Goal: Information Seeking & Learning: Learn about a topic

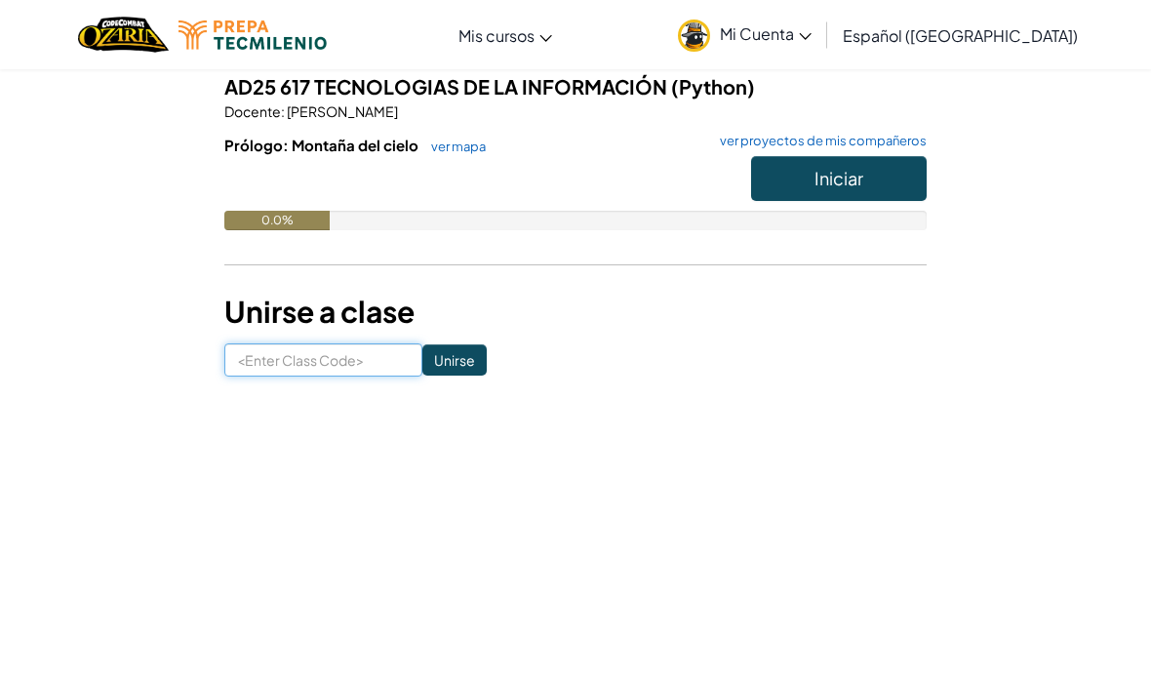
click at [251, 351] on input at bounding box center [323, 359] width 198 height 33
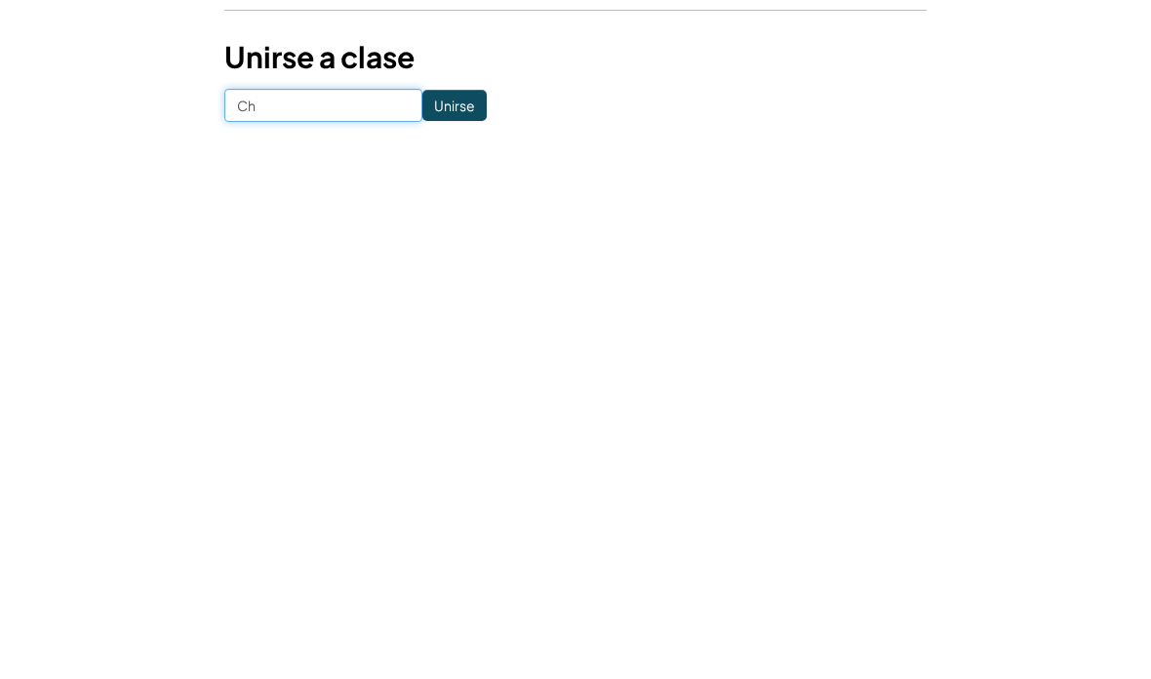
type input "C"
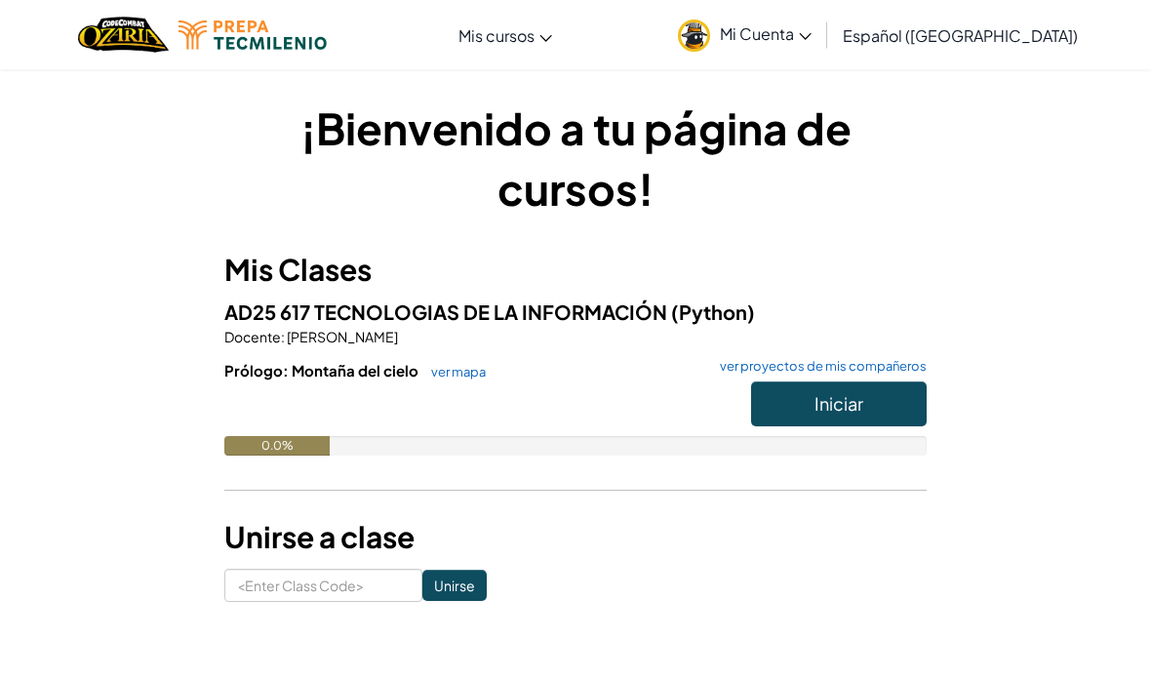
click at [812, 41] on span "Mi Cuenta" at bounding box center [766, 33] width 92 height 20
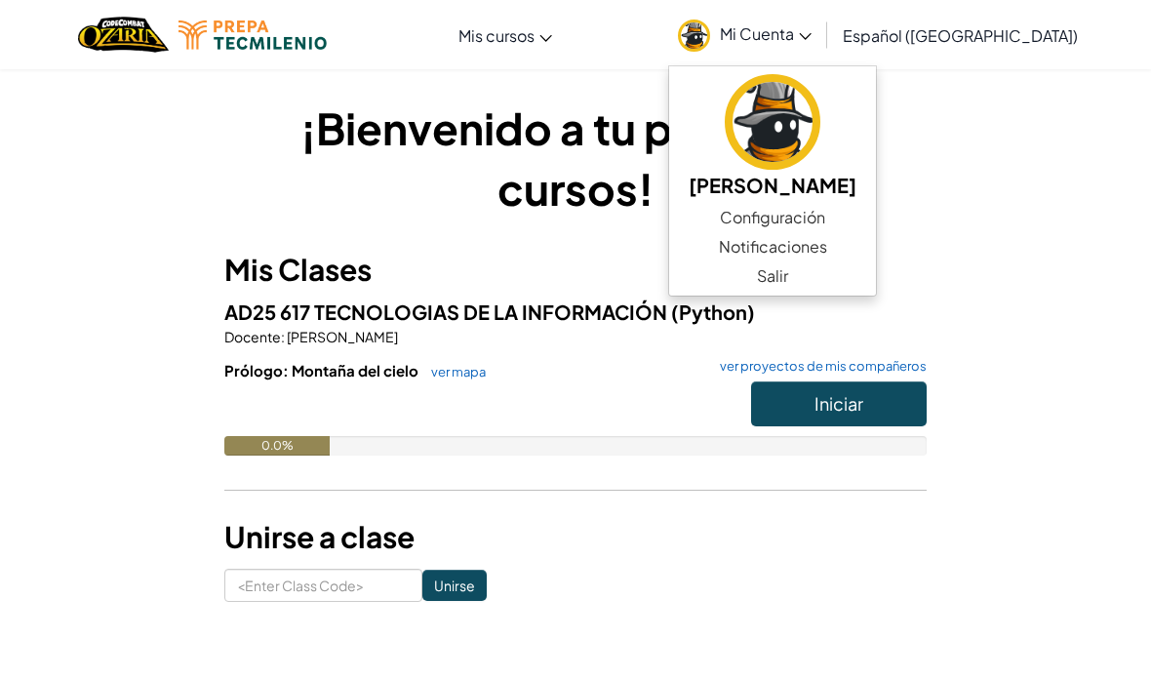
click at [812, 130] on img at bounding box center [773, 122] width 96 height 96
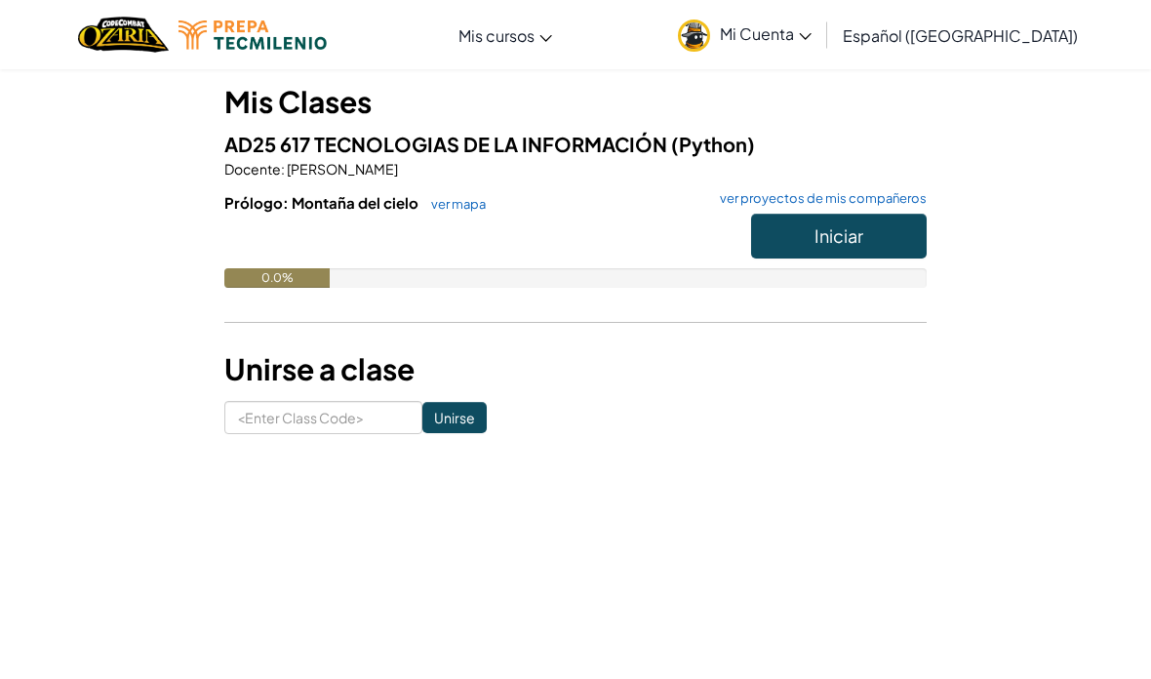
scroll to position [202, 0]
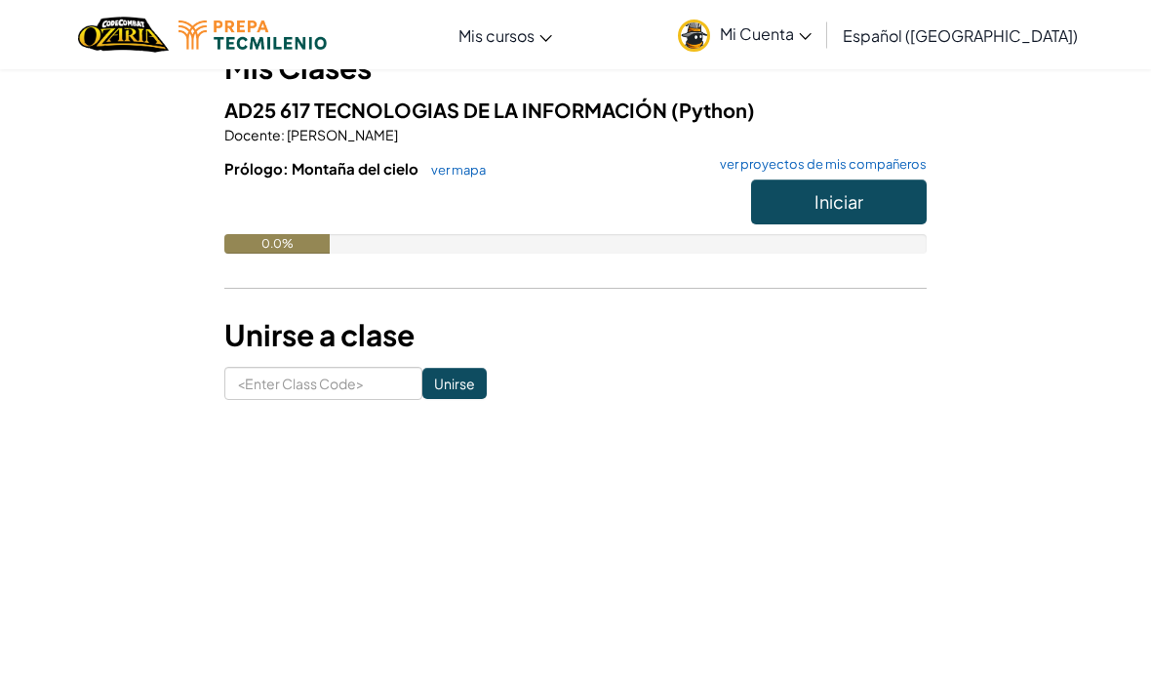
click at [769, 34] on span "Mi Cuenta" at bounding box center [766, 33] width 92 height 20
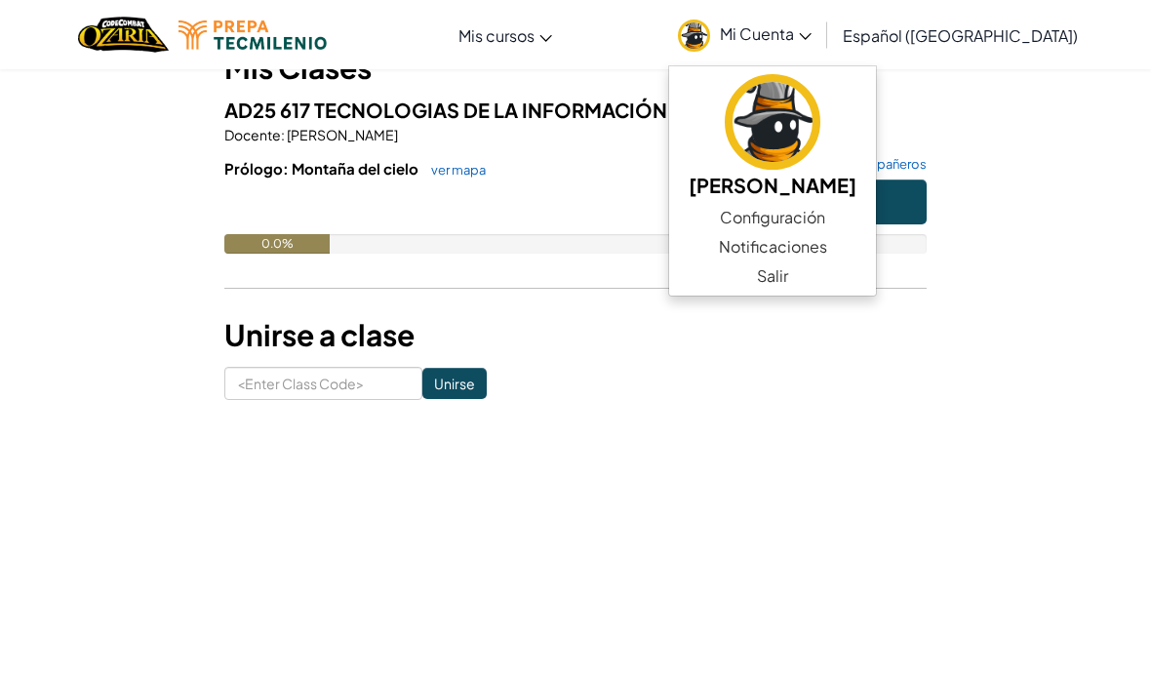
click at [839, 232] on link "Notificaciones" at bounding box center [772, 246] width 207 height 29
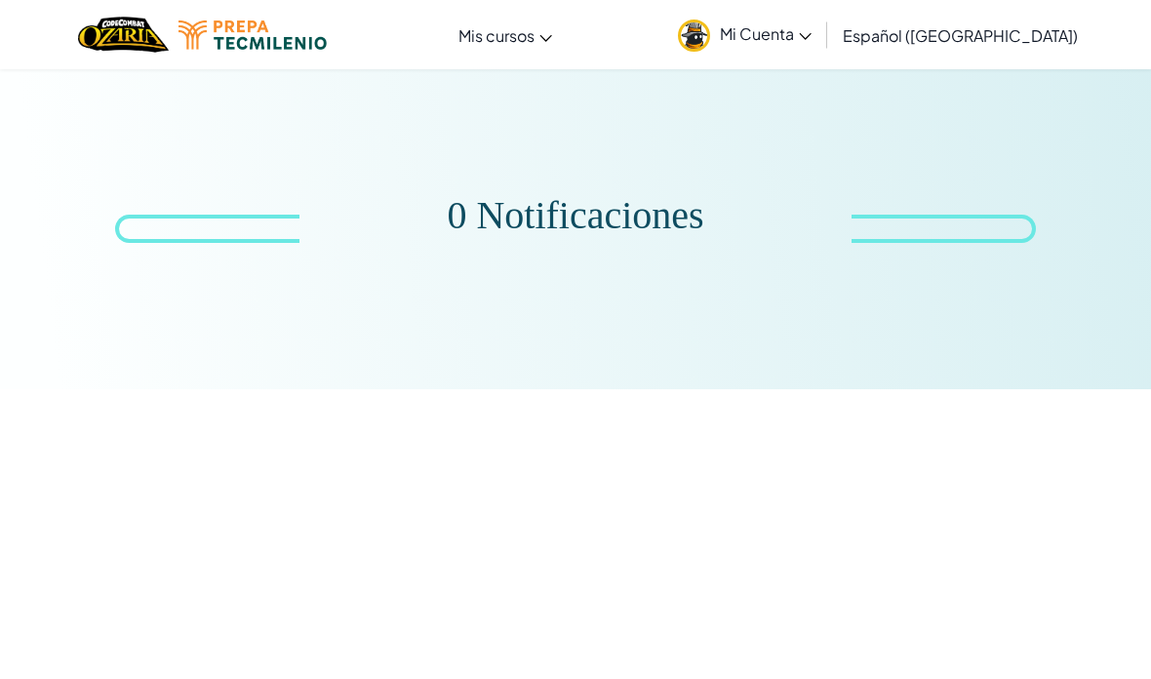
click at [821, 51] on link "Mi Cuenta" at bounding box center [744, 34] width 153 height 61
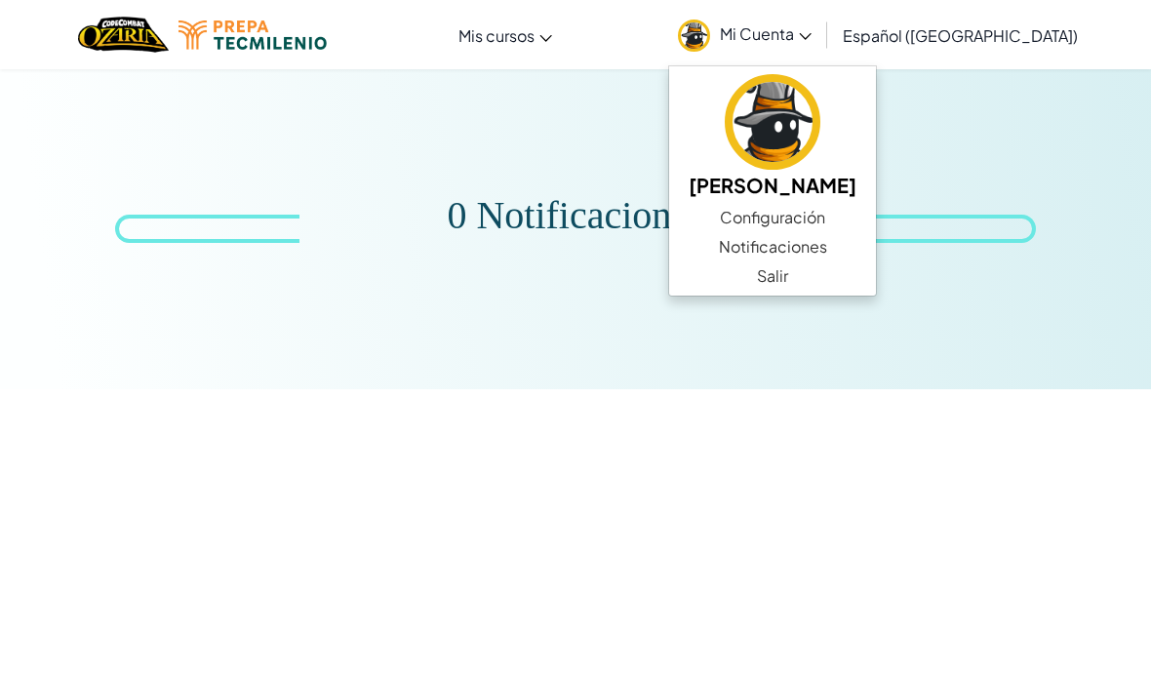
click at [802, 233] on link "Notificaciones" at bounding box center [772, 246] width 207 height 29
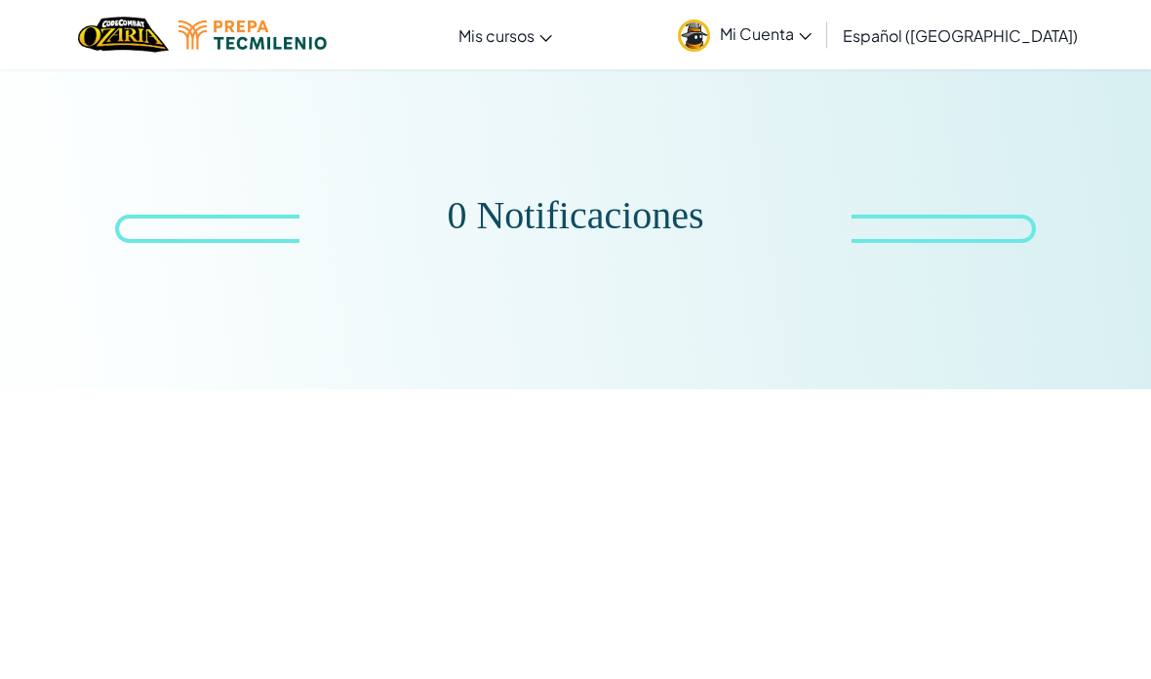
click at [821, 45] on link "Mi Cuenta" at bounding box center [744, 34] width 153 height 61
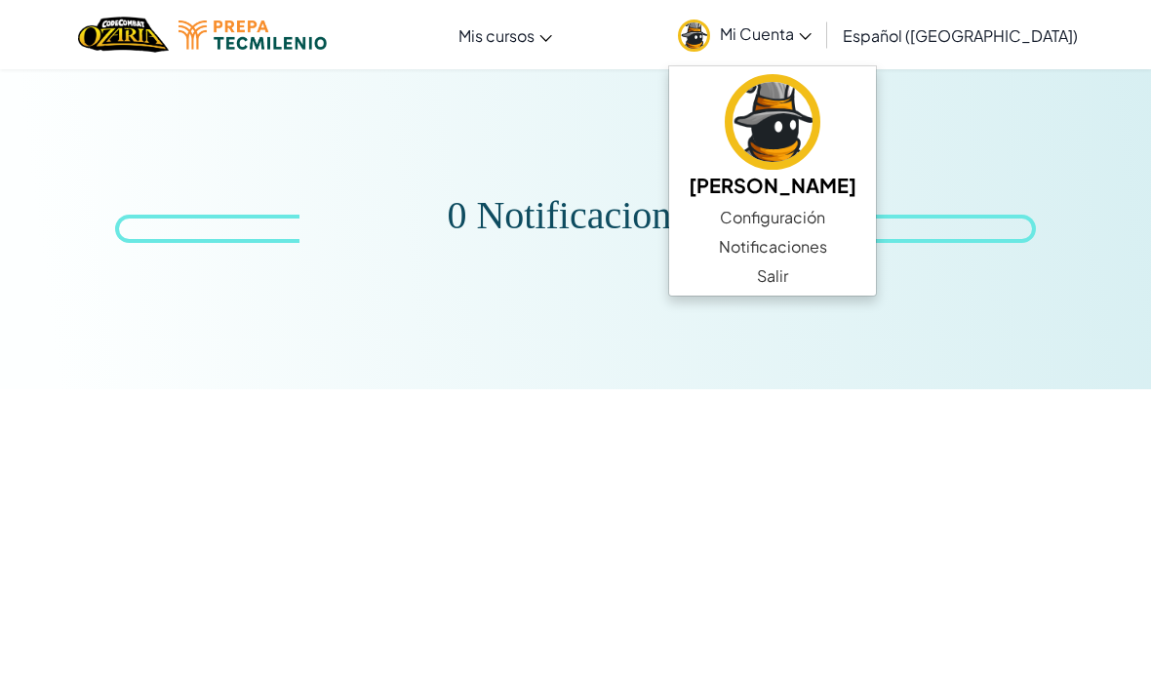
click at [771, 209] on font "Configuración" at bounding box center [772, 217] width 105 height 20
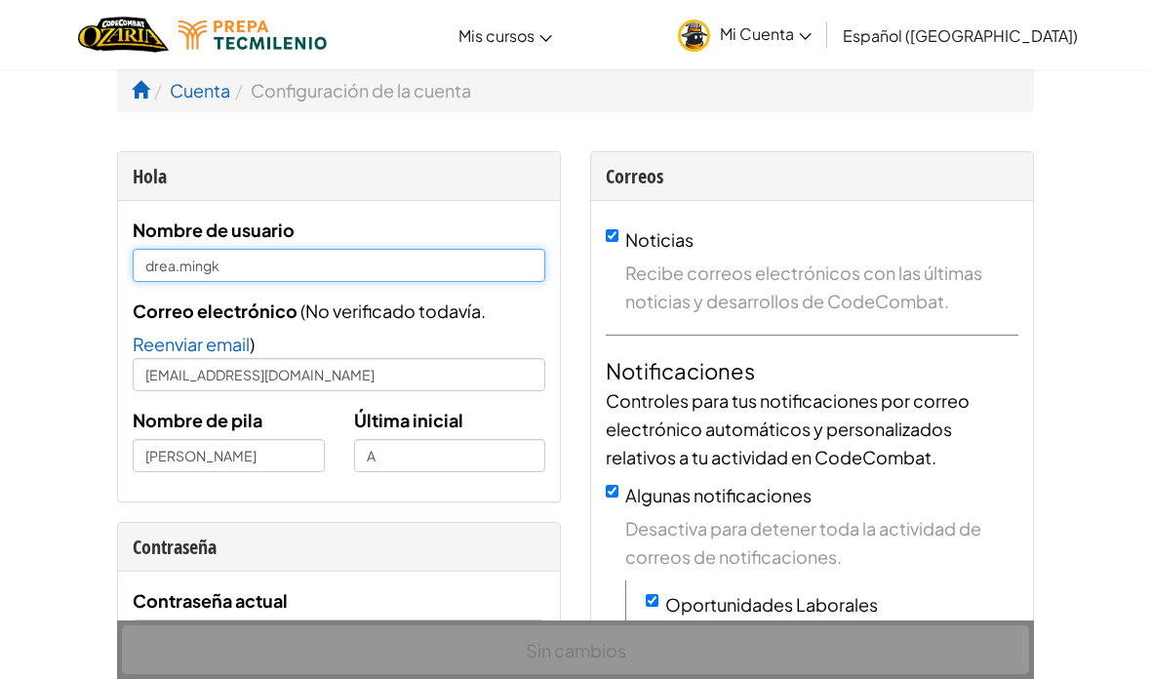
click at [206, 277] on input "drea.mingk" at bounding box center [339, 265] width 413 height 33
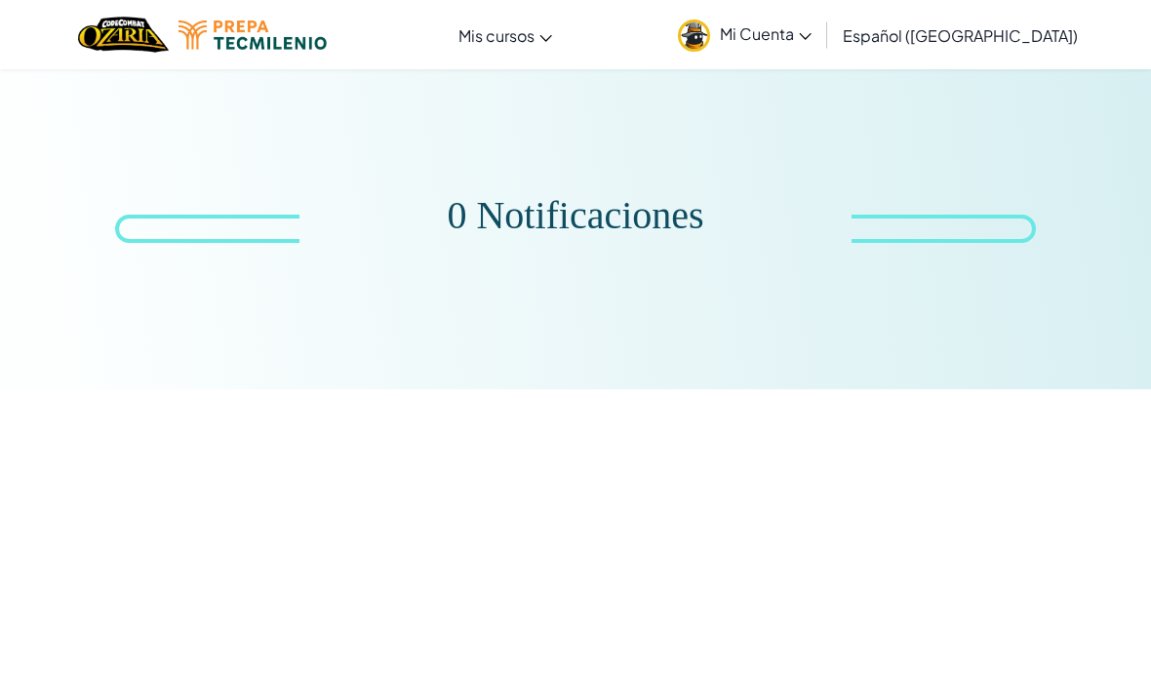
click at [212, 42] on img at bounding box center [252, 34] width 148 height 29
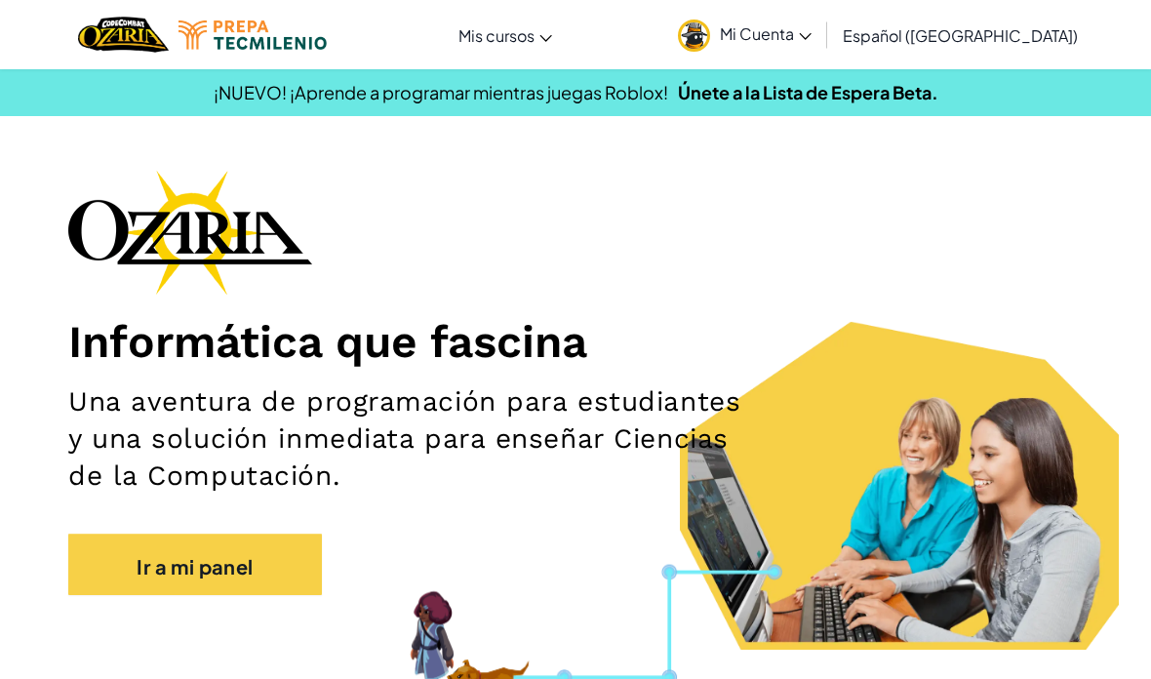
click at [148, 577] on font "Ir a mi panel" at bounding box center [195, 565] width 116 height 24
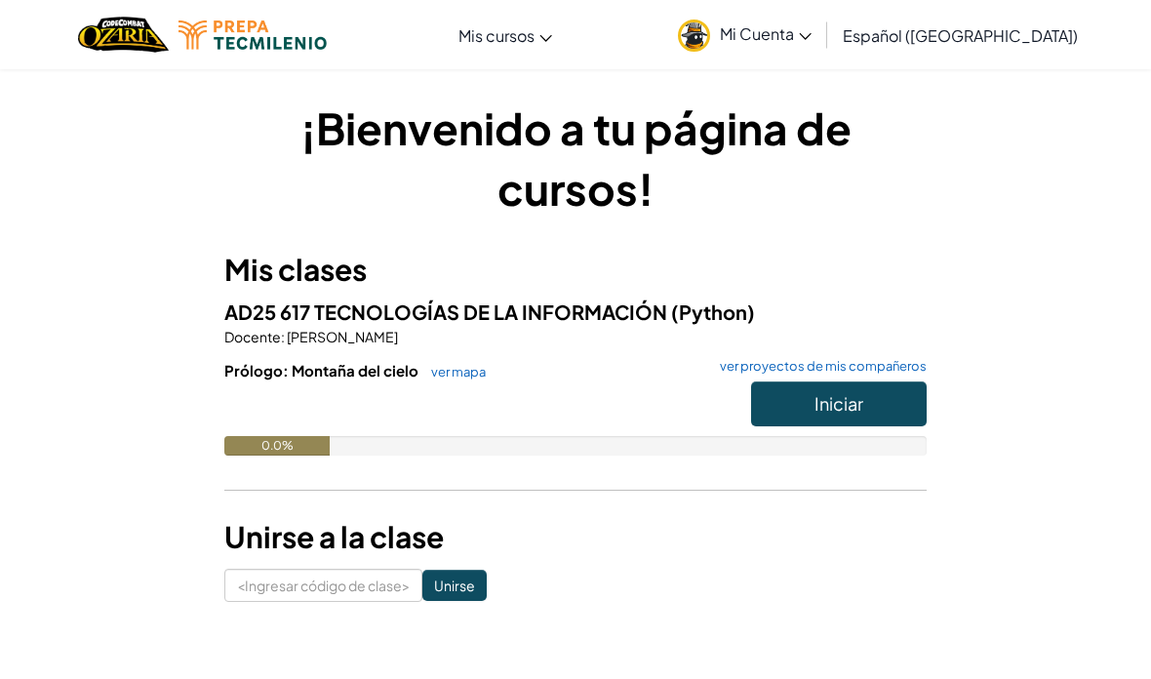
click at [879, 412] on button "Iniciar" at bounding box center [839, 403] width 176 height 45
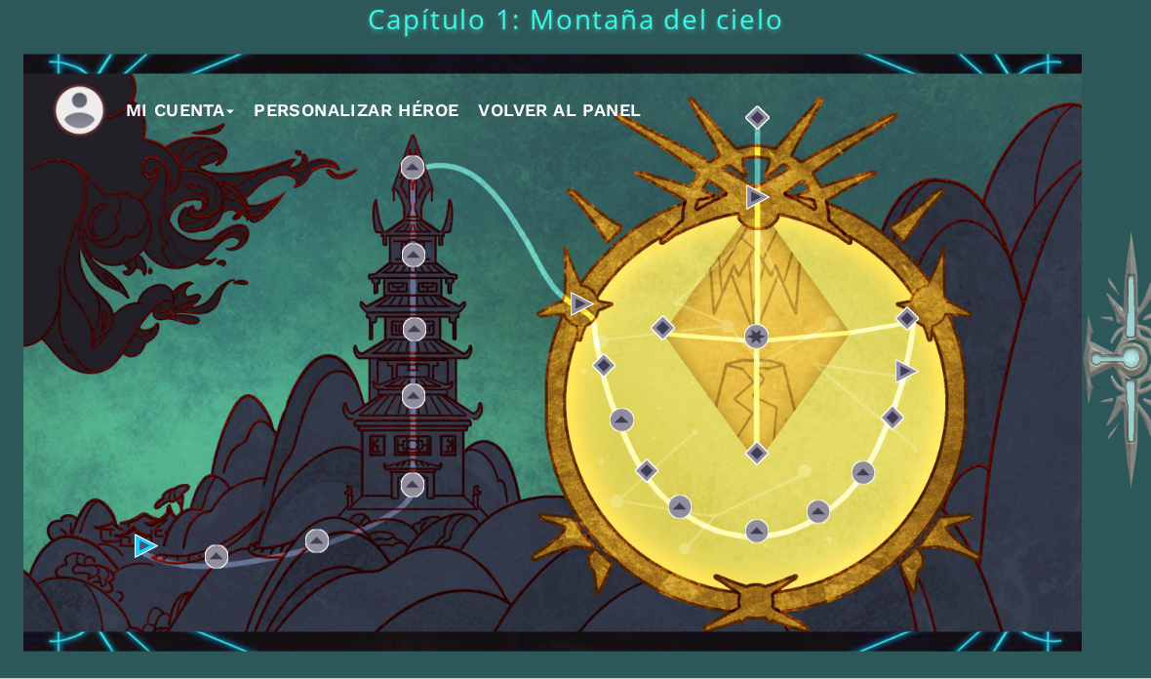
scroll to position [78, 0]
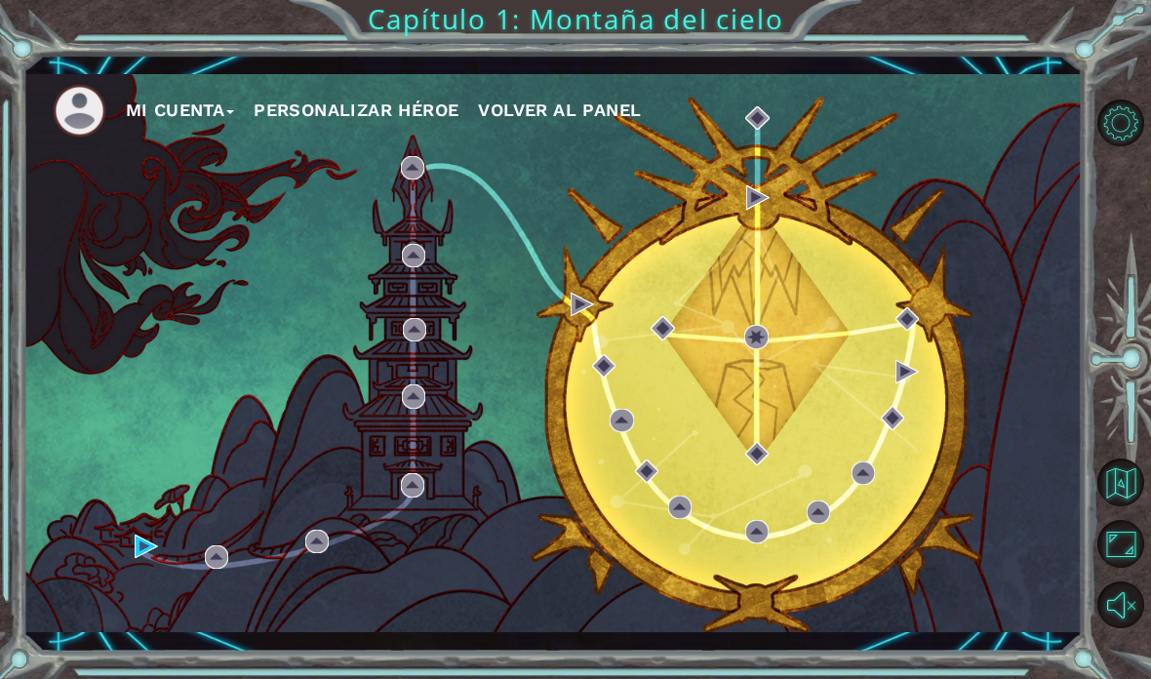
click at [130, 549] on div "Mi Cuenta Personalizar héroe Volver al panel" at bounding box center [552, 353] width 1059 height 559
click at [208, 563] on img at bounding box center [216, 556] width 23 height 23
click at [1132, 568] on button "Maximizar navegador" at bounding box center [1121, 544] width 48 height 48
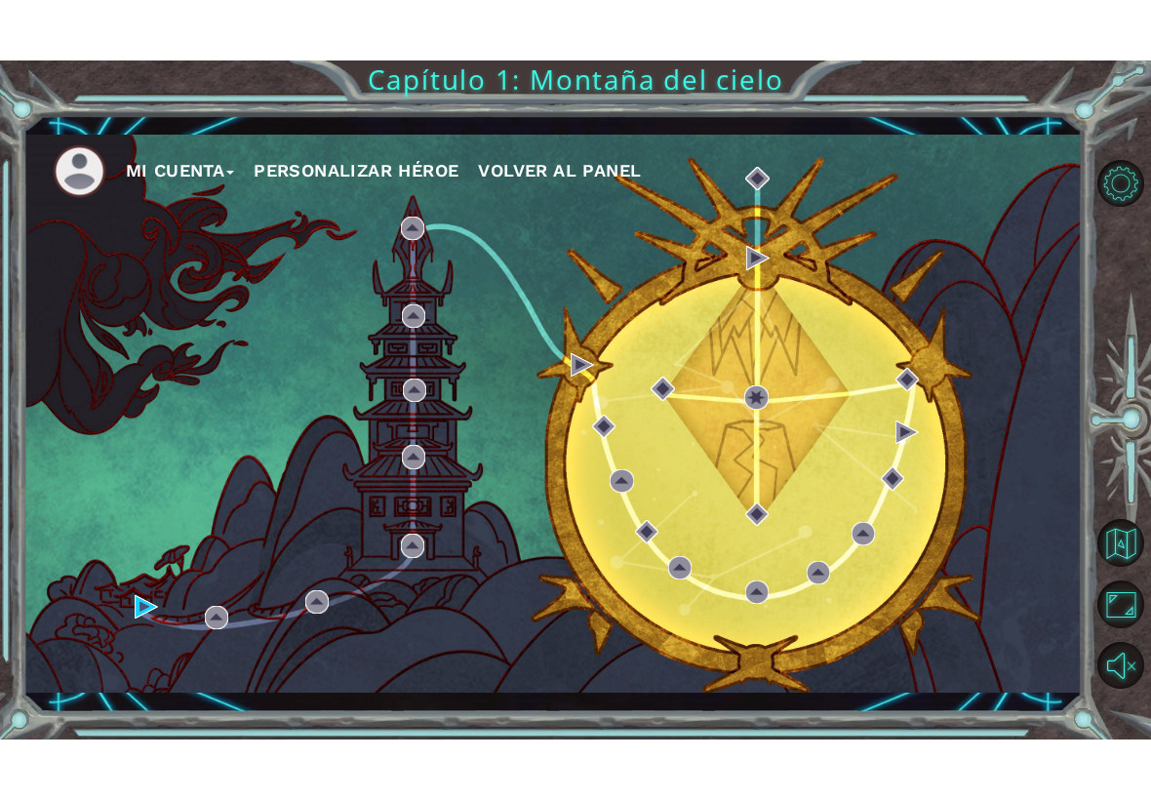
scroll to position [0, 0]
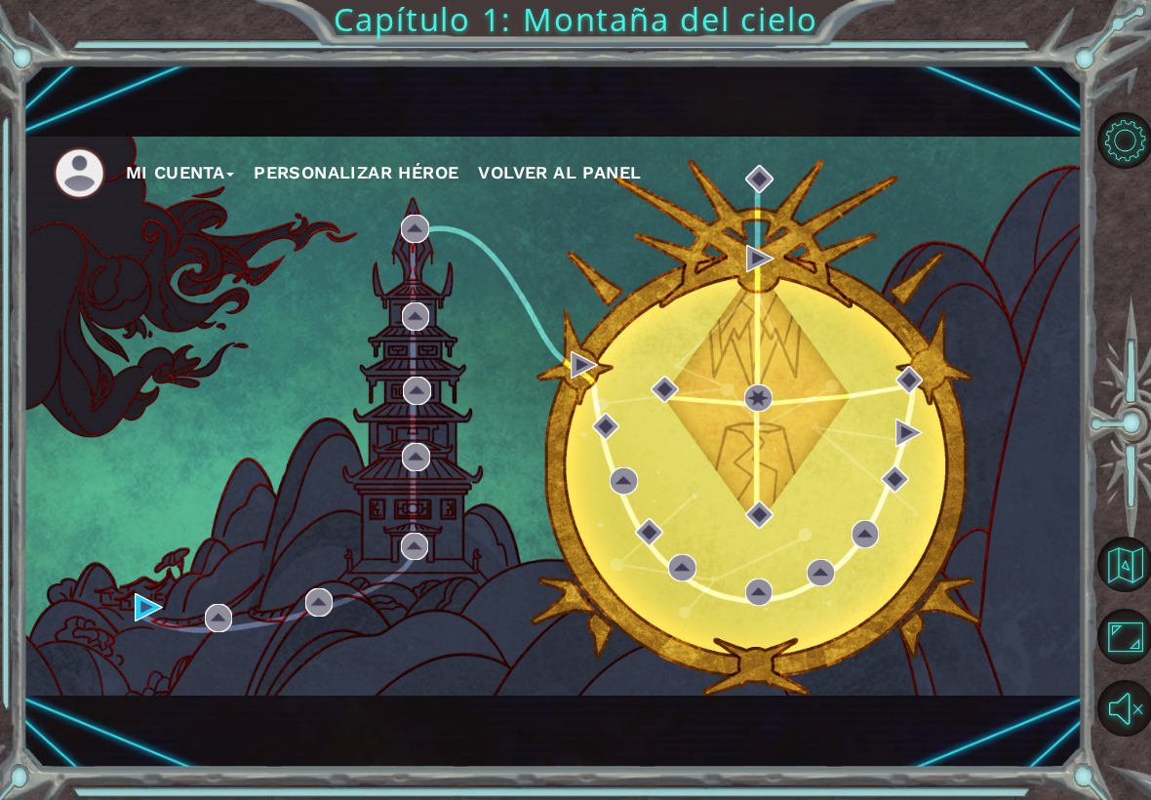
click at [1139, 629] on button "Maximizar navegador" at bounding box center [1125, 637] width 56 height 56
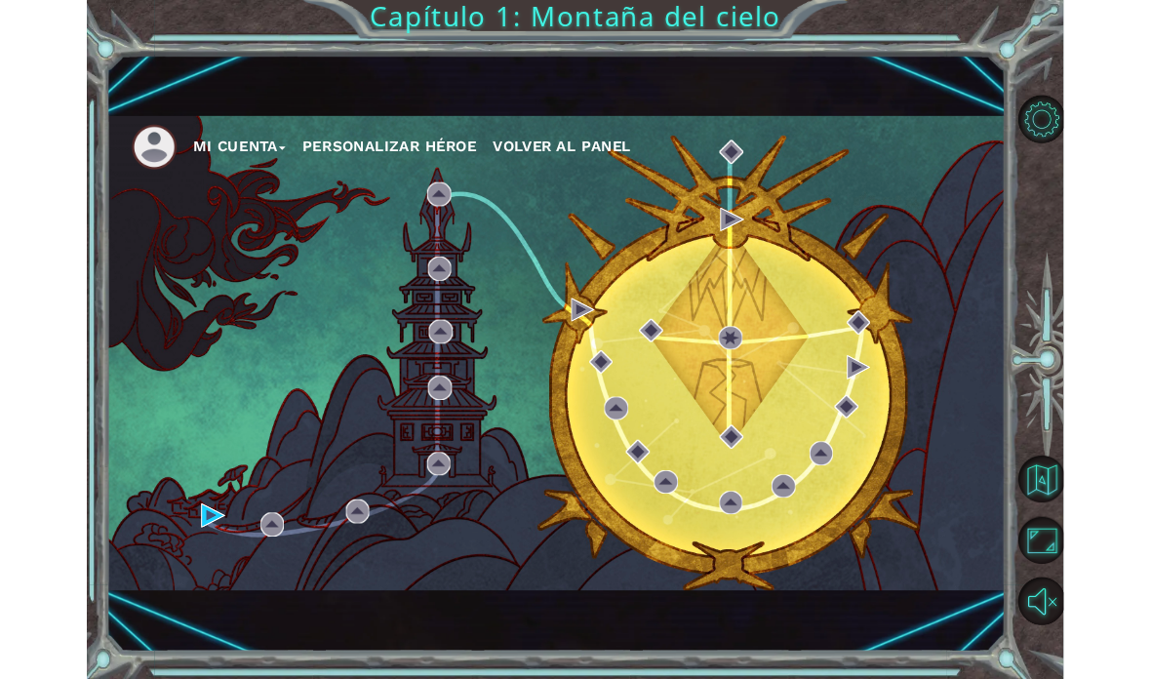
scroll to position [78, 0]
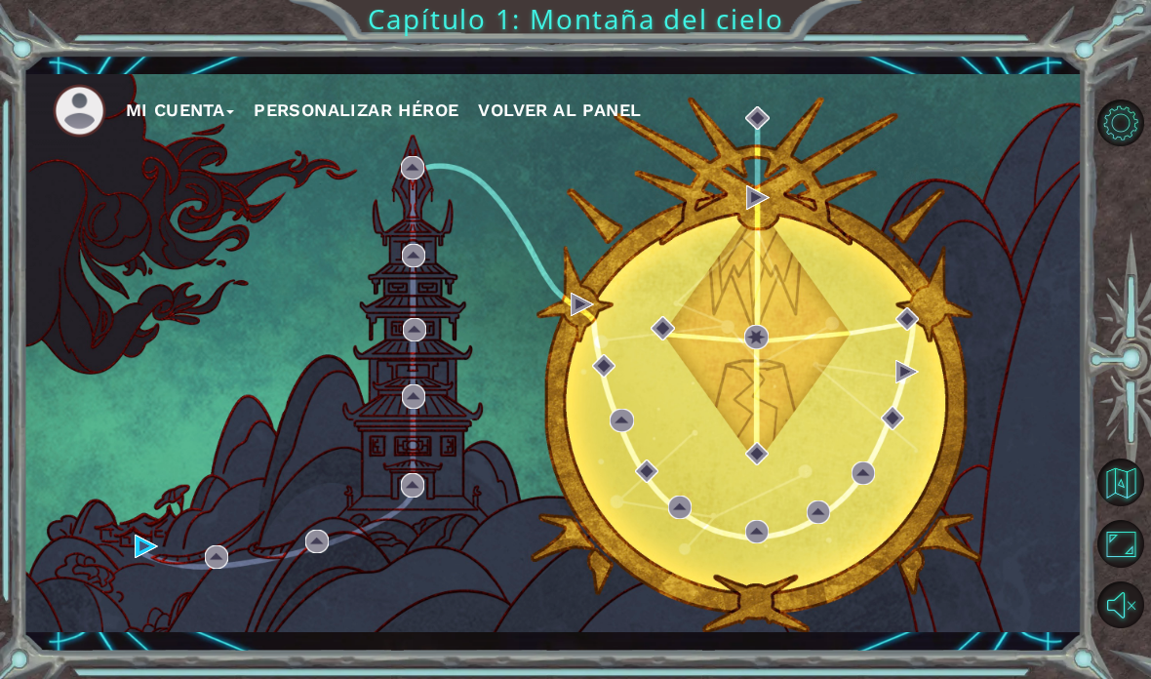
click at [1135, 568] on button "Maximizar navegador" at bounding box center [1121, 544] width 48 height 48
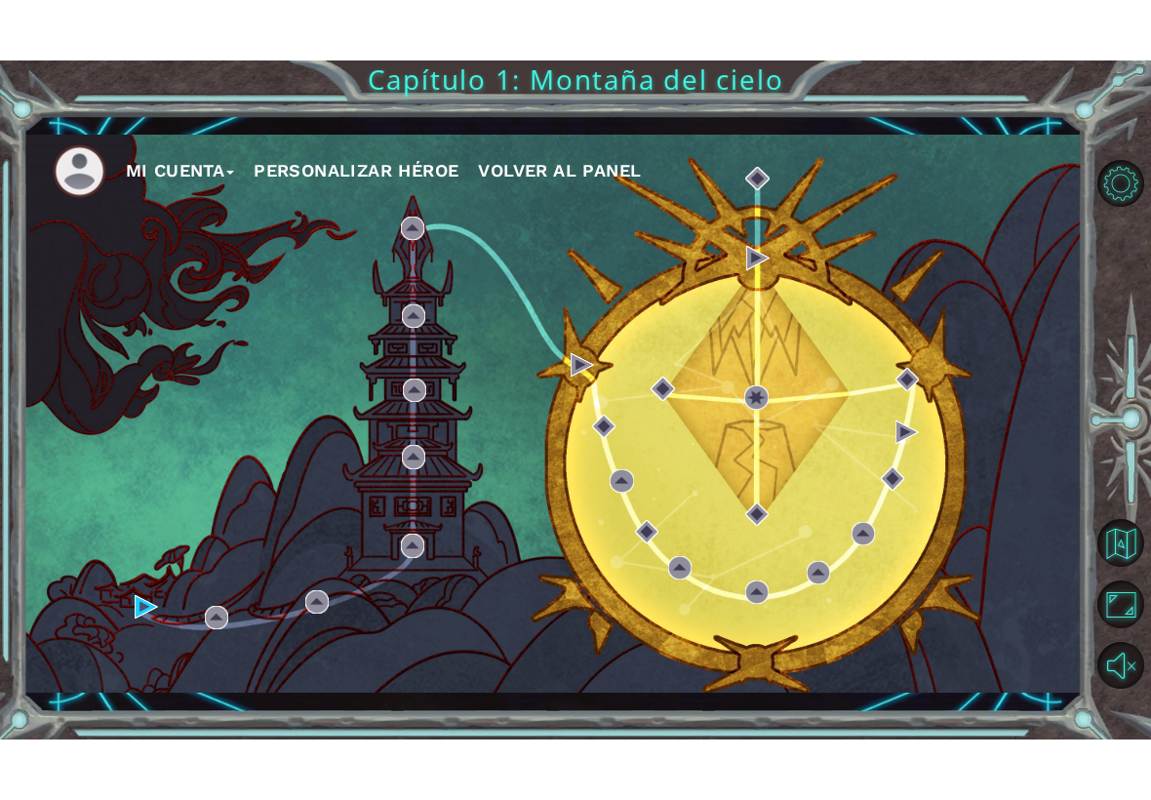
scroll to position [0, 0]
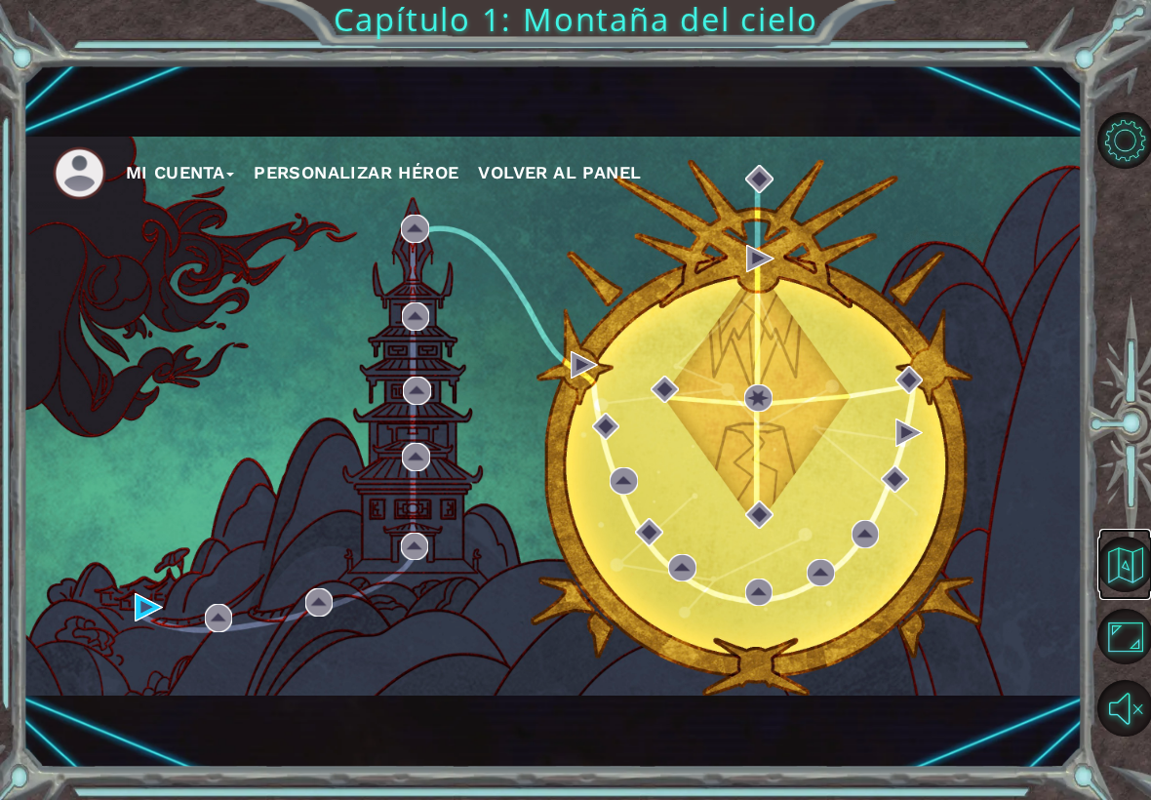
click at [1134, 575] on button "Volver al mapa" at bounding box center [1125, 564] width 56 height 56
click at [198, 609] on div "Mi Cuenta Personalizar héroe Volver al panel" at bounding box center [552, 416] width 1059 height 559
click at [218, 642] on div "Mi Cuenta Personalizar héroe Volver al panel" at bounding box center [552, 416] width 1059 height 559
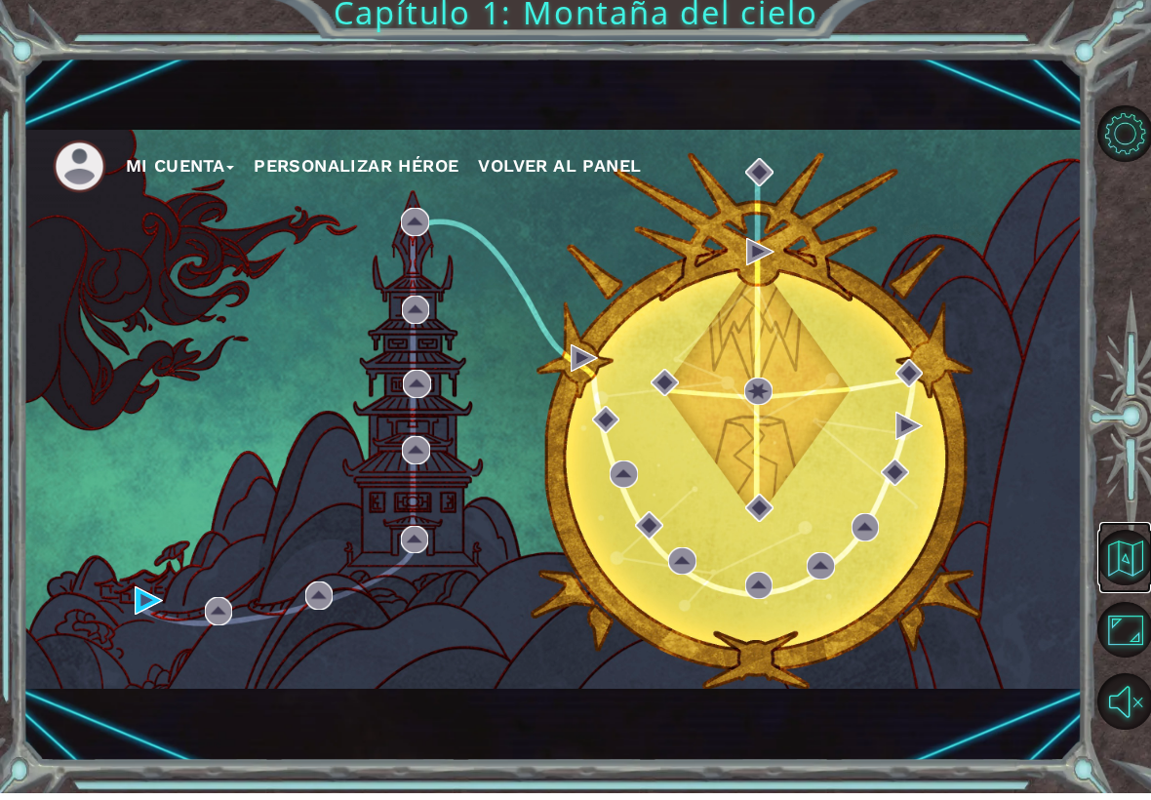
click at [1124, 536] on button "Volver al mapa" at bounding box center [1125, 564] width 56 height 56
click at [1122, 552] on button "Volver al mapa" at bounding box center [1125, 564] width 56 height 56
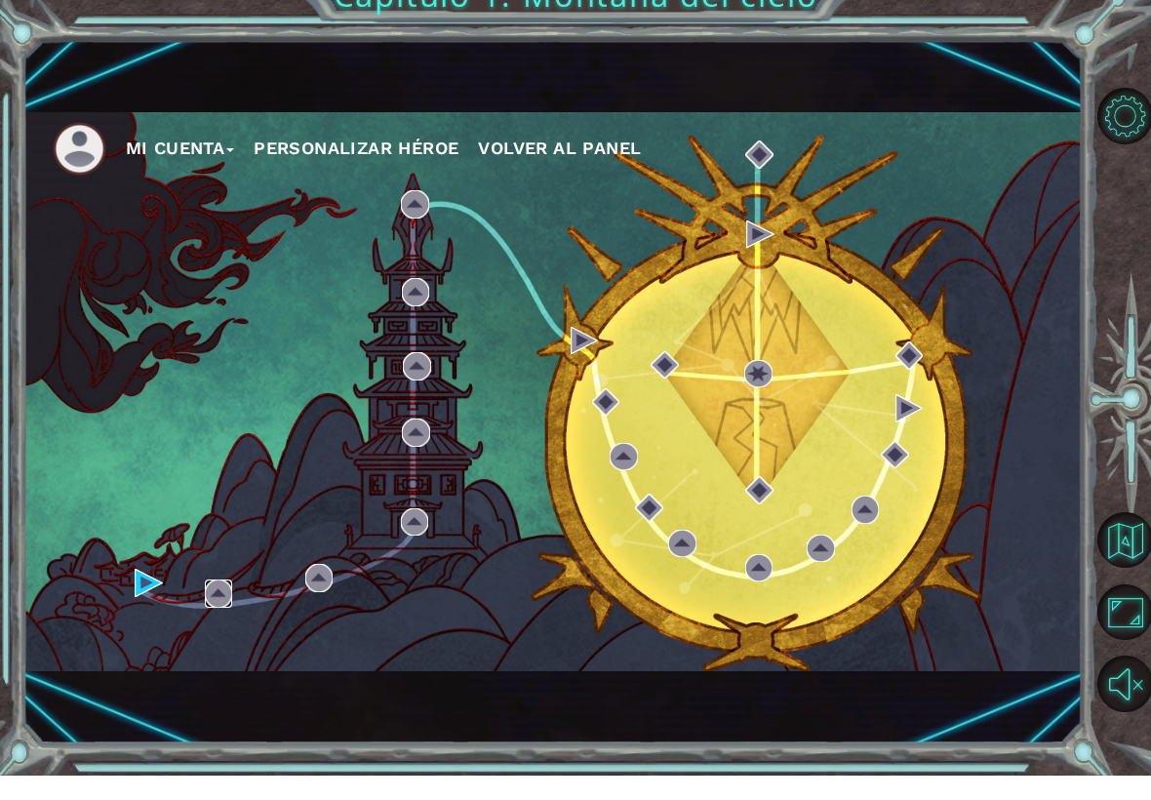
click at [230, 604] on img at bounding box center [219, 618] width 28 height 28
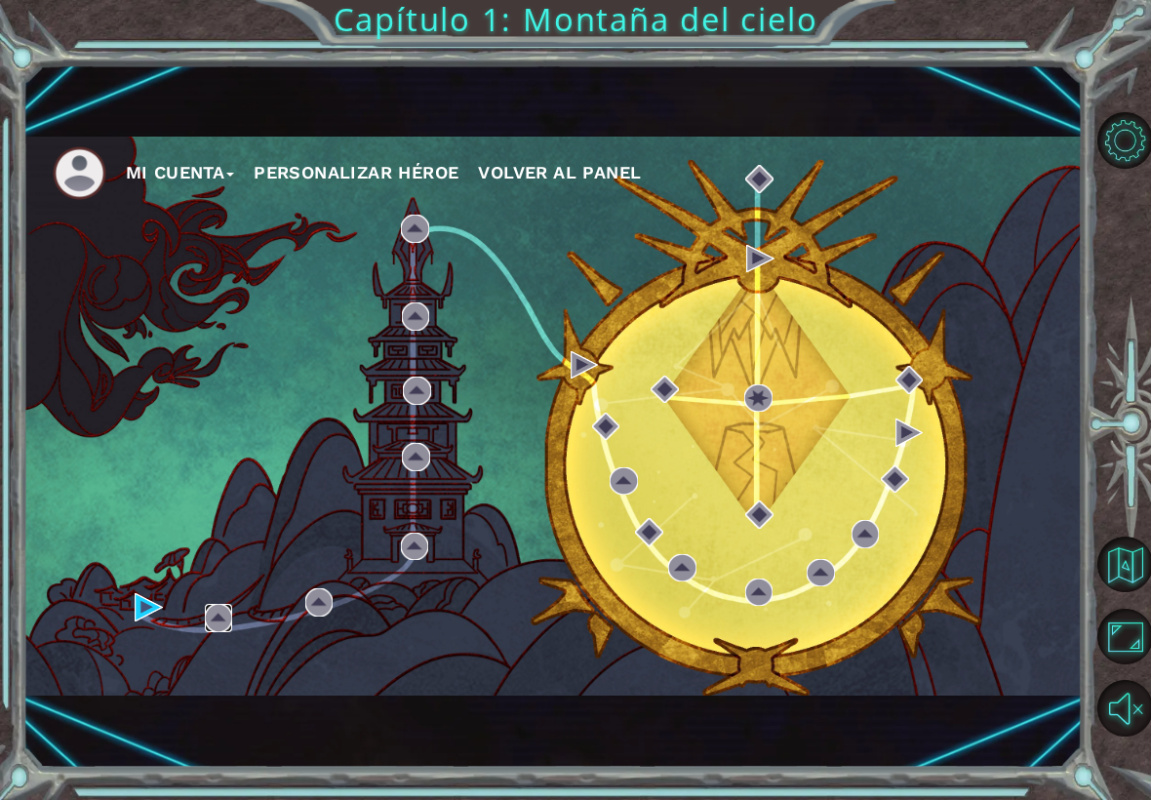
click at [217, 628] on img at bounding box center [219, 618] width 28 height 28
click at [217, 614] on img at bounding box center [219, 618] width 28 height 28
click at [218, 620] on img at bounding box center [219, 618] width 28 height 28
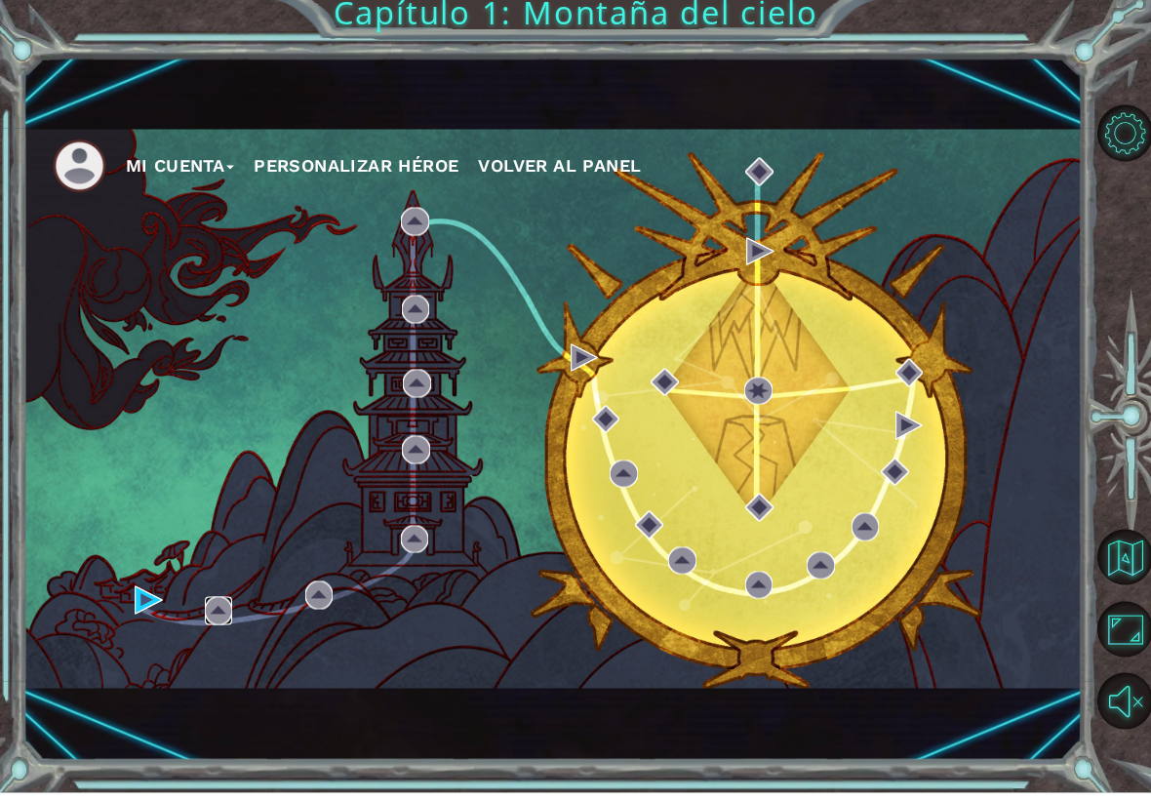
click at [209, 606] on img at bounding box center [219, 618] width 28 height 28
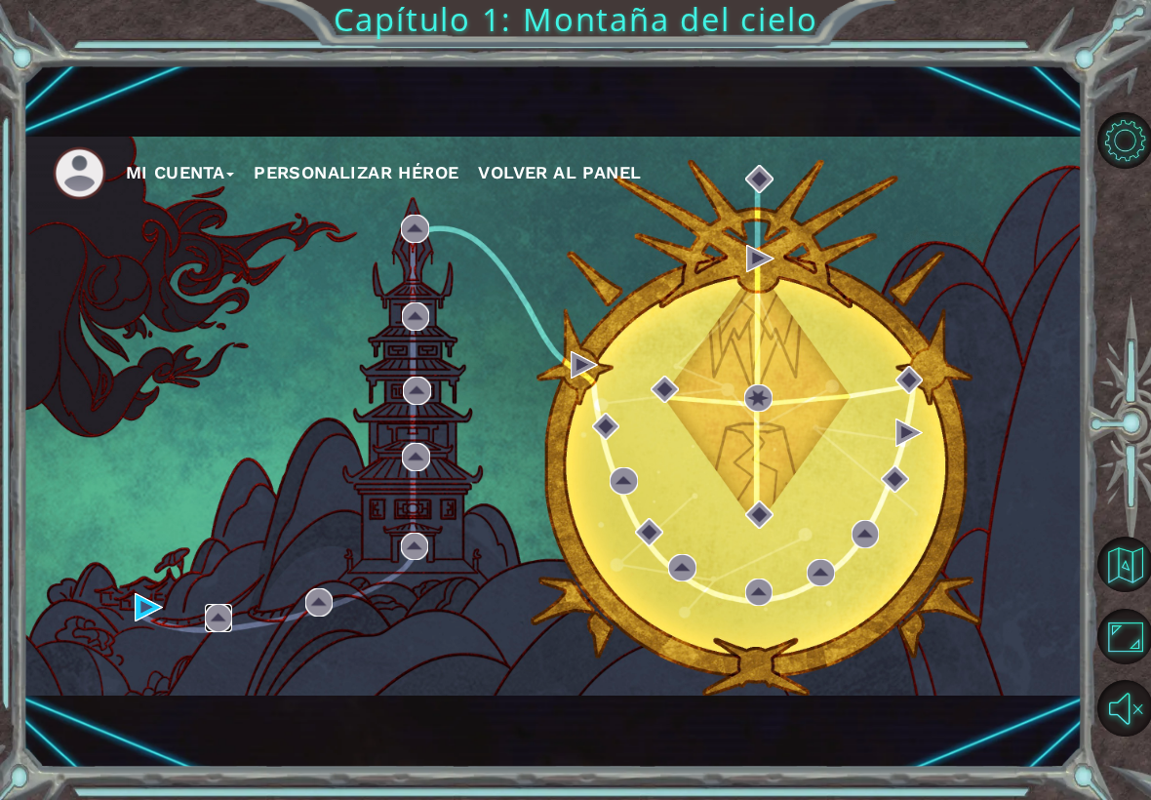
click at [206, 604] on img at bounding box center [219, 618] width 28 height 28
click at [227, 618] on img at bounding box center [219, 618] width 28 height 28
click at [209, 616] on img at bounding box center [219, 618] width 28 height 28
click at [207, 613] on img at bounding box center [219, 618] width 28 height 28
click at [206, 591] on div "Mi Cuenta Personalizar héroe Volver al panel" at bounding box center [552, 416] width 1059 height 559
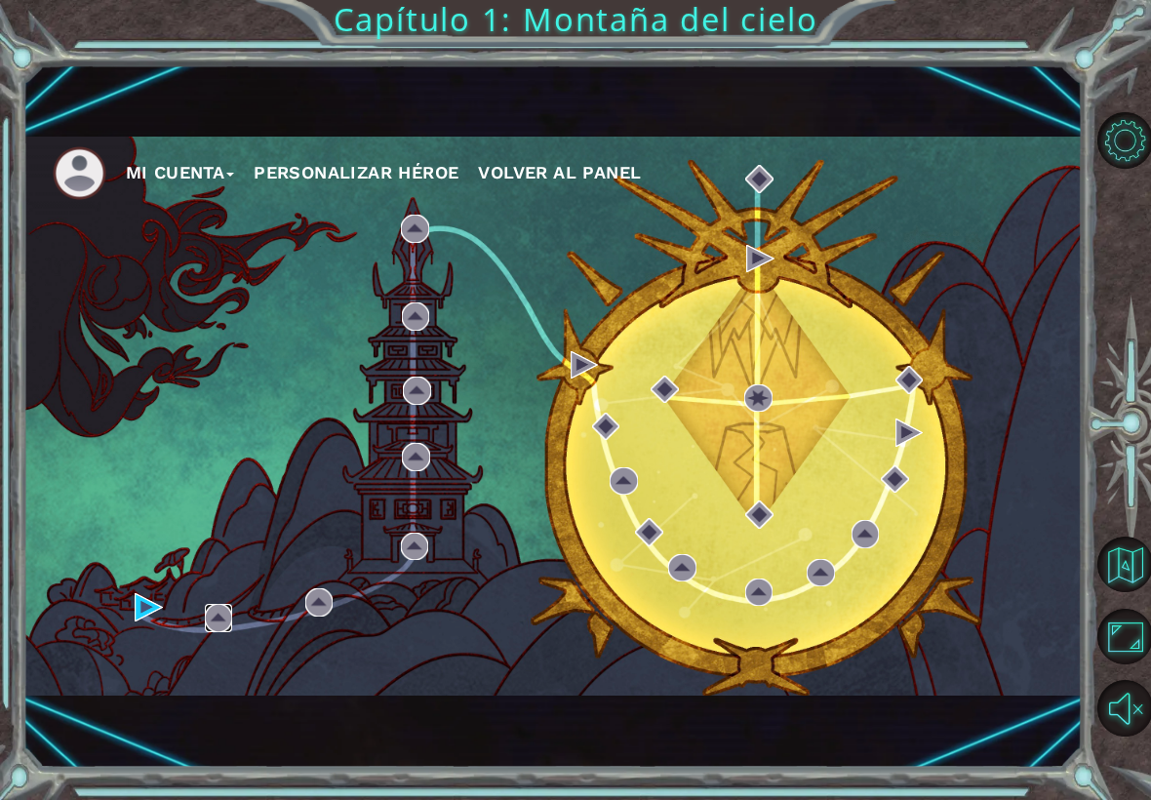
click at [217, 623] on img at bounding box center [219, 618] width 28 height 28
click at [1067, 204] on div "Mi Cuenta Personalizar héroe Volver al panel" at bounding box center [552, 416] width 1059 height 559
click at [230, 625] on img at bounding box center [219, 618] width 28 height 28
click at [214, 629] on img at bounding box center [219, 618] width 28 height 28
click at [189, 622] on div "Mi Cuenta Personalizar héroe Volver al panel" at bounding box center [552, 416] width 1059 height 559
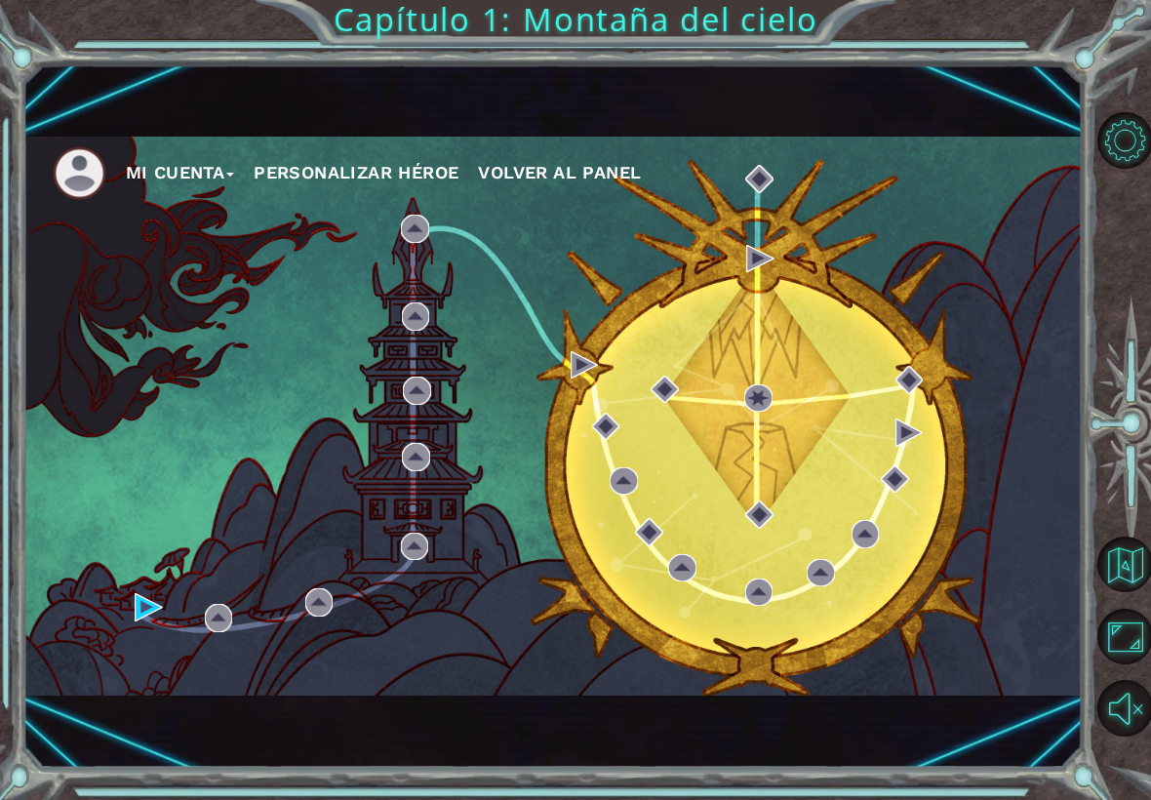
click at [202, 634] on div "Mi Cuenta Personalizar héroe Volver al panel" at bounding box center [552, 416] width 1059 height 559
click at [214, 628] on img at bounding box center [219, 618] width 28 height 28
click at [212, 615] on img at bounding box center [219, 618] width 28 height 28
click at [224, 620] on img at bounding box center [219, 618] width 28 height 28
click at [218, 616] on img at bounding box center [219, 618] width 28 height 28
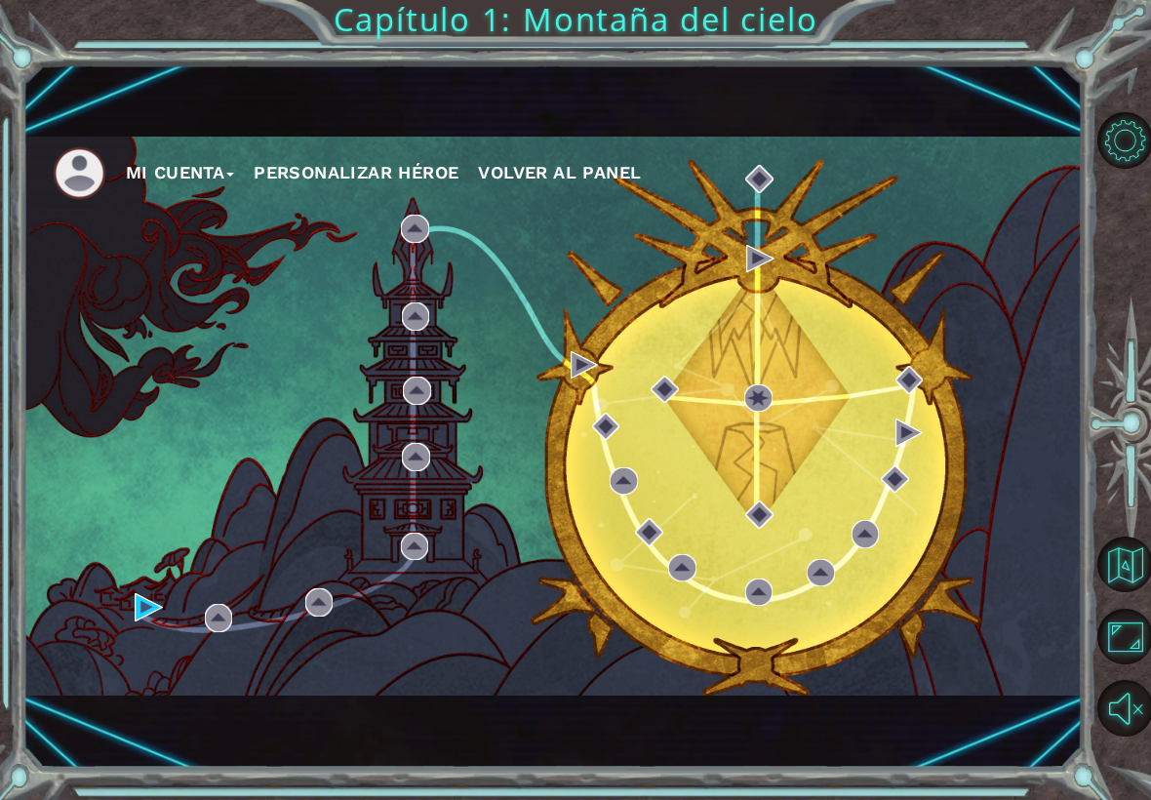
click at [237, 608] on div "Mi Cuenta Personalizar héroe Volver al panel" at bounding box center [552, 416] width 1059 height 559
click at [1112, 678] on button "Sonido encendido" at bounding box center [1125, 708] width 56 height 56
click at [1126, 678] on button "Sonido apagado" at bounding box center [1125, 708] width 56 height 56
click at [1127, 634] on button "Maximizar navegador" at bounding box center [1125, 637] width 56 height 56
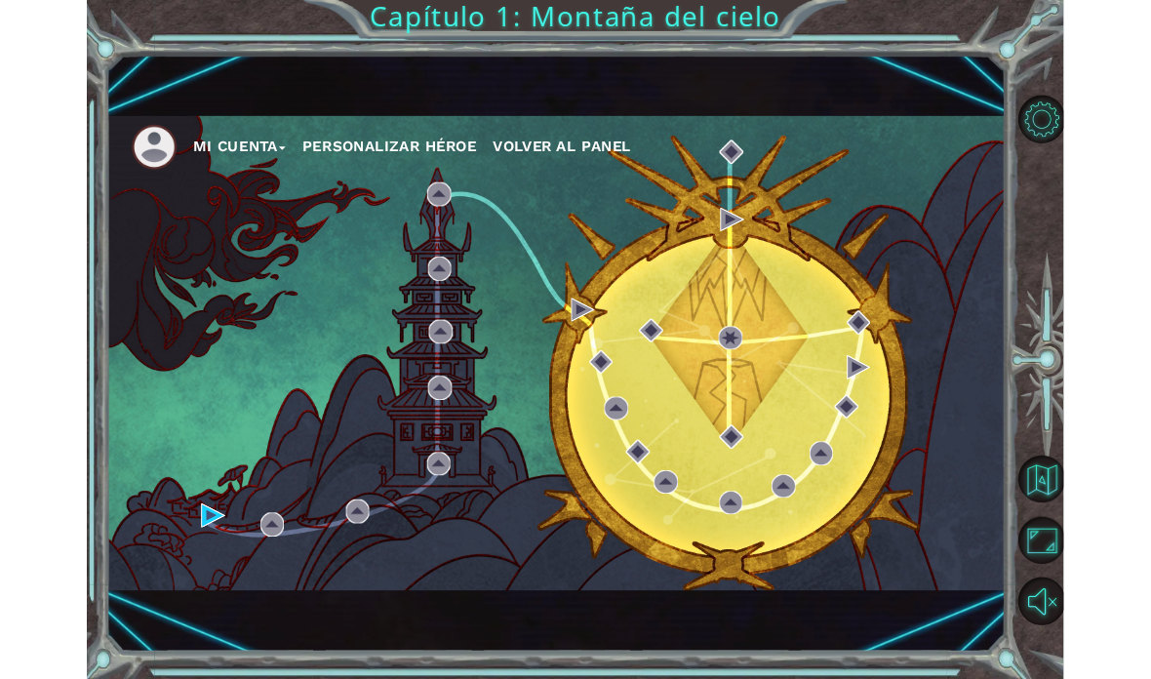
scroll to position [78, 0]
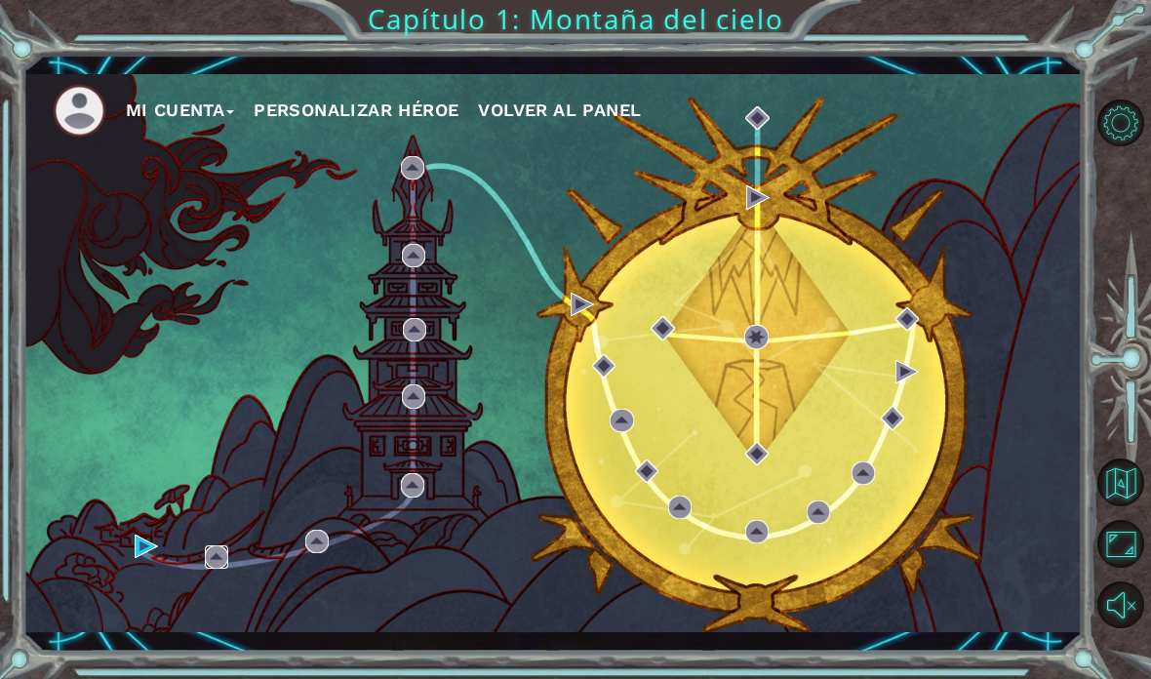
click at [218, 558] on img at bounding box center [216, 556] width 23 height 23
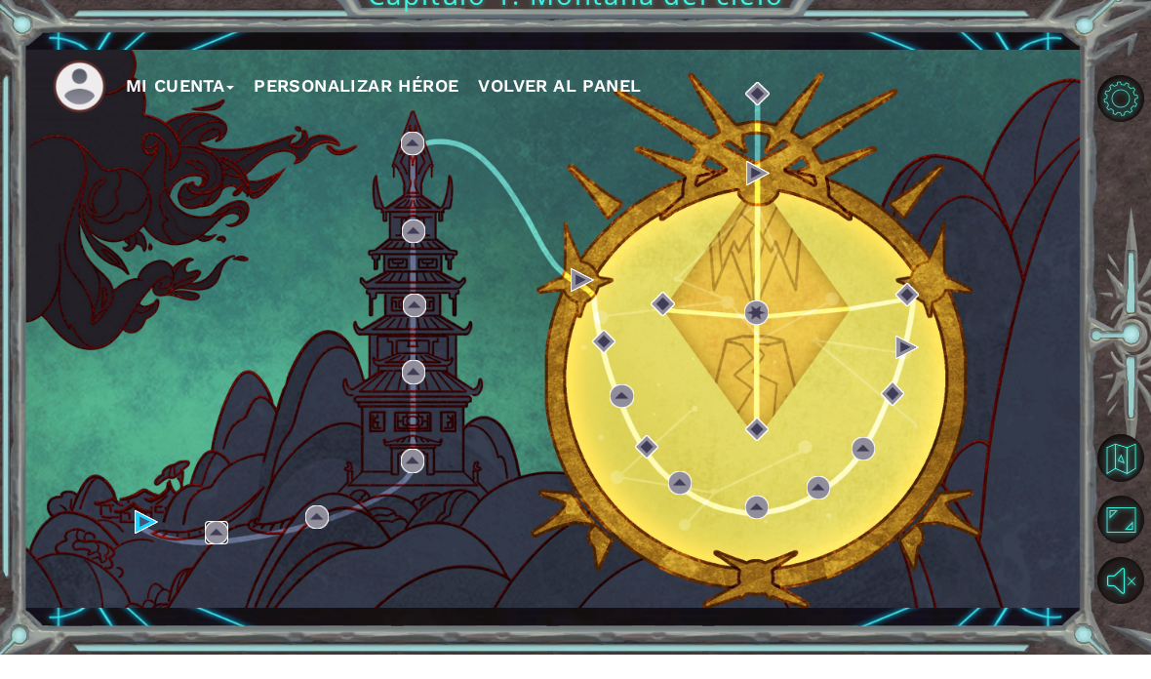
click at [183, 544] on div "Mi Cuenta Personalizar héroe Volver al panel" at bounding box center [552, 353] width 1059 height 559
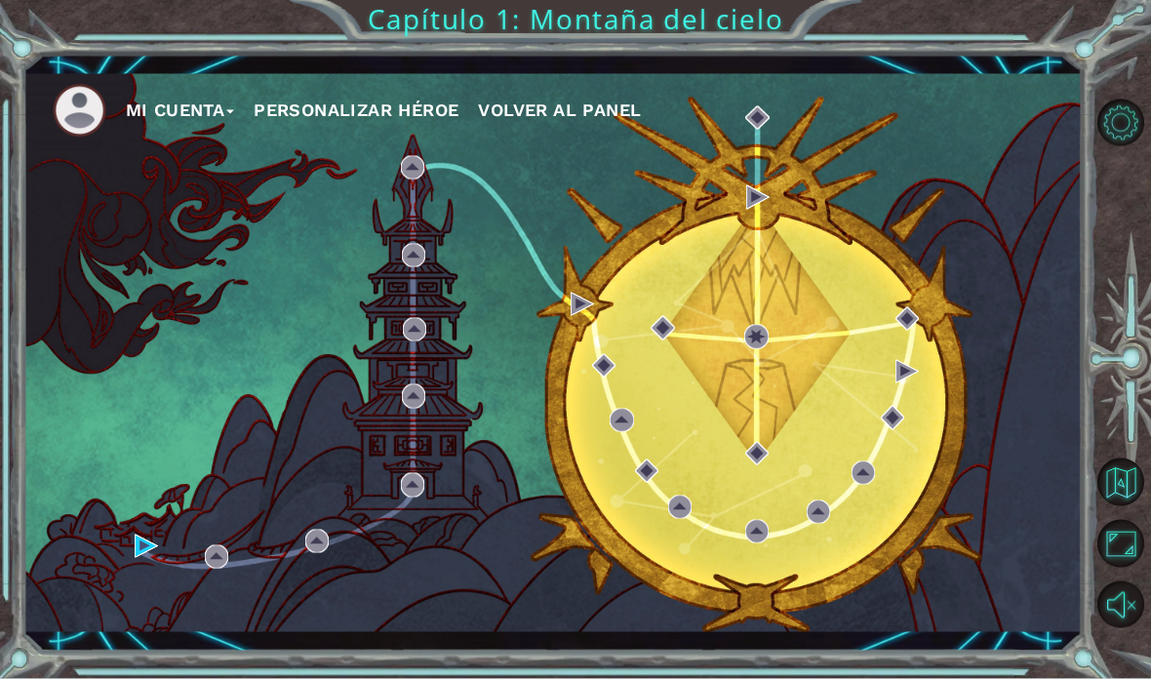
scroll to position [0, 0]
click at [228, 548] on img at bounding box center [216, 556] width 23 height 23
click at [156, 540] on img at bounding box center [146, 546] width 23 height 23
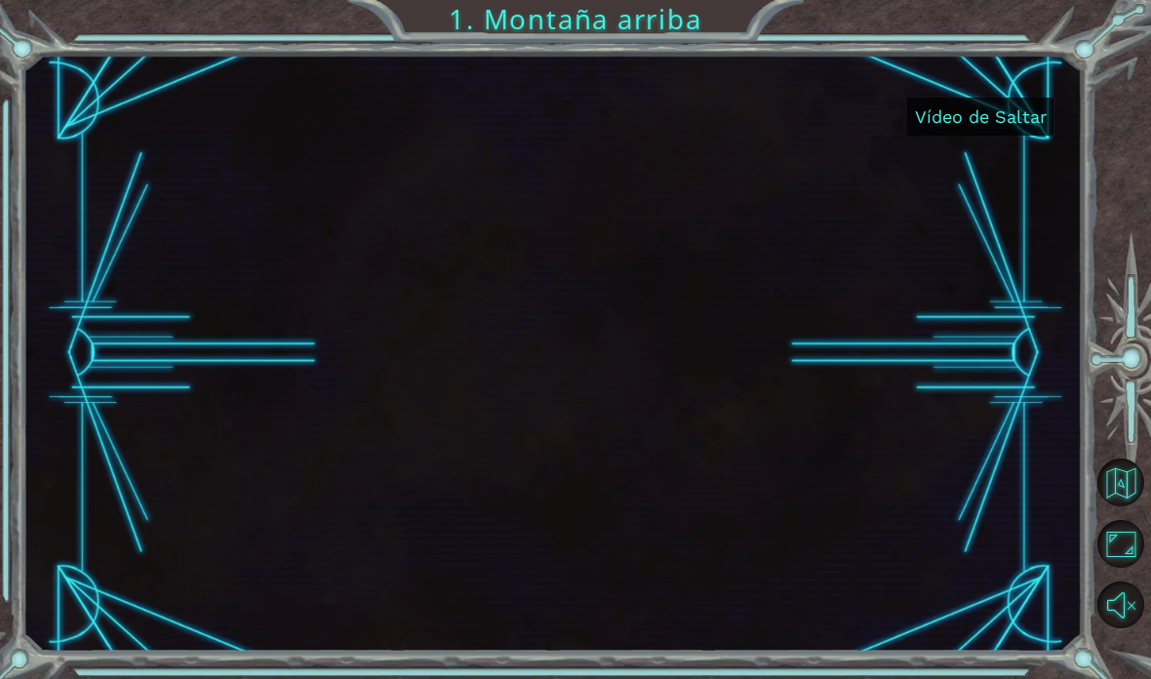
click at [151, 533] on div at bounding box center [553, 353] width 1046 height 588
click at [1001, 126] on font "Vídeo de Saltar" at bounding box center [981, 116] width 132 height 20
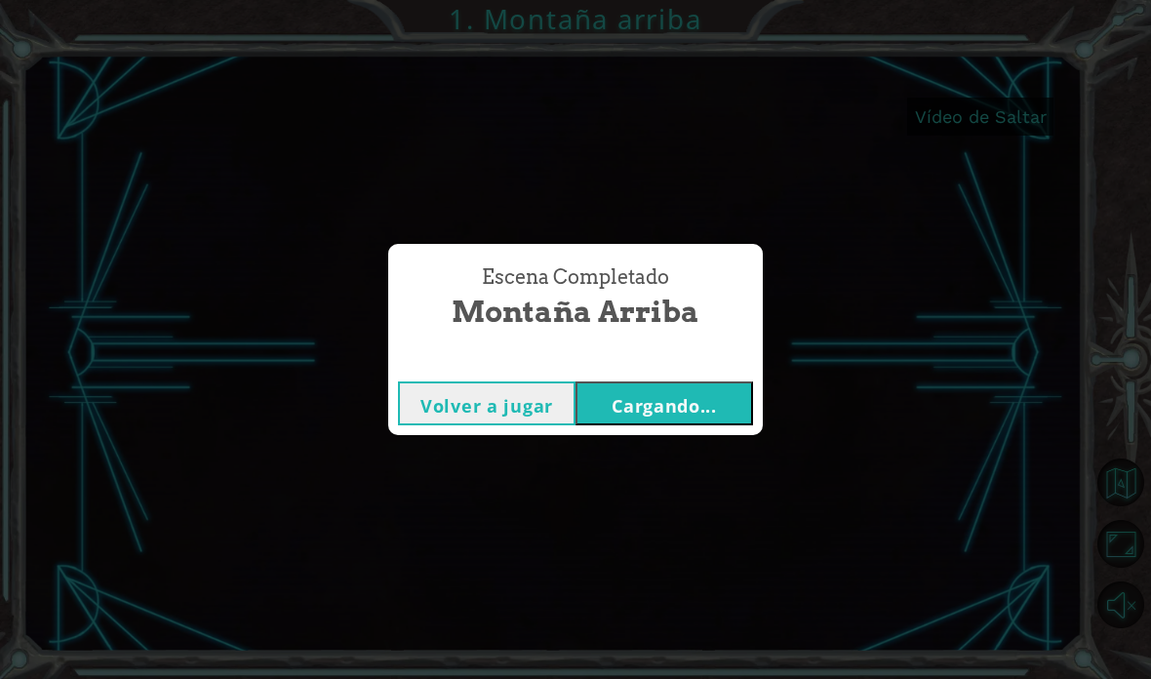
click at [490, 408] on font "Volver a jugar" at bounding box center [486, 405] width 133 height 23
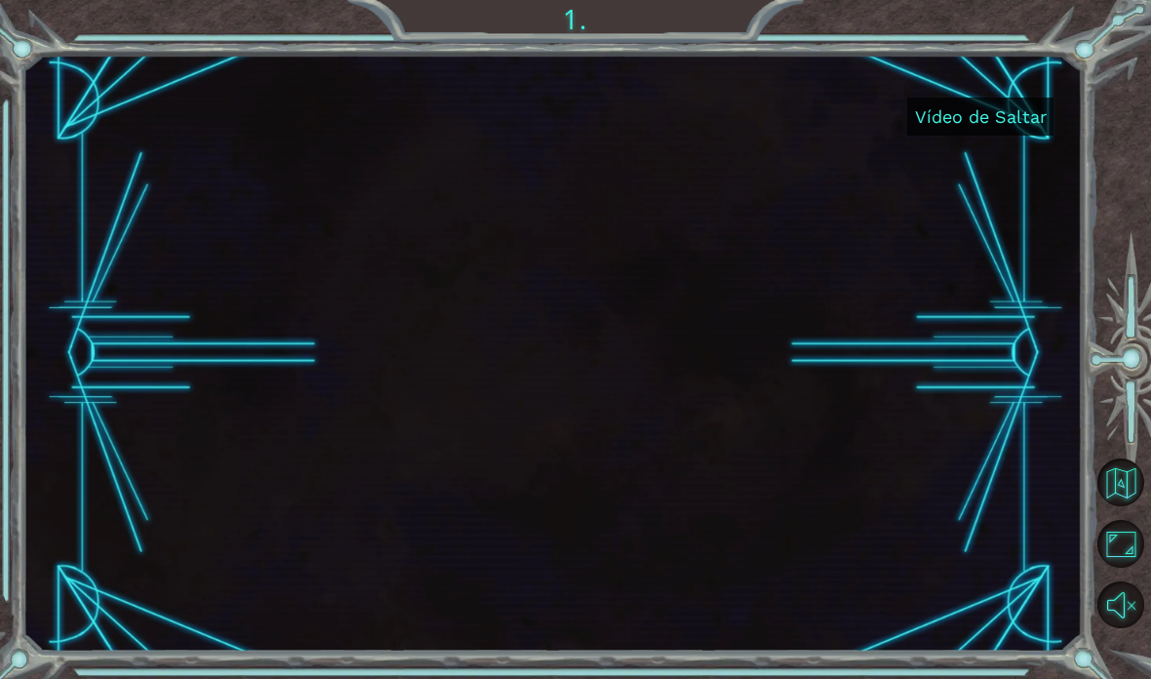
scroll to position [78, 0]
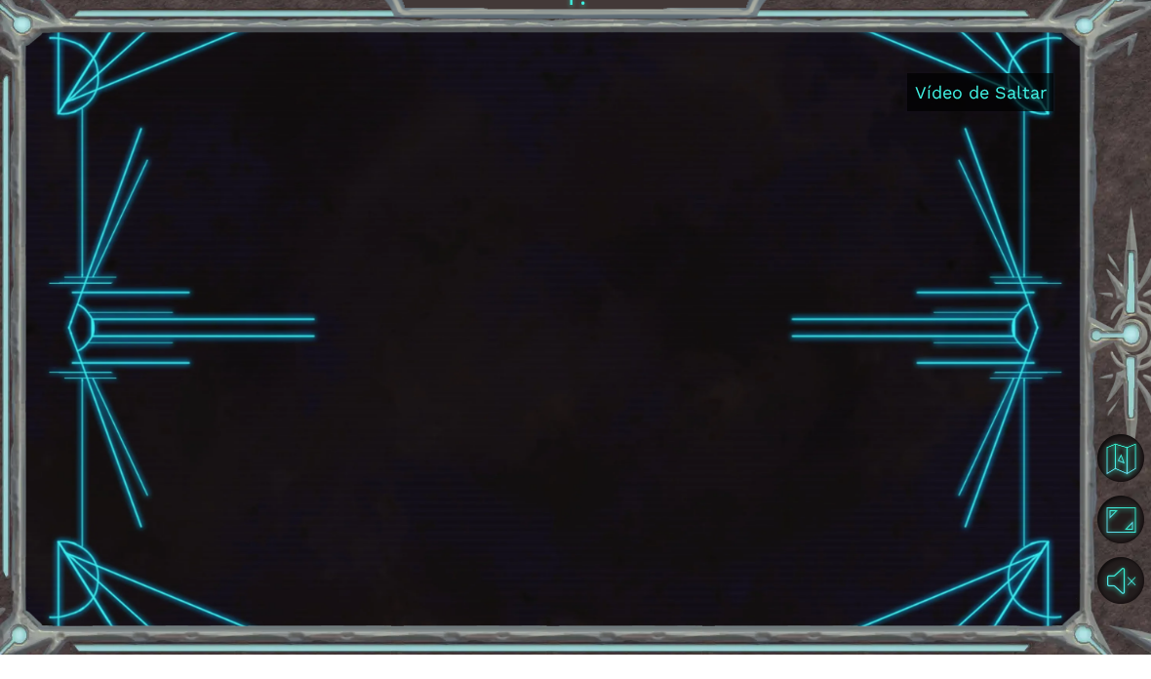
click at [963, 106] on font "Vídeo de Saltar" at bounding box center [981, 116] width 132 height 20
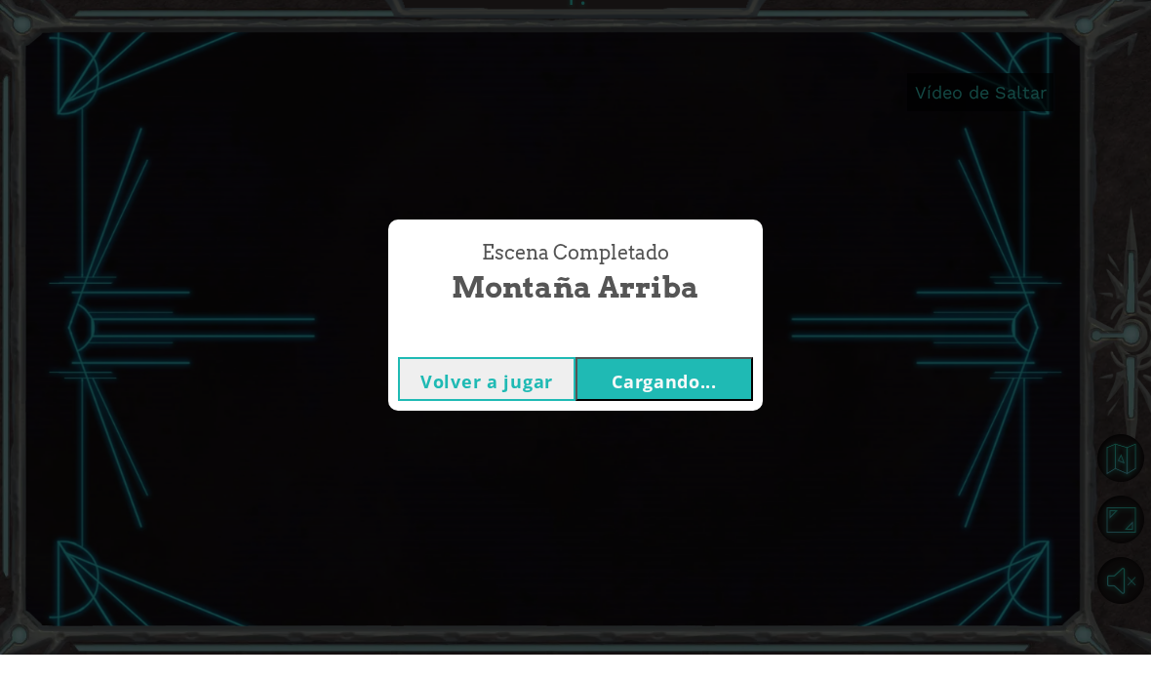
click at [593, 387] on button "Cargando..." at bounding box center [664, 403] width 178 height 44
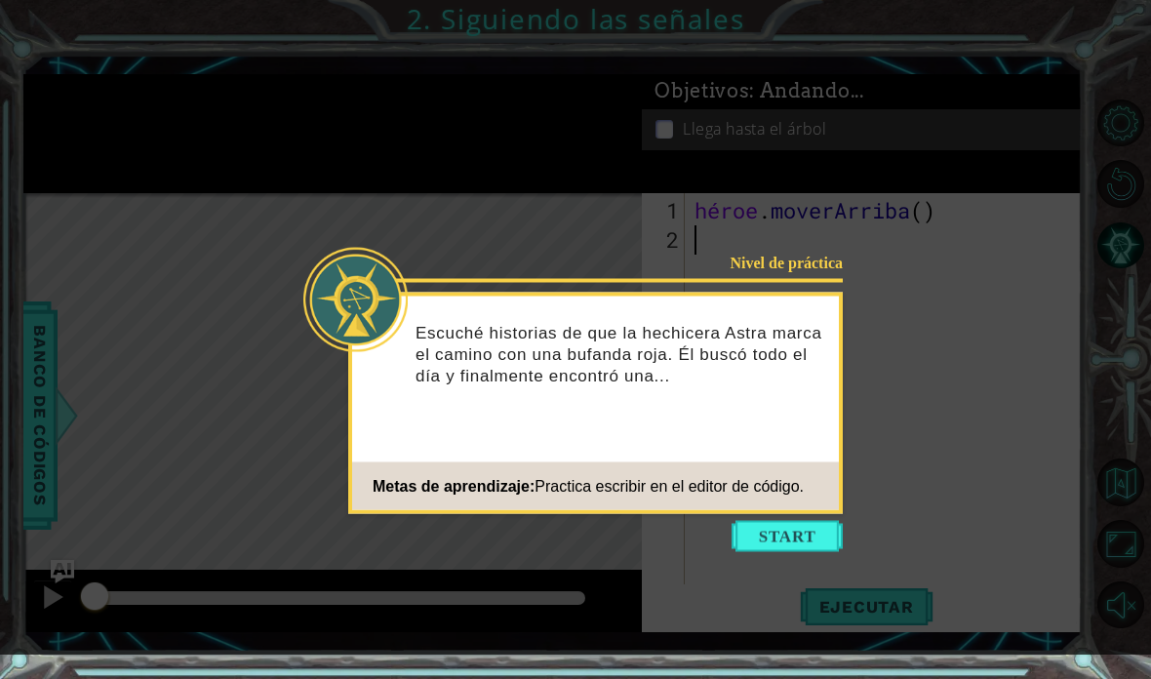
click at [165, 416] on icon at bounding box center [575, 327] width 1151 height 654
click at [826, 548] on button "Comenzar" at bounding box center [787, 536] width 111 height 31
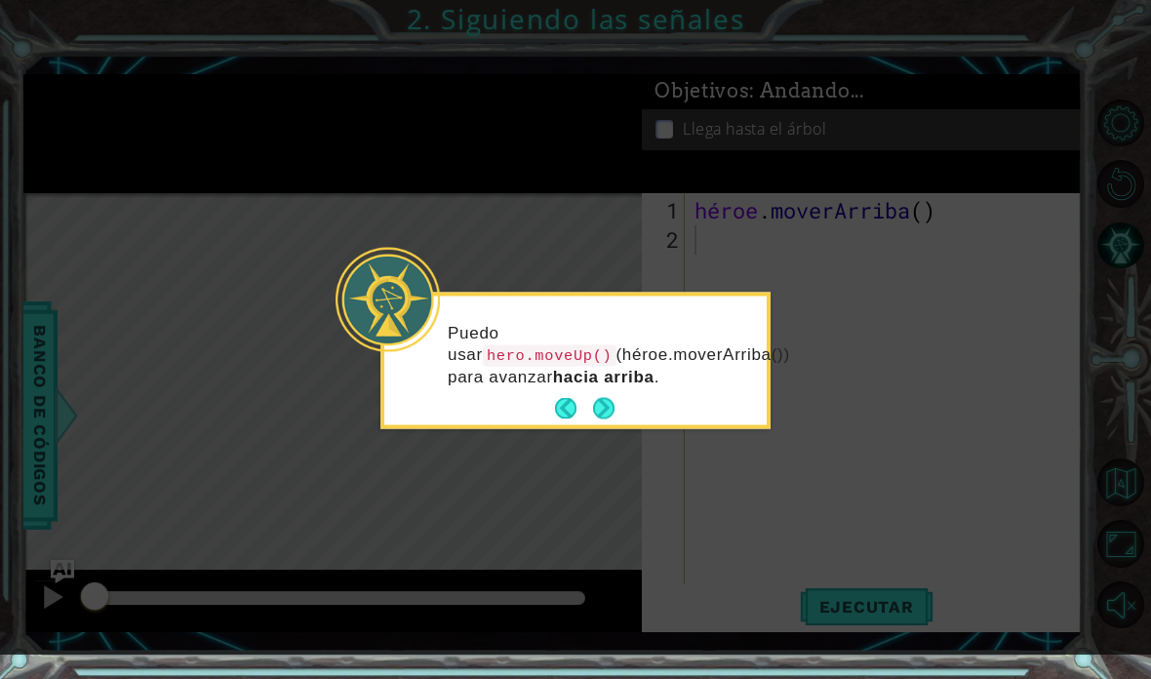
click at [955, 417] on icon at bounding box center [575, 327] width 1151 height 654
click at [947, 429] on icon at bounding box center [575, 327] width 1151 height 654
click at [351, 278] on div at bounding box center [388, 300] width 104 height 104
click at [594, 415] on button "Próximo" at bounding box center [603, 408] width 22 height 22
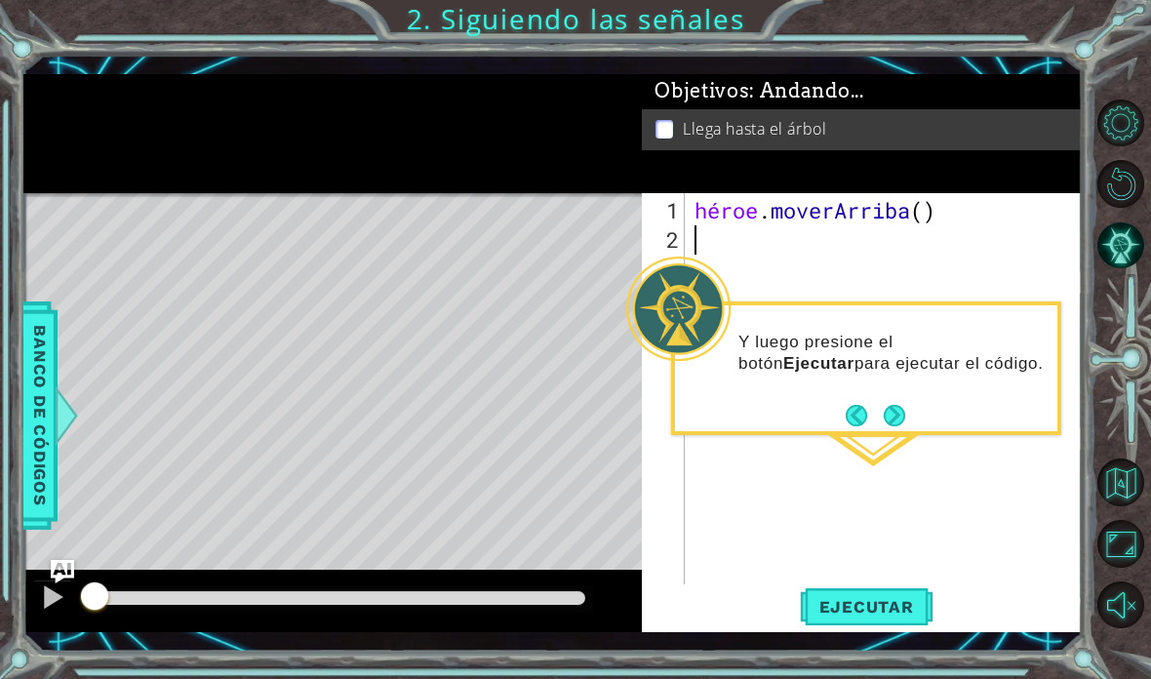
click at [892, 426] on button "Próximo" at bounding box center [894, 415] width 21 height 21
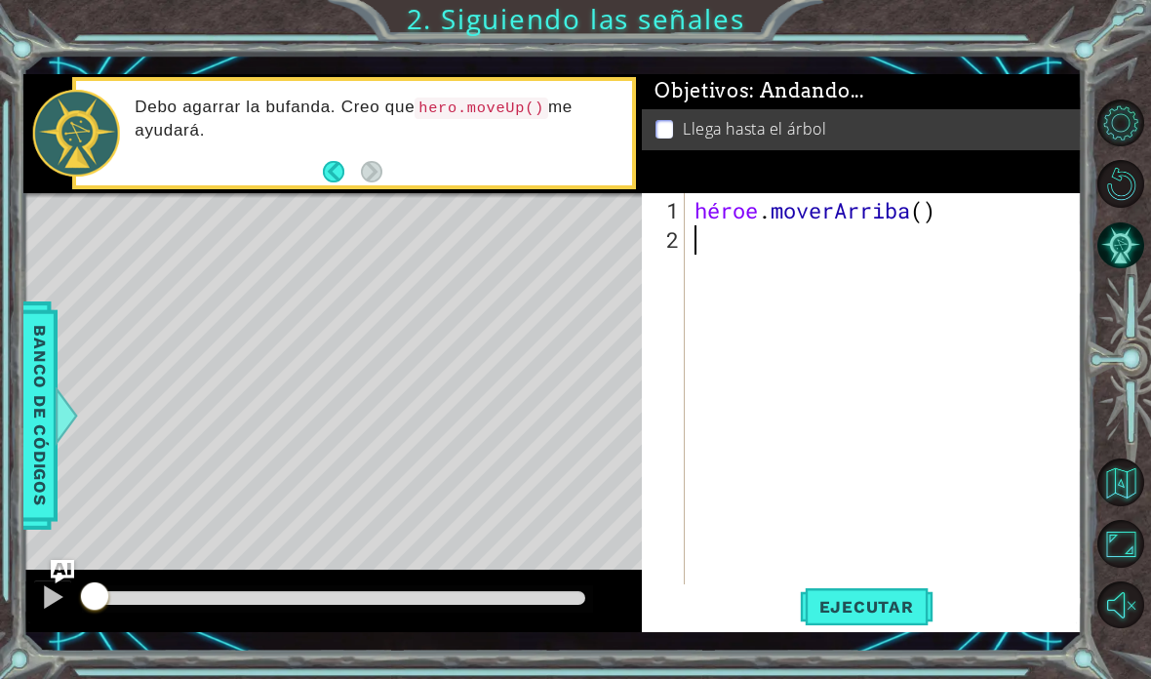
click at [375, 251] on div "Mapa de niveles" at bounding box center [473, 480] width 901 height 575
click at [339, 242] on div "Mapa de niveles" at bounding box center [473, 480] width 901 height 575
click at [325, 248] on div "Mapa de niveles" at bounding box center [473, 480] width 901 height 575
click at [333, 257] on div "Mapa de niveles" at bounding box center [473, 480] width 901 height 575
click at [356, 252] on div "Mapa de niveles" at bounding box center [473, 480] width 901 height 575
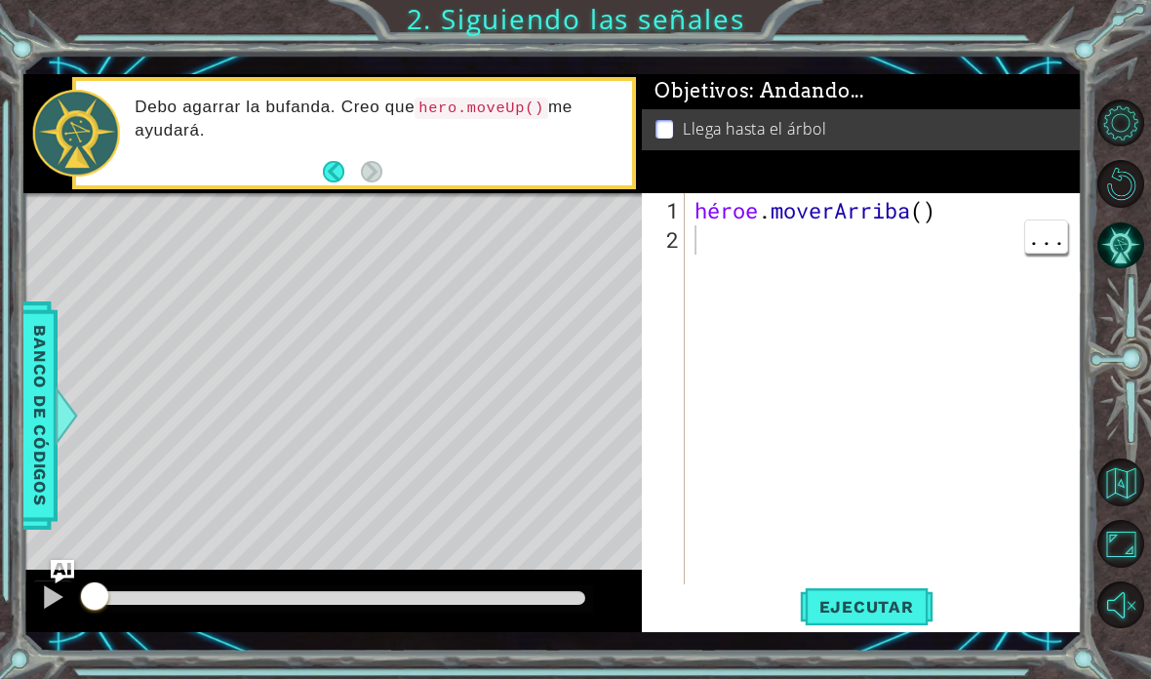
click at [974, 351] on div "héroe . [GEOGRAPHIC_DATA] ( )" at bounding box center [889, 430] width 397 height 468
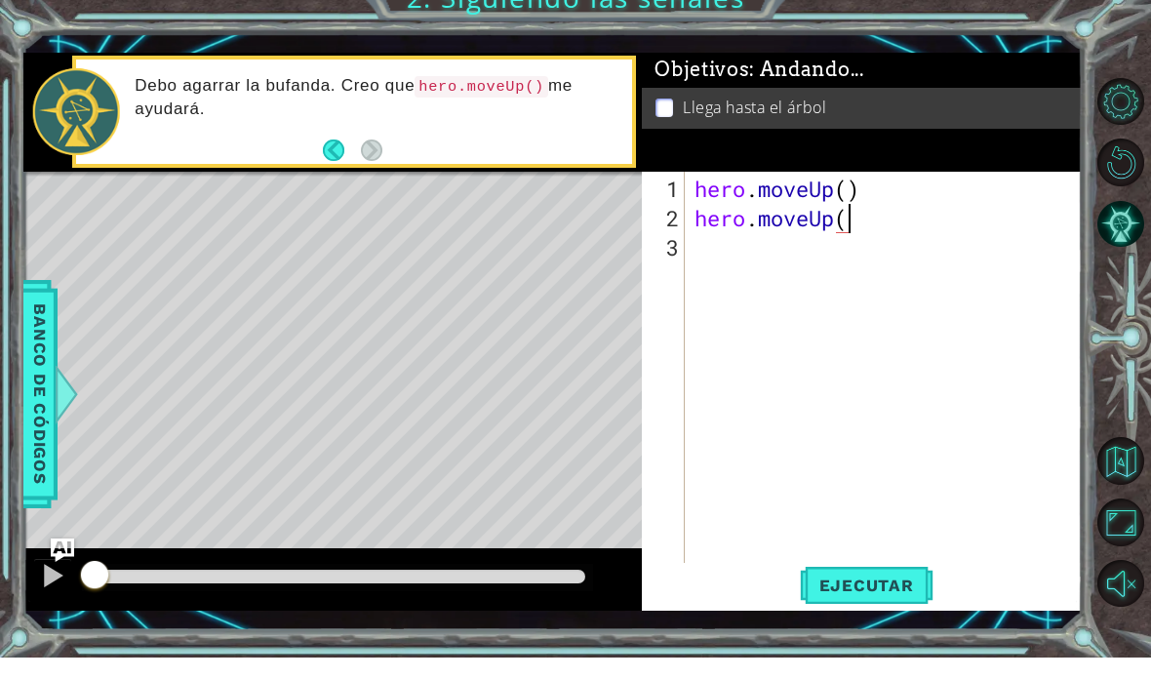
scroll to position [34, 189]
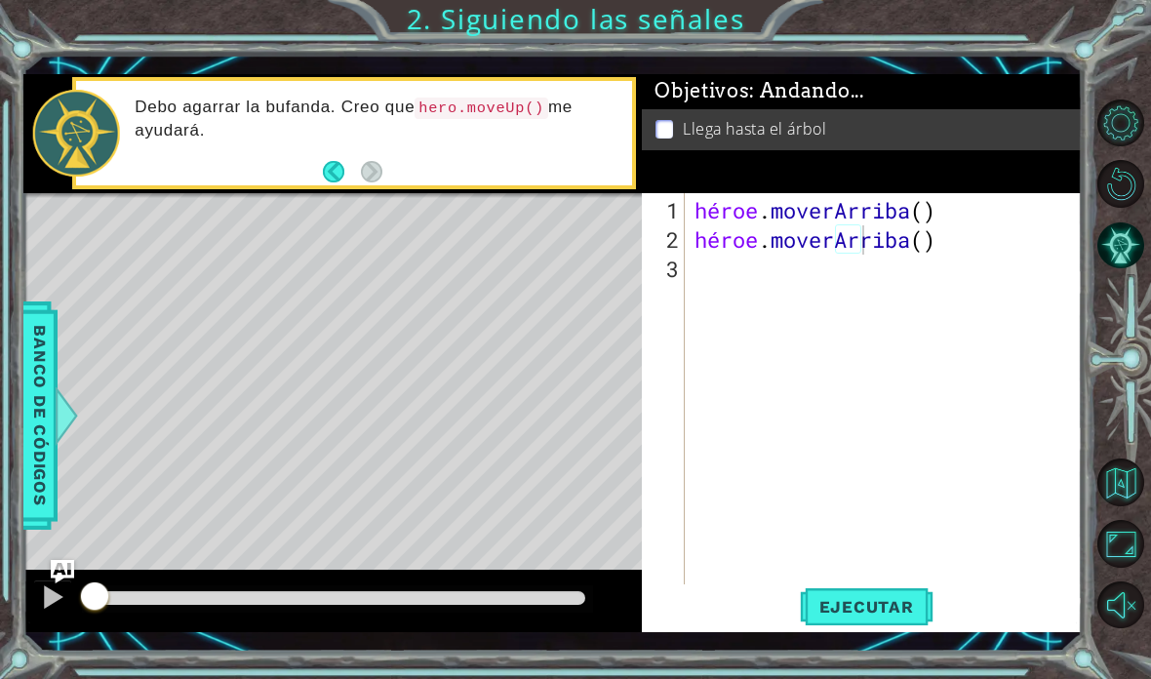
click at [911, 614] on font "Ejecutar" at bounding box center [866, 607] width 95 height 20
type textarea "abcde fg"
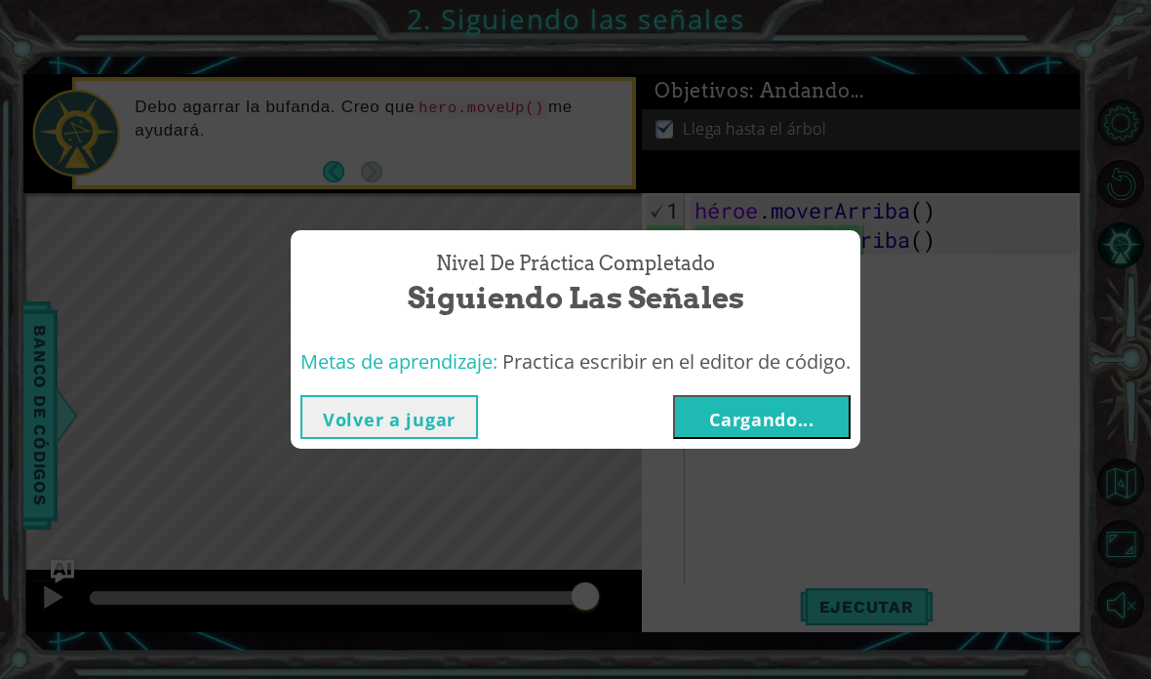
click at [835, 420] on button "Cargando..." at bounding box center [762, 417] width 178 height 44
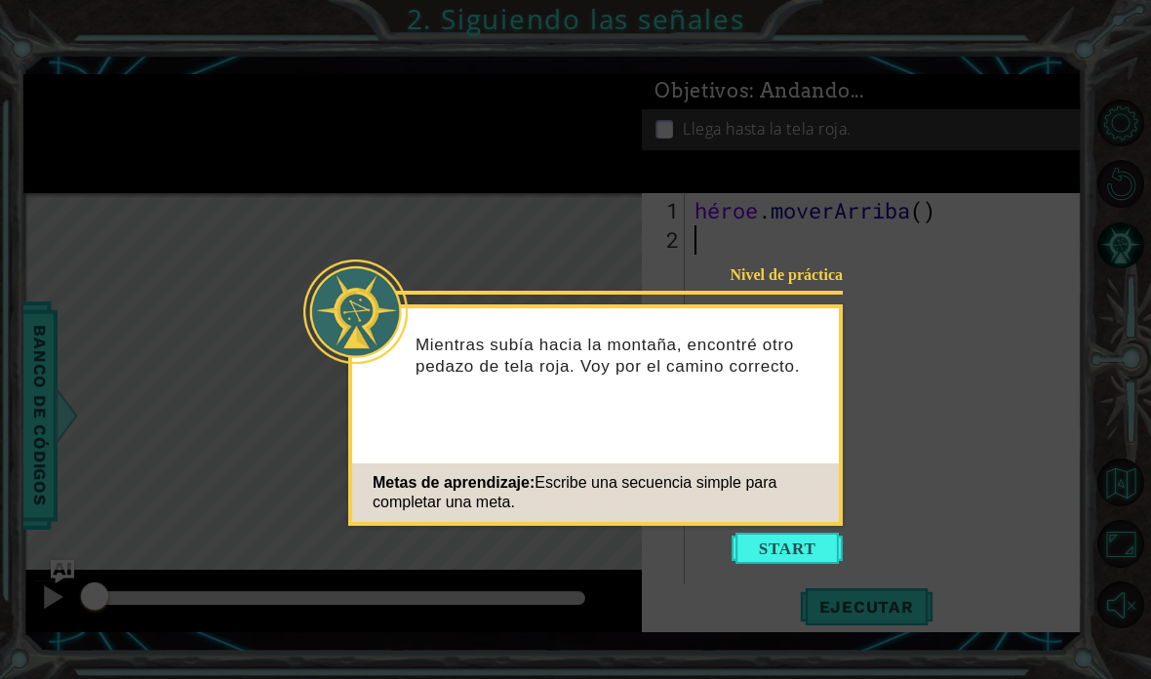
click at [826, 554] on button "Comenzar" at bounding box center [787, 548] width 111 height 31
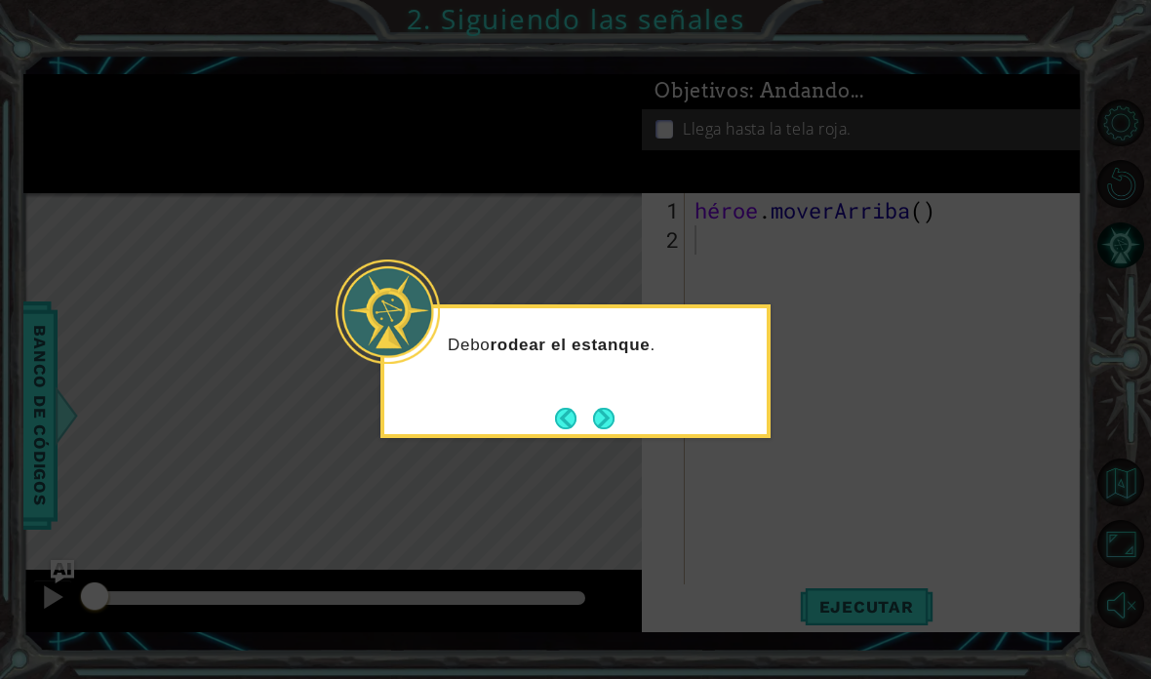
click at [612, 416] on button "Próximo" at bounding box center [603, 418] width 21 height 21
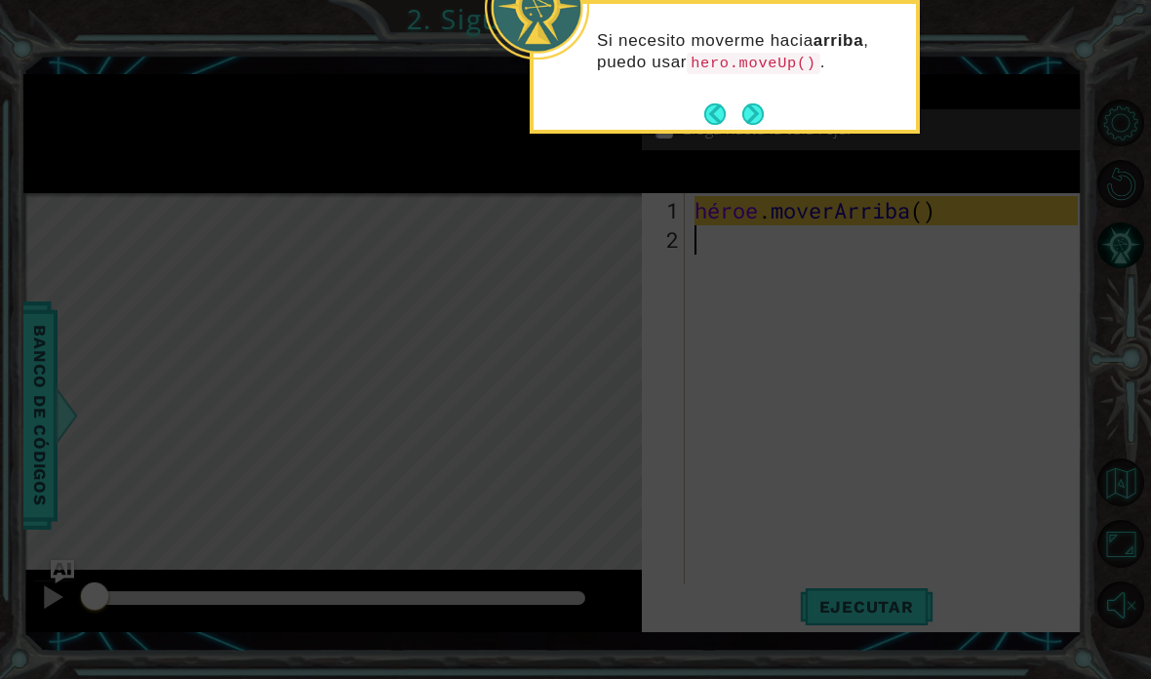
click at [774, 292] on icon at bounding box center [575, 339] width 1151 height 679
click at [750, 121] on button "Próximo" at bounding box center [752, 113] width 21 height 21
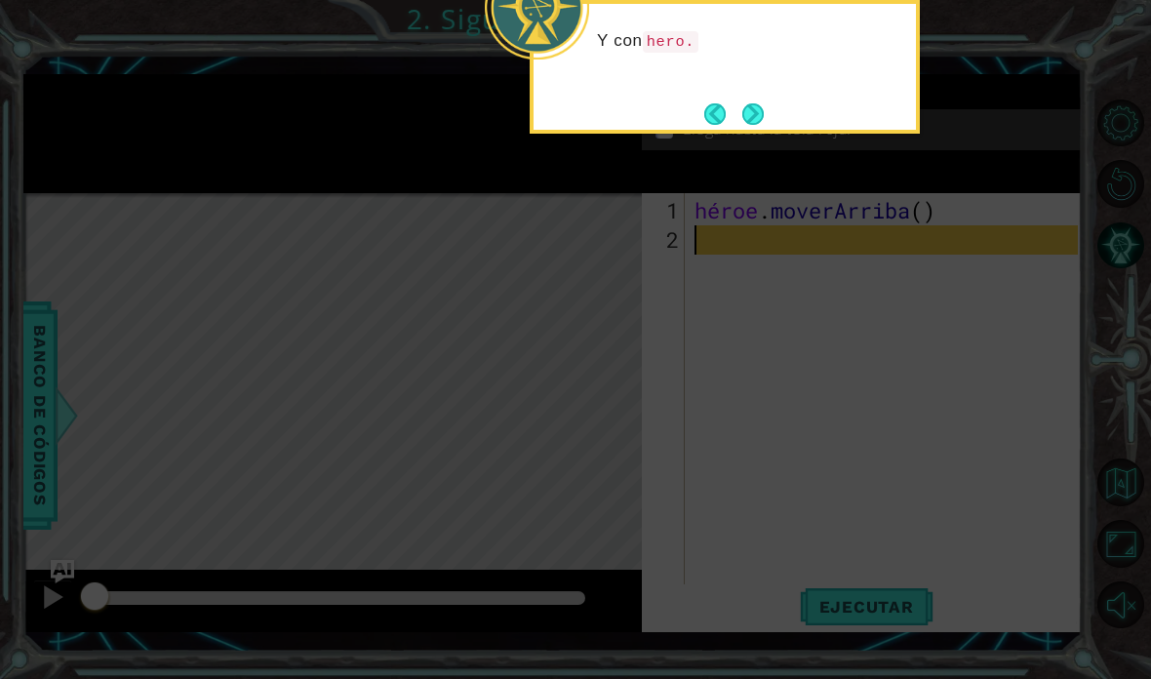
click at [761, 108] on button "Próximo" at bounding box center [752, 113] width 21 height 21
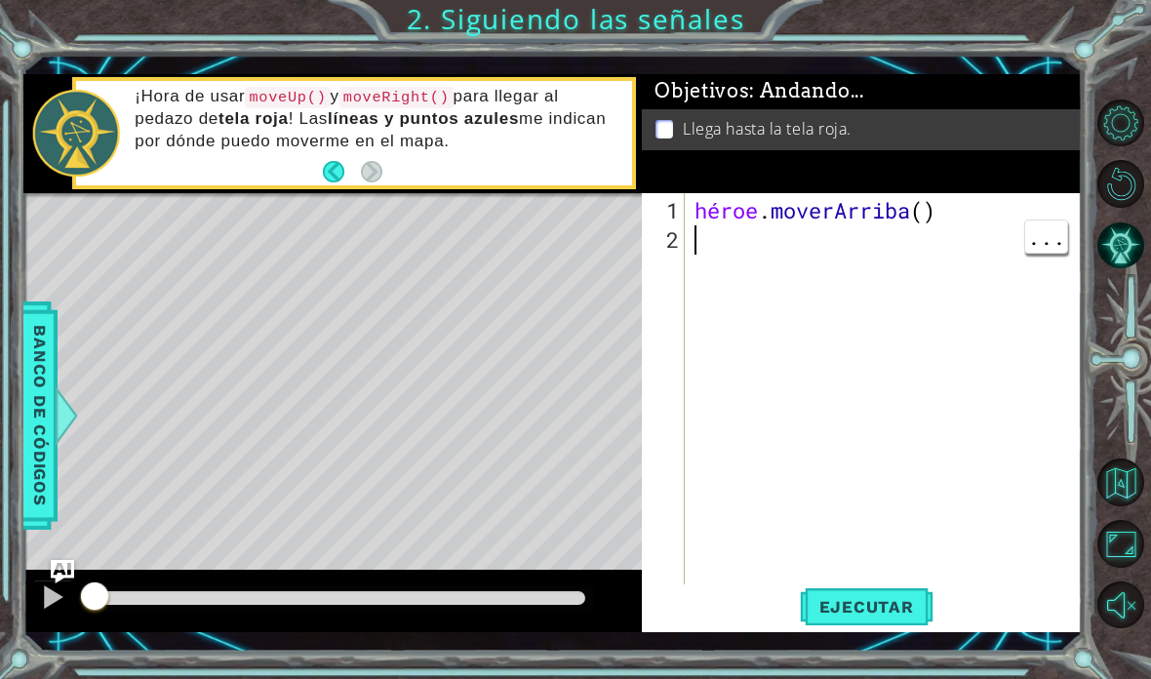
click at [710, 255] on div "héroe . [GEOGRAPHIC_DATA] ( )" at bounding box center [889, 430] width 397 height 468
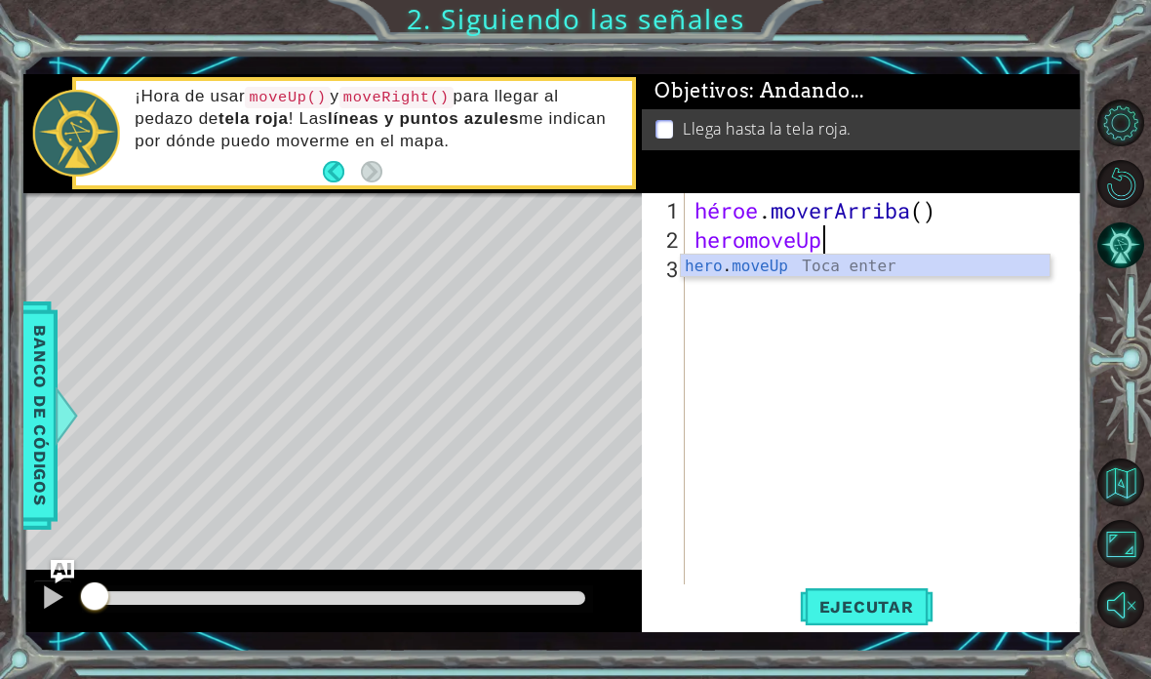
scroll to position [34, 151]
click at [899, 601] on font "Ejecutar" at bounding box center [866, 607] width 95 height 20
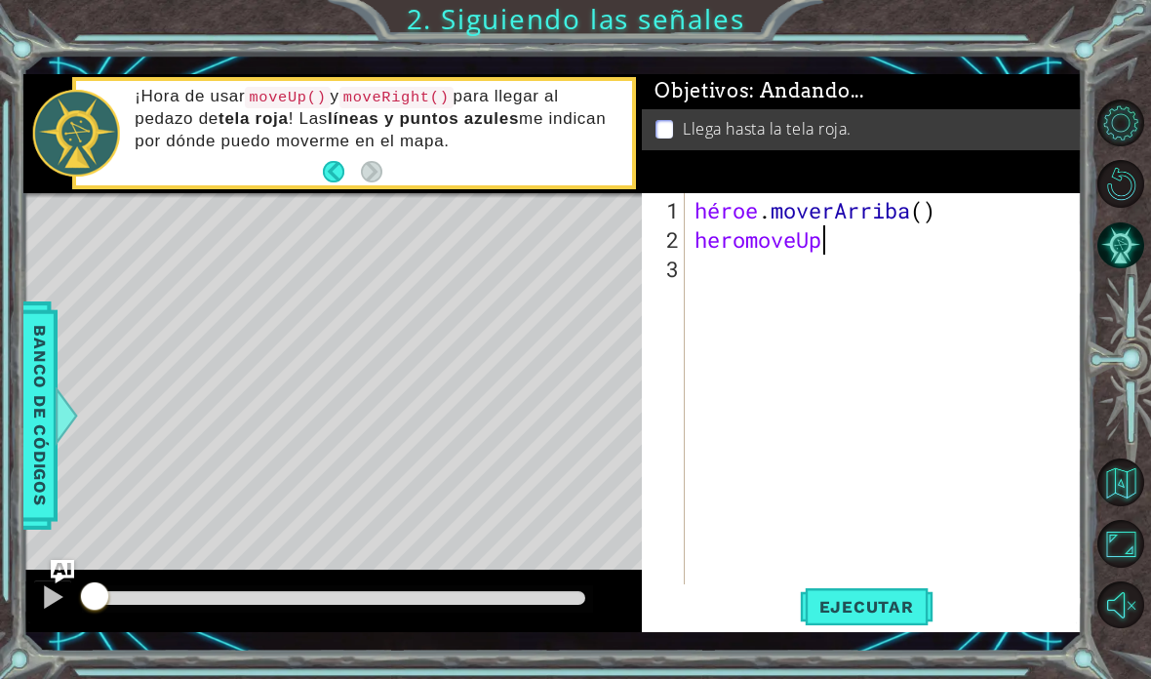
scroll to position [34, 106]
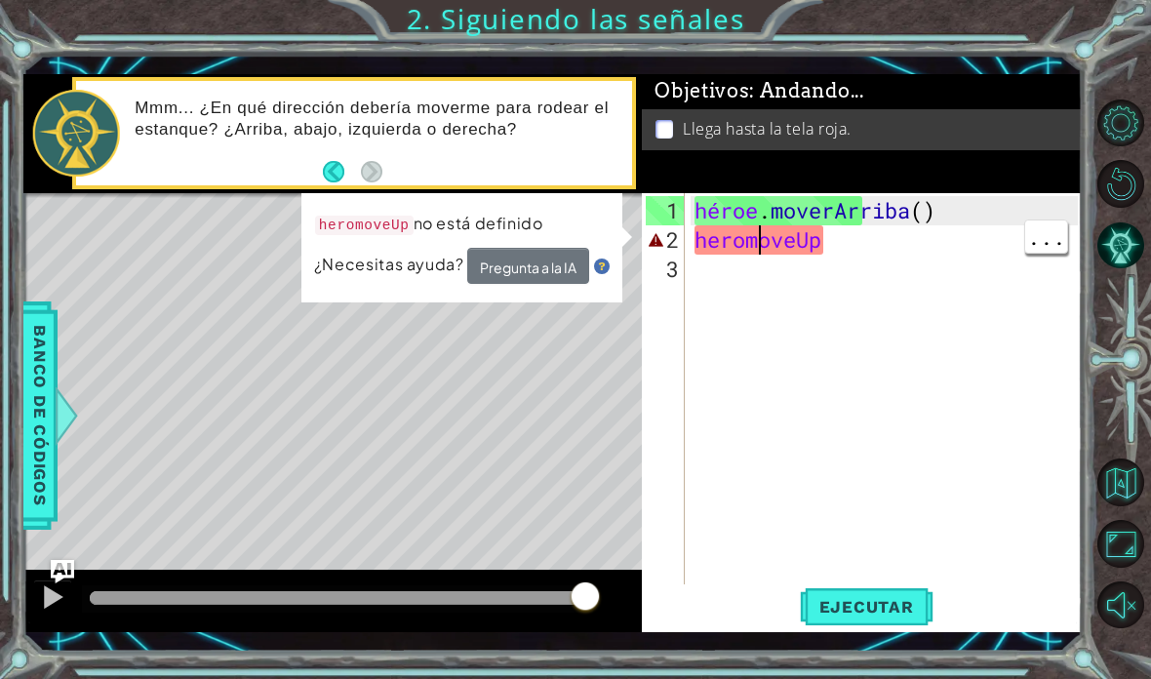
click at [743, 241] on div "héroe . moverArriba ( ) heromoveUp" at bounding box center [889, 430] width 397 height 468
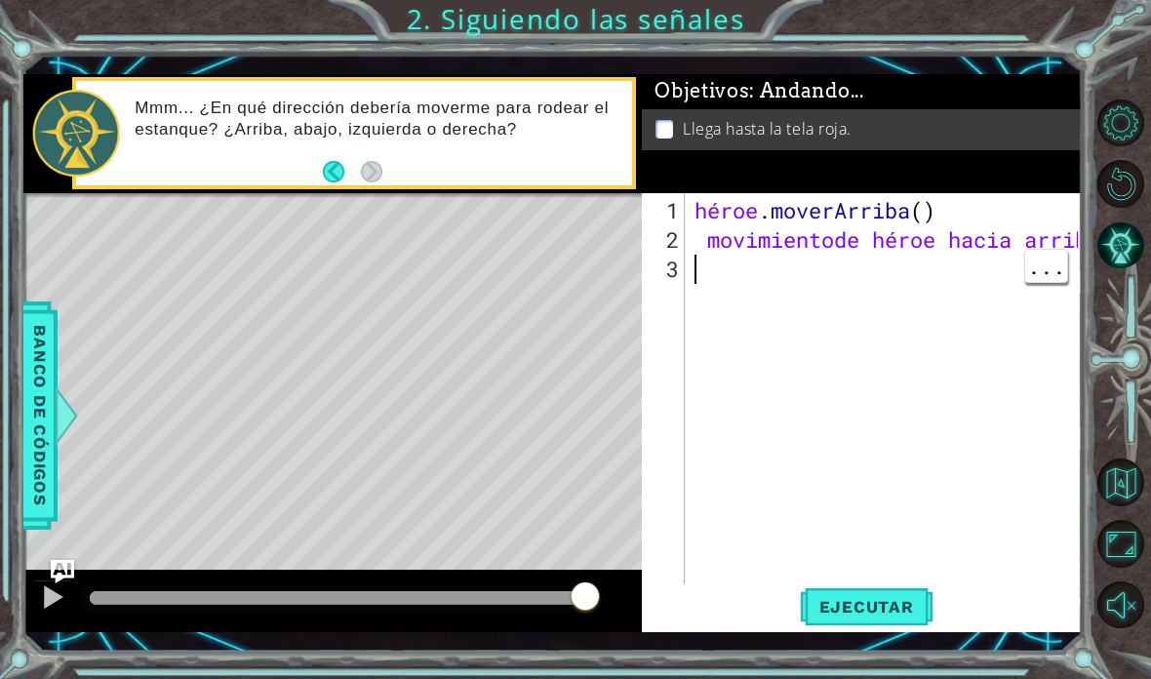
click at [713, 282] on div "héroe . [PERSON_NAME] ( ) movimiento de héroe hacia arriba" at bounding box center [889, 430] width 397 height 468
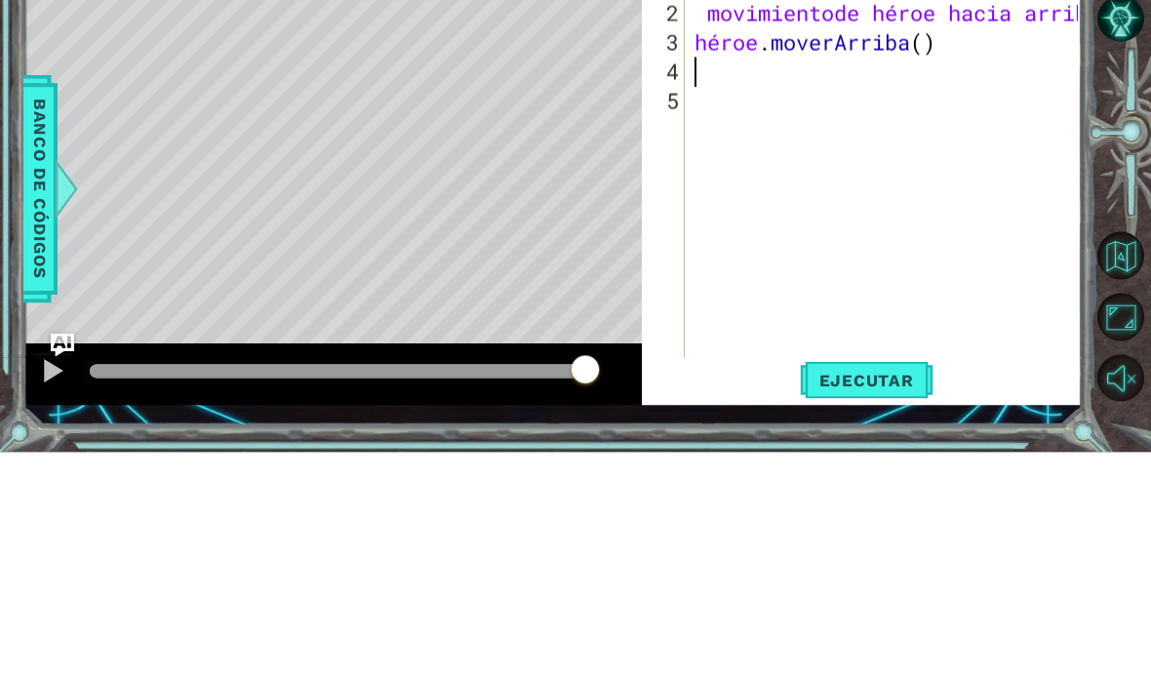
scroll to position [78, 0]
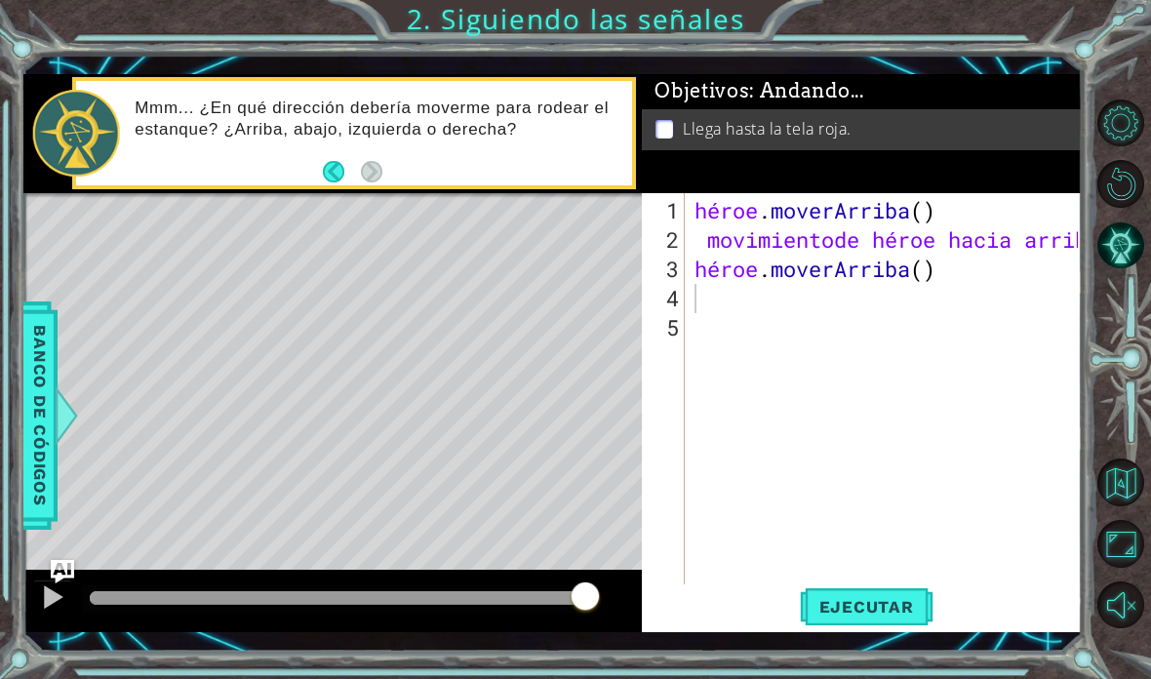
click at [892, 594] on button "Ejecutar" at bounding box center [867, 606] width 134 height 44
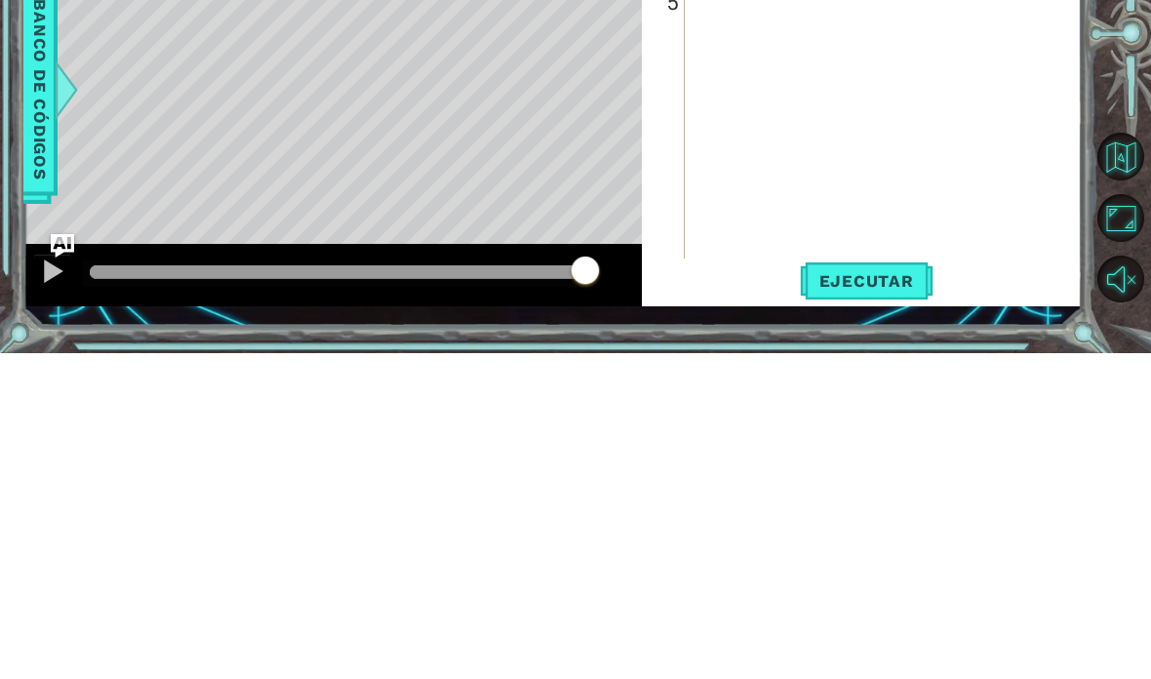
scroll to position [34, 60]
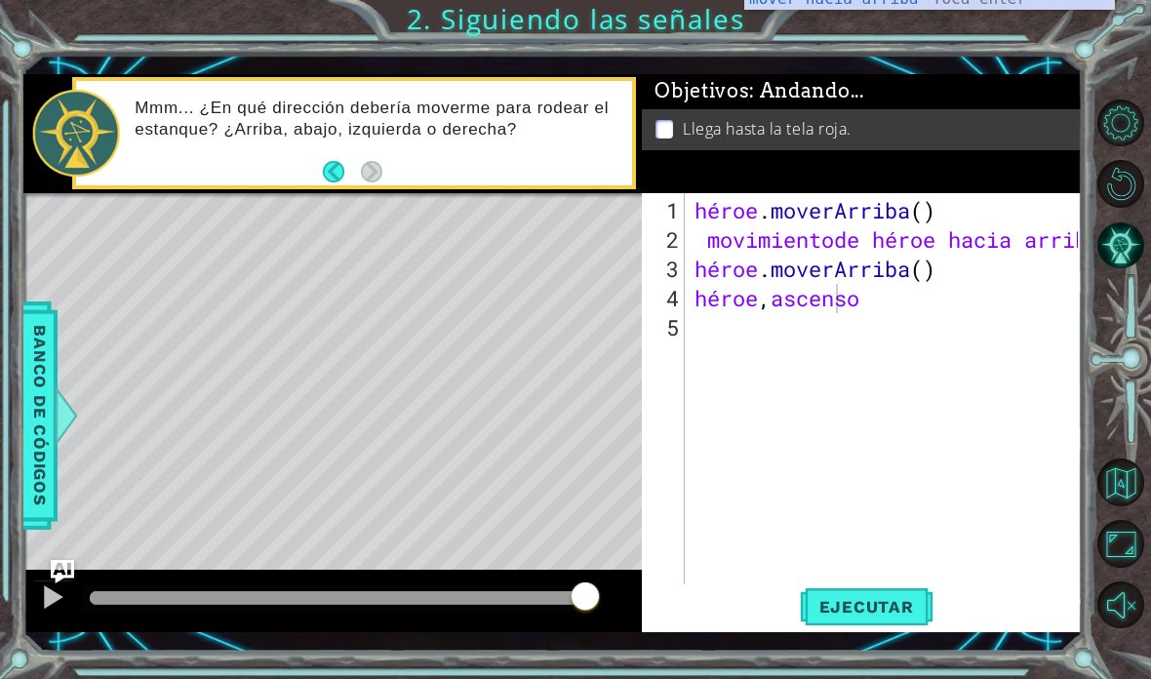
click at [900, 599] on font "Ejecutar" at bounding box center [866, 607] width 95 height 20
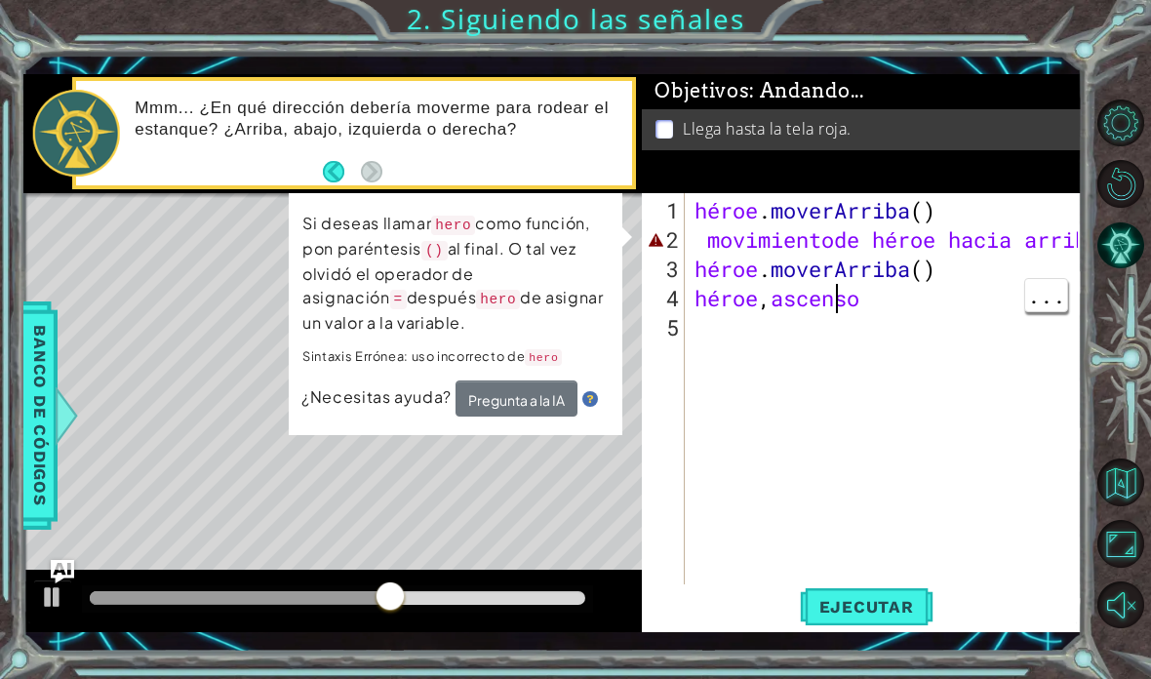
click at [918, 294] on div "héroe . [PERSON_NAME] ( ) movimiento de héroe hacia arriba héroe . [PERSON_NAME…" at bounding box center [889, 430] width 397 height 468
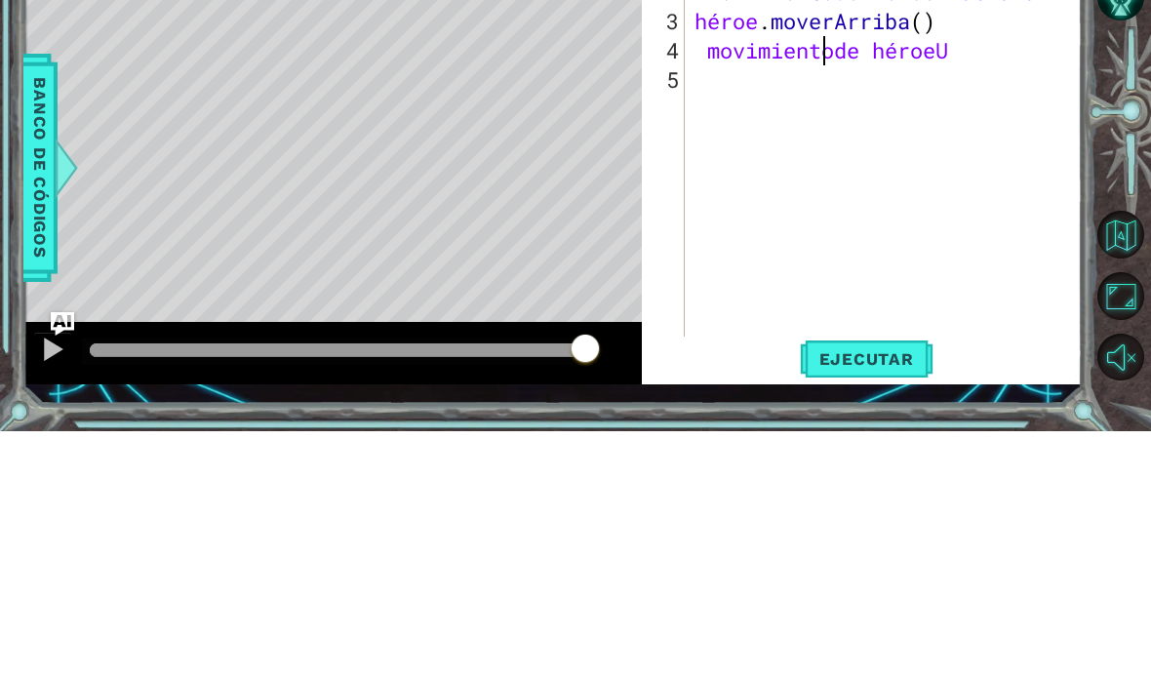
scroll to position [34, 112]
type textarea "abcde fg"
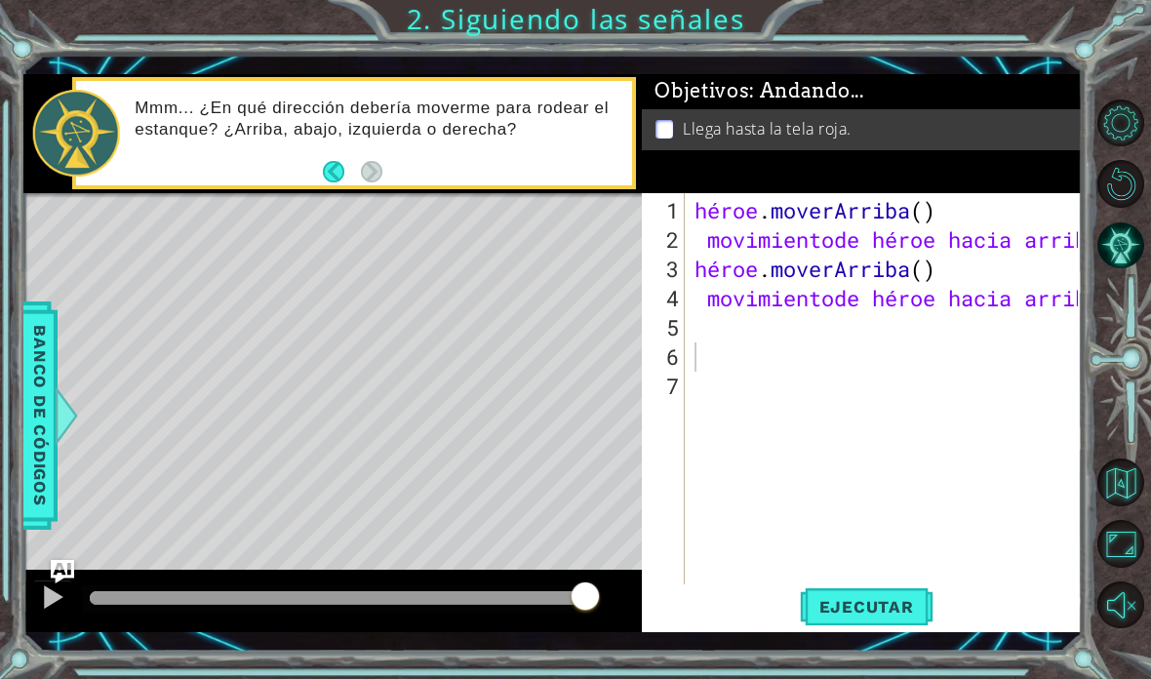
click at [920, 616] on span "Ejecutar" at bounding box center [867, 607] width 134 height 20
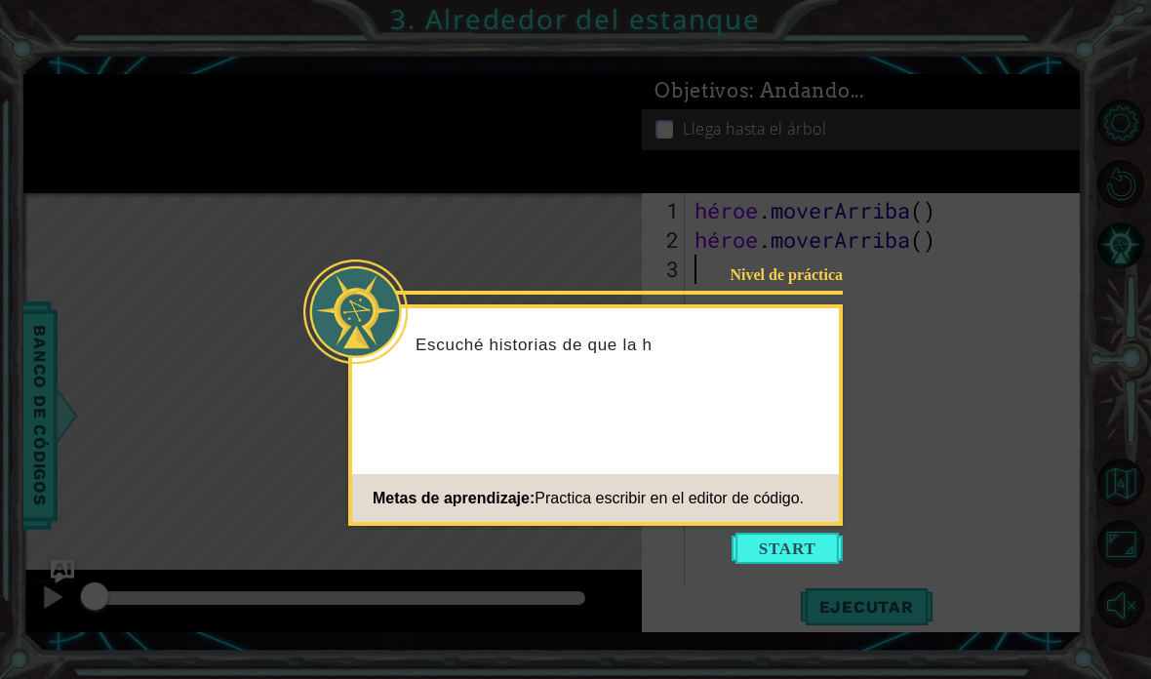
click at [816, 533] on button "Comenzar" at bounding box center [787, 548] width 111 height 31
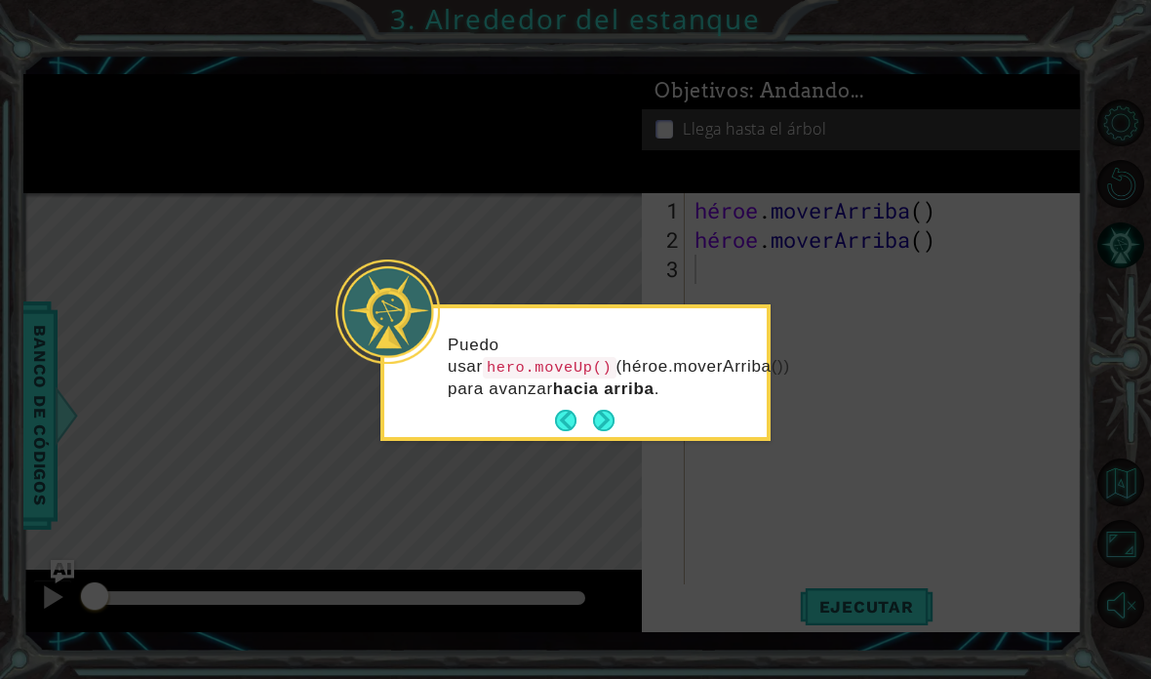
click at [606, 431] on button "Próximo" at bounding box center [603, 420] width 21 height 21
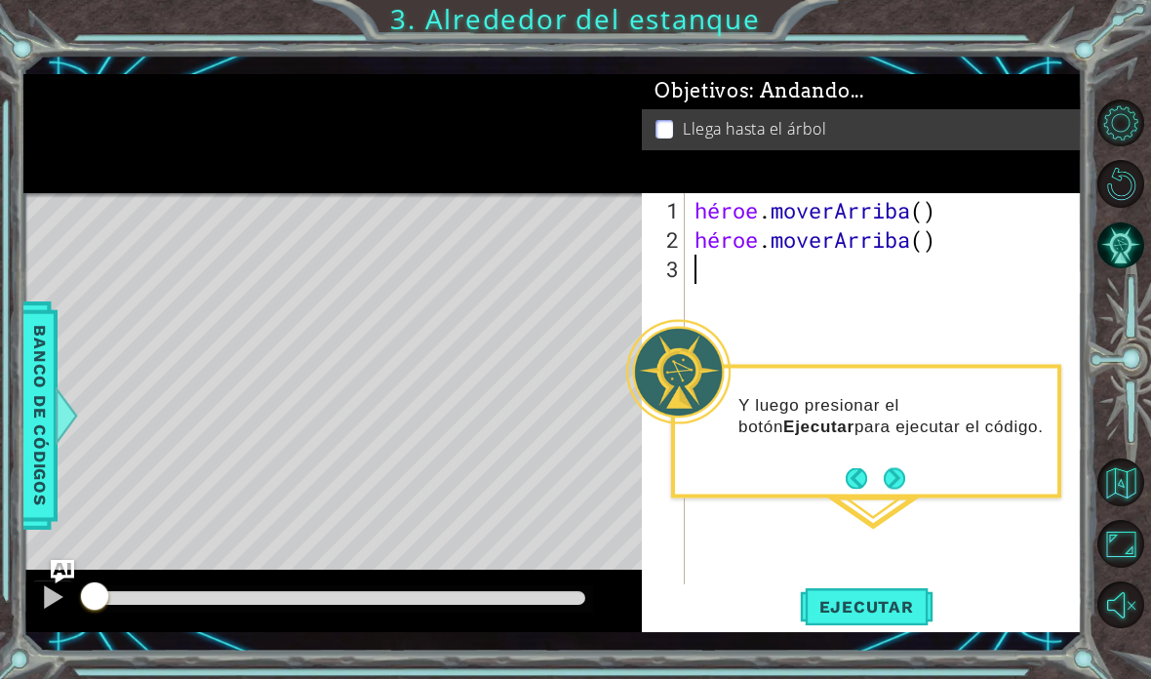
click at [902, 483] on button "Próximo" at bounding box center [894, 477] width 21 height 21
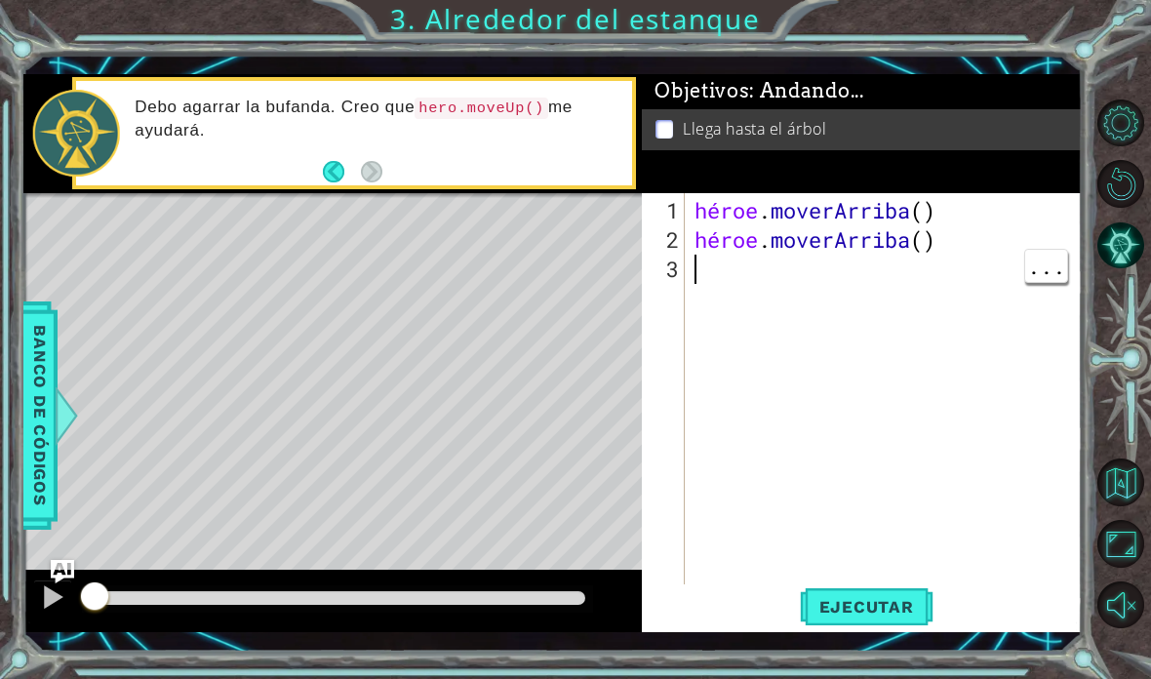
click at [765, 358] on div "héroe . [PERSON_NAME] ( ) héroe . [GEOGRAPHIC_DATA] ( )" at bounding box center [889, 430] width 397 height 468
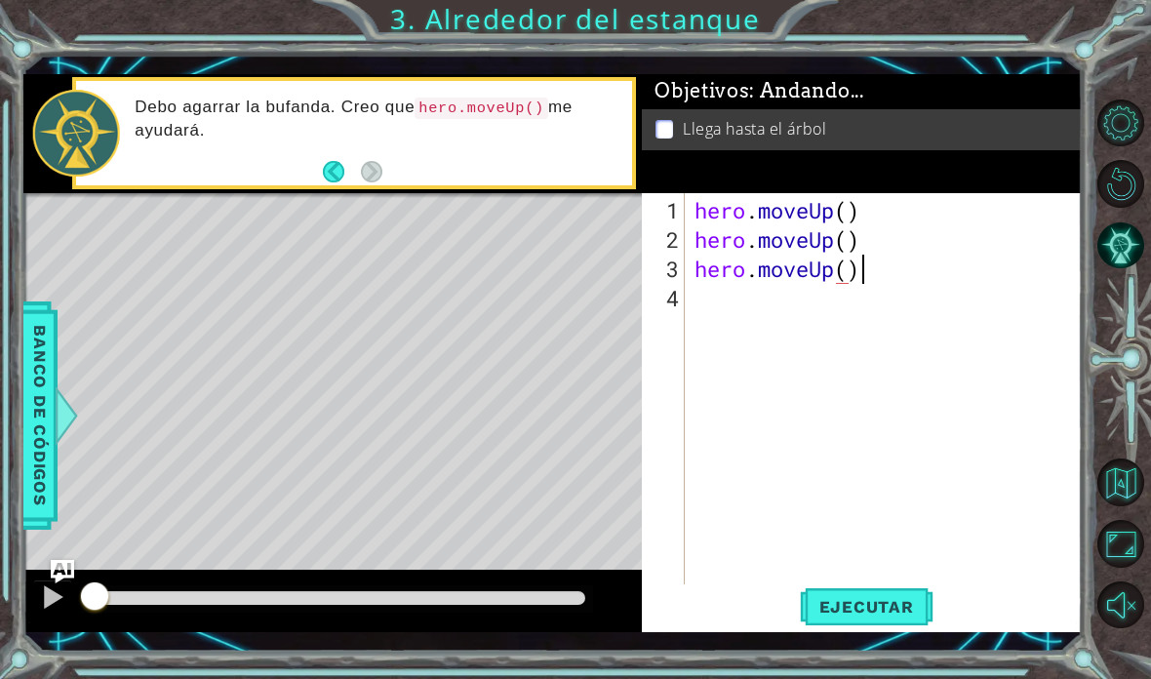
scroll to position [34, 189]
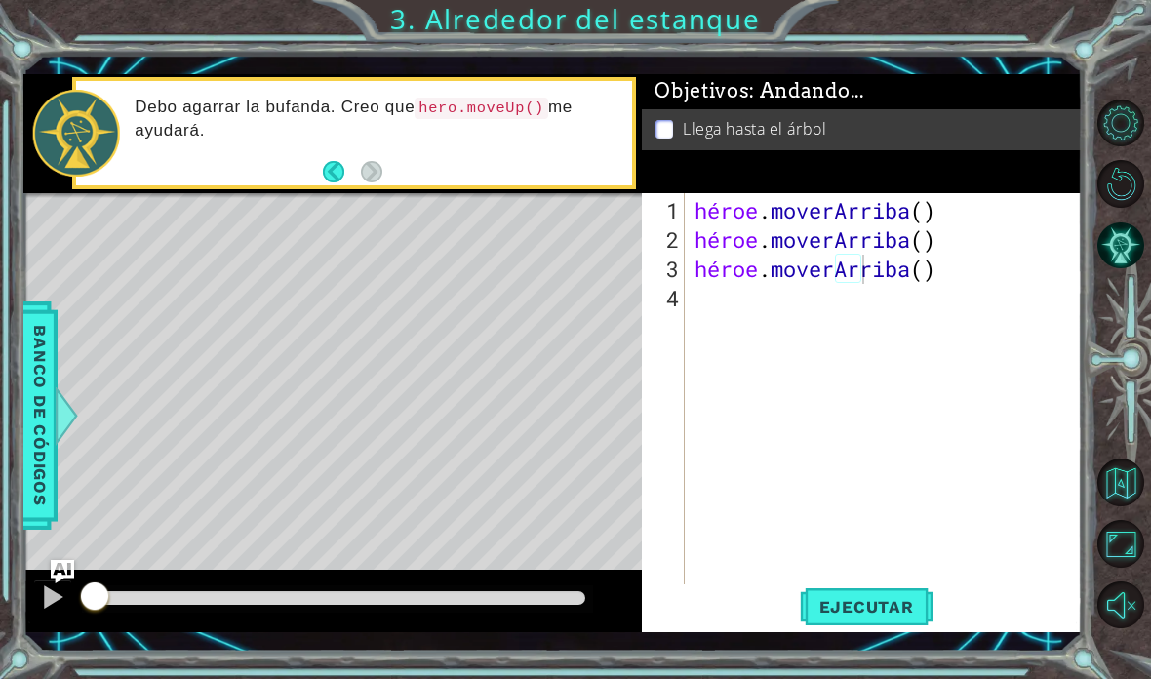
type textarea "abcde fg"
click at [903, 612] on font "Ejecutar" at bounding box center [866, 607] width 95 height 20
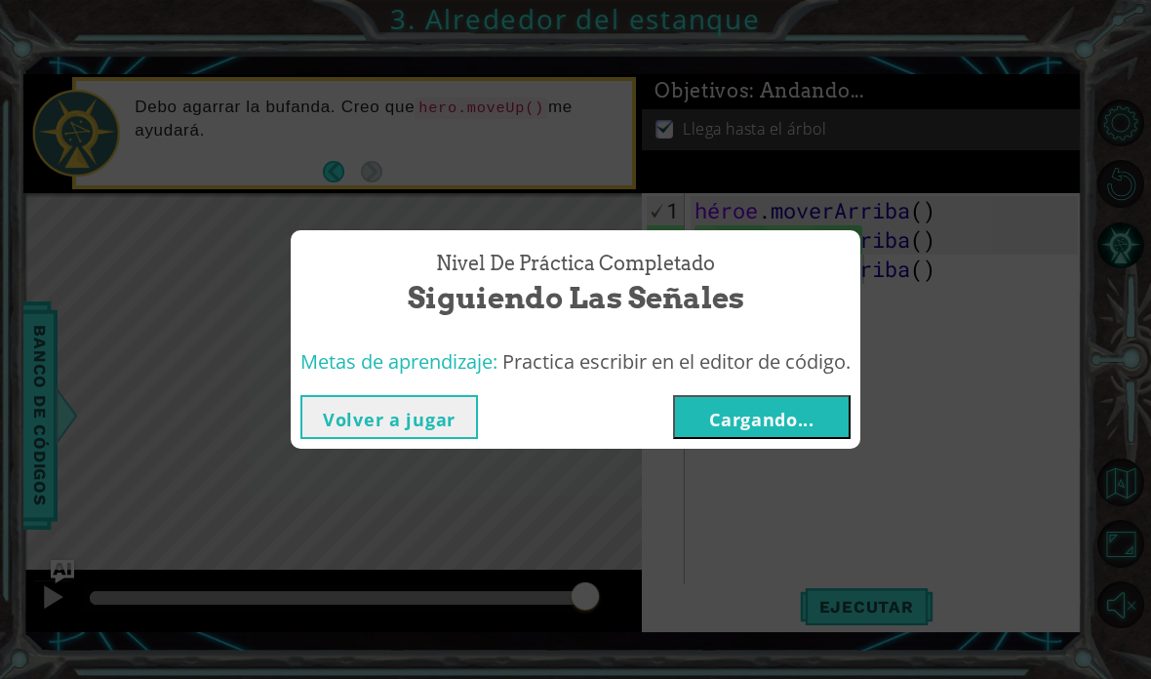
click at [814, 423] on font "Cargando..." at bounding box center [761, 419] width 105 height 23
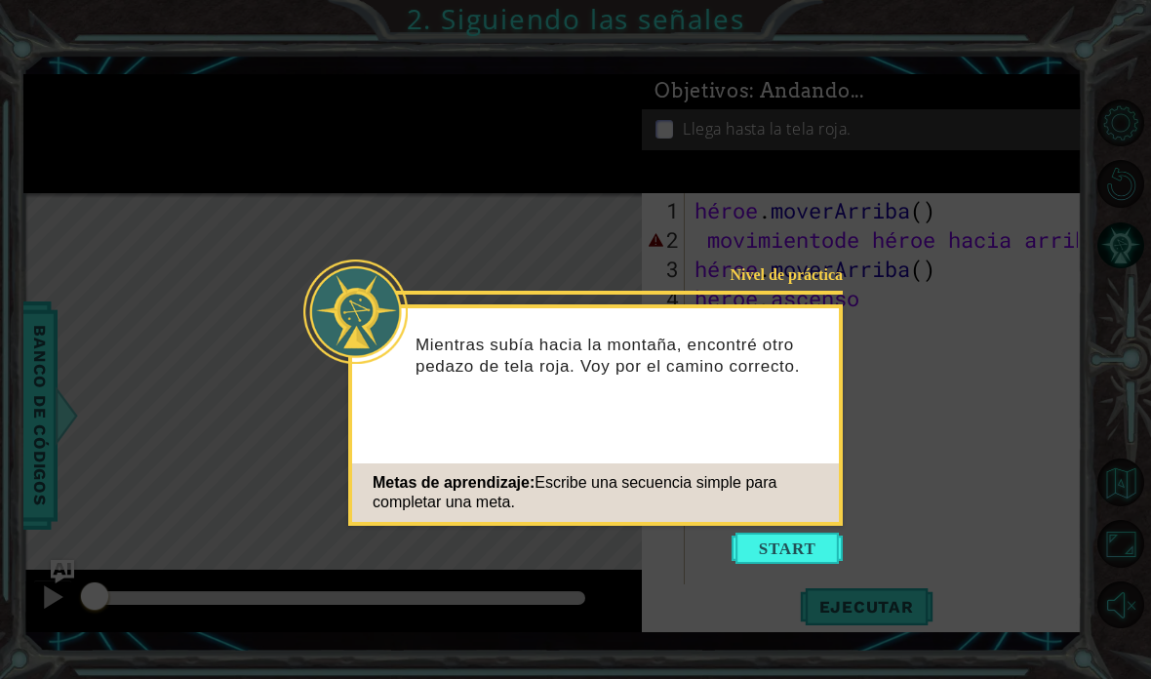
click at [813, 555] on button "Comenzar" at bounding box center [787, 548] width 111 height 31
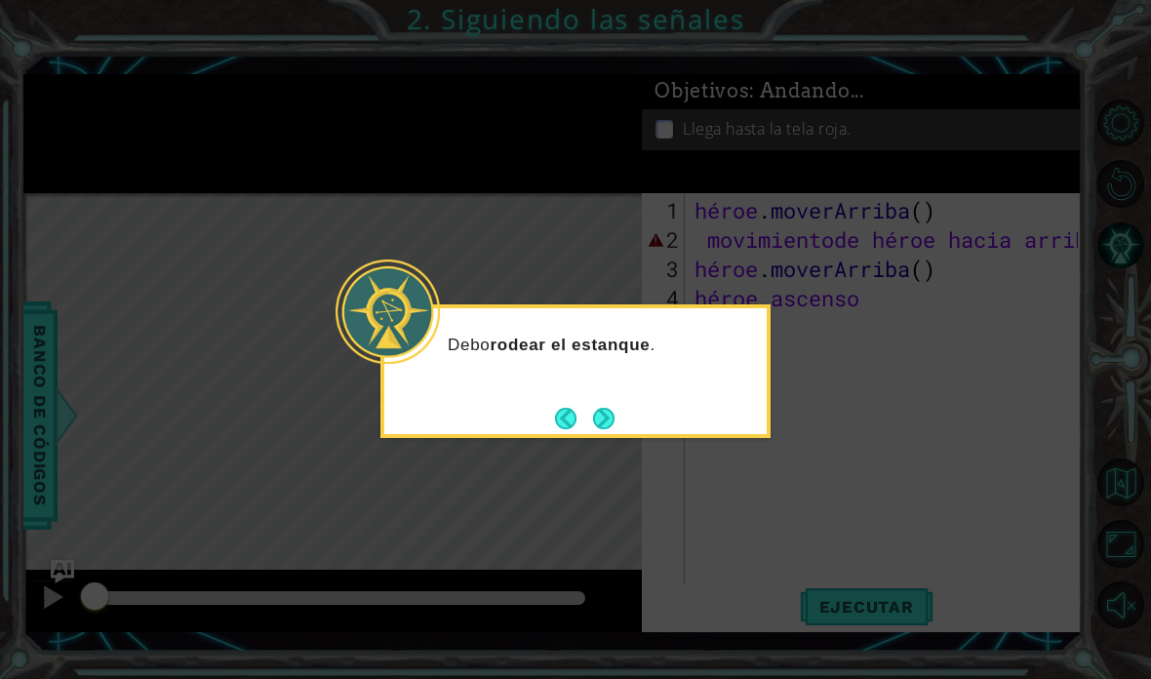
click at [614, 407] on button "Próximo" at bounding box center [604, 418] width 22 height 22
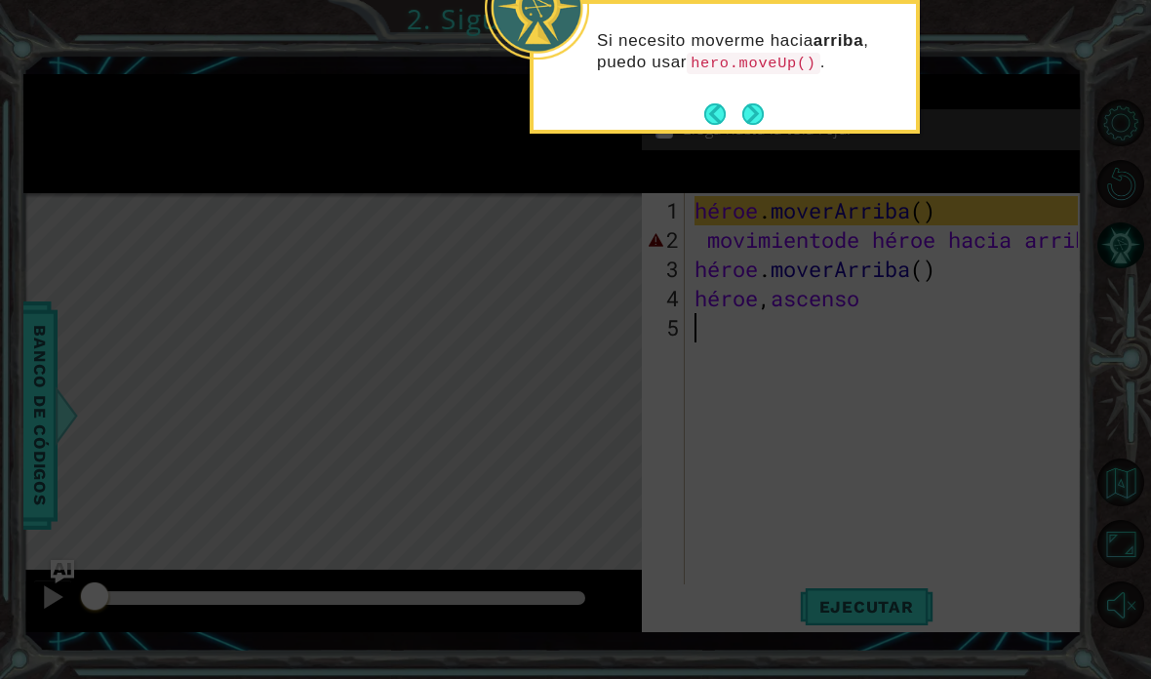
click at [753, 113] on button "Próximo" at bounding box center [752, 113] width 21 height 21
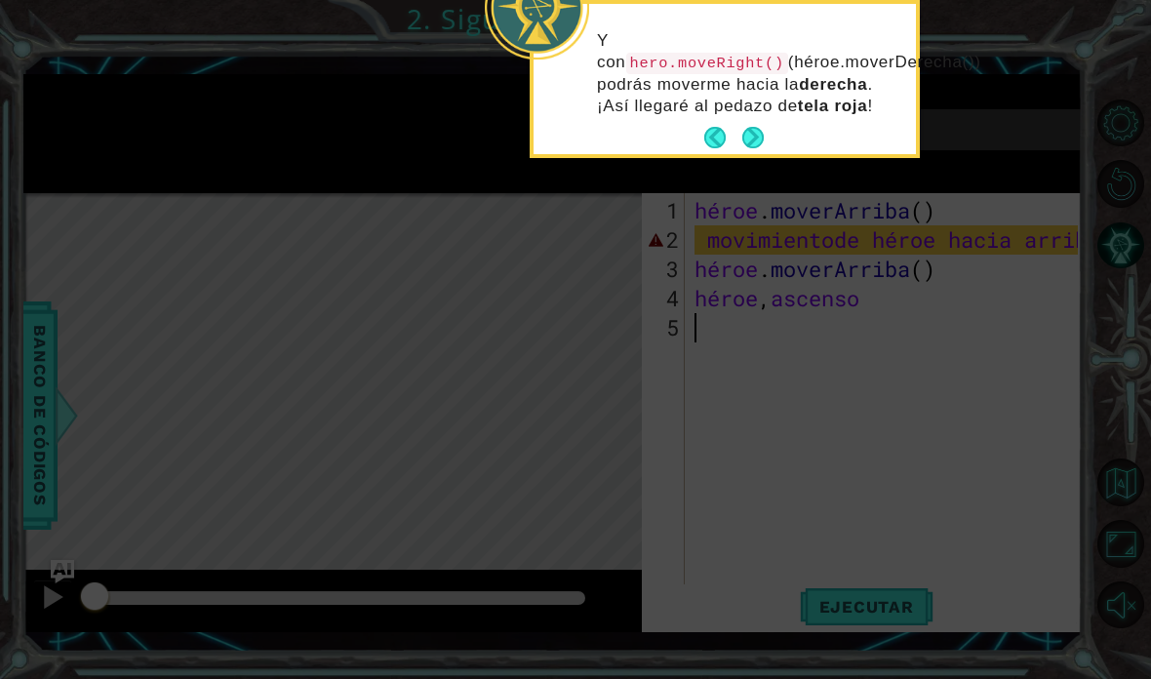
click at [762, 129] on button "Próximo" at bounding box center [753, 138] width 22 height 22
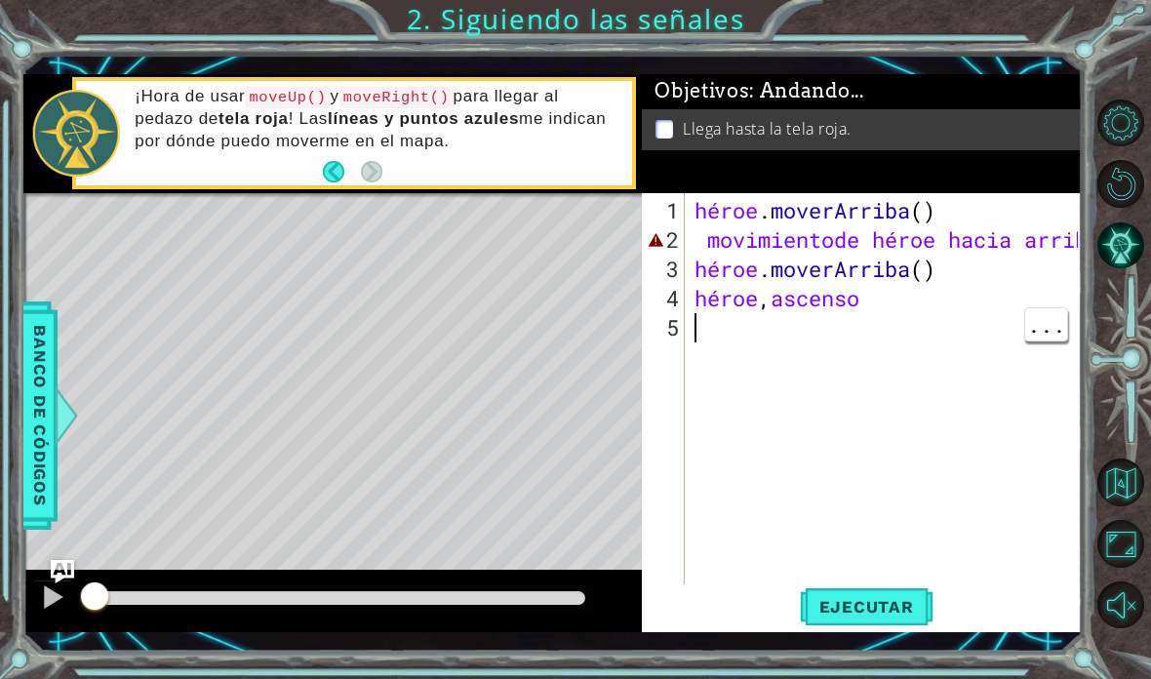
click at [851, 336] on div "héroe . [PERSON_NAME] ( ) movimiento de héroe hacia arriba héroe . [PERSON_NAME…" at bounding box center [889, 430] width 397 height 468
click at [813, 346] on div "héroe . [PERSON_NAME] ( ) movimiento de héroe hacia arriba héroe . [PERSON_NAME…" at bounding box center [889, 430] width 397 height 468
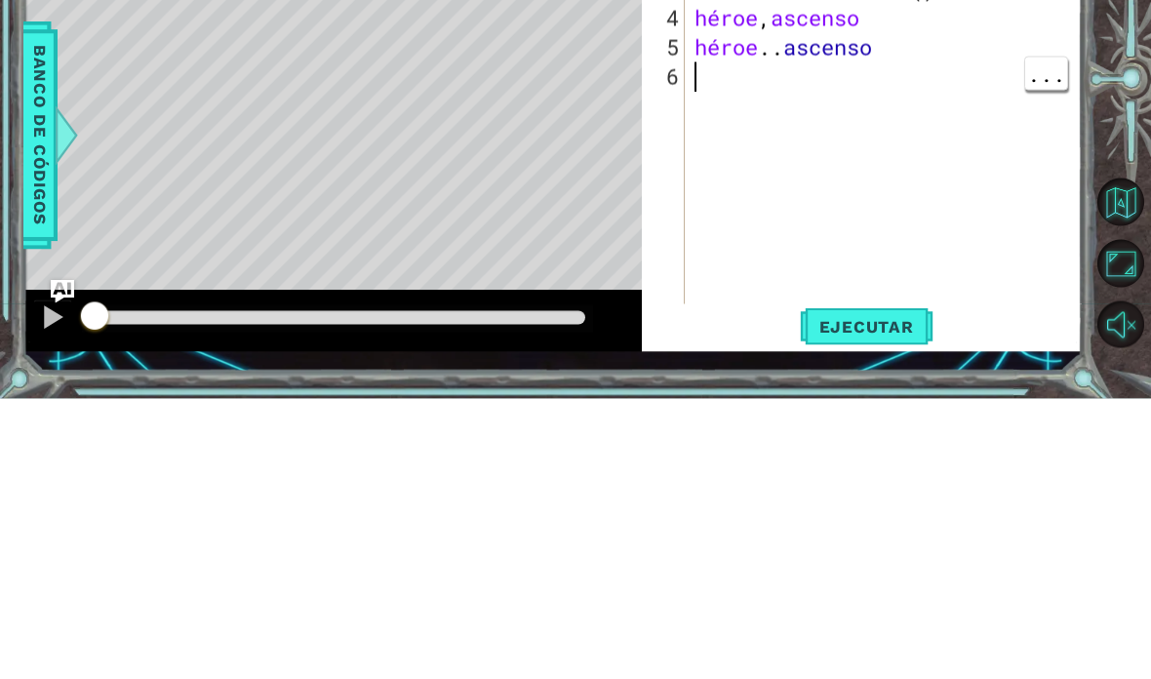
click at [924, 196] on div "héroe . [PERSON_NAME] ( ) movimiento de héroe hacia arriba héroe . [PERSON_NAME…" at bounding box center [889, 430] width 397 height 468
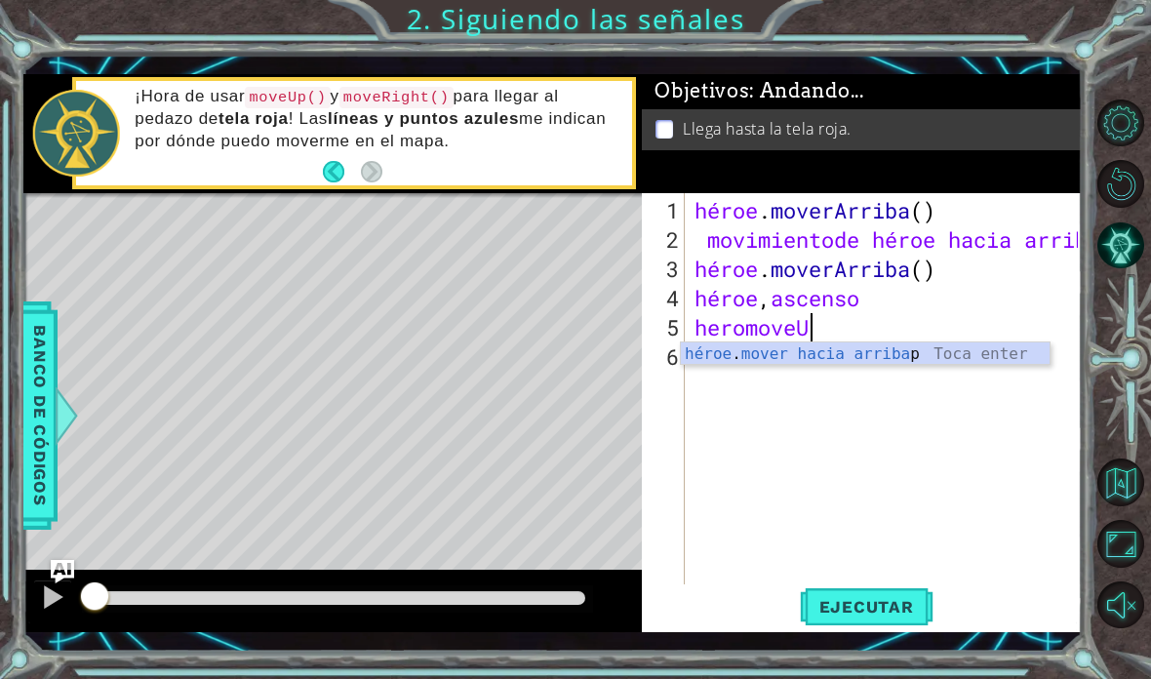
scroll to position [34, 60]
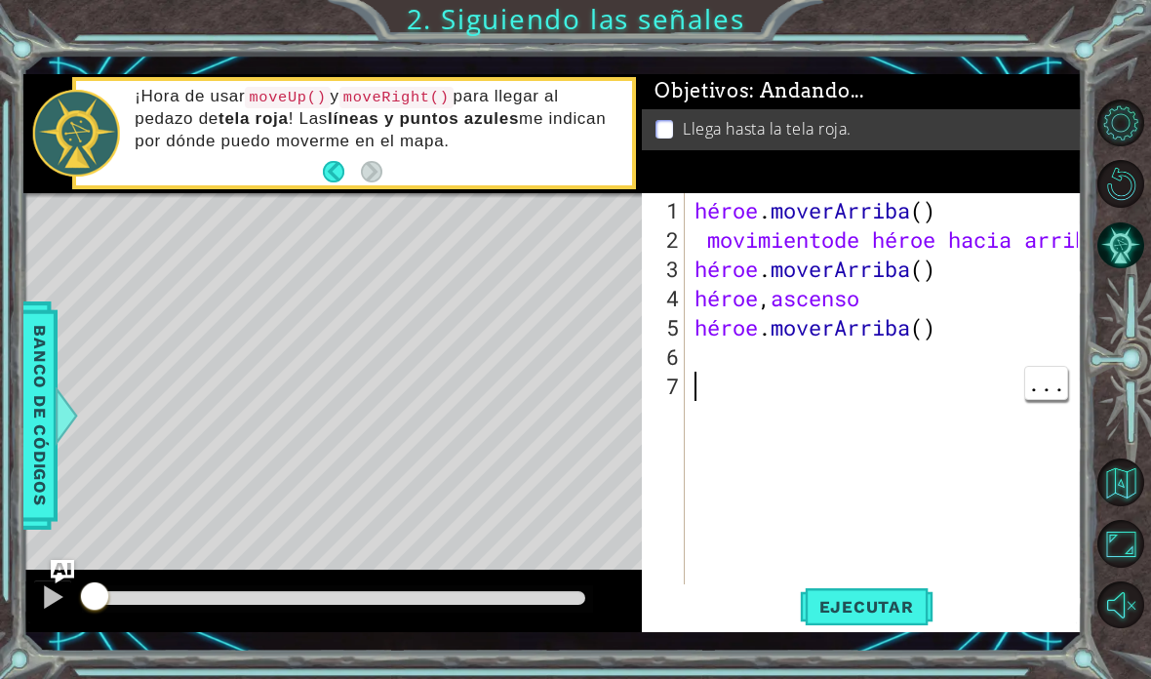
click at [896, 603] on font "Ejecutar" at bounding box center [866, 607] width 95 height 20
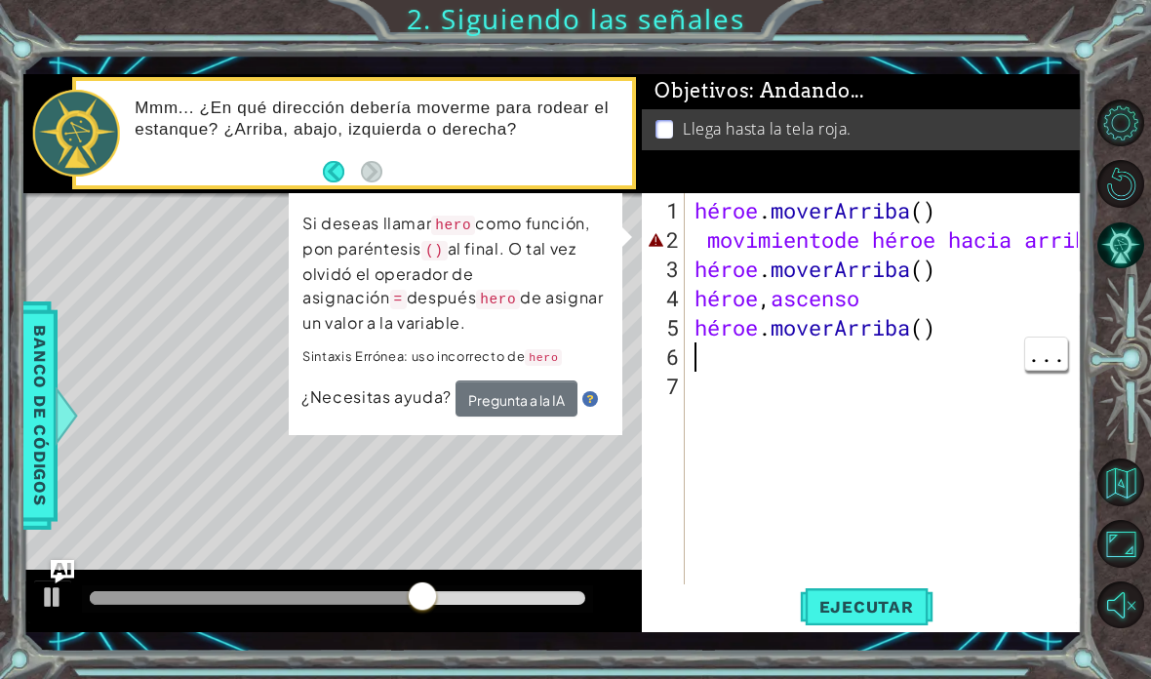
click at [883, 364] on div "héroe . [PERSON_NAME] ( ) movimiento de héroe hacia arriba héroe . [PERSON_NAME…" at bounding box center [889, 430] width 397 height 468
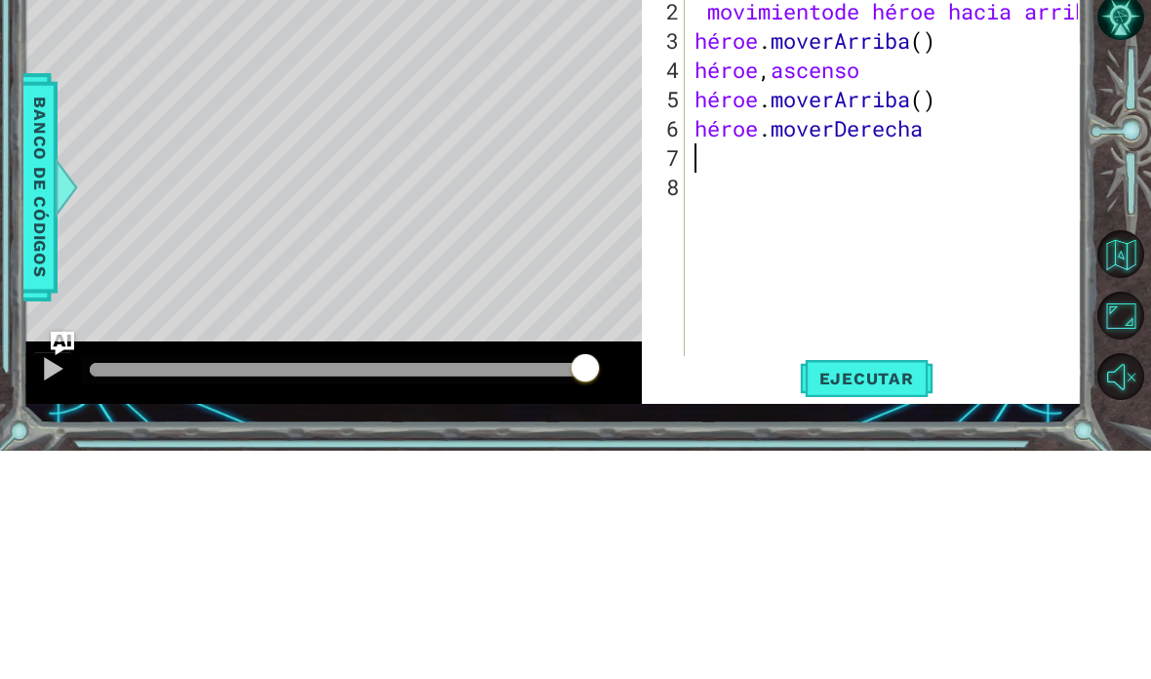
scroll to position [78, 0]
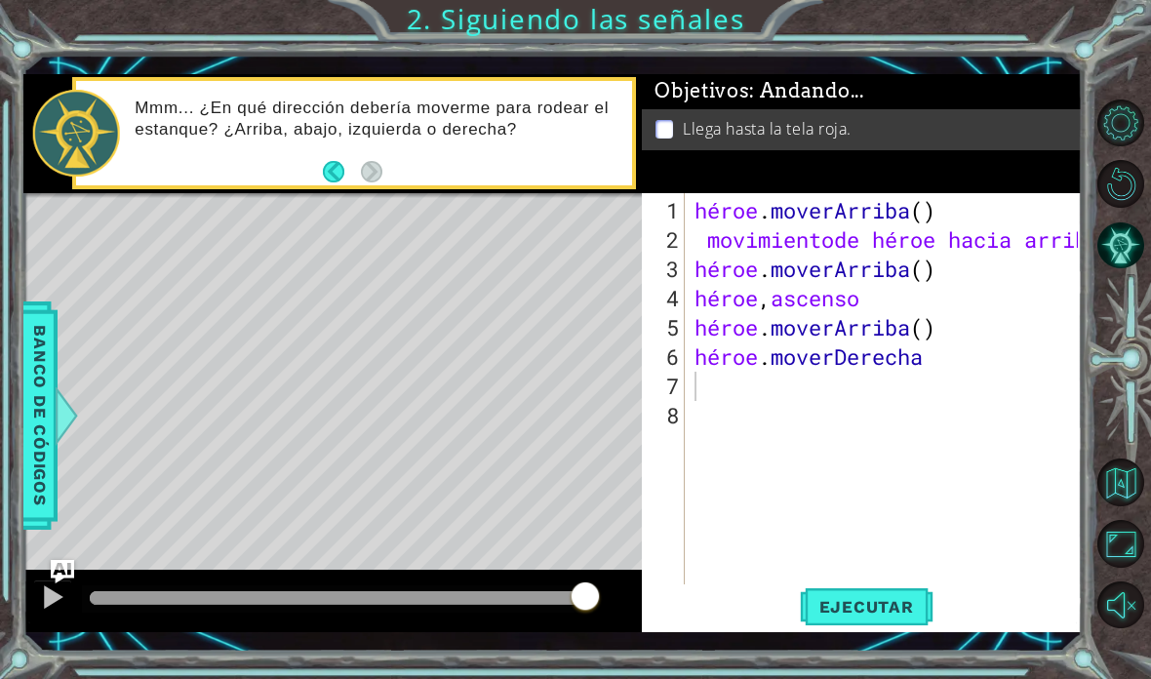
click at [867, 607] on font "Ejecutar" at bounding box center [866, 607] width 95 height 20
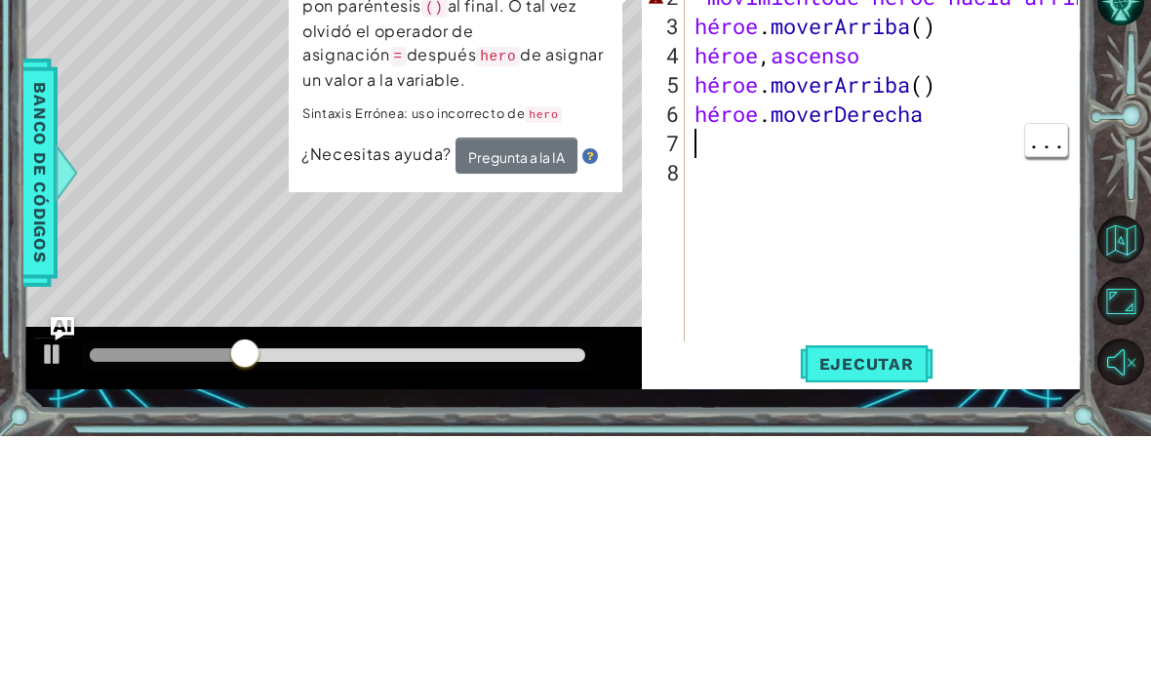
click at [921, 196] on div "héroe . [PERSON_NAME] ( ) movimiento de héroe hacia arriba héroe . [PERSON_NAME…" at bounding box center [889, 430] width 397 height 468
click at [941, 196] on div "héroe . [PERSON_NAME] ( ) movimiento de héroe hacia arriba héroe . [PERSON_NAME…" at bounding box center [889, 430] width 397 height 468
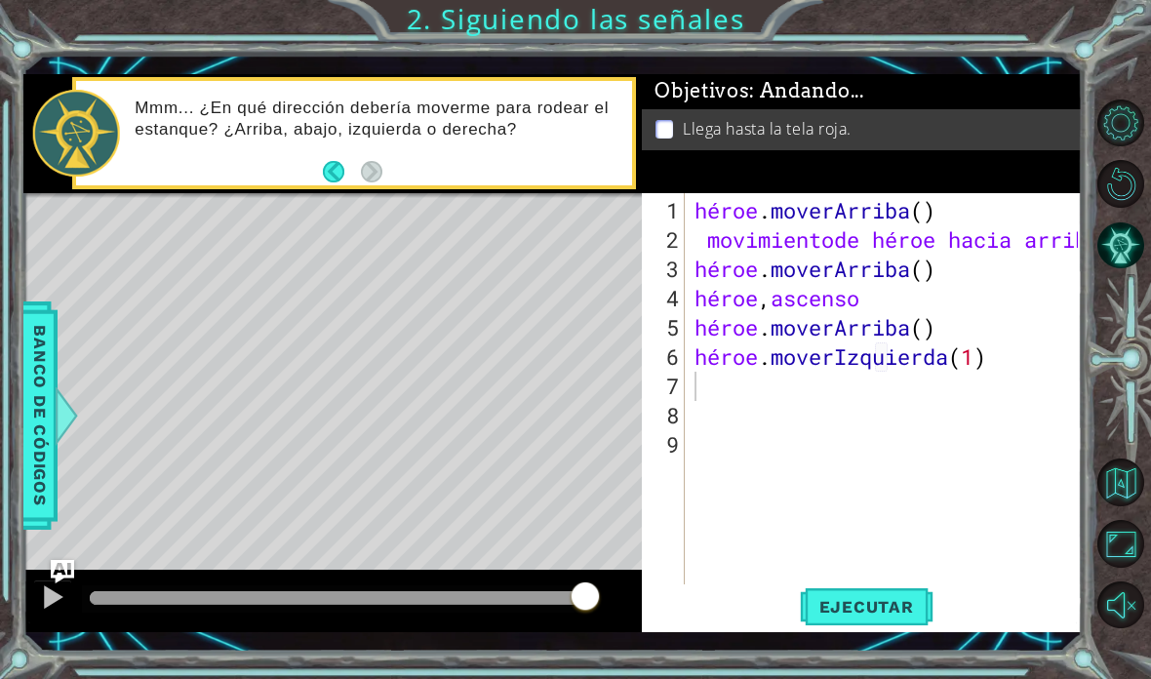
click at [904, 608] on font "Ejecutar" at bounding box center [866, 607] width 95 height 20
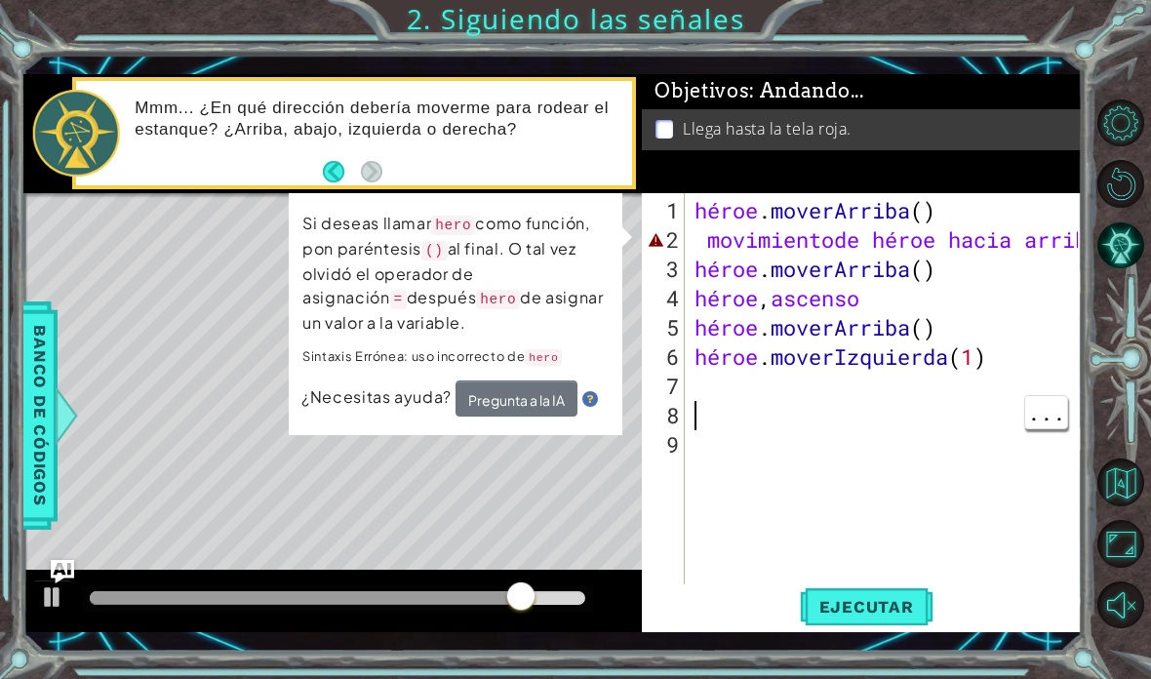
click at [942, 401] on div "héroe . [PERSON_NAME] ( ) movimiento de héroe hacia arriba héroe . [PERSON_NAME…" at bounding box center [889, 430] width 397 height 468
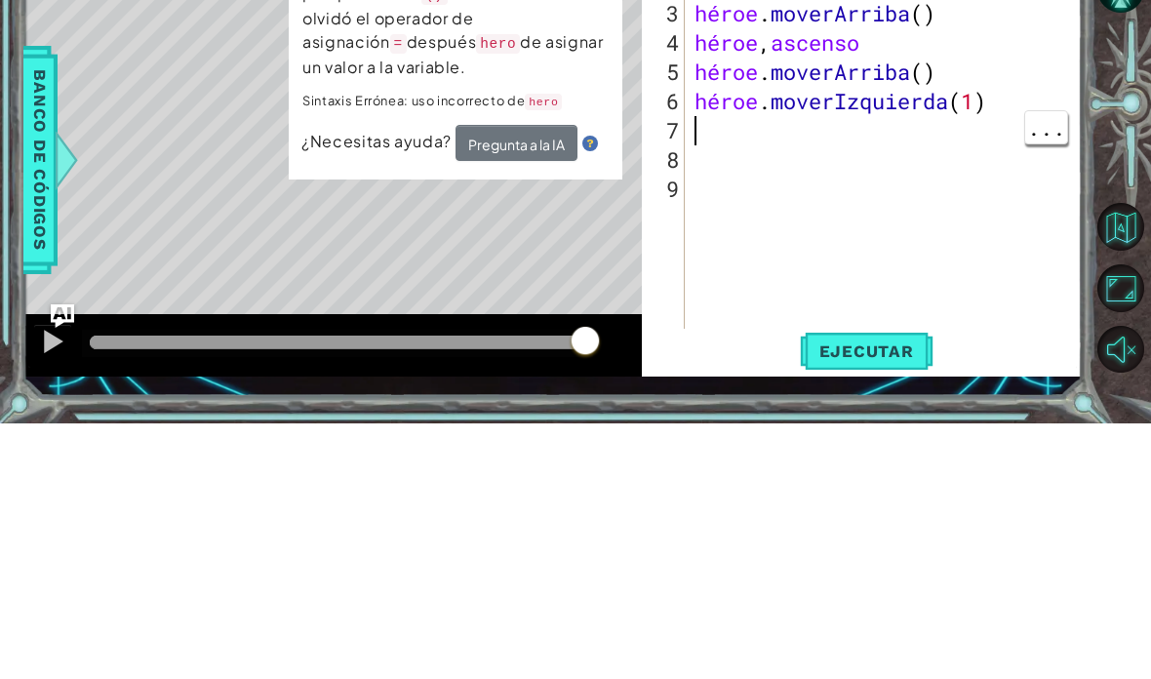
click at [915, 196] on div "héroe . [PERSON_NAME] ( ) movimiento de héroe hacia arriba héroe . [PERSON_NAME…" at bounding box center [889, 430] width 397 height 468
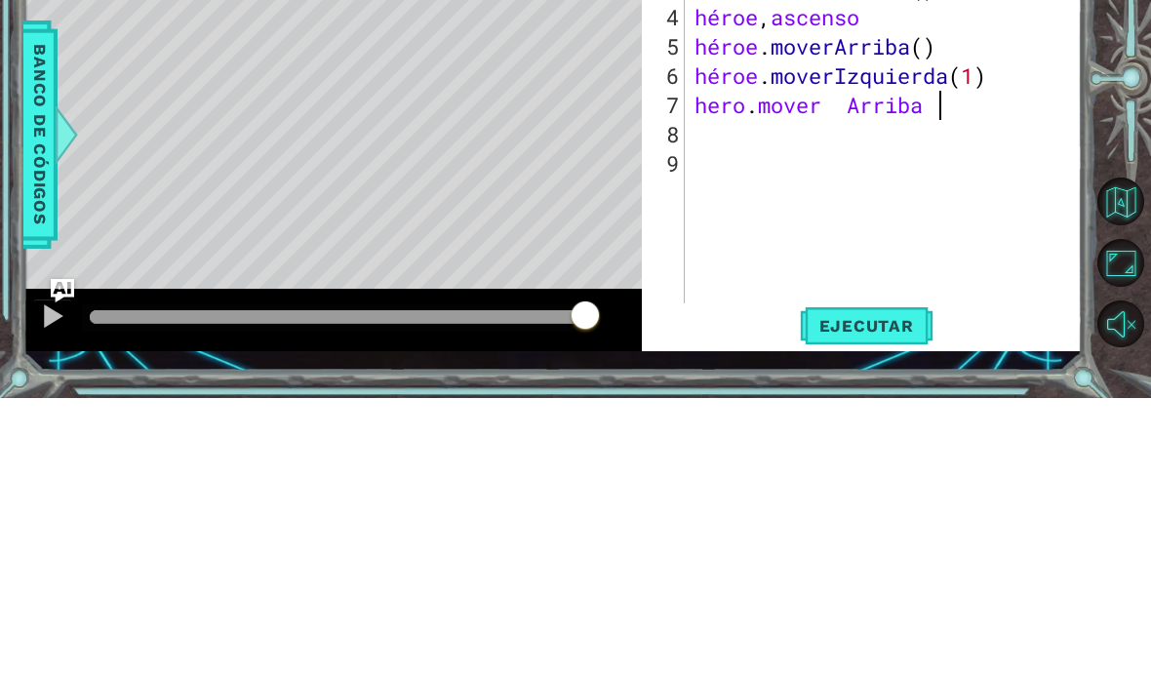
scroll to position [34, 112]
click at [962, 196] on div "héroe . [PERSON_NAME] ( ) movimiento de héroe hacia arriba héroe . [PERSON_NAME…" at bounding box center [889, 430] width 397 height 468
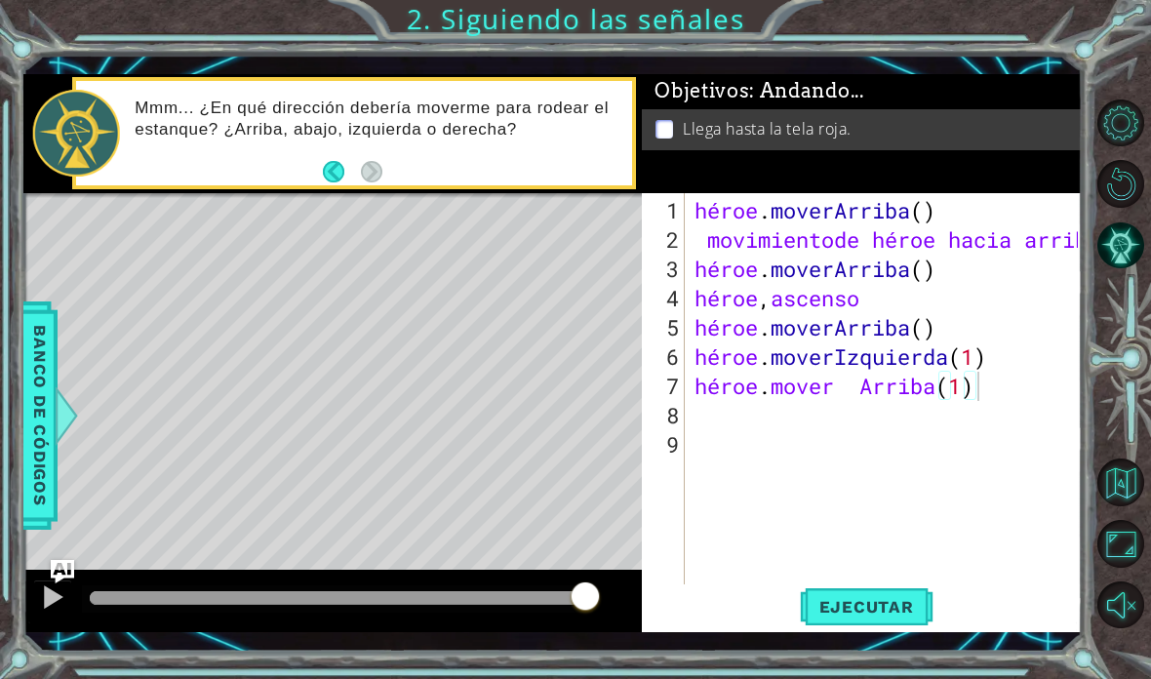
click at [830, 612] on font "Ejecutar" at bounding box center [866, 607] width 95 height 20
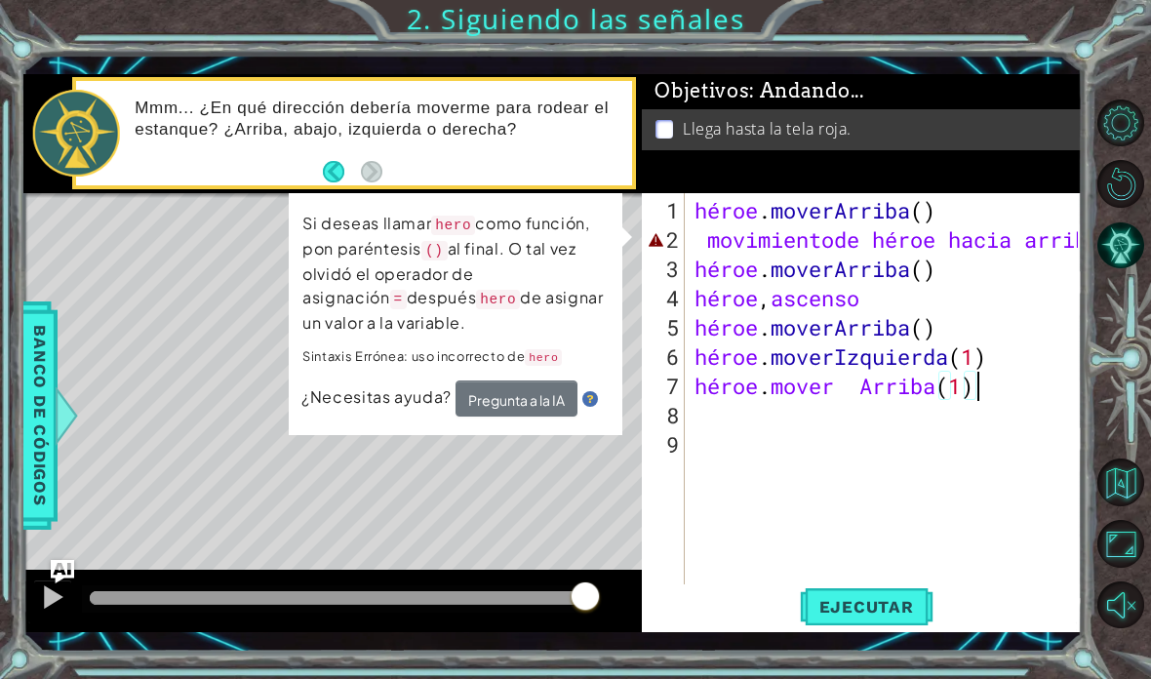
click at [32, 347] on font "Banco de códigos" at bounding box center [40, 416] width 20 height 180
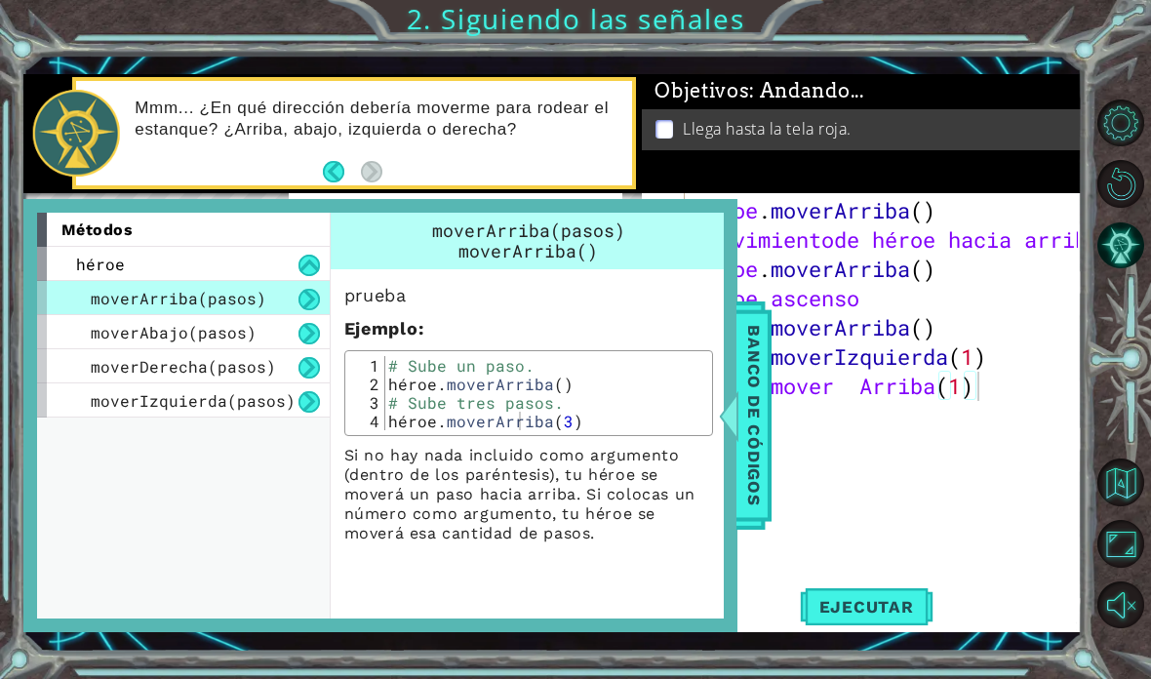
click at [753, 391] on font "Banco de códigos" at bounding box center [754, 416] width 20 height 180
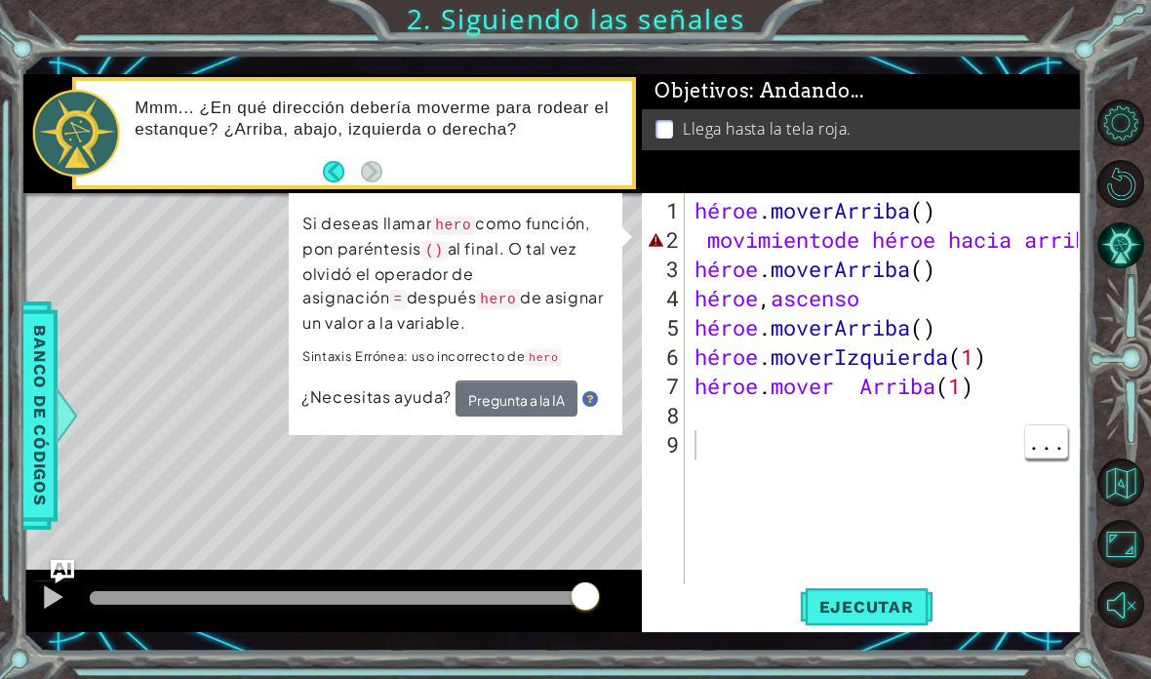
click at [889, 421] on div "héroe . [PERSON_NAME] ( ) movimiento de héroe hacia arriba héroe . [PERSON_NAME…" at bounding box center [889, 430] width 397 height 468
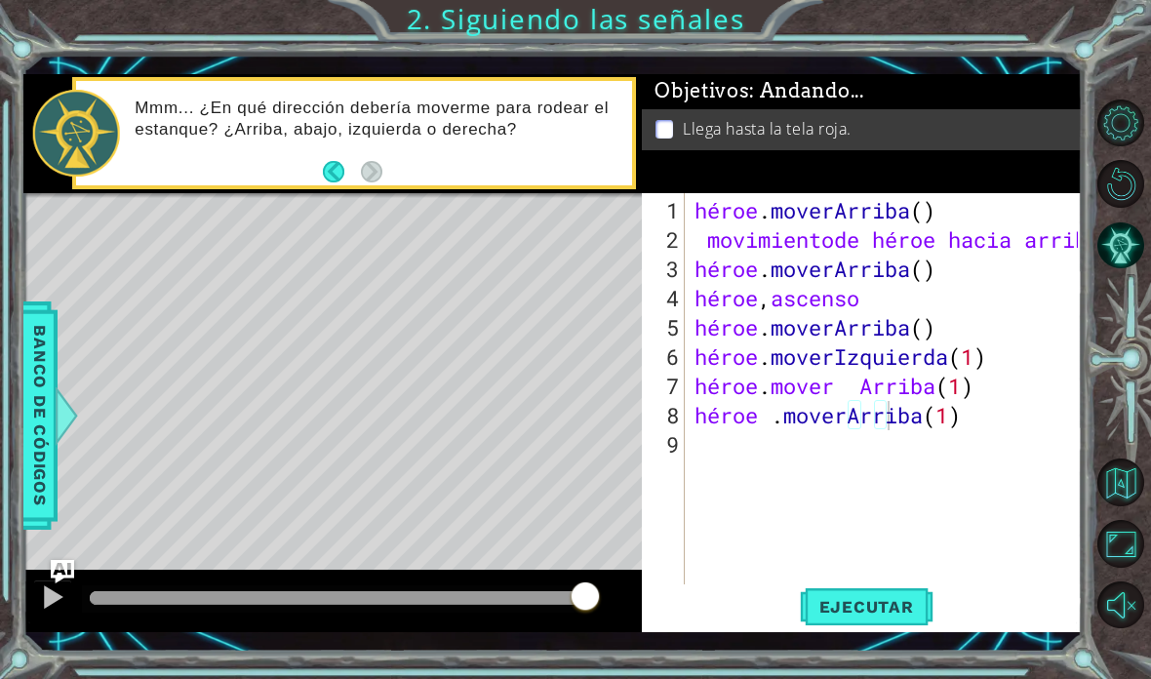
type textarea "abcde fg"
click at [890, 610] on font "Ejecutar" at bounding box center [866, 607] width 95 height 20
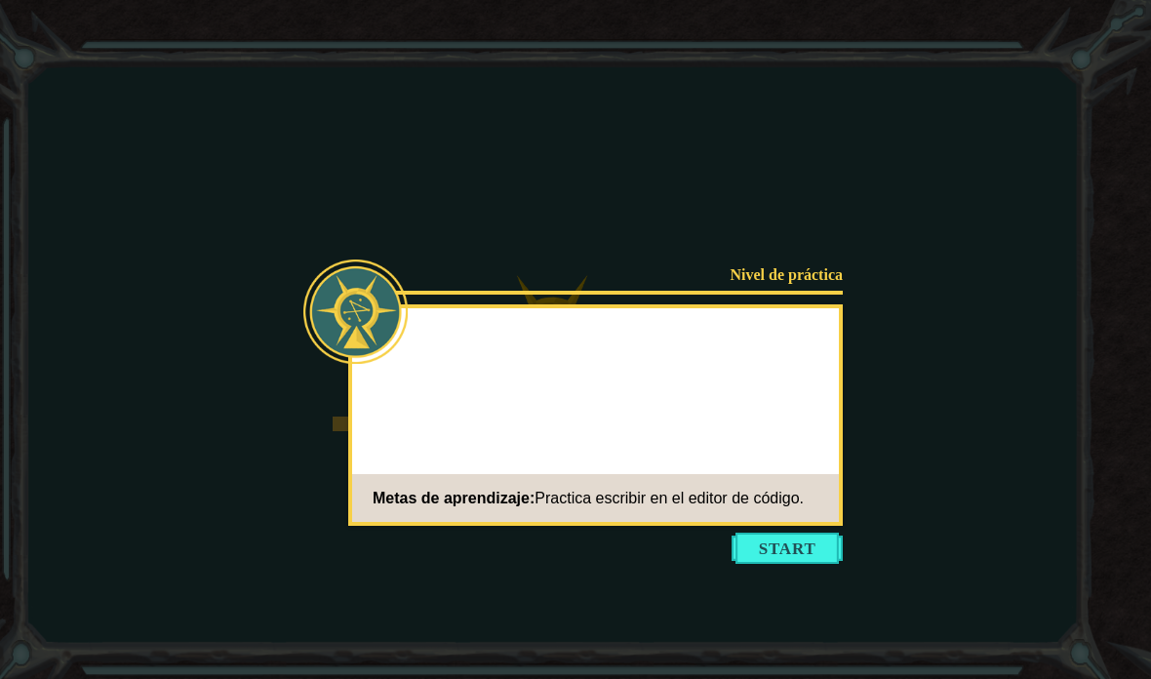
scroll to position [78, 0]
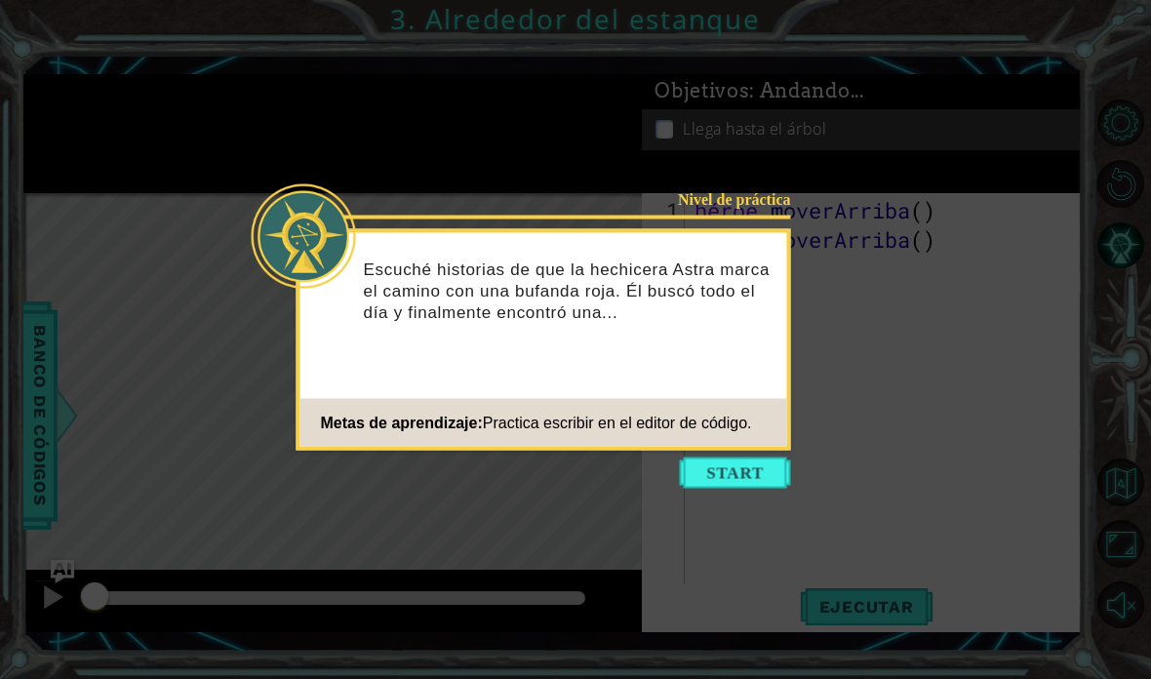
click at [779, 470] on button "Comenzar" at bounding box center [735, 472] width 111 height 31
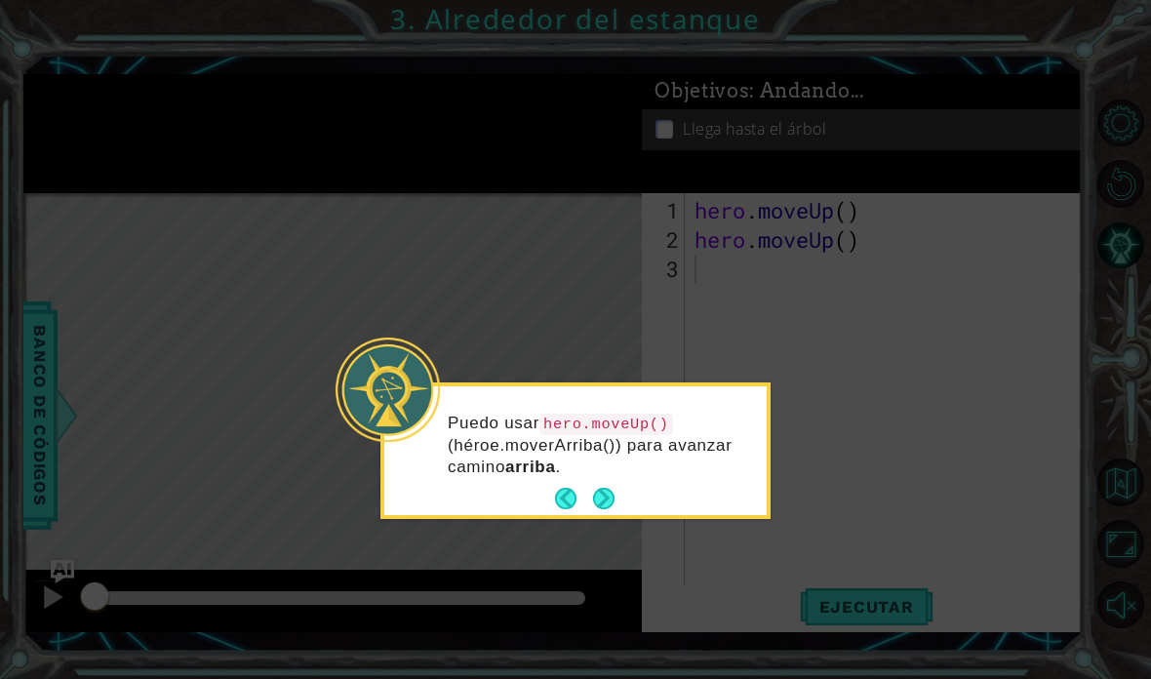
click at [609, 488] on button "Next" at bounding box center [603, 498] width 21 height 21
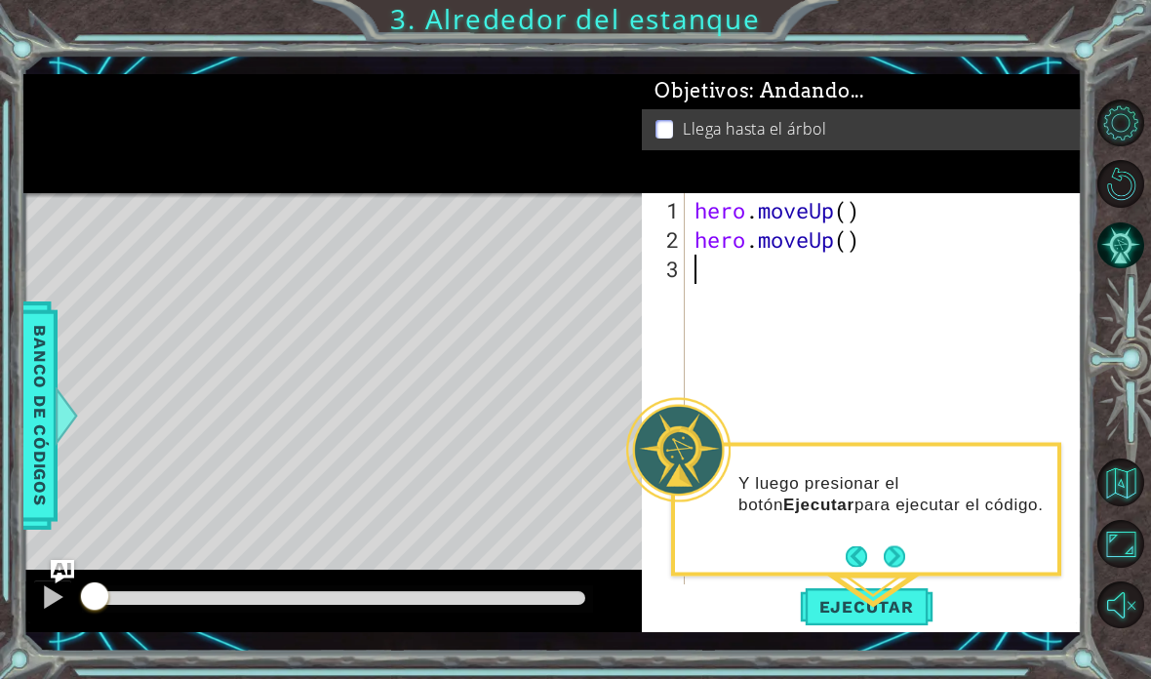
click at [896, 609] on span "Ejecutar" at bounding box center [867, 607] width 134 height 20
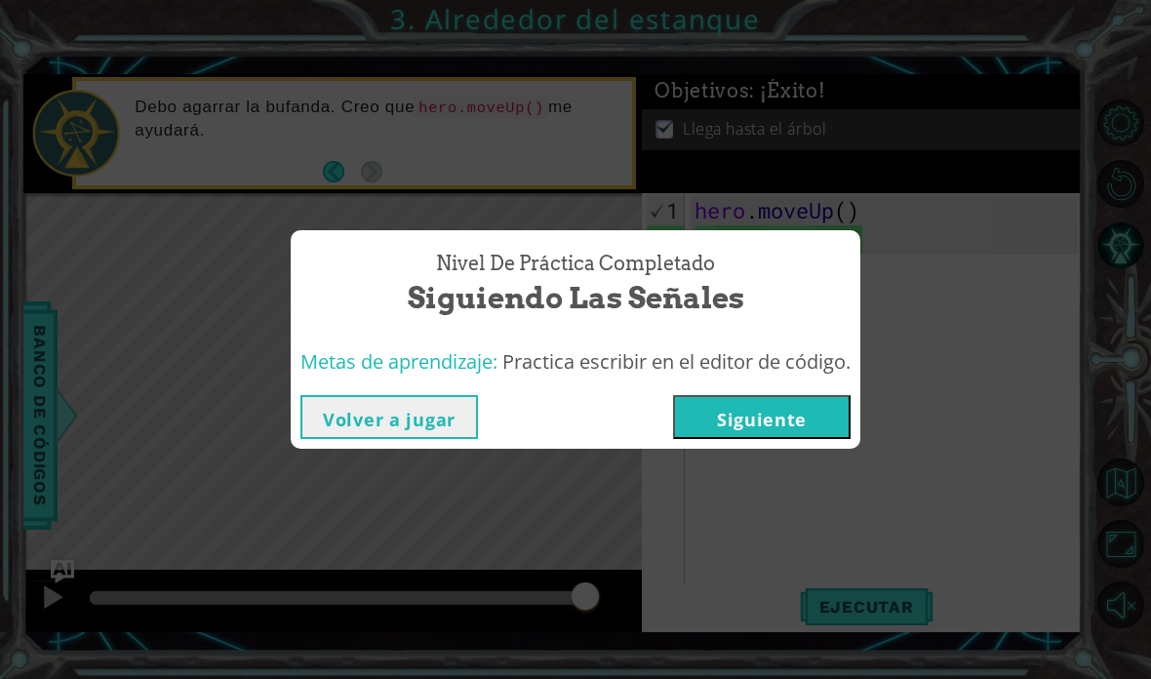
click at [815, 417] on button "Siguiente" at bounding box center [762, 417] width 178 height 44
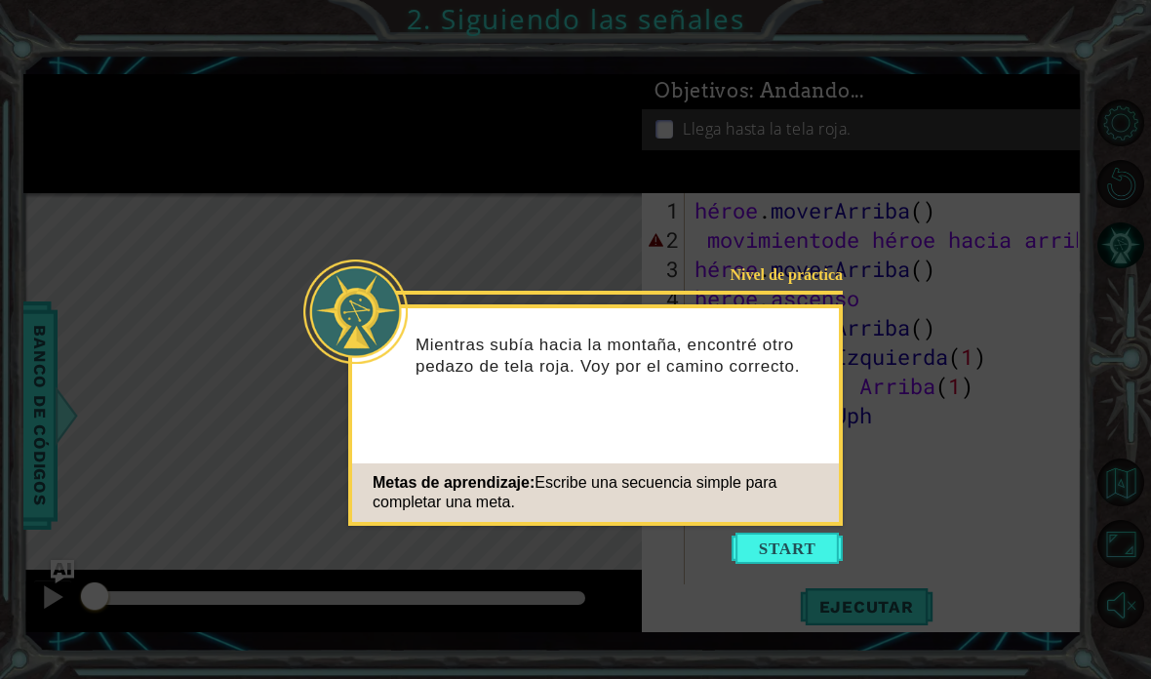
click at [812, 556] on button "Comenzar" at bounding box center [787, 548] width 111 height 31
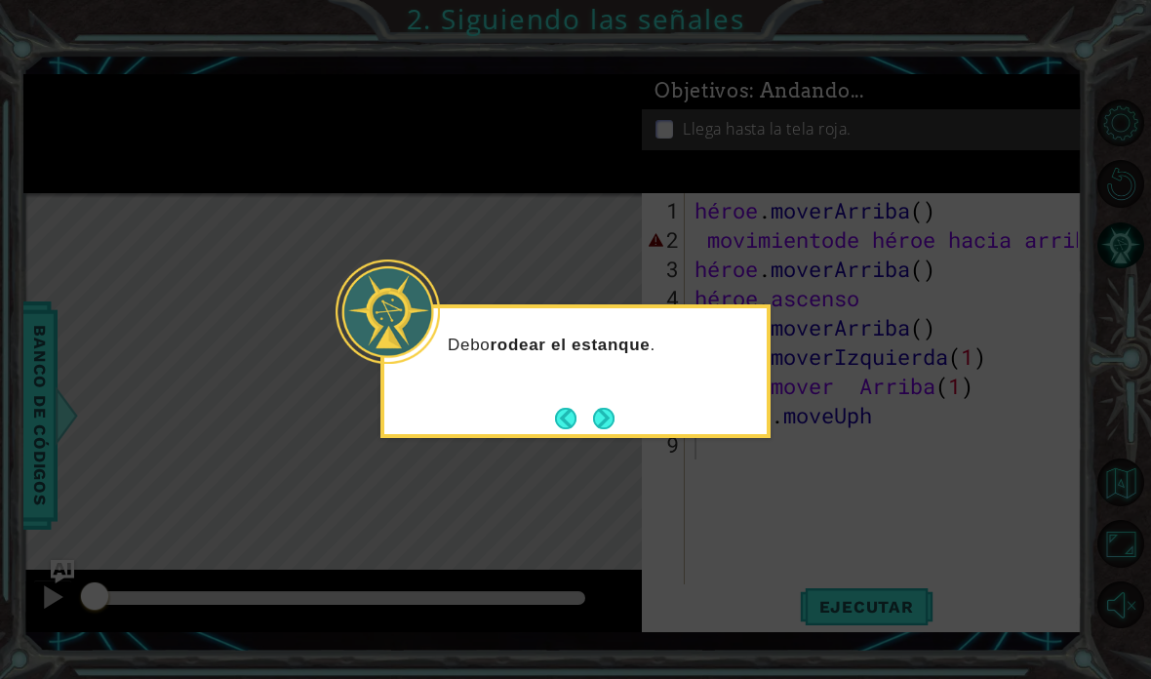
click at [605, 418] on button "Próximo" at bounding box center [603, 418] width 21 height 21
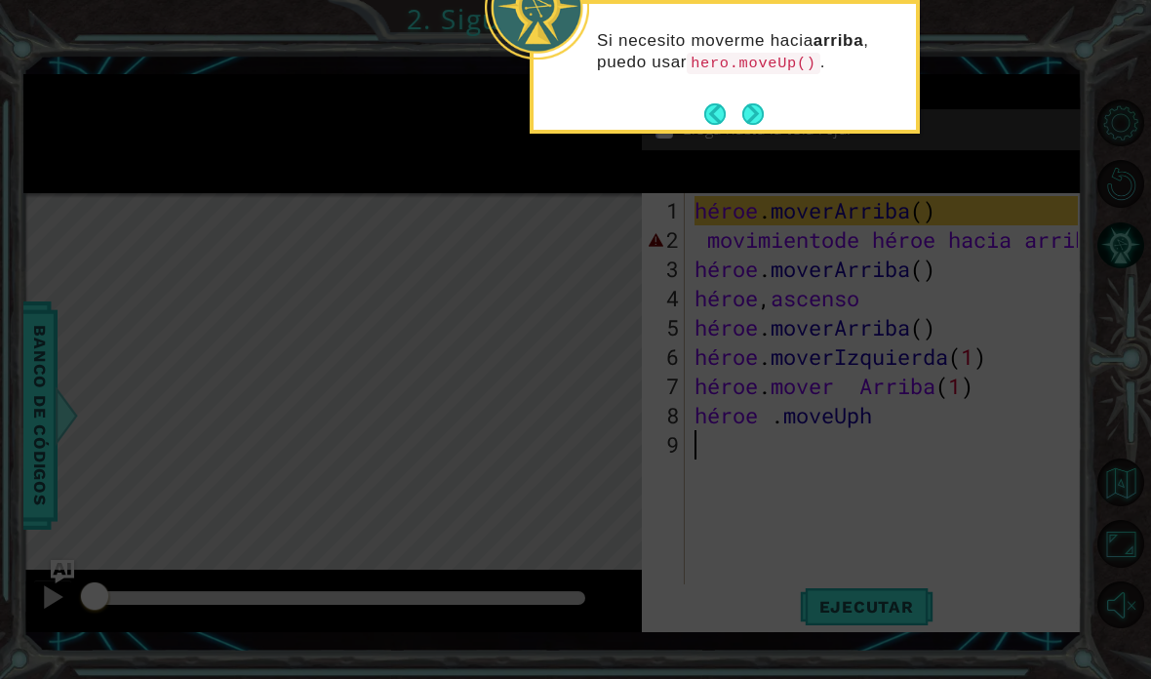
click at [753, 114] on button "Próximo" at bounding box center [752, 113] width 21 height 21
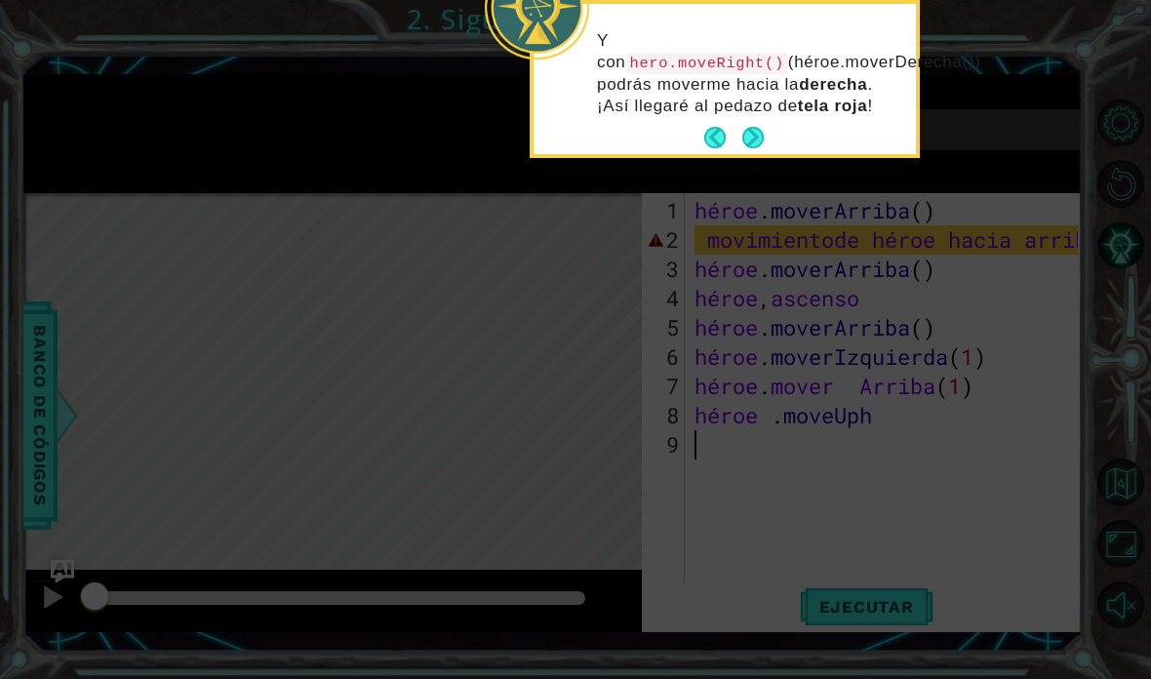
click at [762, 135] on button "Próximo" at bounding box center [752, 137] width 21 height 21
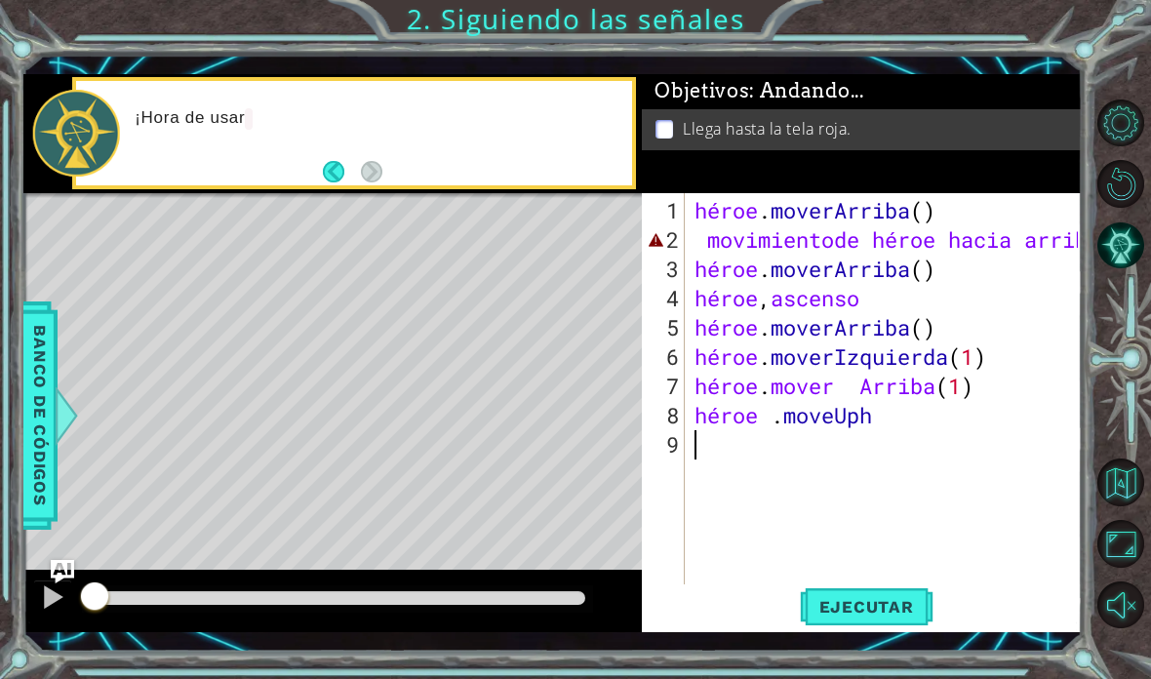
click at [786, 449] on div "héroe . [PERSON_NAME] ( ) movimiento de héroe hacia arriba héroe . [PERSON_NAME…" at bounding box center [889, 430] width 397 height 468
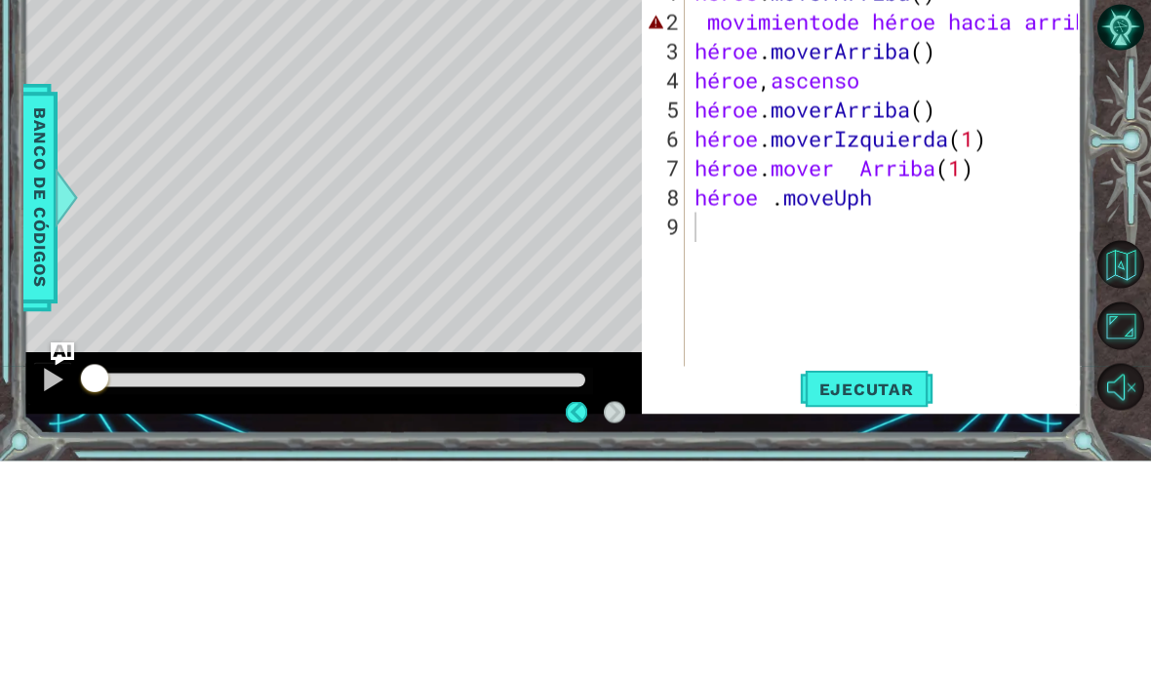
scroll to position [78, 0]
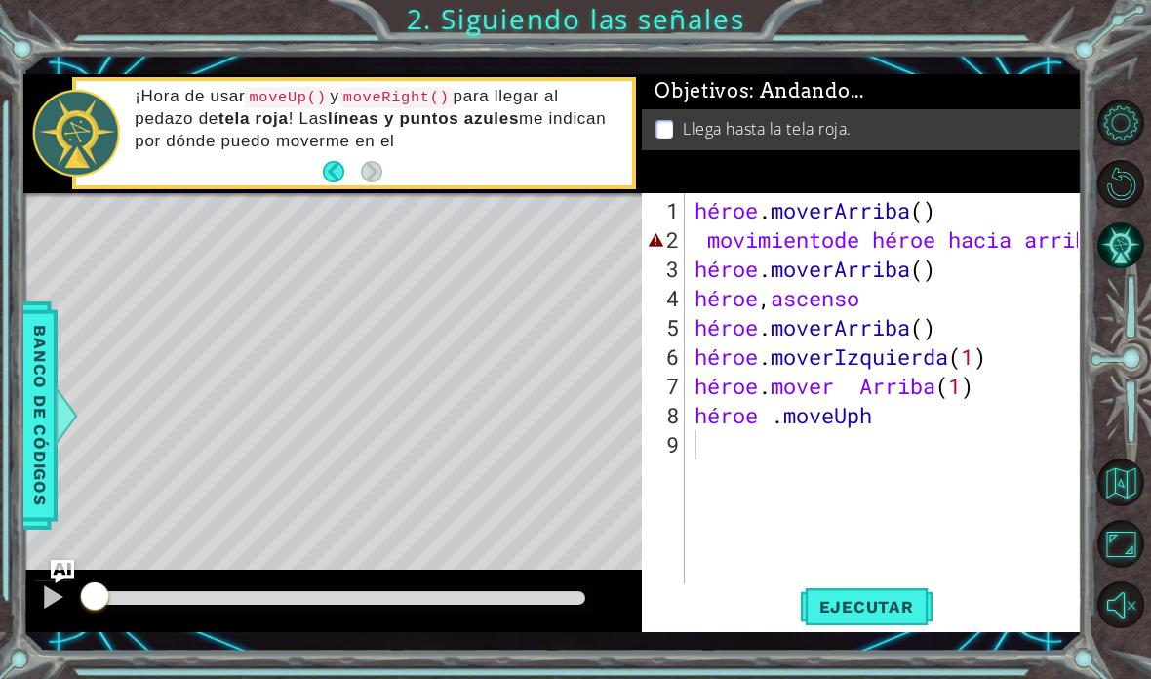
click at [892, 608] on font "Ejecutar" at bounding box center [866, 607] width 95 height 20
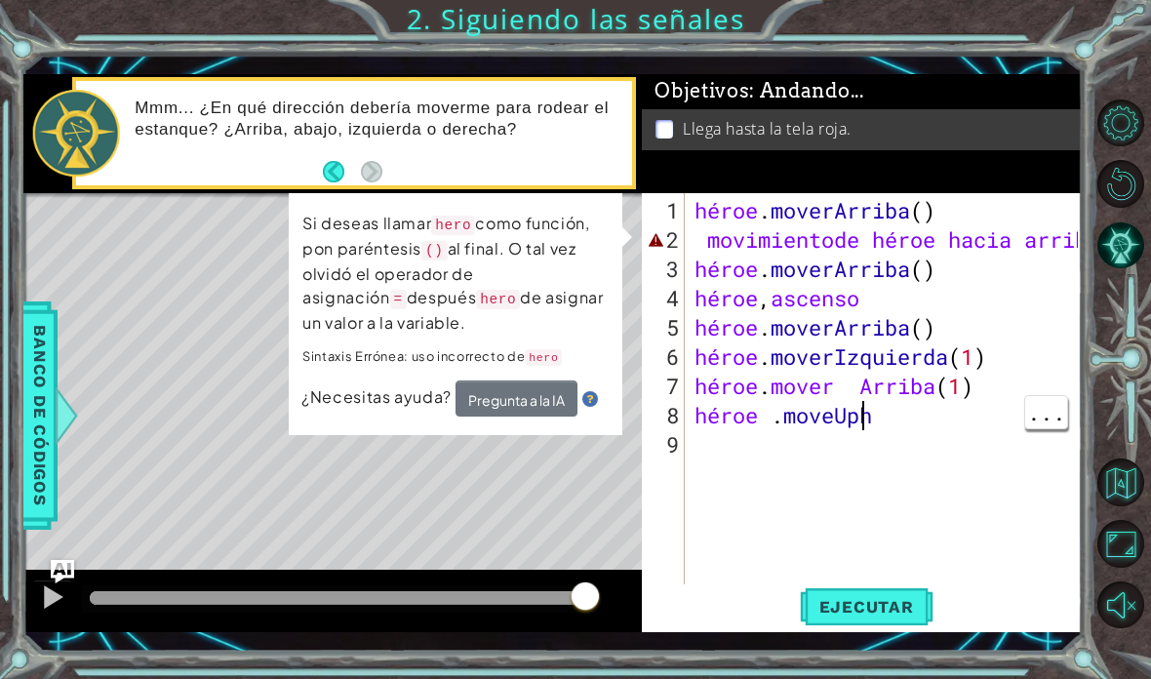
click at [908, 416] on div "héroe . [PERSON_NAME] ( ) movimiento de héroe hacia arriba héroe . [PERSON_NAME…" at bounding box center [889, 430] width 397 height 468
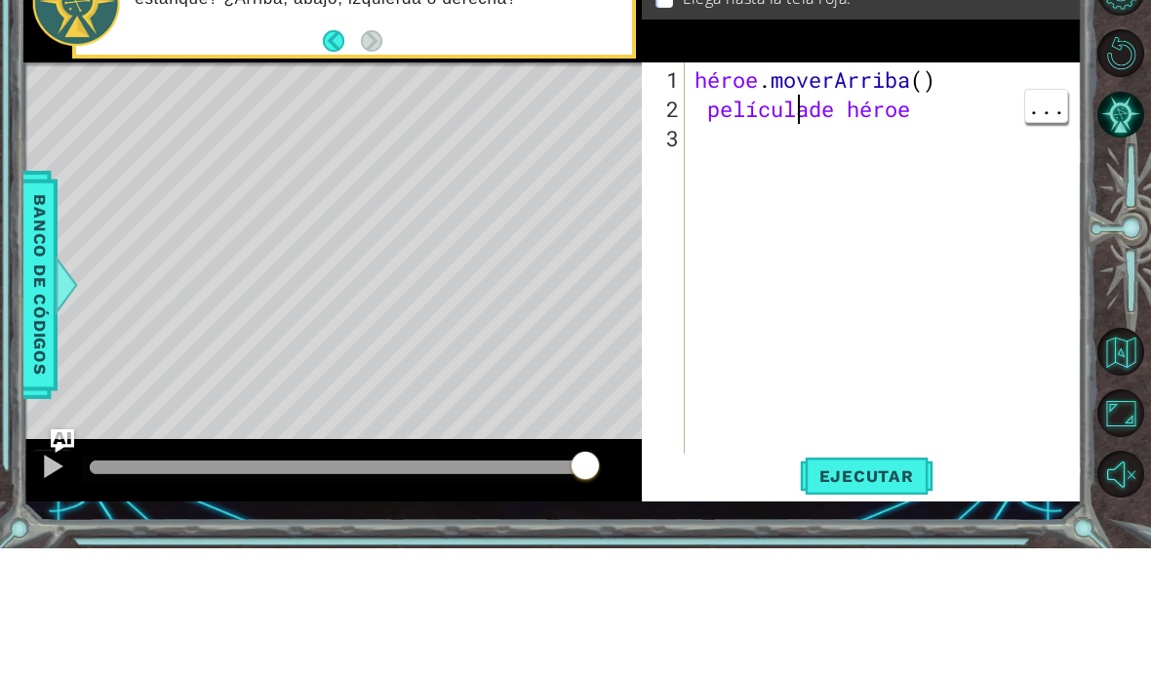
click at [965, 196] on div "héroe . moverArriba ( ) película de héroe" at bounding box center [889, 430] width 397 height 468
click at [912, 196] on div "héroe . moverArriba ( ) película de héroe" at bounding box center [889, 430] width 397 height 468
click at [941, 196] on div "héroe . moverArriba ( ) película de héroe" at bounding box center [889, 430] width 397 height 468
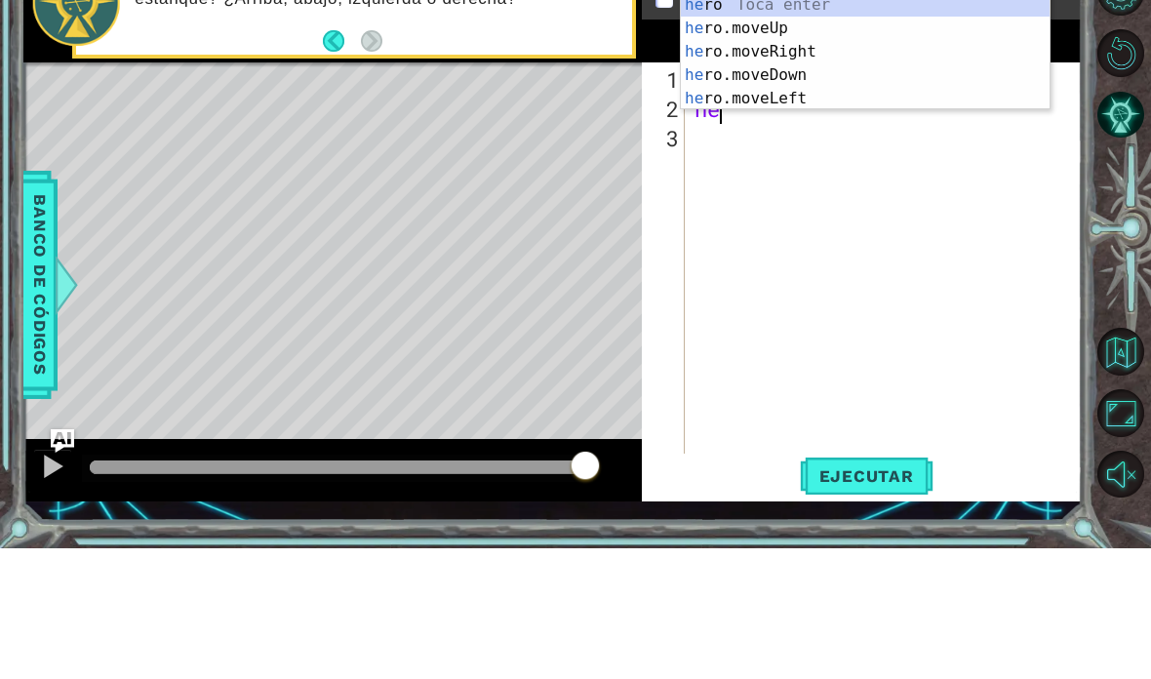
scroll to position [34, 73]
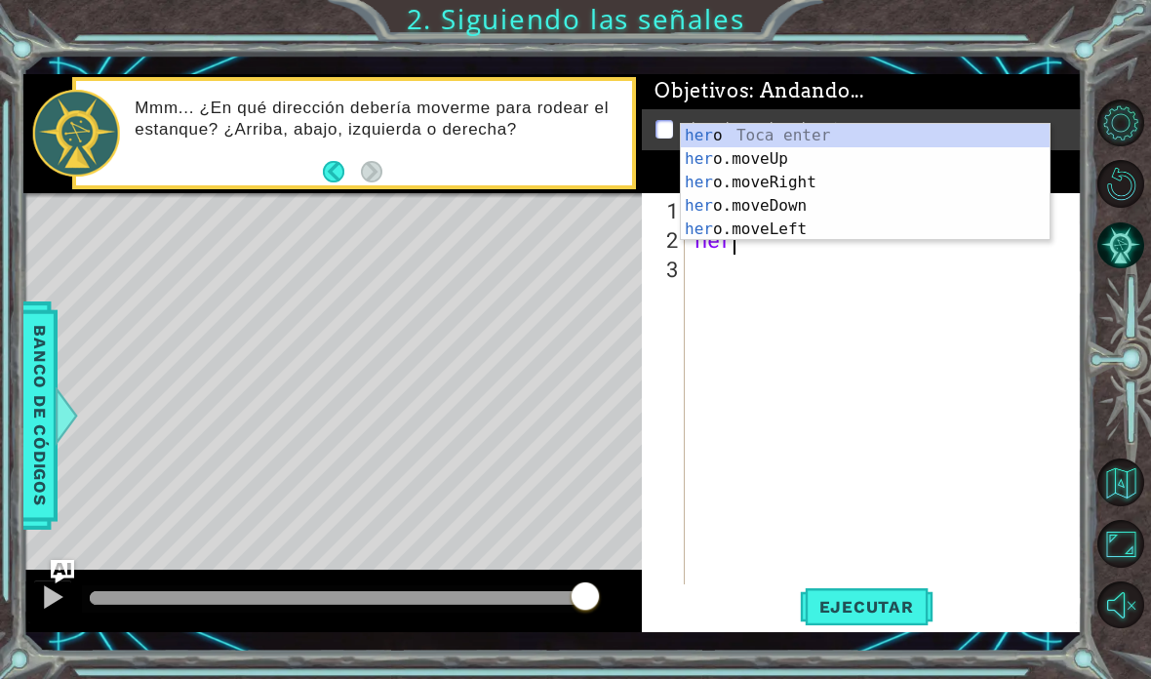
type textarea "abcde fg"
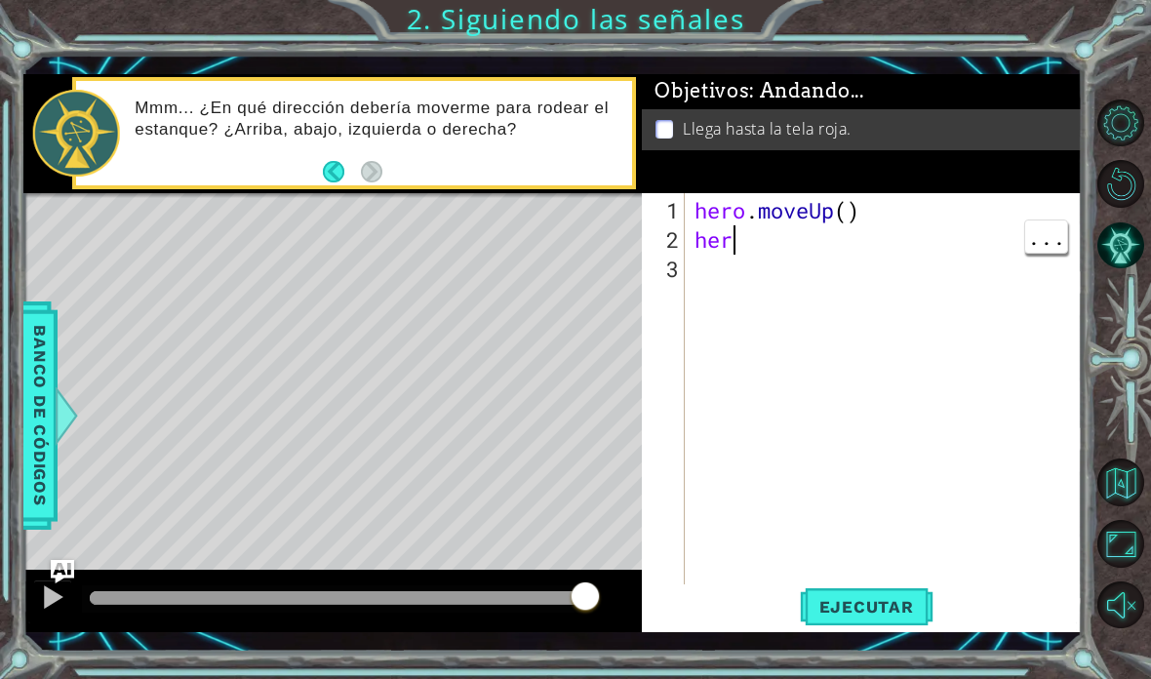
click at [970, 253] on div "hero . moveUp ( ) her" at bounding box center [889, 430] width 397 height 468
click at [835, 214] on div "hero . moveUp ( ) her" at bounding box center [889, 430] width 397 height 468
click at [850, 216] on div "hero . moveUp ( ) her" at bounding box center [889, 430] width 397 height 468
click at [849, 208] on div "hero . moveUp ( ) her" at bounding box center [889, 430] width 397 height 468
click at [852, 212] on div "hero . moveUp ( ) her" at bounding box center [889, 430] width 397 height 468
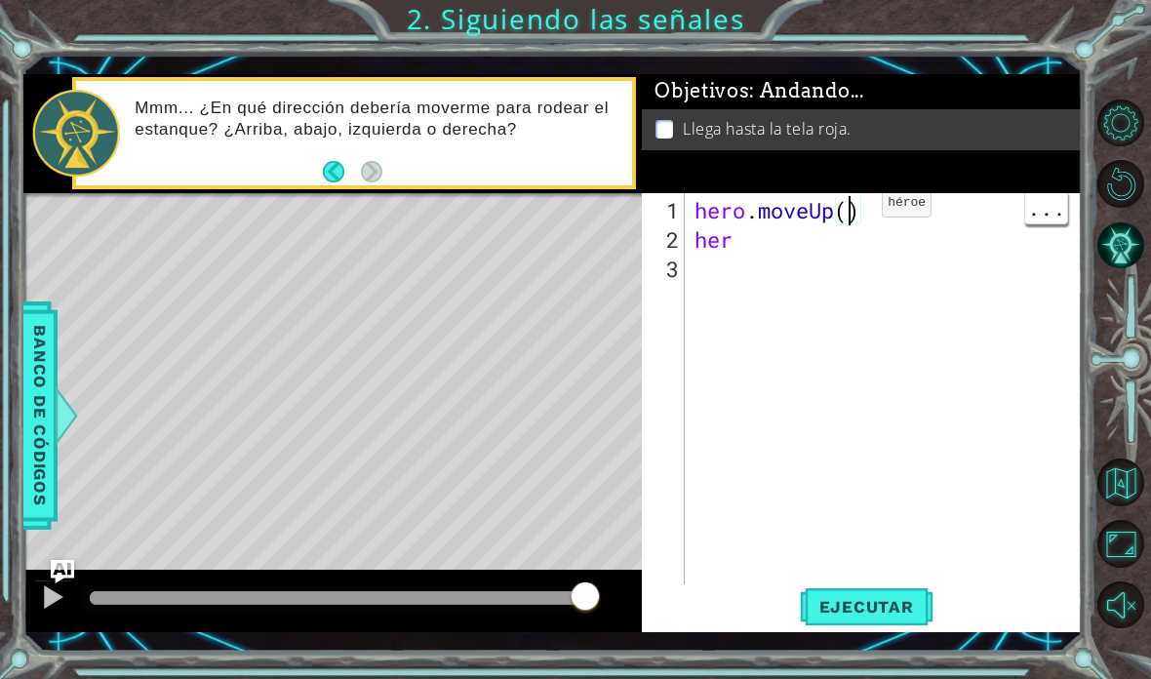
click at [848, 201] on div "hero . moveUp ( ) her" at bounding box center [889, 430] width 397 height 468
click at [938, 244] on div "hero . moveUp ( ) her" at bounding box center [889, 430] width 397 height 468
click at [954, 227] on div "hero . moveUp ( ) her" at bounding box center [889, 430] width 397 height 468
click at [876, 234] on div "hero . moveUp ( ) her" at bounding box center [889, 430] width 397 height 468
click at [907, 242] on div "hero . moveUp ( ) her" at bounding box center [889, 430] width 397 height 468
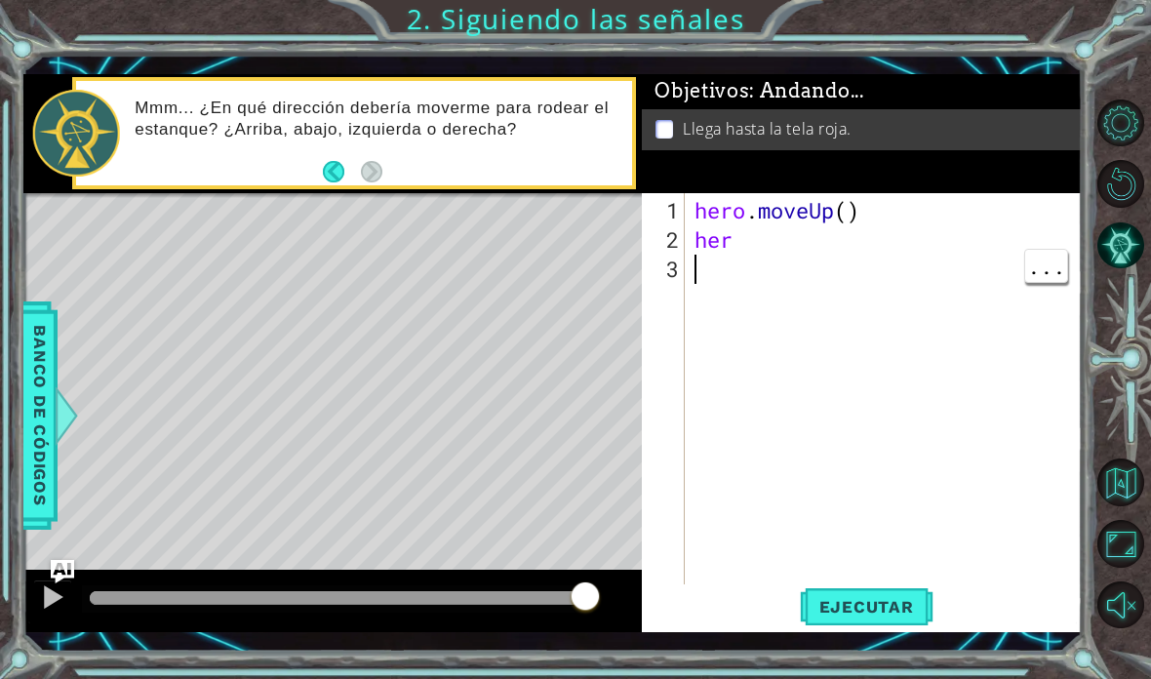
click at [729, 300] on div "hero . moveUp ( ) her" at bounding box center [889, 430] width 397 height 468
click at [734, 272] on div "hero . moveUp ( ) her" at bounding box center [889, 430] width 397 height 468
click at [705, 262] on div "hero . moveUp ( ) her" at bounding box center [889, 430] width 397 height 468
click at [737, 234] on div "hero . moveUp ( ) her" at bounding box center [889, 430] width 397 height 468
click at [724, 249] on div "hero . moveUp ( ) her" at bounding box center [889, 430] width 397 height 468
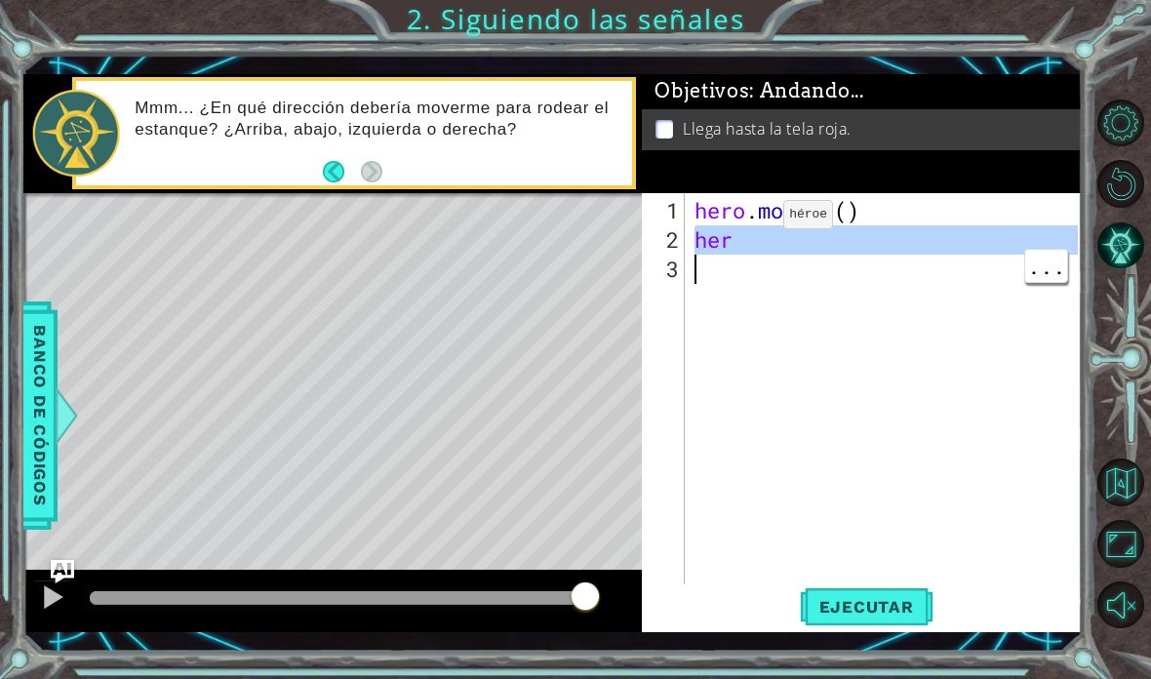
click at [757, 234] on div "hero . moveUp ( ) her" at bounding box center [889, 430] width 397 height 468
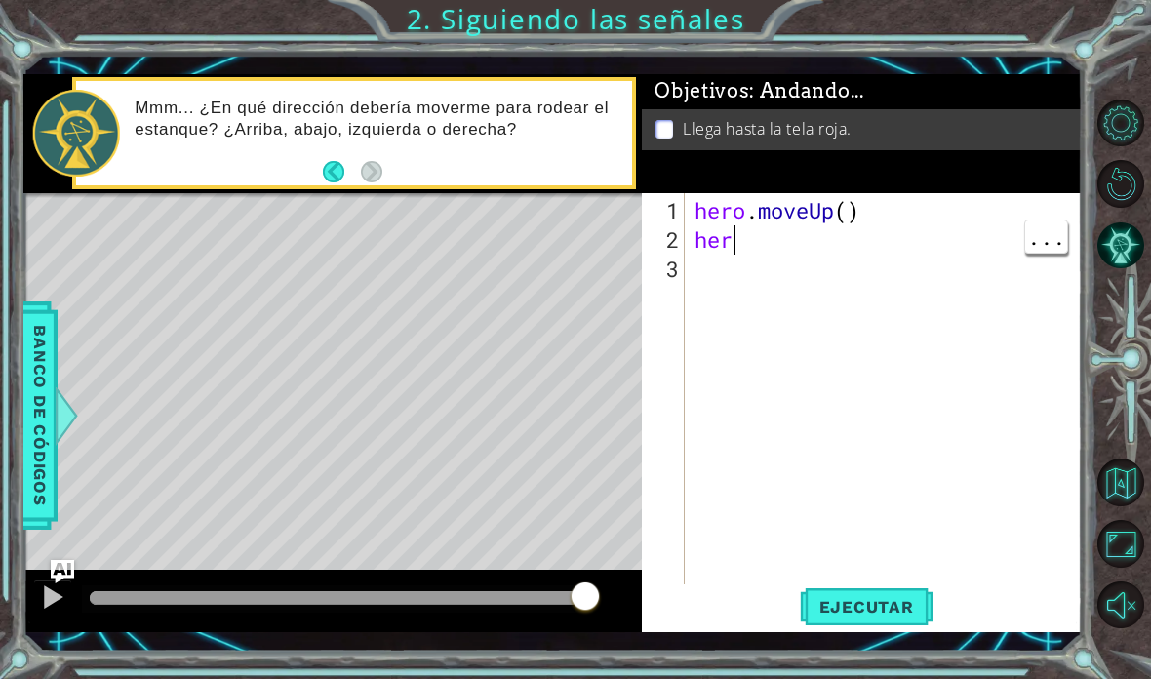
click at [802, 229] on div "hero . moveUp ( ) her" at bounding box center [889, 430] width 397 height 468
click at [949, 258] on div "hero . moveUp ( ) her" at bounding box center [889, 430] width 397 height 468
click at [951, 399] on div "hero . moveUp ( ) her" at bounding box center [889, 430] width 397 height 468
click at [865, 256] on div "hero . moveUp ( ) her" at bounding box center [889, 430] width 397 height 468
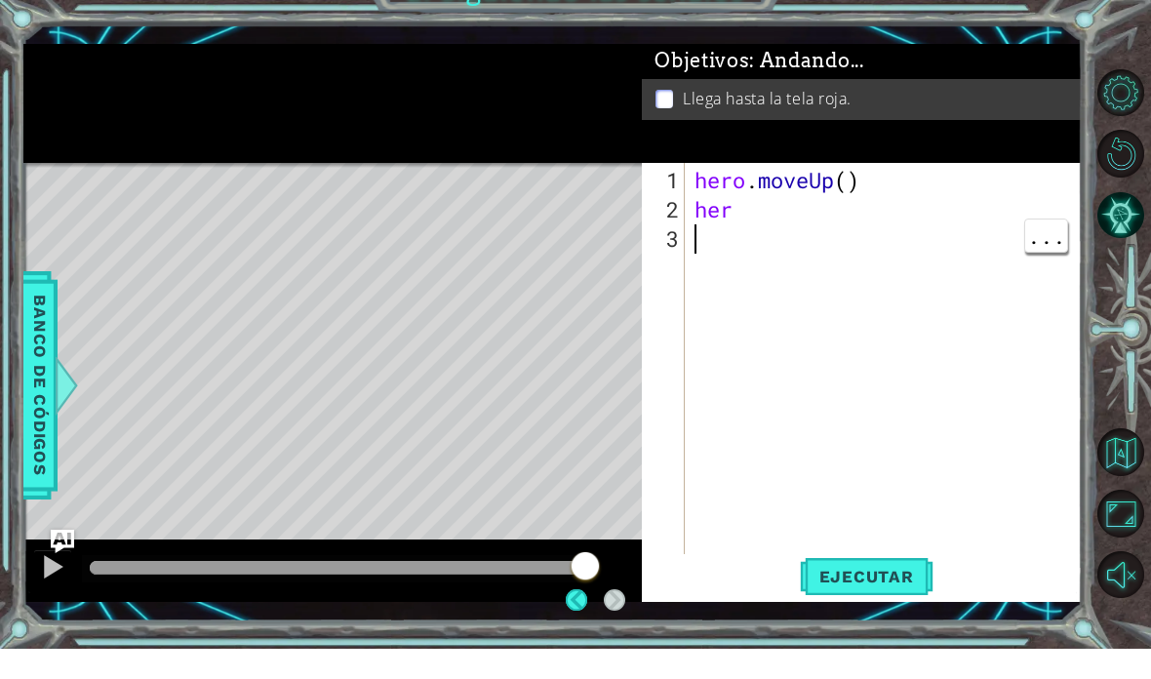
scroll to position [30, 0]
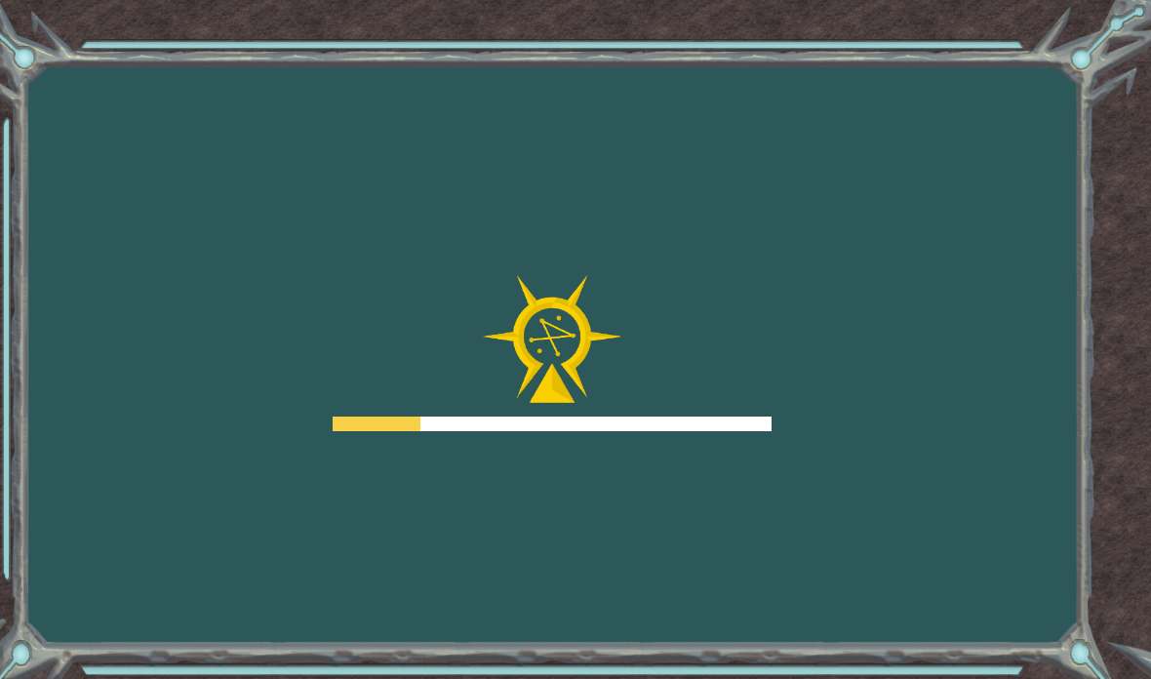
scroll to position [78, 0]
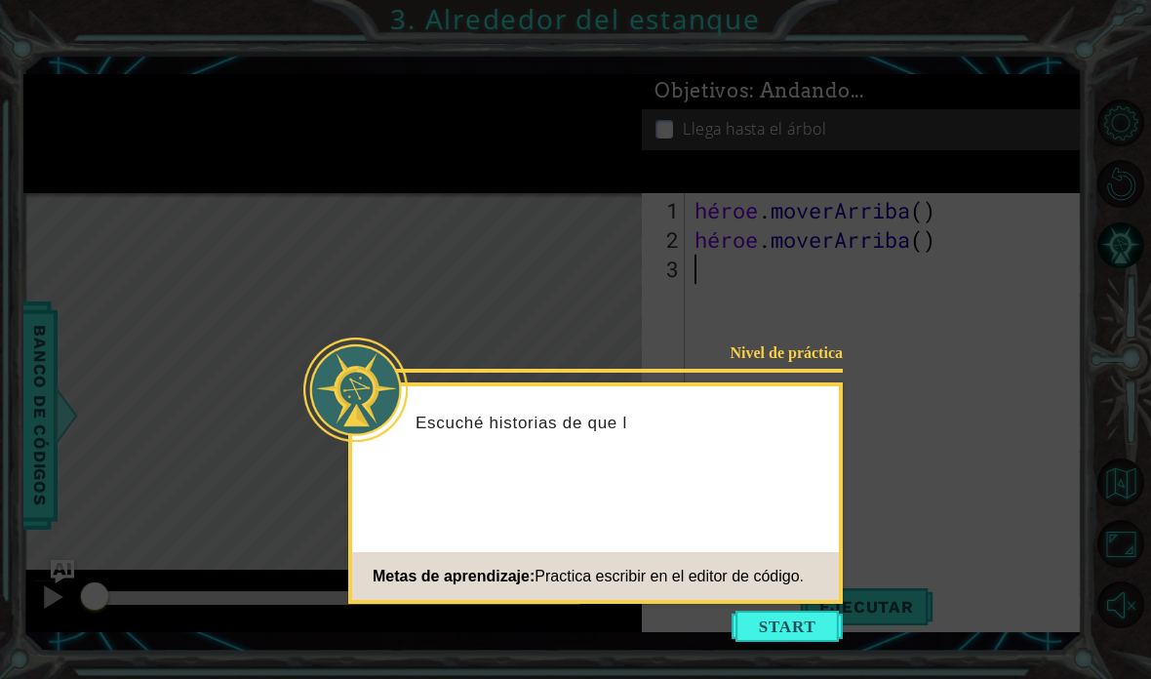
click at [783, 611] on button "Comenzar" at bounding box center [787, 626] width 111 height 31
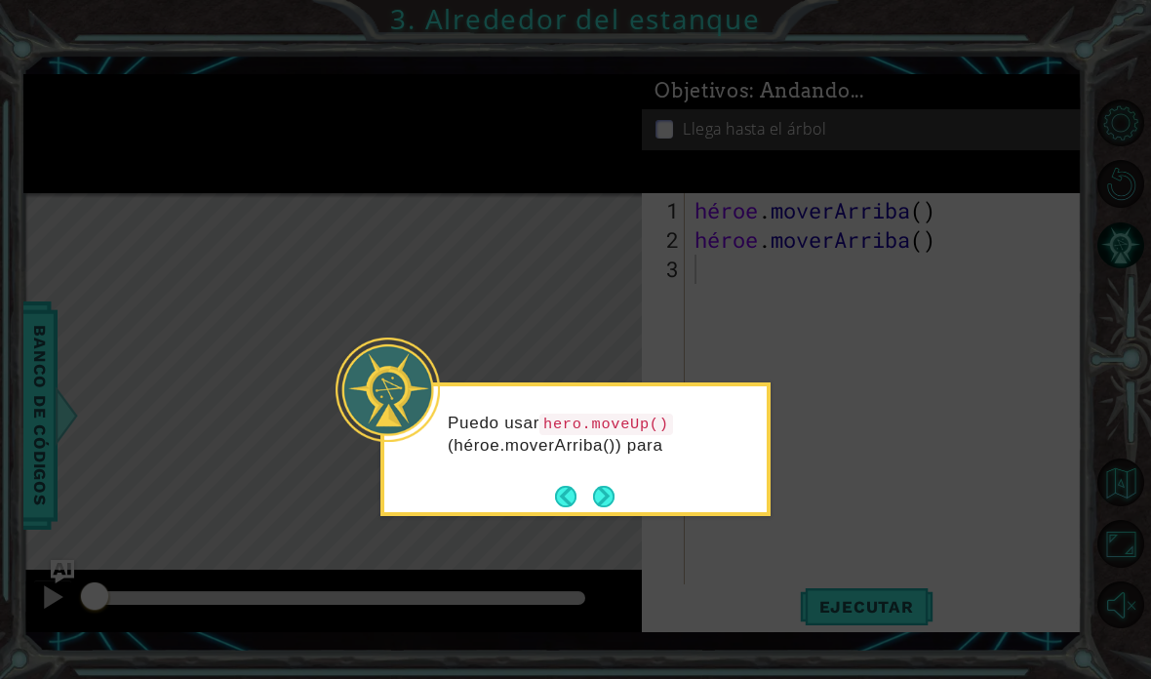
click at [614, 486] on button "Próximo" at bounding box center [603, 496] width 21 height 21
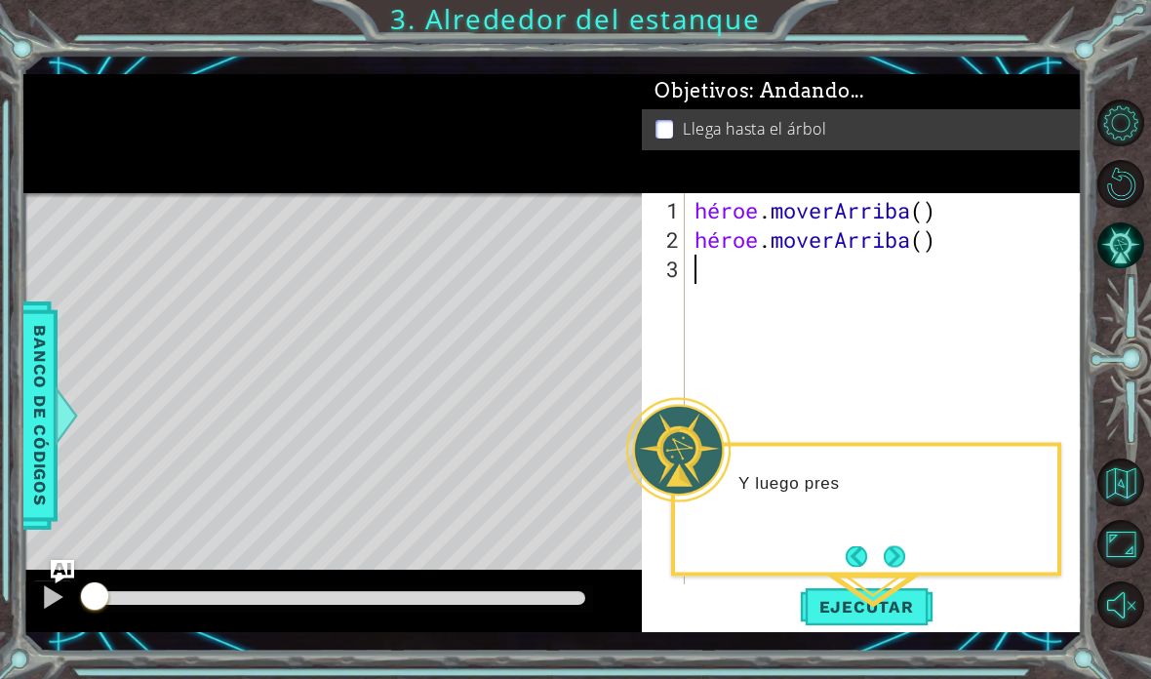
click at [899, 601] on font "Ejecutar" at bounding box center [866, 607] width 95 height 20
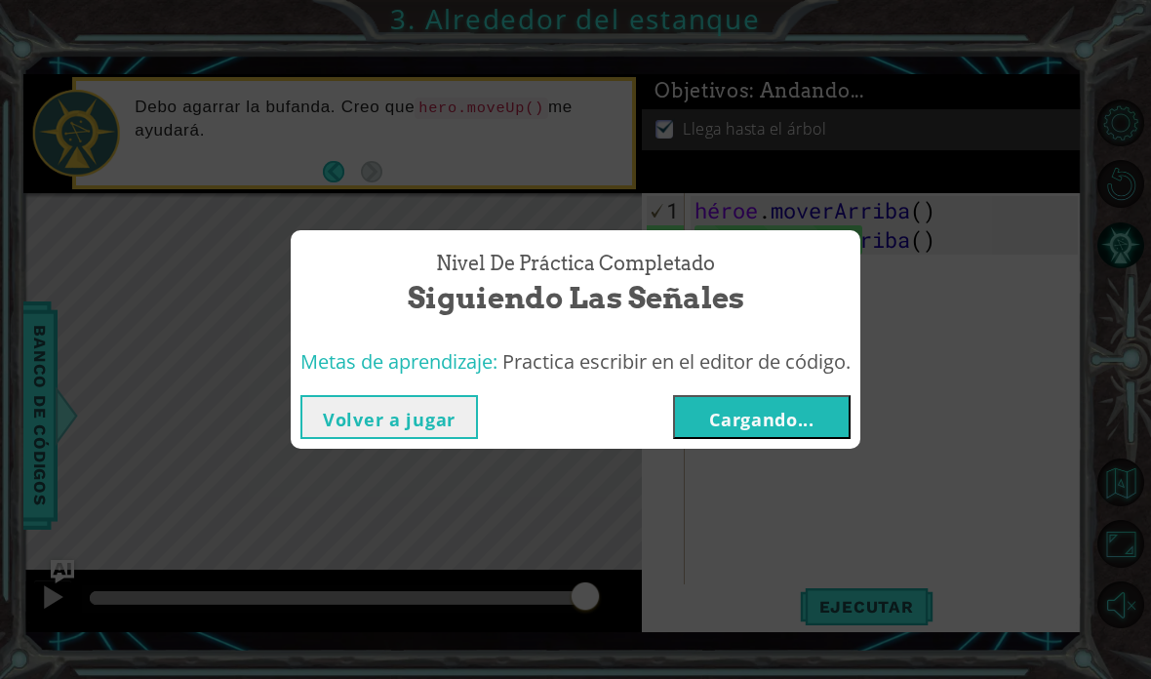
click at [836, 407] on button "Cargando..." at bounding box center [762, 417] width 178 height 44
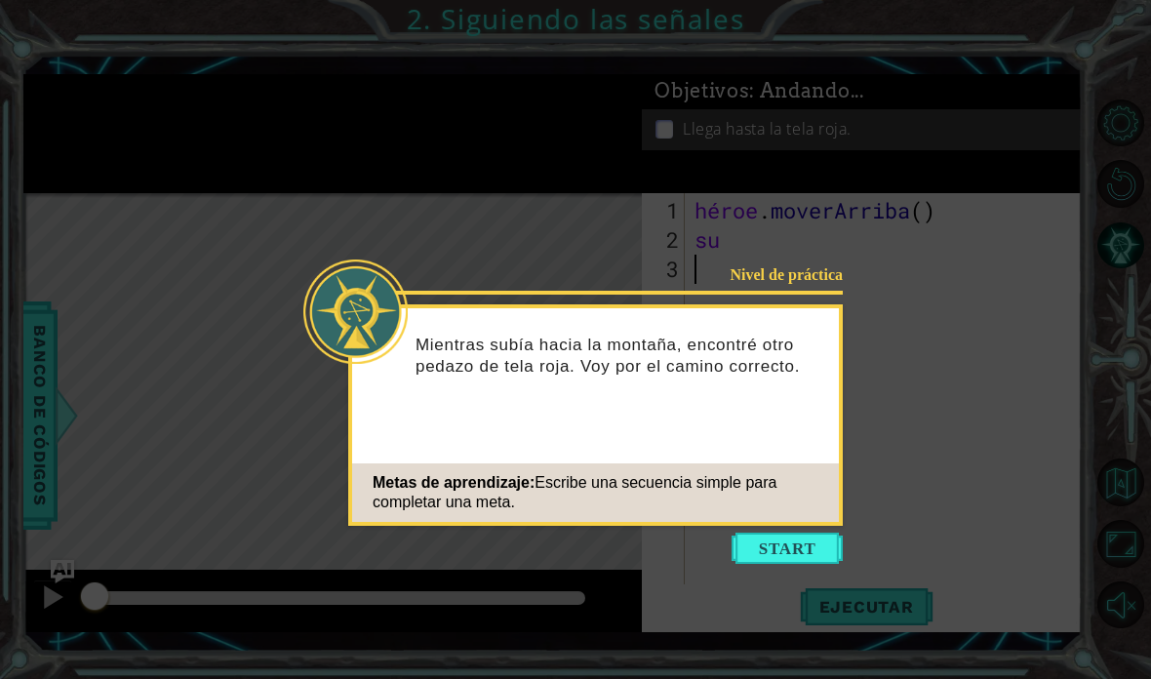
click at [794, 545] on button "Comenzar" at bounding box center [787, 548] width 111 height 31
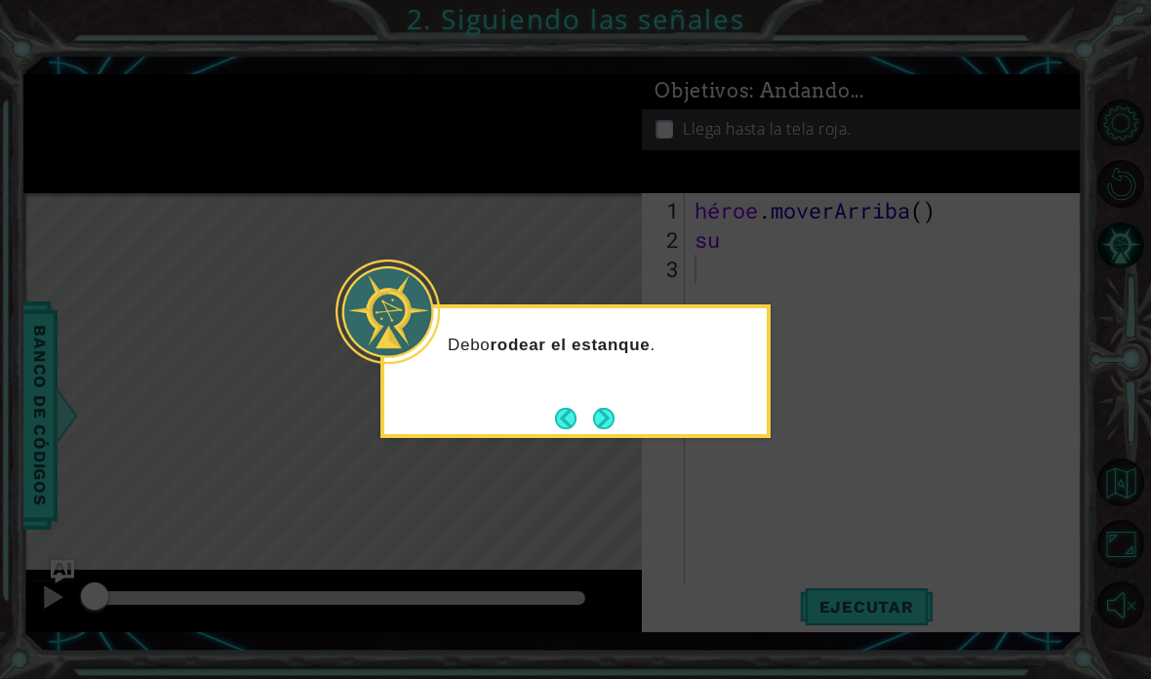
click at [615, 408] on button "Próximo" at bounding box center [603, 418] width 21 height 21
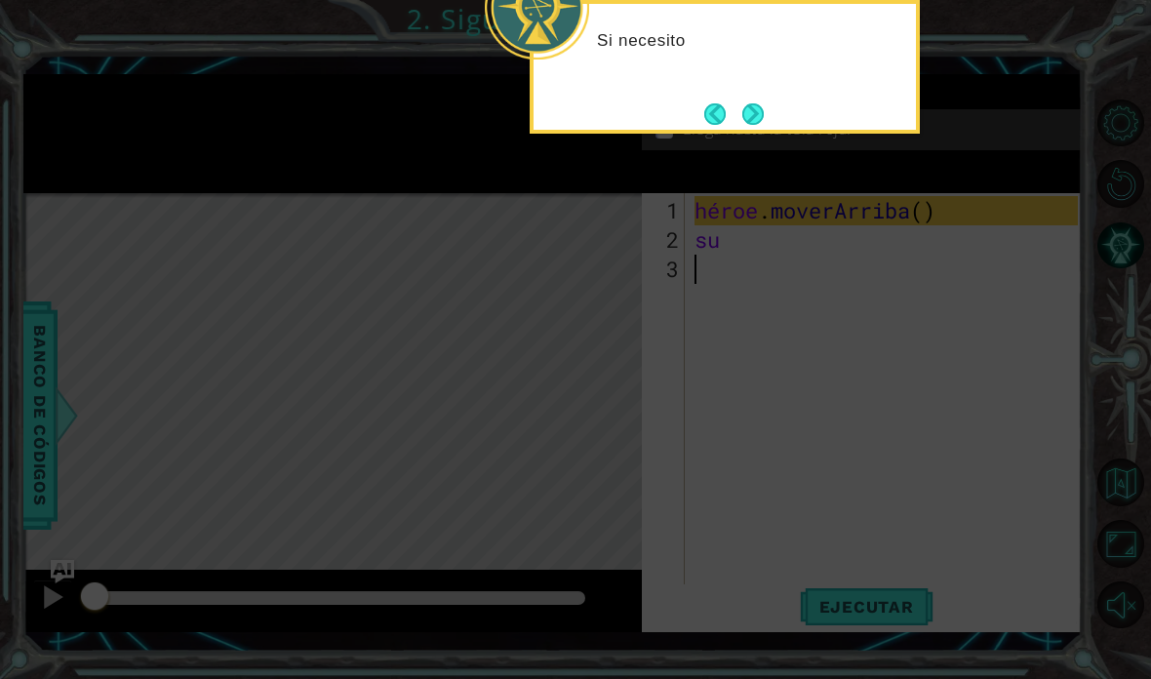
click at [764, 118] on button "Próximo" at bounding box center [752, 113] width 21 height 21
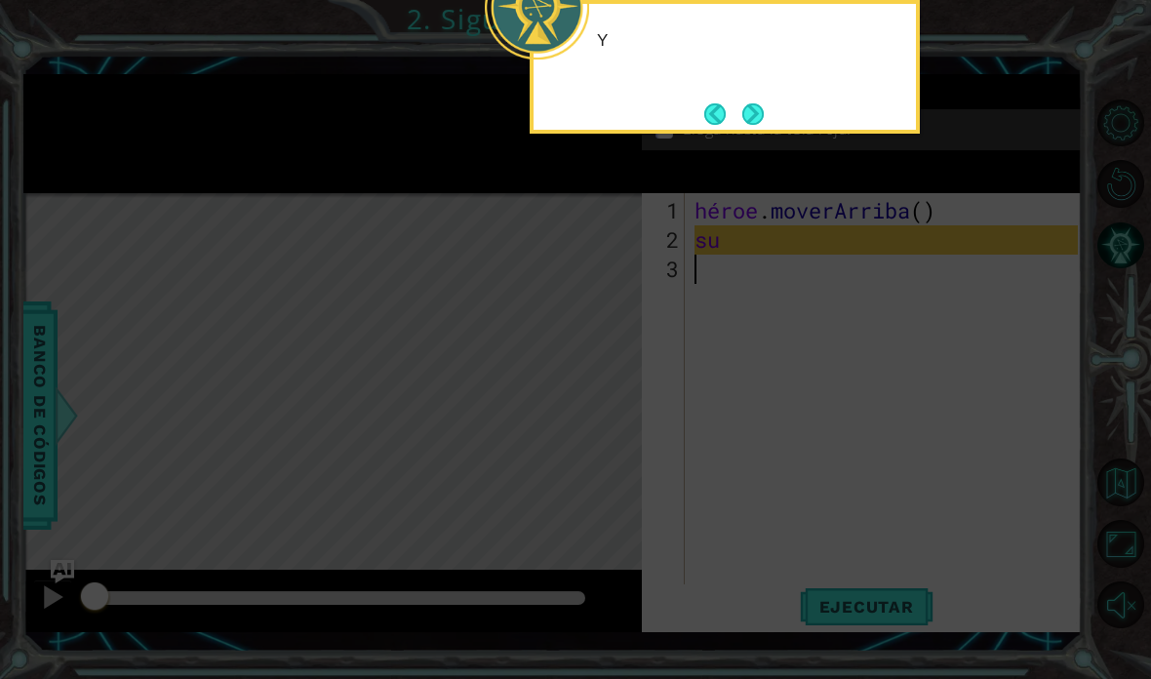
click at [759, 112] on button "Next" at bounding box center [752, 113] width 21 height 21
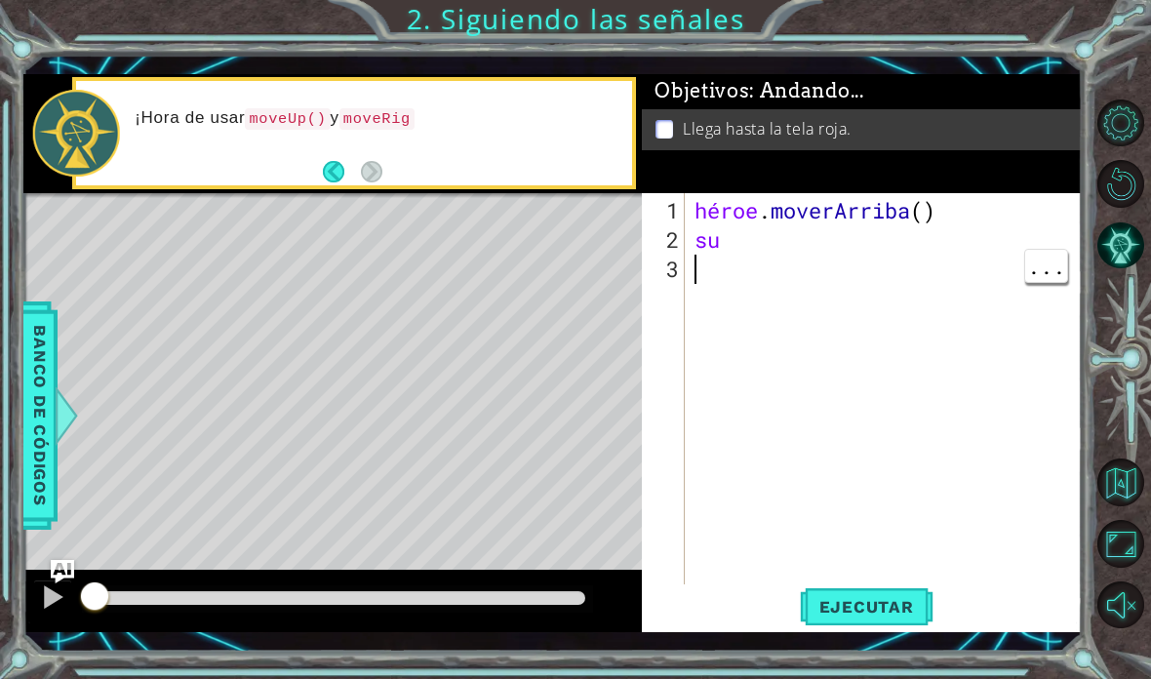
click at [934, 320] on div "héroe . [GEOGRAPHIC_DATA] ( ) su" at bounding box center [889, 430] width 397 height 468
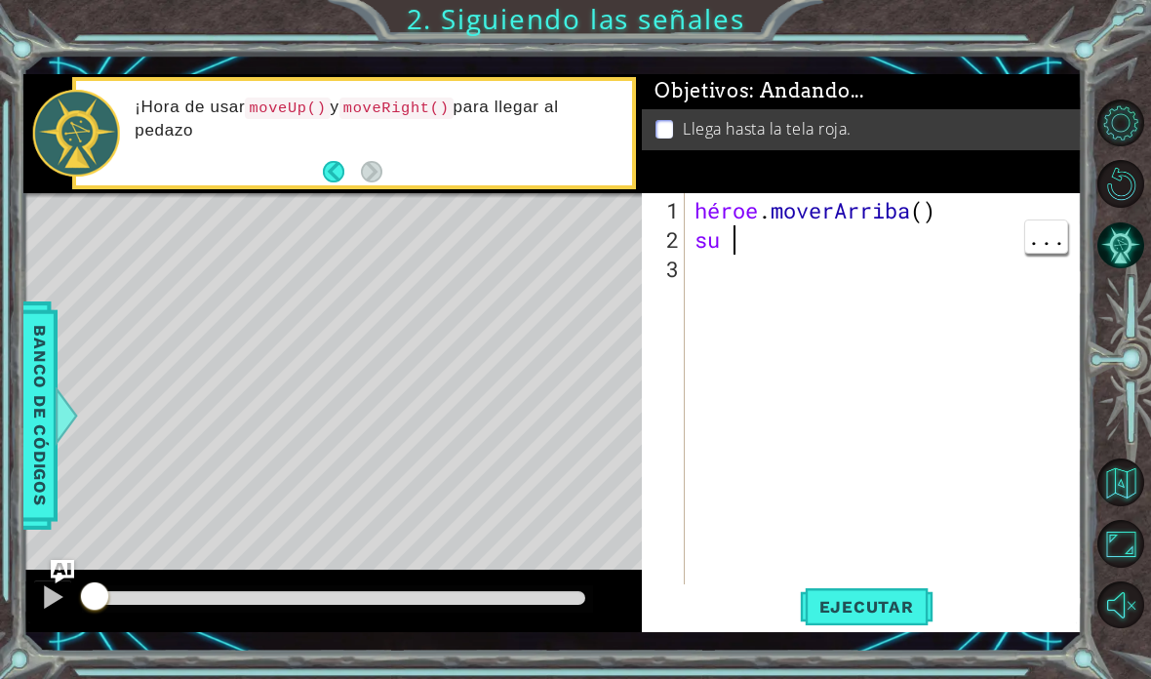
scroll to position [78, 0]
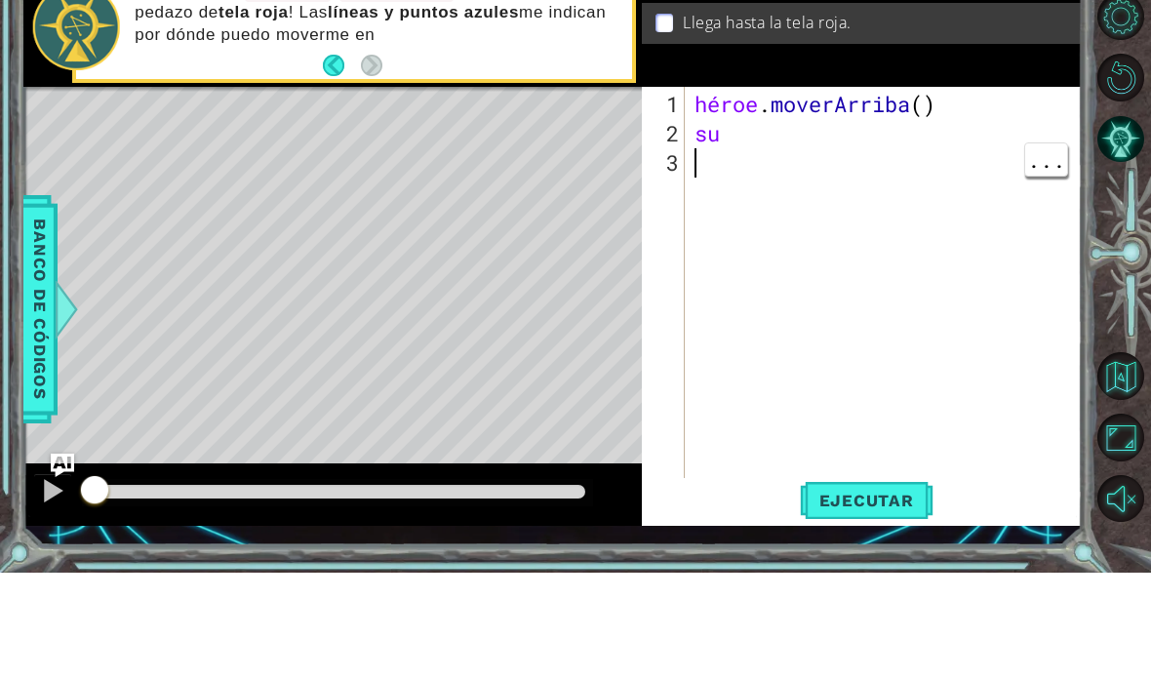
click at [735, 196] on div "héroe . [GEOGRAPHIC_DATA] ( ) su" at bounding box center [889, 430] width 397 height 468
click at [736, 196] on div "héroe . [GEOGRAPHIC_DATA] ( ) su" at bounding box center [889, 430] width 397 height 468
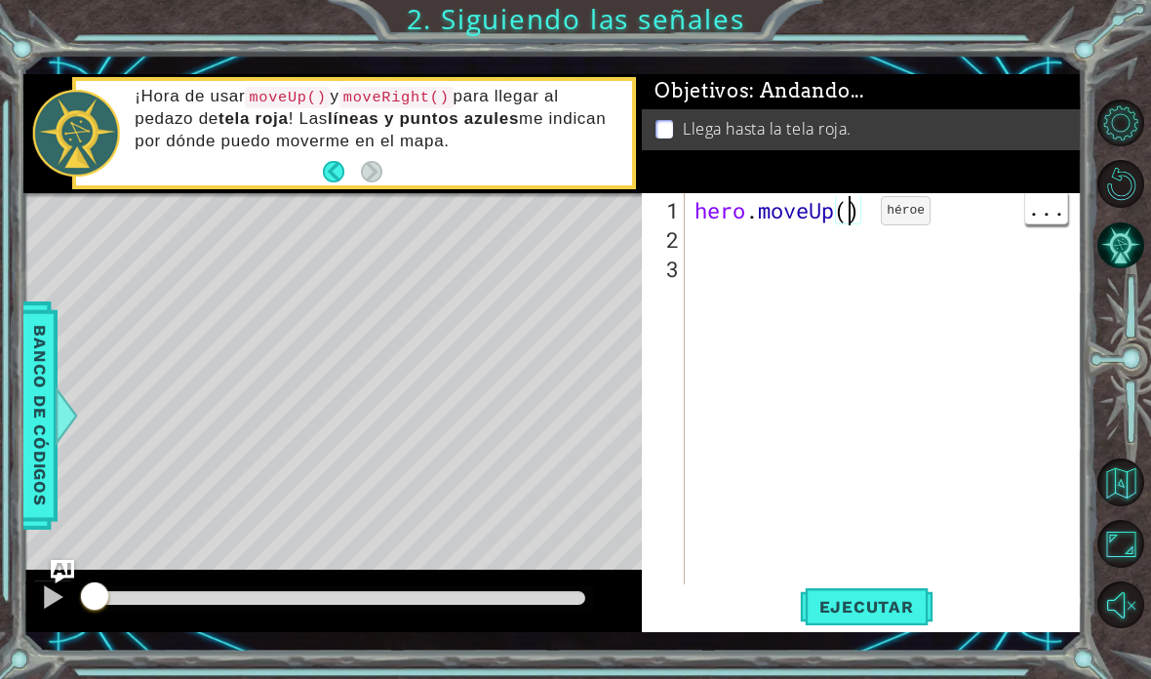
click at [852, 219] on div "hero . moveUp ( )" at bounding box center [889, 430] width 397 height 468
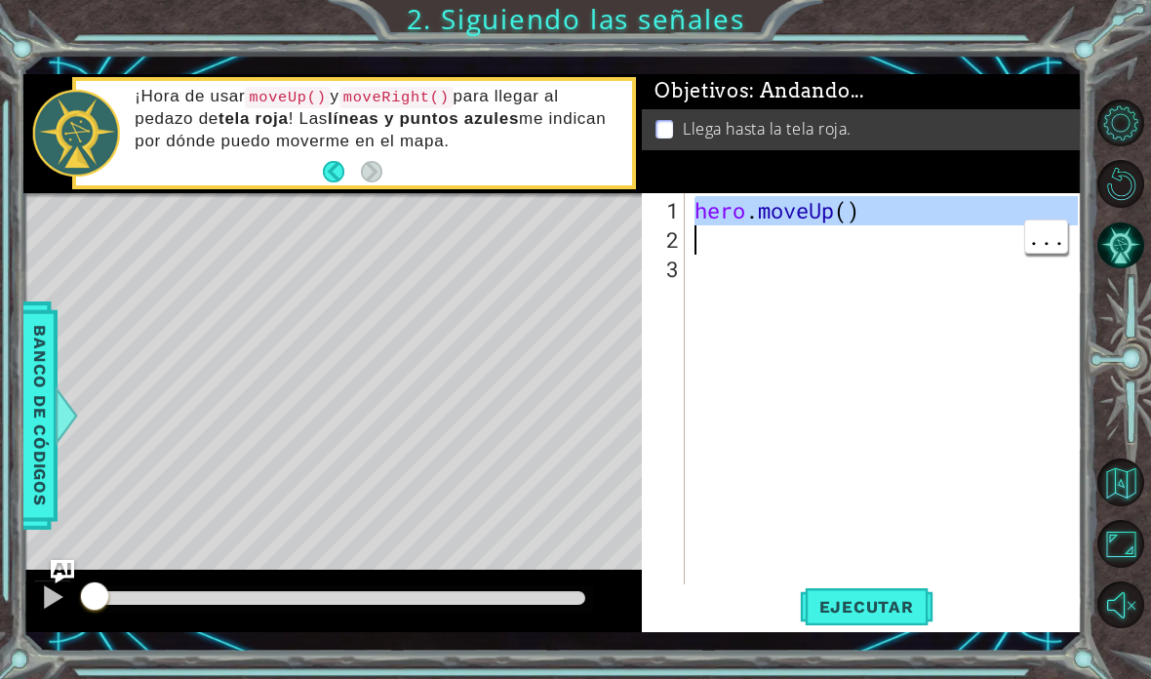
click at [932, 265] on div "hero . moveUp ( )" at bounding box center [889, 430] width 397 height 468
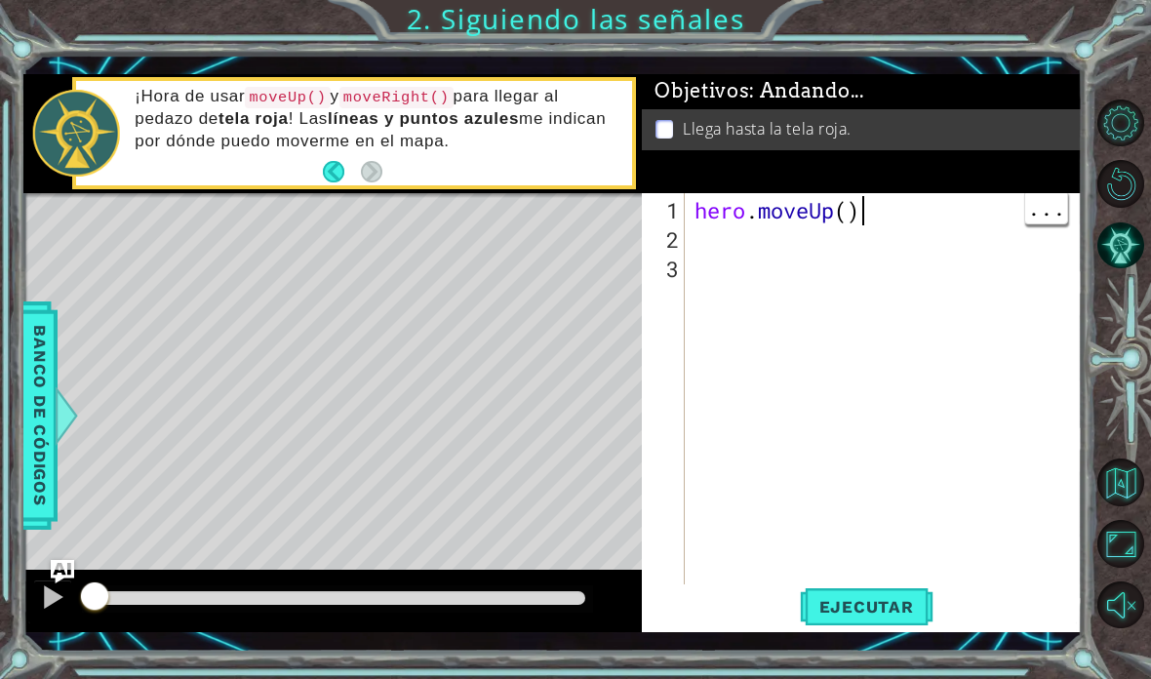
click at [861, 212] on div "hero . moveUp ( )" at bounding box center [889, 430] width 397 height 468
click at [851, 220] on div "hero . moveUp ( )" at bounding box center [889, 430] width 397 height 468
click at [853, 222] on div "hero . moveUp ( )" at bounding box center [889, 430] width 397 height 468
click at [812, 272] on div "hero . moveUp ( )" at bounding box center [889, 430] width 397 height 468
click at [835, 254] on div "hero . moveUp ( )" at bounding box center [889, 430] width 397 height 468
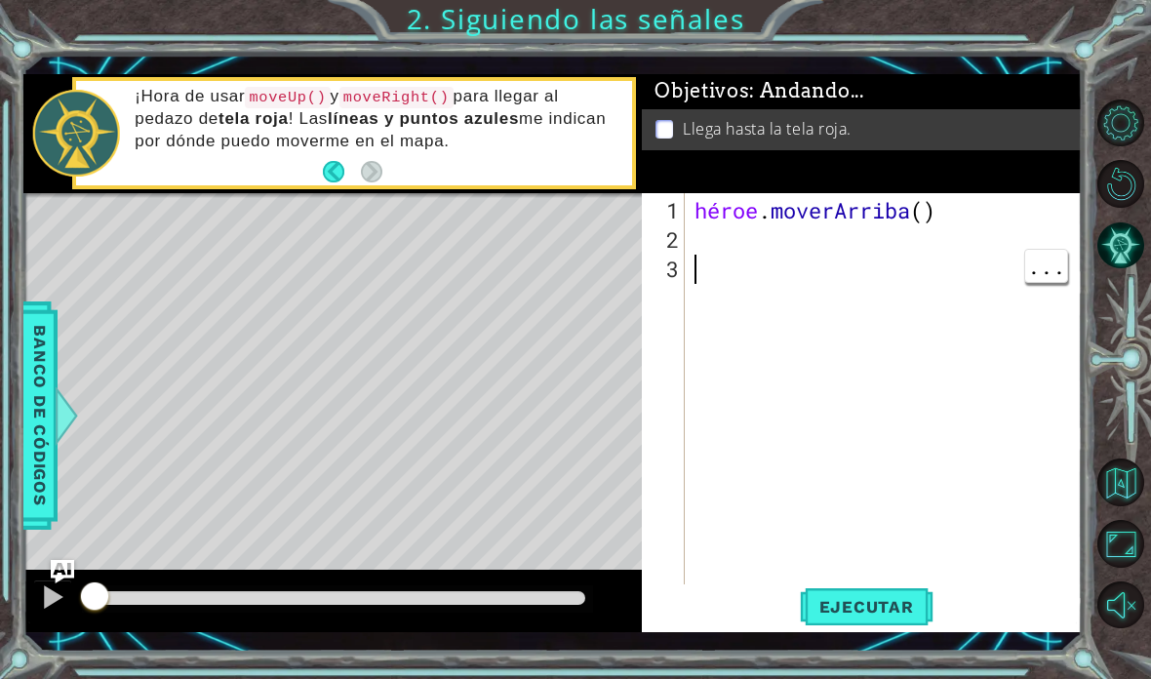
click at [949, 241] on div "héroe . [GEOGRAPHIC_DATA] ( )" at bounding box center [889, 430] width 397 height 468
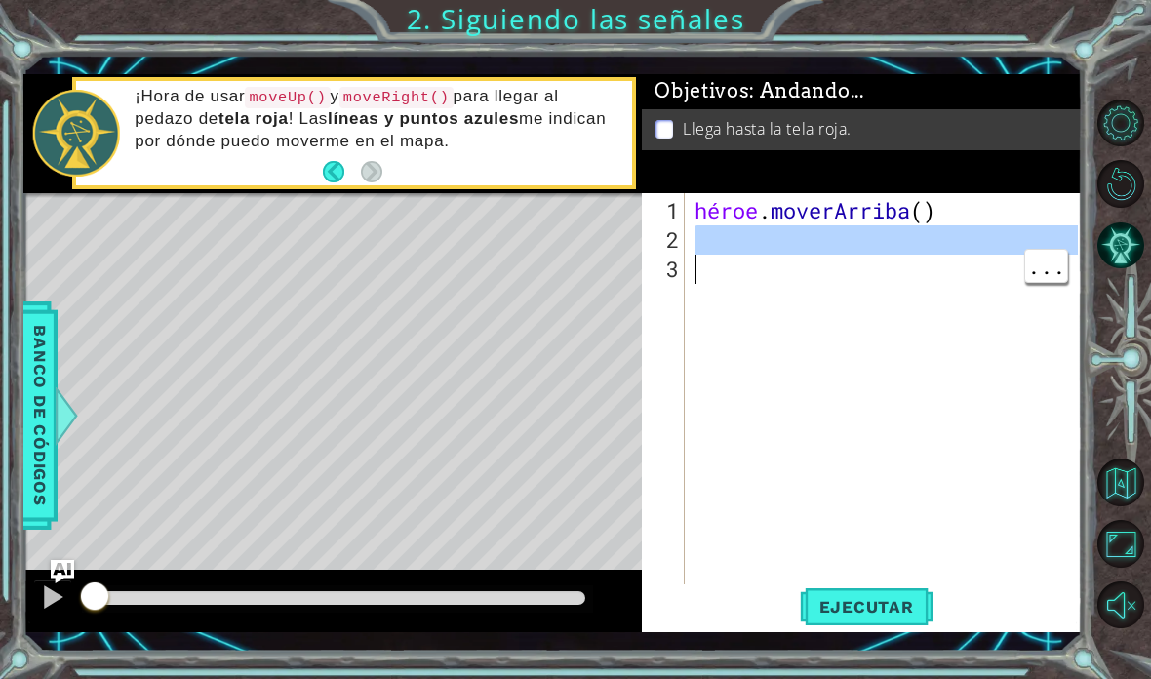
click at [875, 614] on font "Ejecutar" at bounding box center [866, 607] width 95 height 20
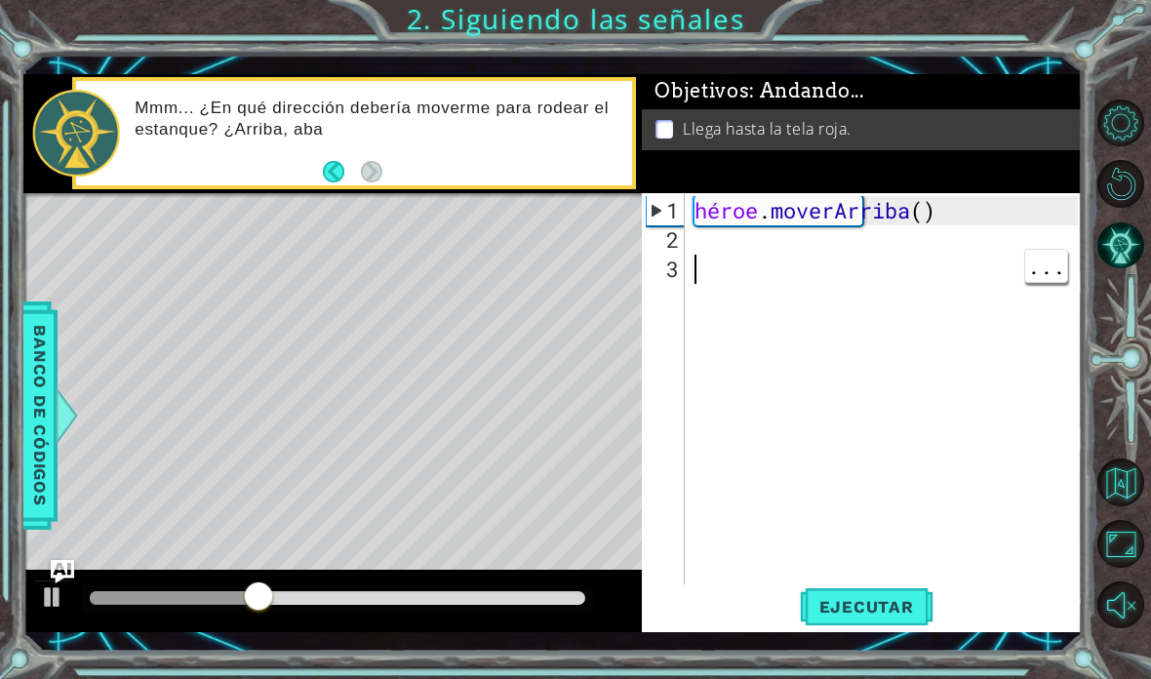
click at [822, 264] on div "héroe . [GEOGRAPHIC_DATA] ( )" at bounding box center [889, 430] width 397 height 468
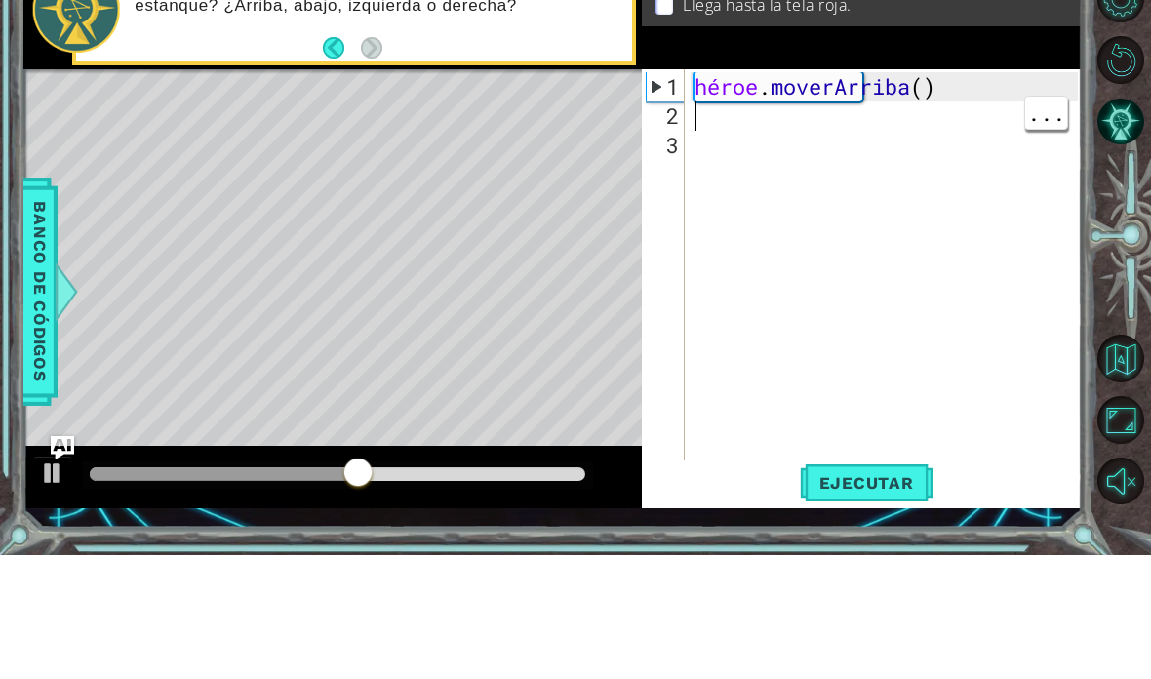
click at [857, 196] on div "héroe . [GEOGRAPHIC_DATA] ( )" at bounding box center [889, 430] width 397 height 468
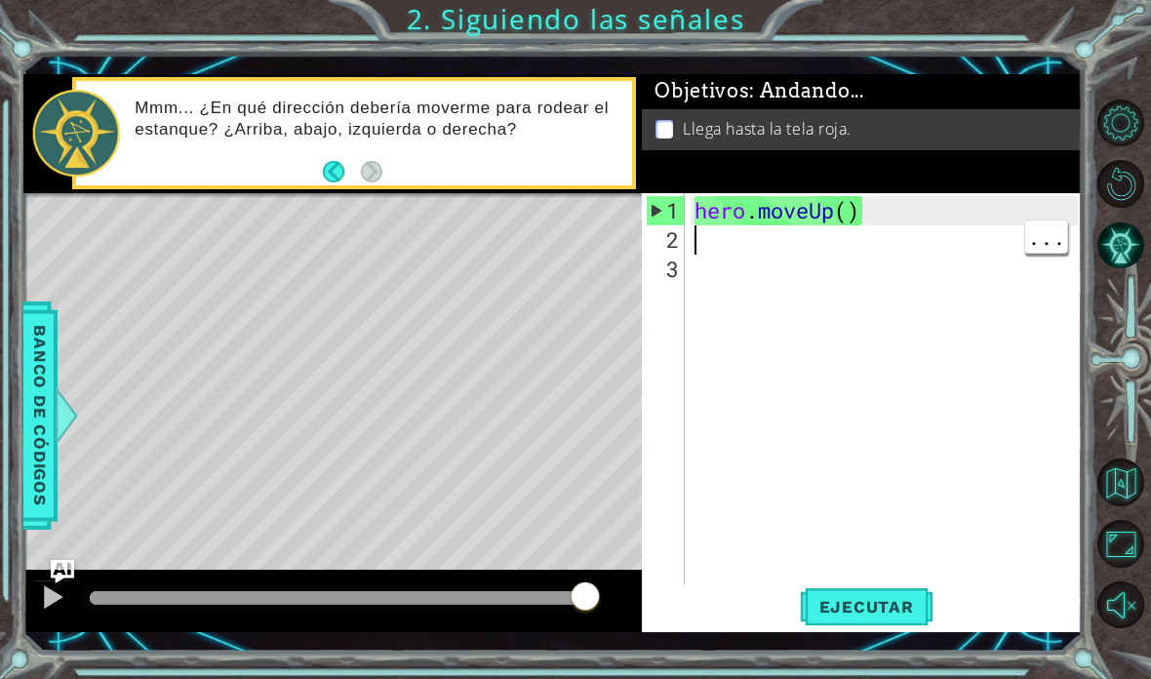
click at [819, 246] on div "hero . moveUp ( )" at bounding box center [889, 430] width 397 height 468
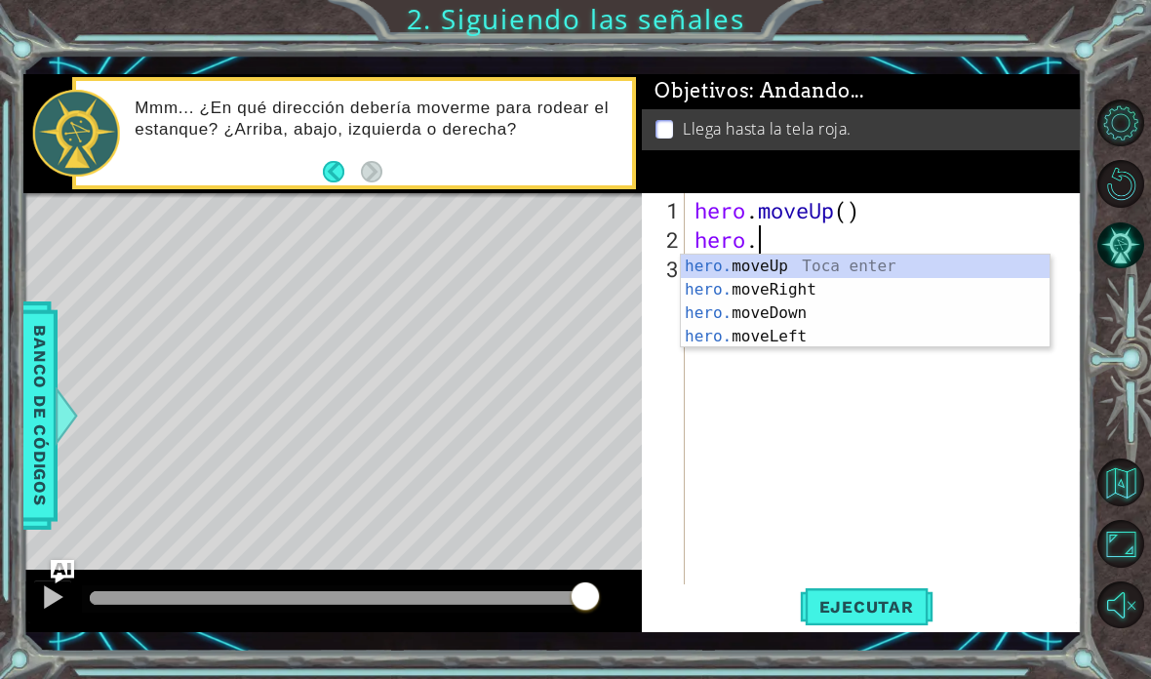
scroll to position [34, 99]
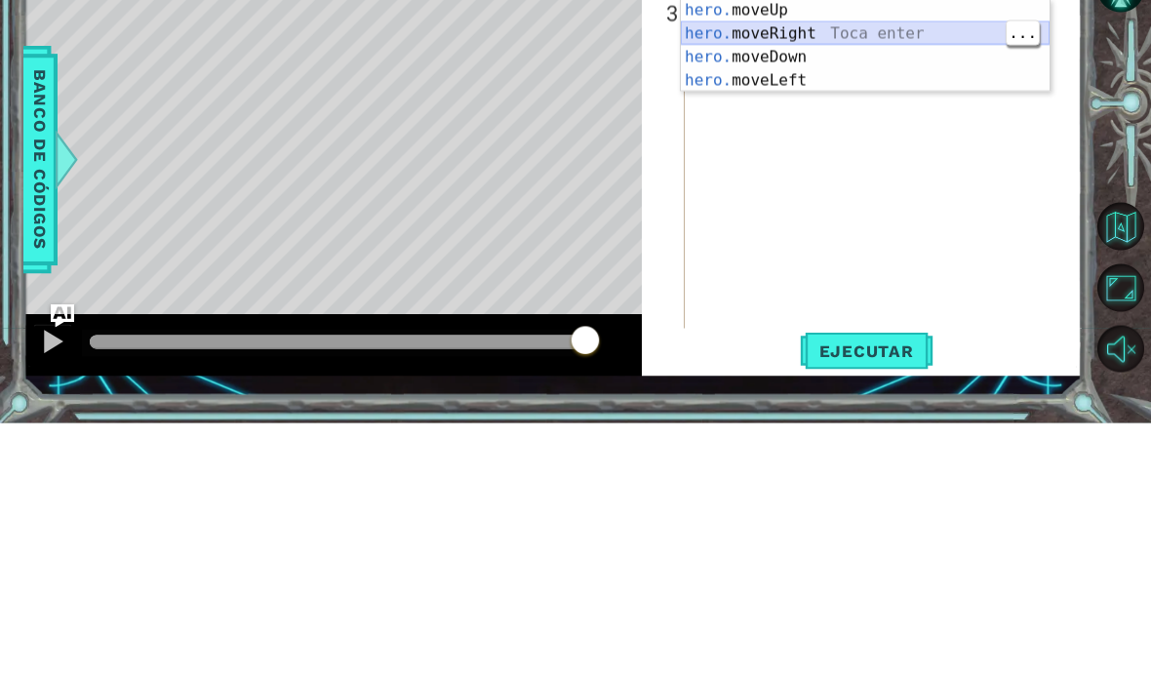
click at [943, 255] on div "hero. moveUp Toca enter hero. moveRight Toca enter hero. moveDown Toca enter he…" at bounding box center [865, 325] width 369 height 140
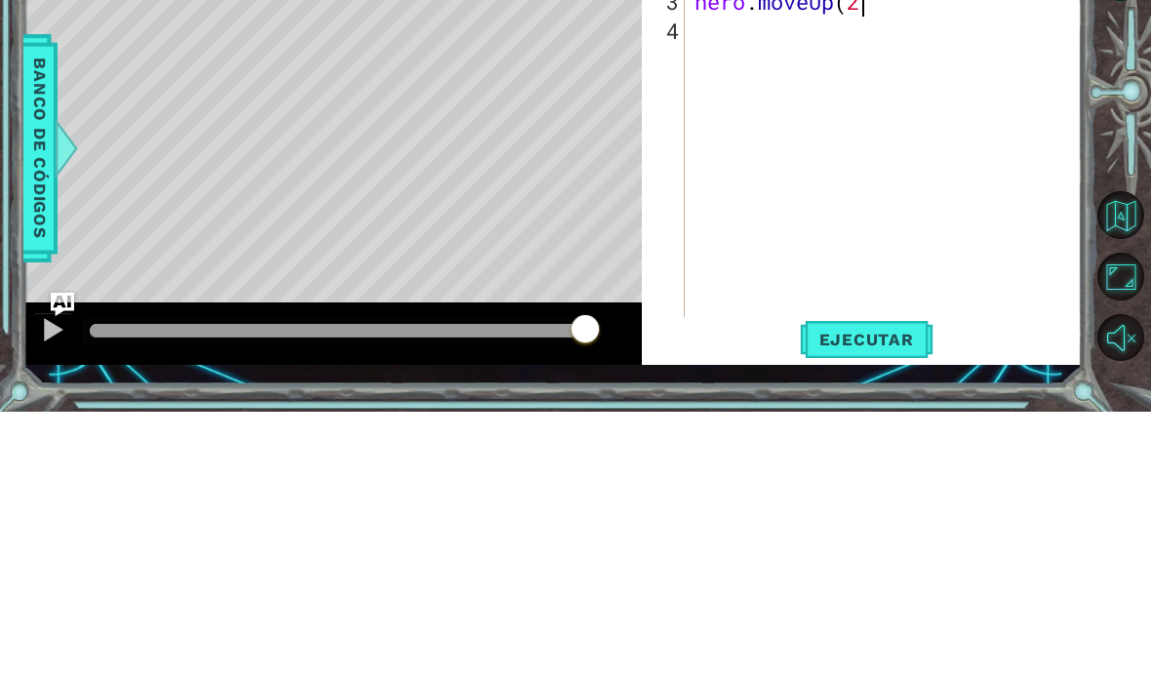
scroll to position [34, 216]
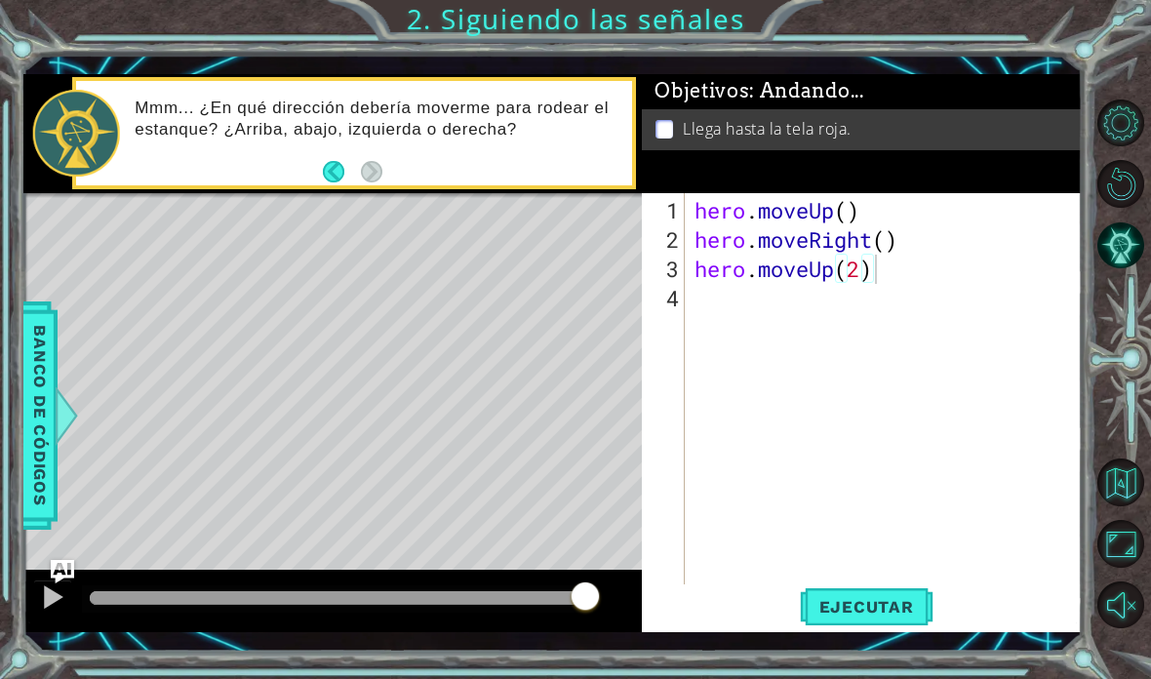
type textarea "abcde fg"
click at [887, 599] on span "Ejecutar" at bounding box center [867, 607] width 134 height 20
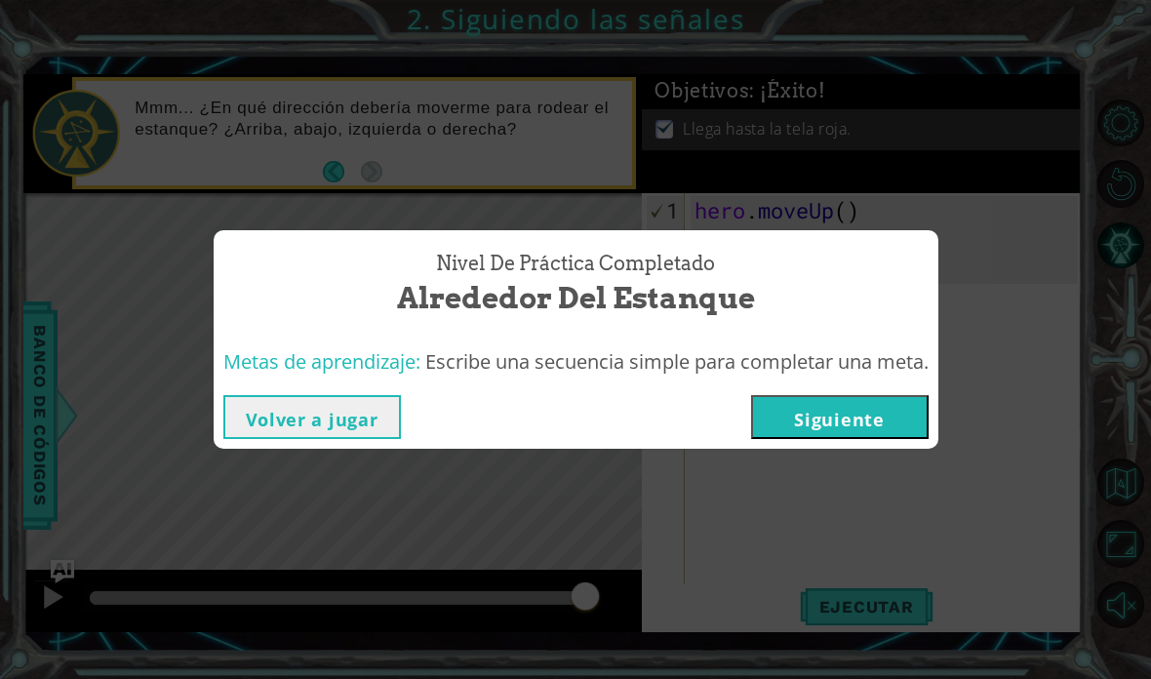
click at [911, 419] on button "Siguiente" at bounding box center [840, 417] width 178 height 44
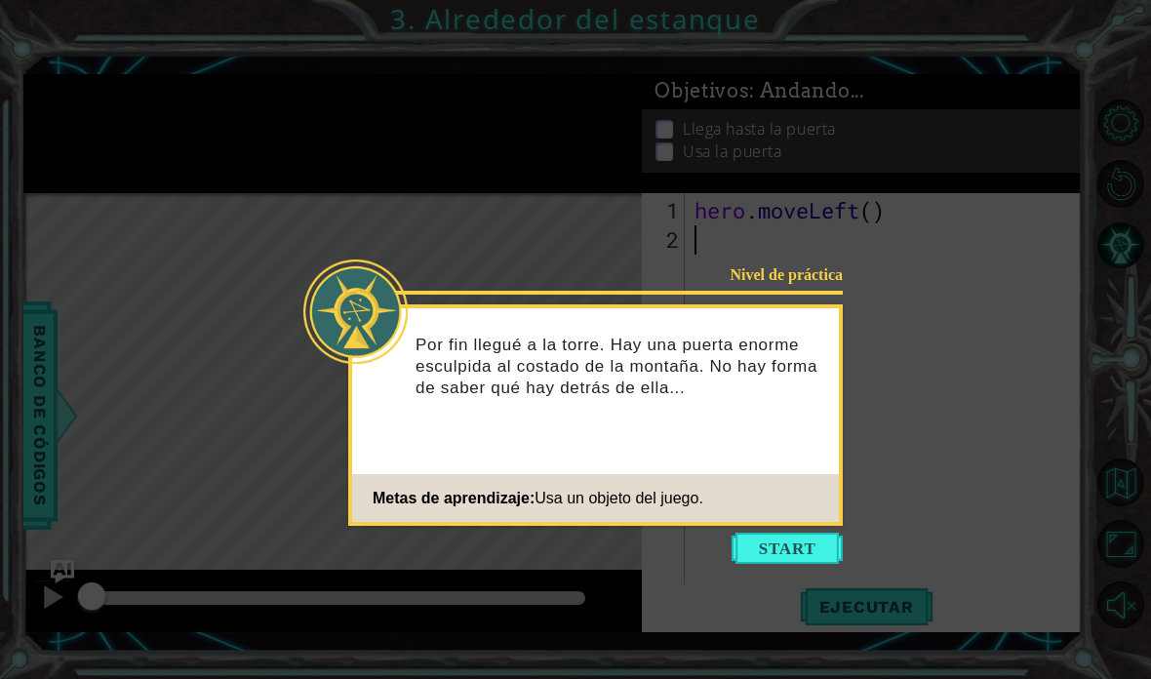
click at [799, 555] on button "Start" at bounding box center [787, 548] width 111 height 31
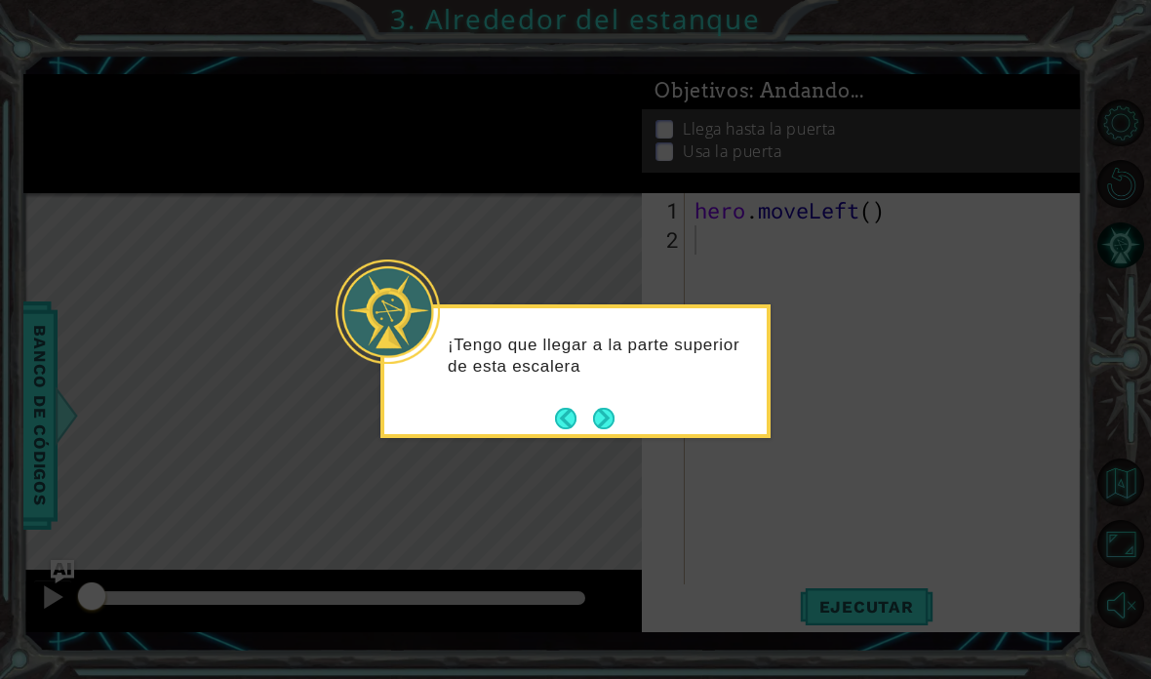
click at [606, 410] on button "Next" at bounding box center [603, 418] width 21 height 21
click at [605, 409] on button "Next" at bounding box center [603, 418] width 21 height 21
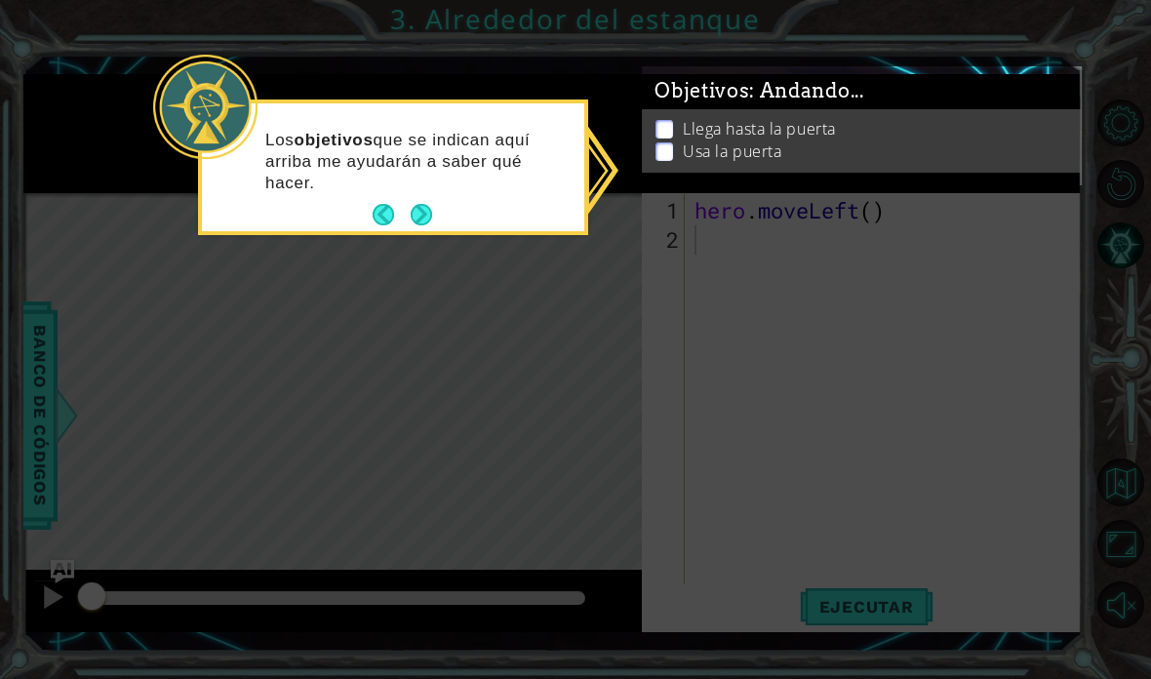
click at [834, 222] on icon at bounding box center [575, 339] width 1151 height 679
click at [807, 231] on icon at bounding box center [575, 339] width 1151 height 679
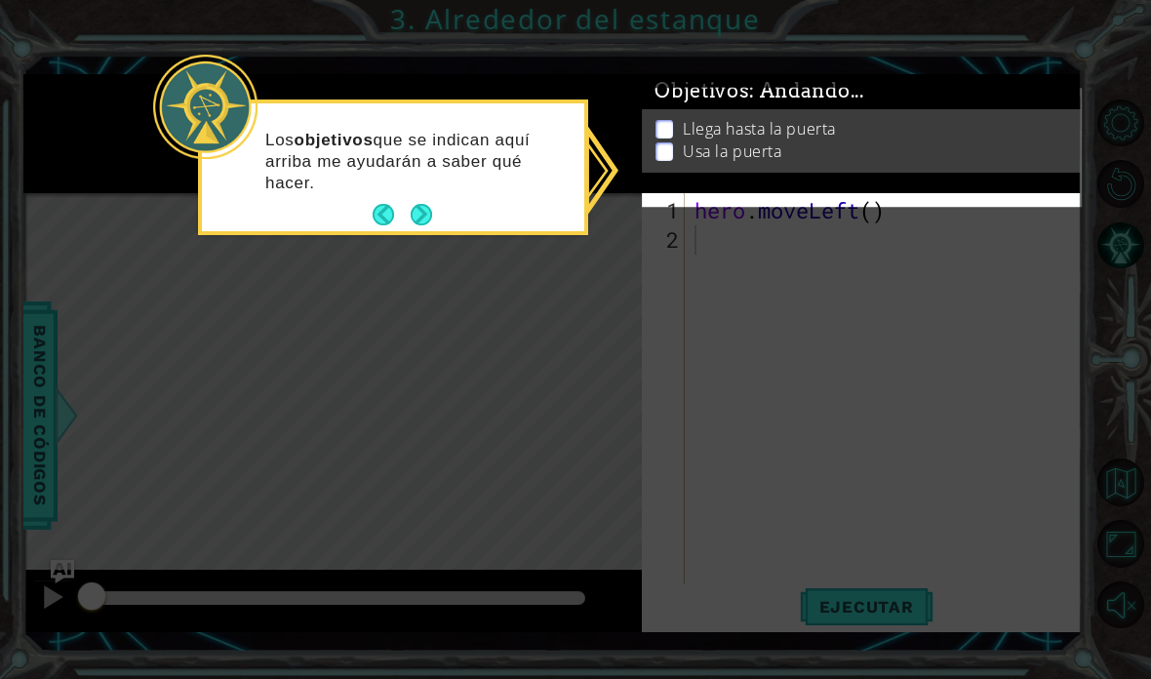
click at [656, 211] on icon at bounding box center [575, 339] width 1151 height 679
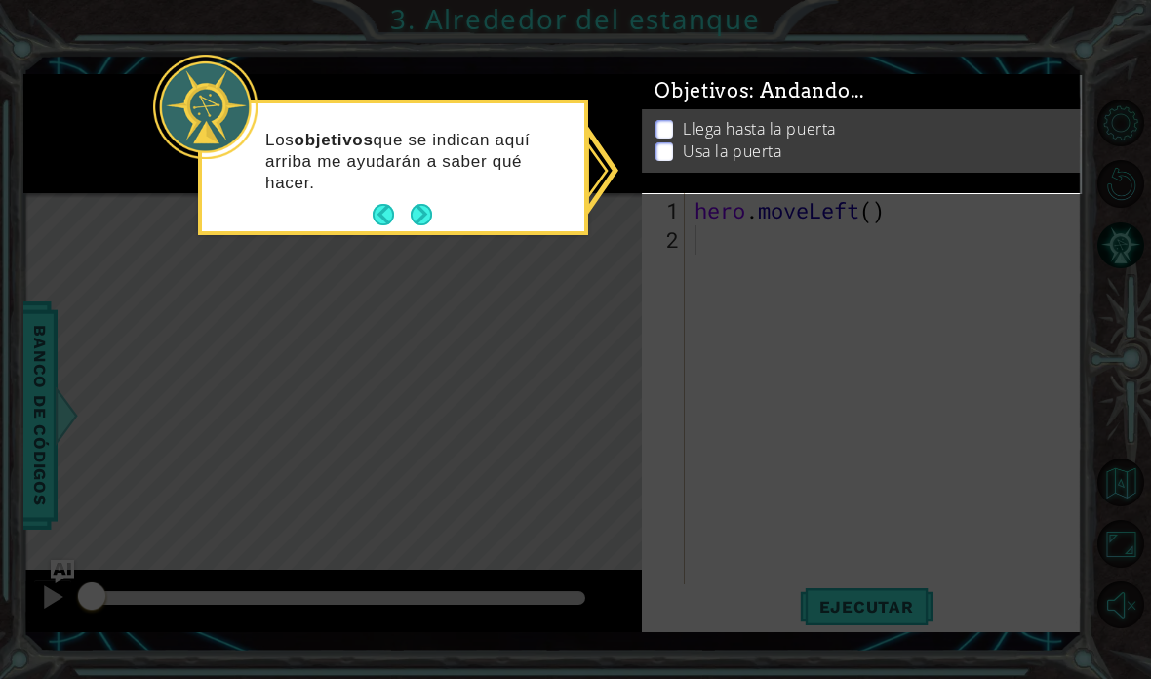
click at [667, 215] on icon at bounding box center [575, 339] width 1151 height 679
click at [737, 317] on icon at bounding box center [575, 339] width 1151 height 679
click at [421, 216] on button "Next" at bounding box center [421, 214] width 21 height 21
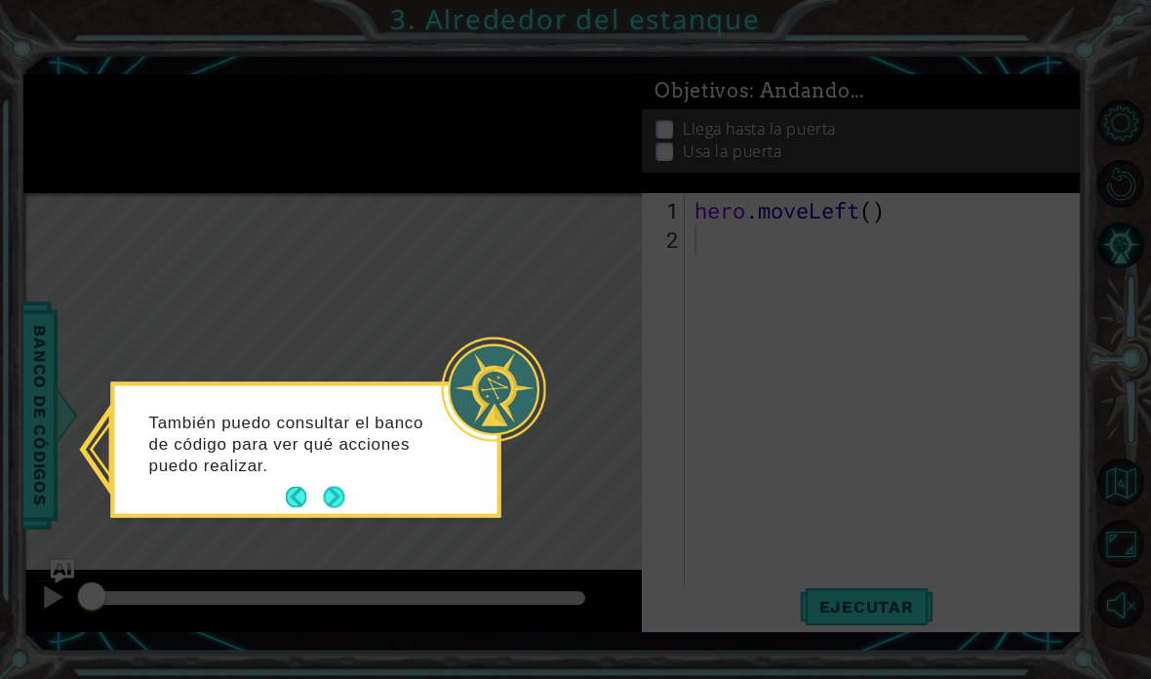
click at [308, 491] on button "Back" at bounding box center [305, 497] width 38 height 21
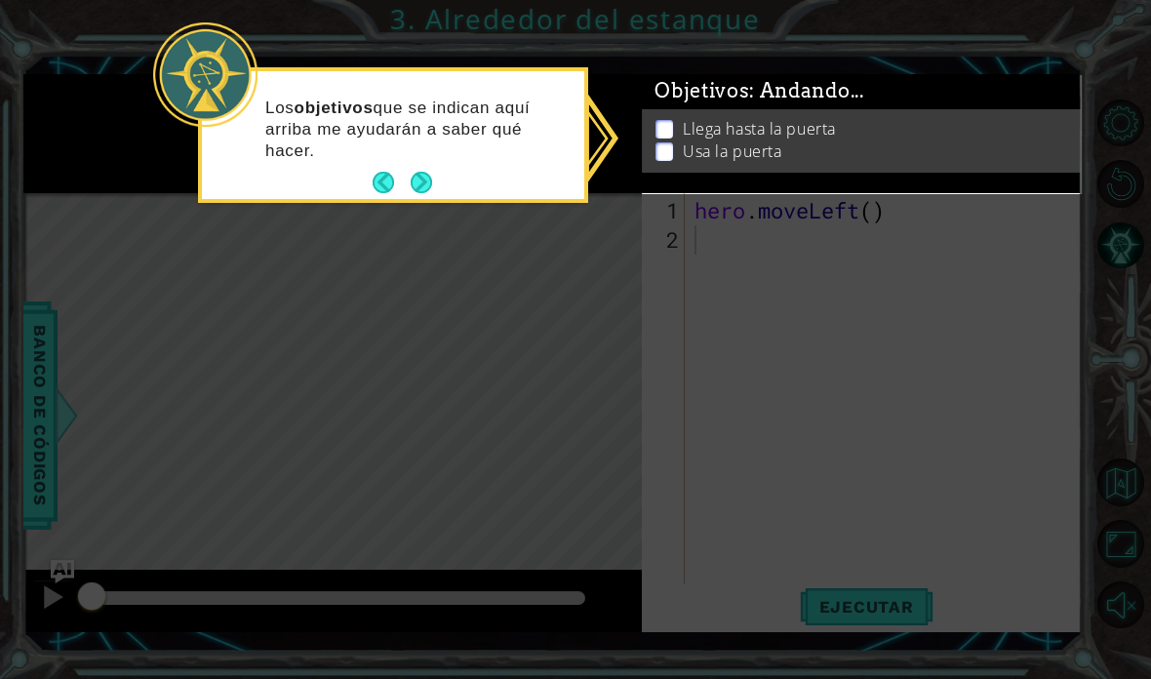
click at [880, 241] on icon at bounding box center [575, 339] width 1151 height 679
click at [427, 183] on button "Next" at bounding box center [421, 183] width 22 height 22
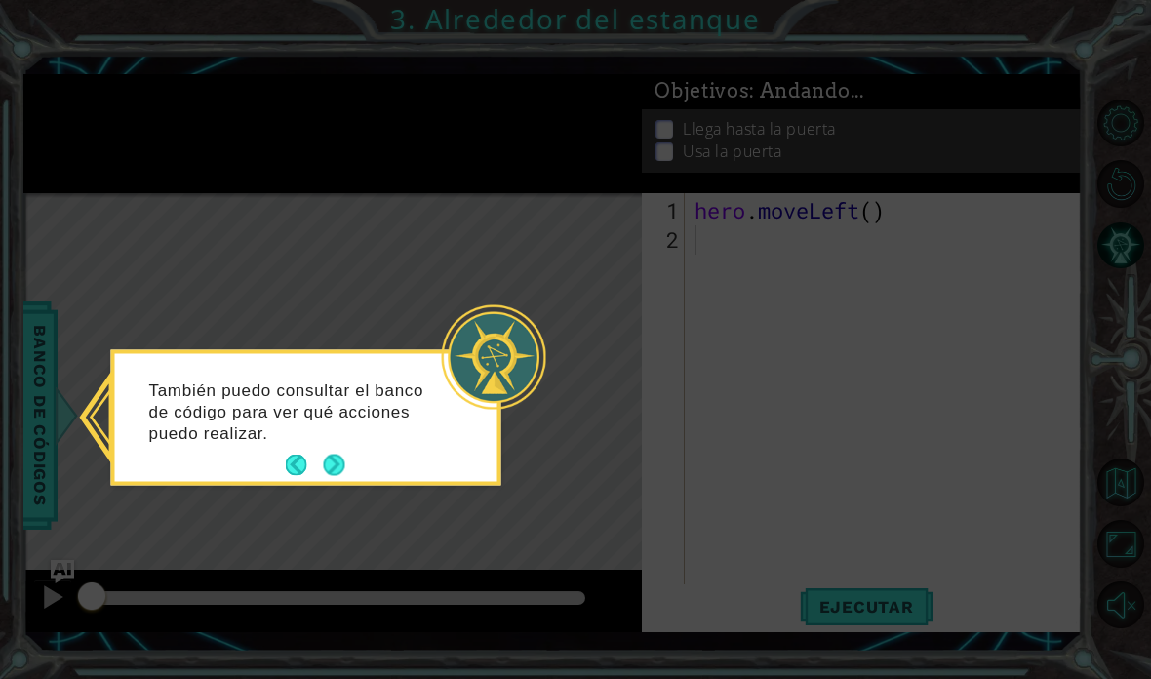
click at [308, 464] on button "Back" at bounding box center [305, 465] width 38 height 21
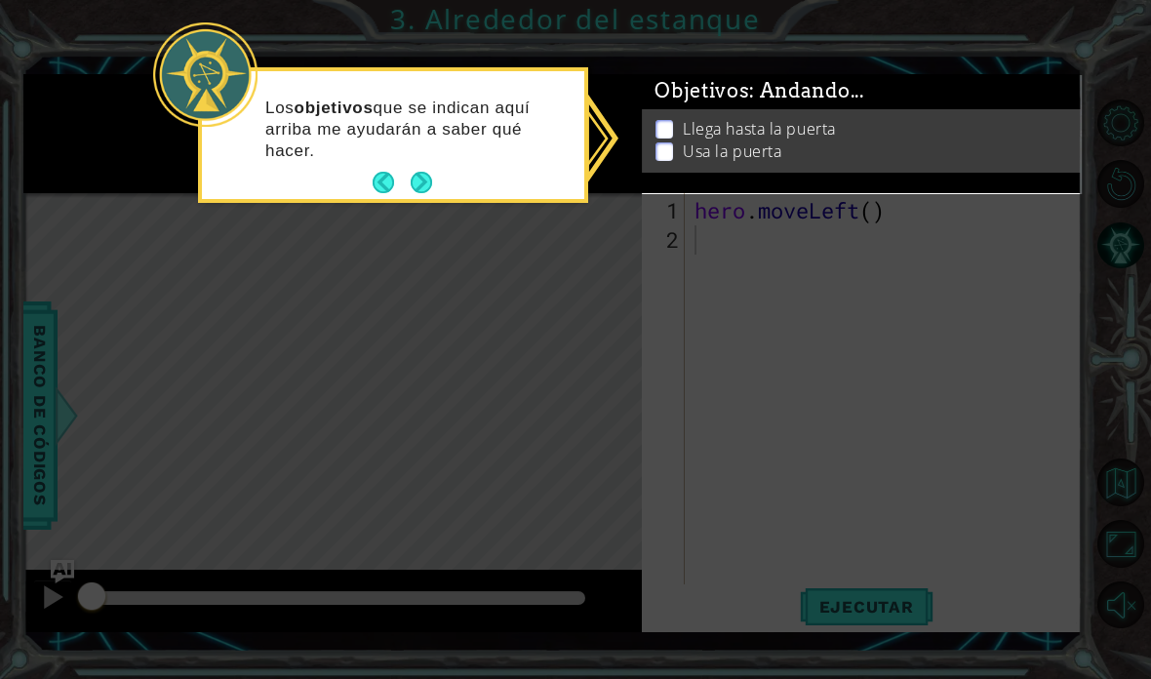
click at [426, 186] on button "Next" at bounding box center [421, 183] width 22 height 22
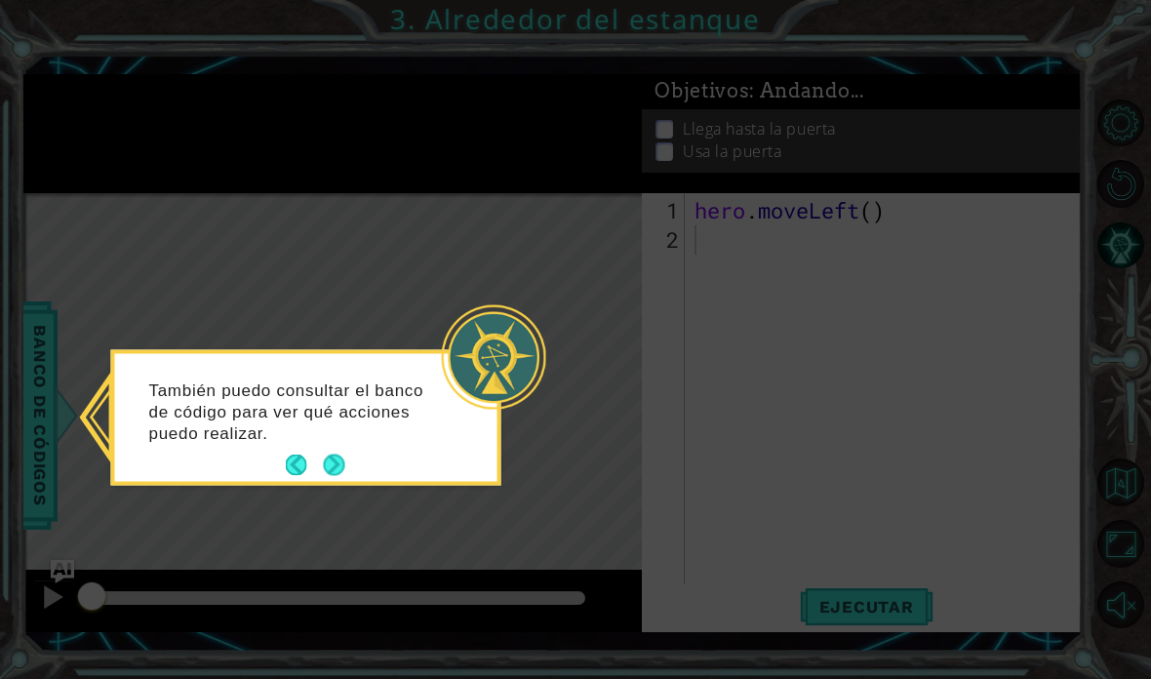
click at [344, 455] on button "Next" at bounding box center [333, 465] width 21 height 21
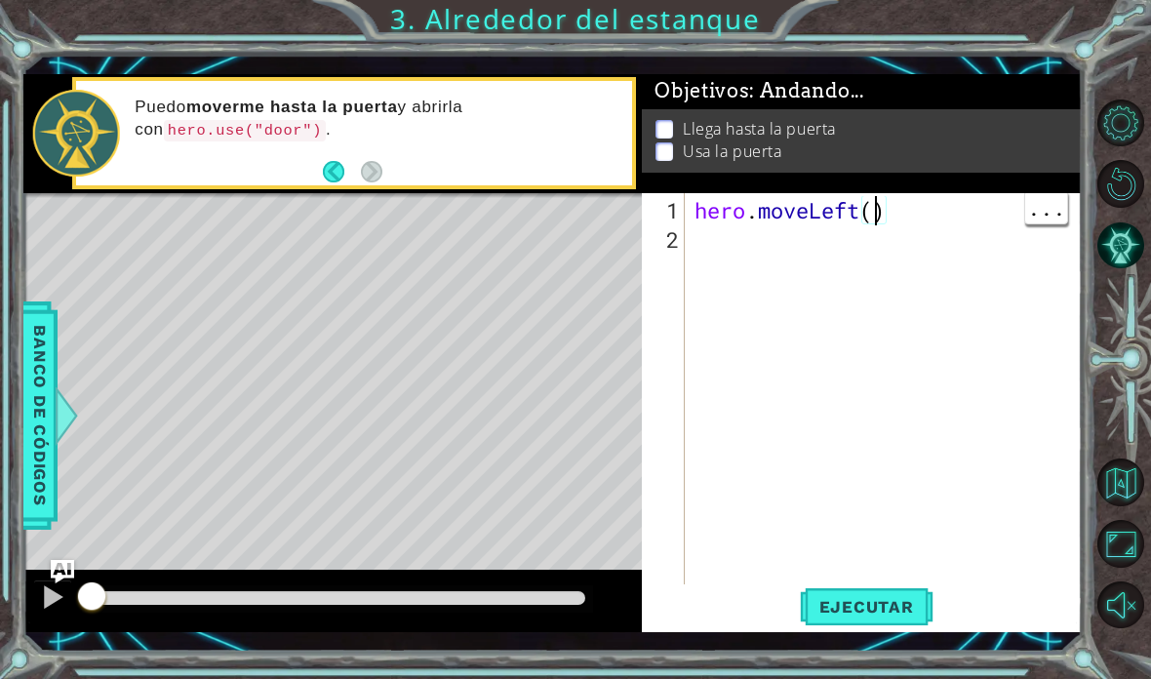
click at [876, 302] on div "hero . moveLeft ( )" at bounding box center [889, 430] width 397 height 468
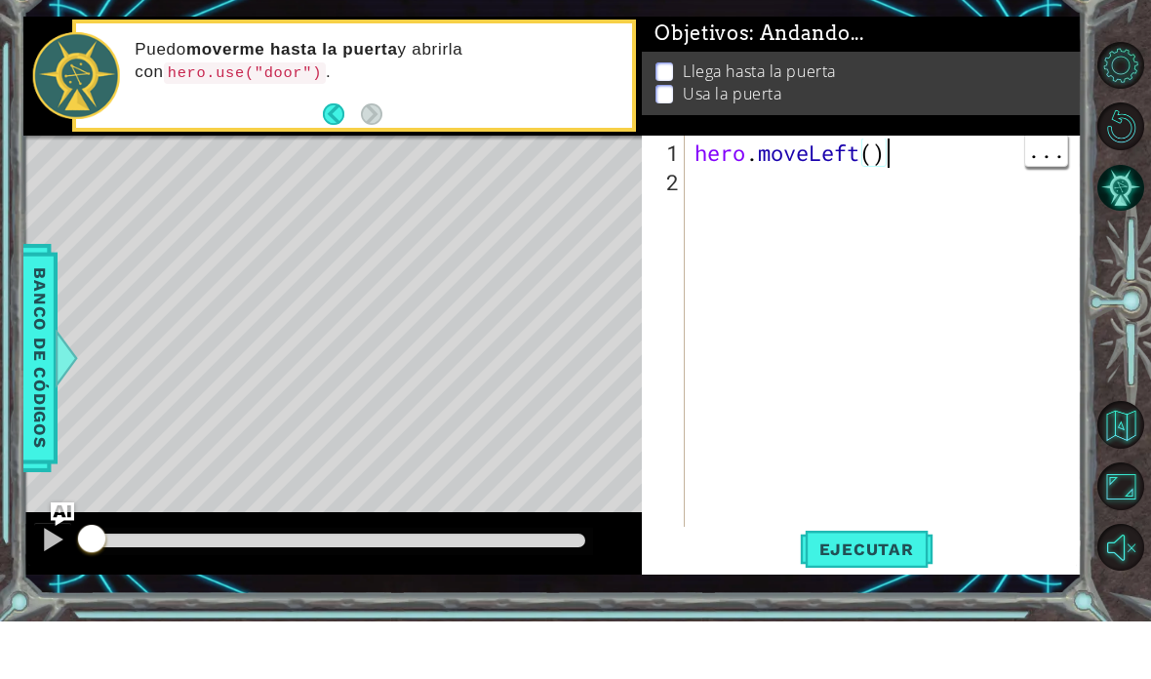
click at [888, 196] on div "hero . moveLeft ( )" at bounding box center [889, 430] width 397 height 468
click at [884, 196] on div "hero . moveLeft ( )" at bounding box center [889, 430] width 397 height 468
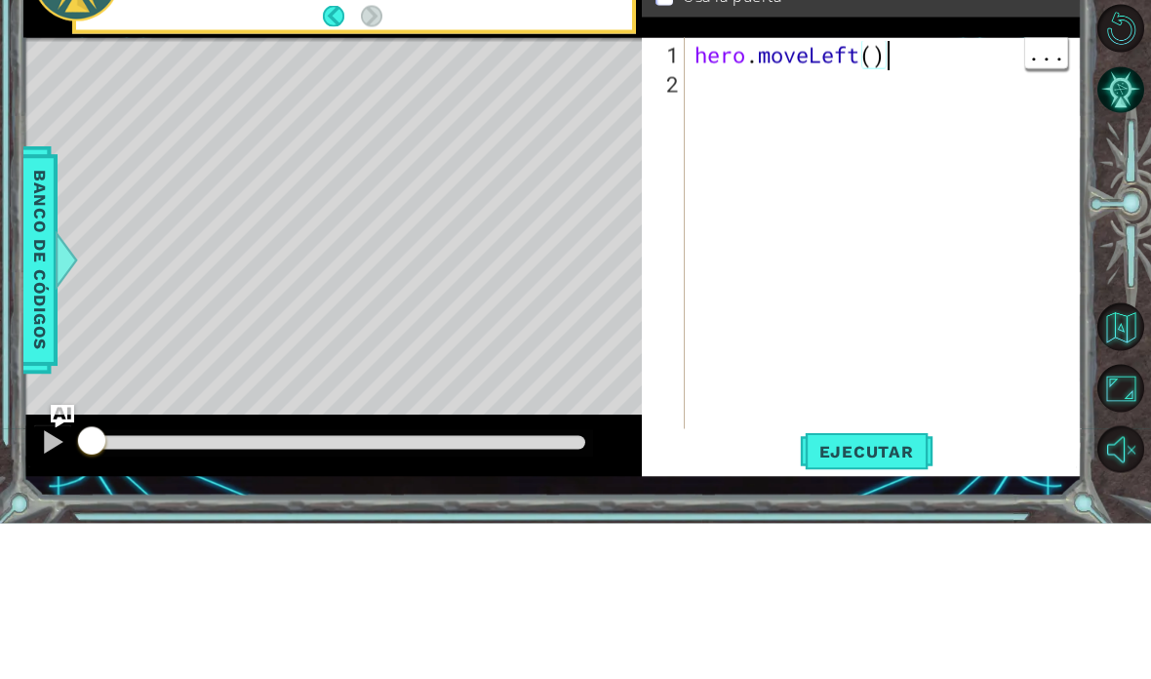
click at [981, 196] on div "hero . moveLeft ( )" at bounding box center [889, 430] width 397 height 468
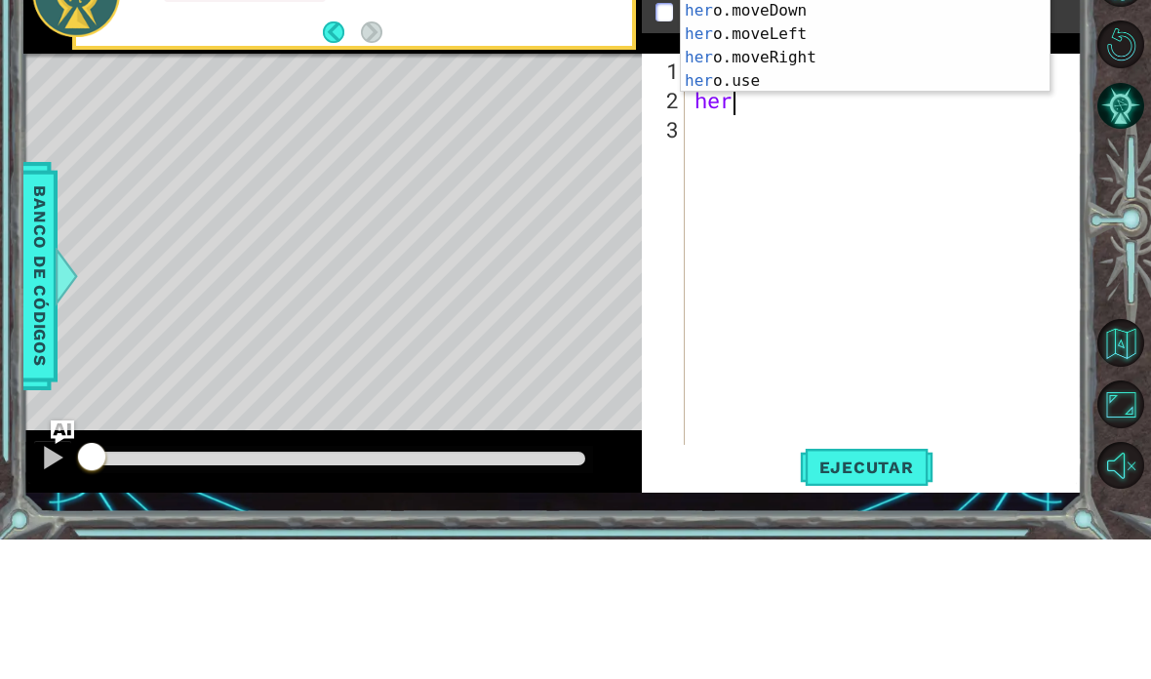
scroll to position [34, 60]
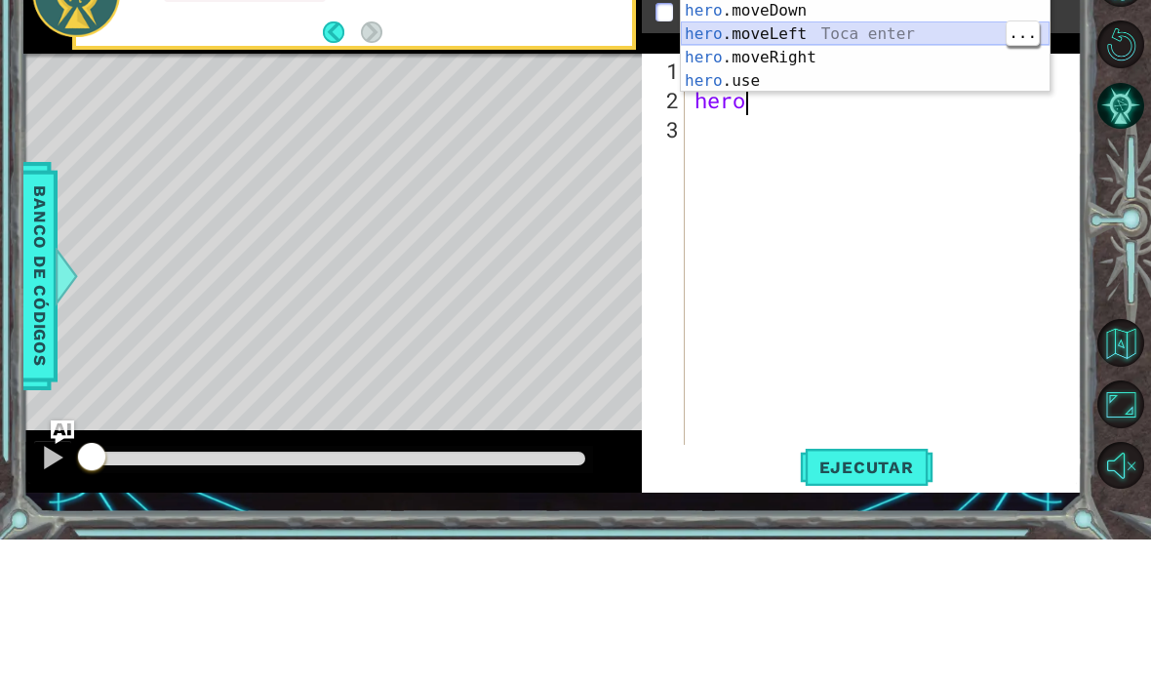
click at [849, 115] on div "hero .moveUp Toca enter hero .moveDown Toca enter hero .moveLeft Toca enter her…" at bounding box center [865, 197] width 369 height 164
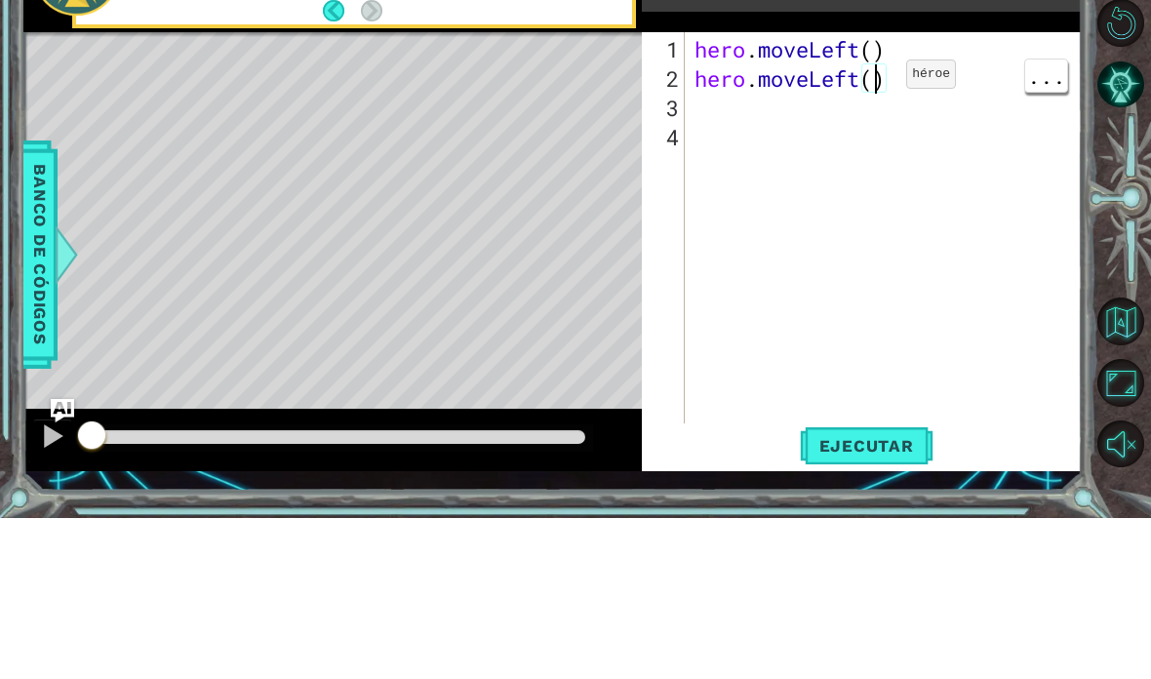
click at [877, 196] on div "hero . moveLeft ( ) hero . moveLeft ( )" at bounding box center [889, 430] width 397 height 468
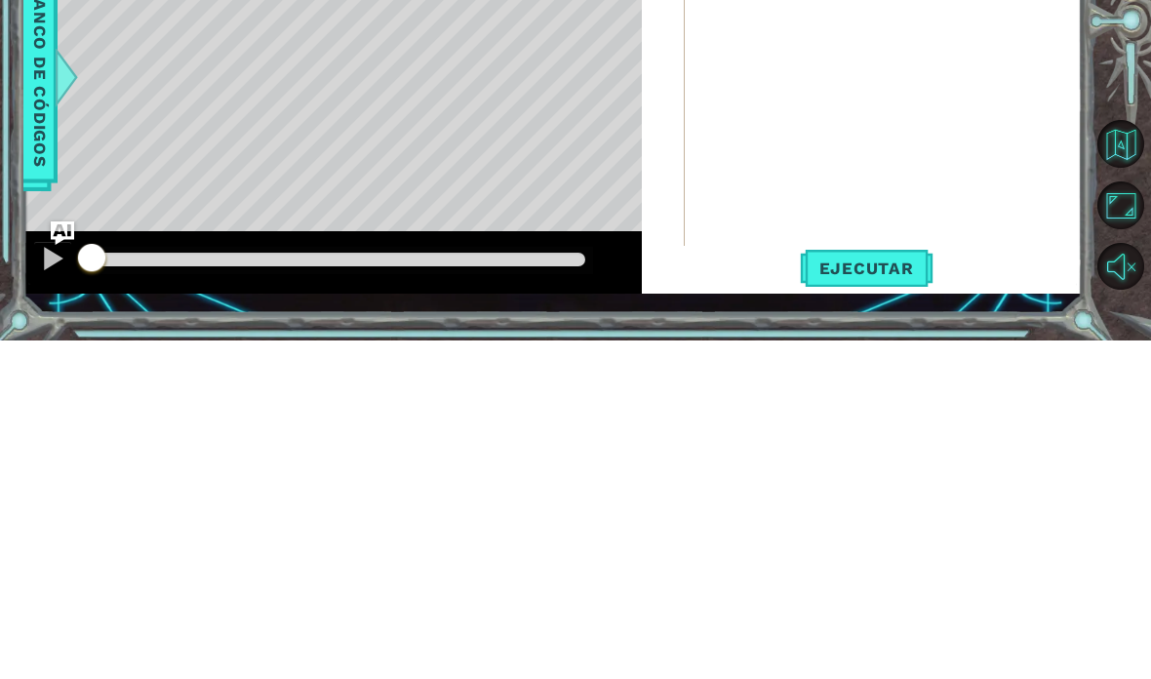
scroll to position [34, 48]
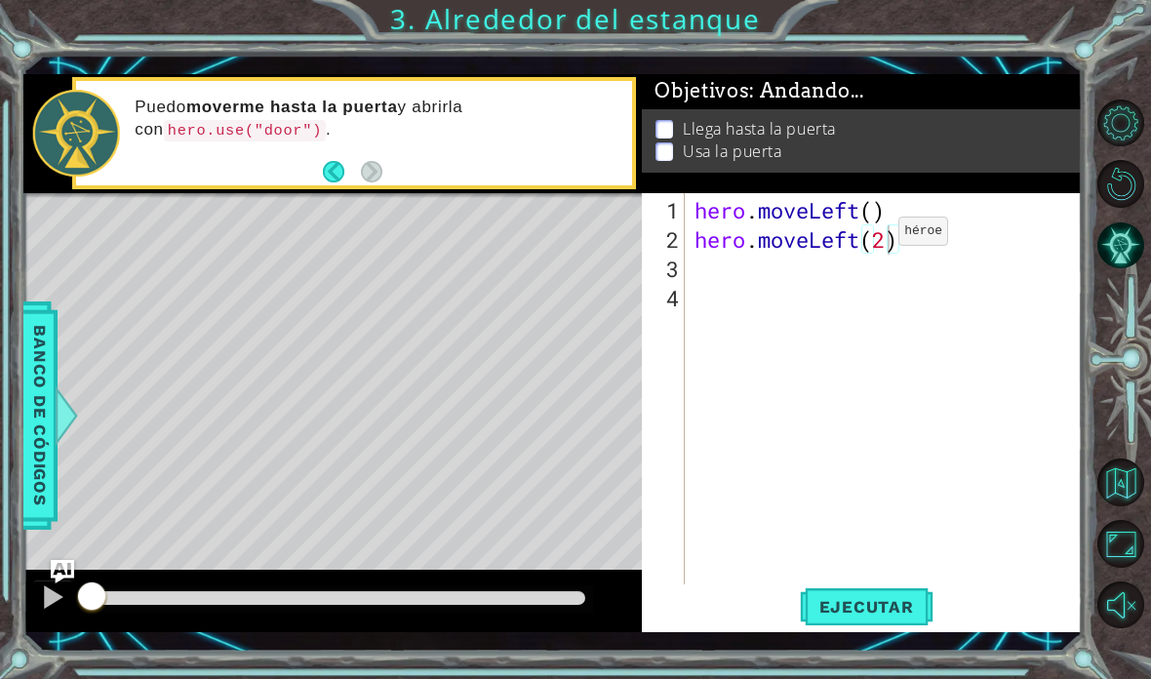
click at [914, 616] on span "Ejecutar" at bounding box center [867, 607] width 134 height 20
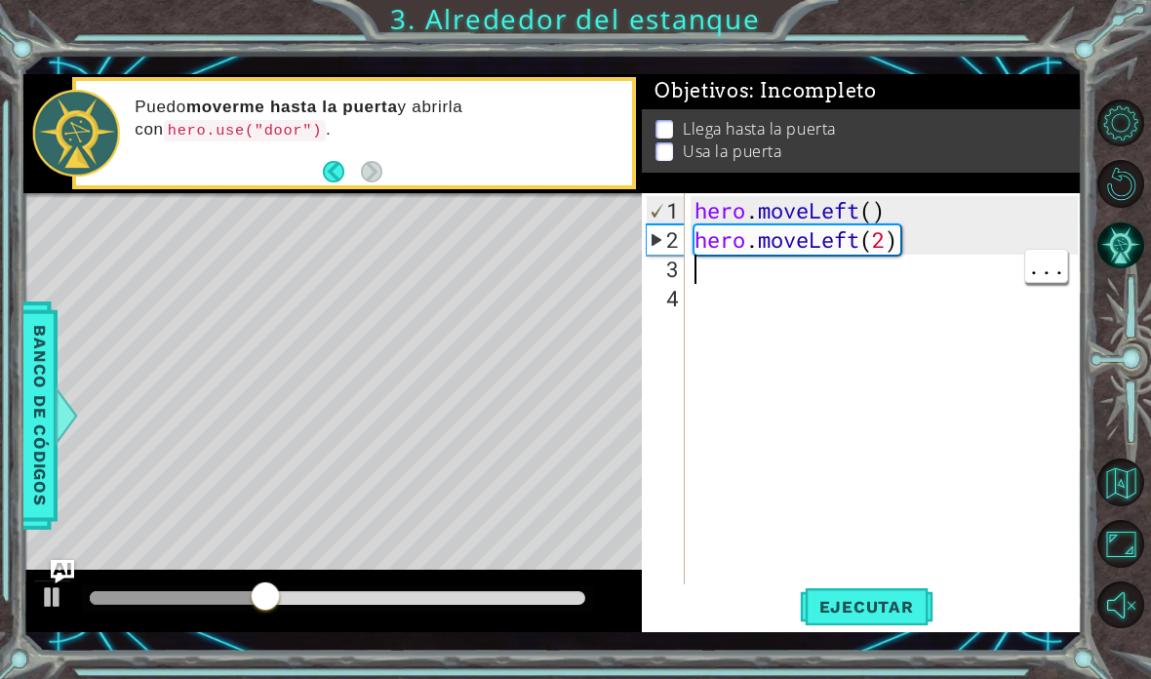
click at [878, 285] on div "hero . moveLeft ( ) hero . moveLeft ( 2 )" at bounding box center [889, 430] width 397 height 468
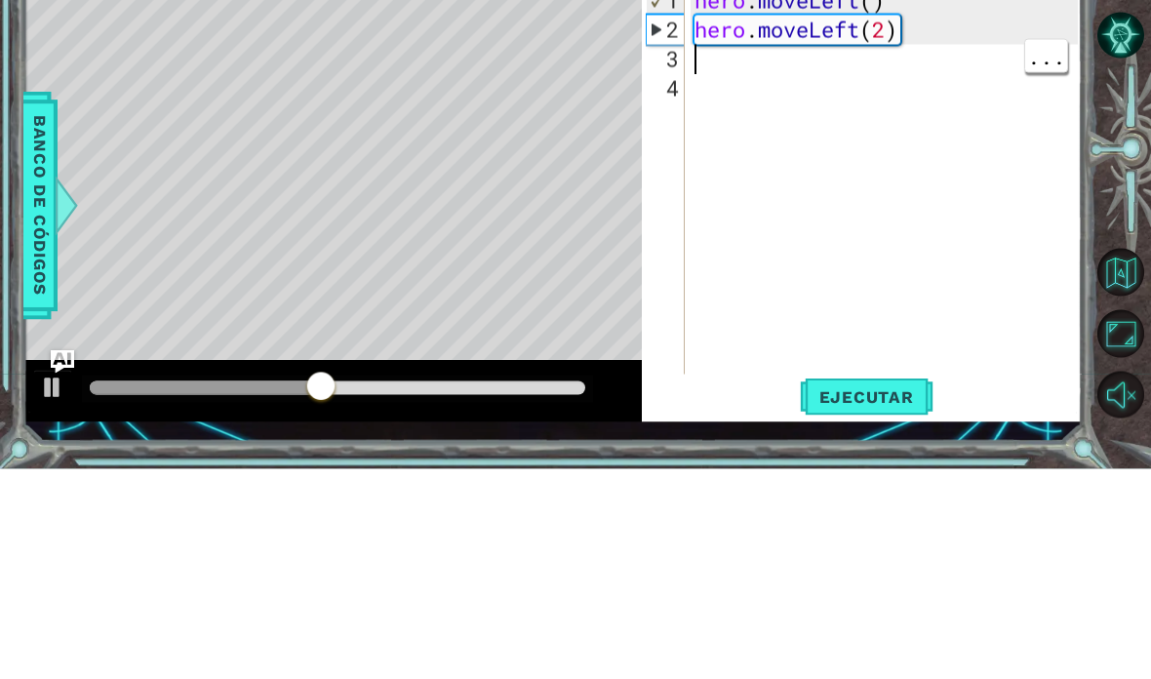
click at [862, 196] on div "hero . moveLeft ( ) hero . moveLeft ( 2 )" at bounding box center [889, 430] width 397 height 468
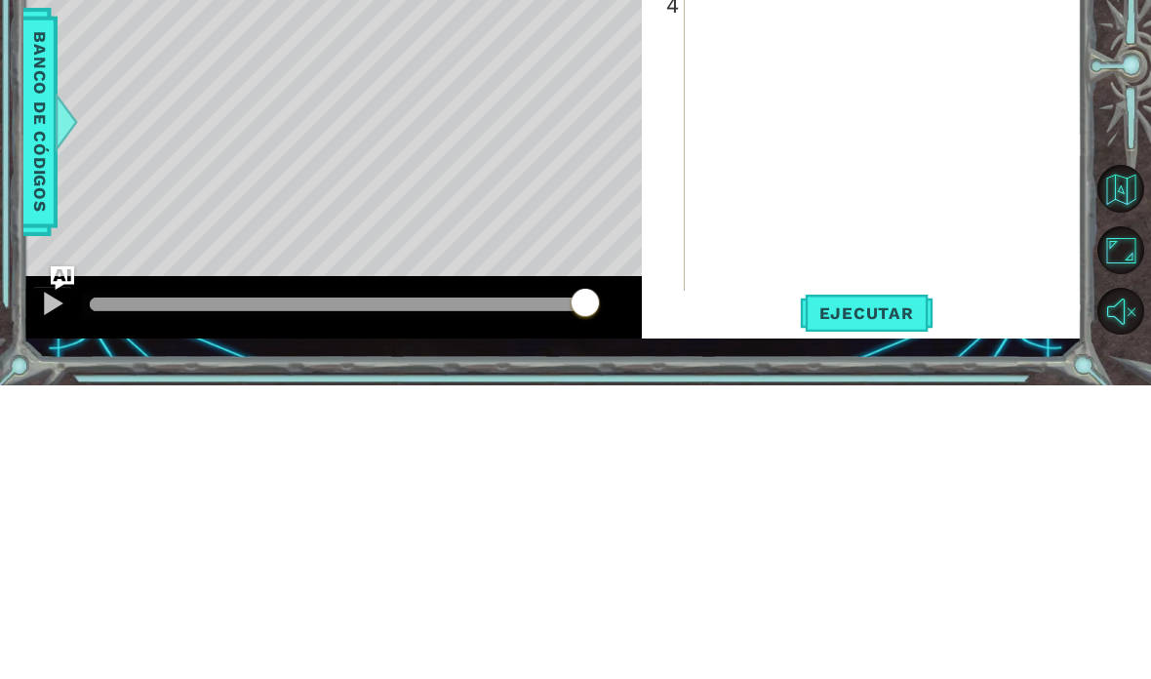
scroll to position [34, 60]
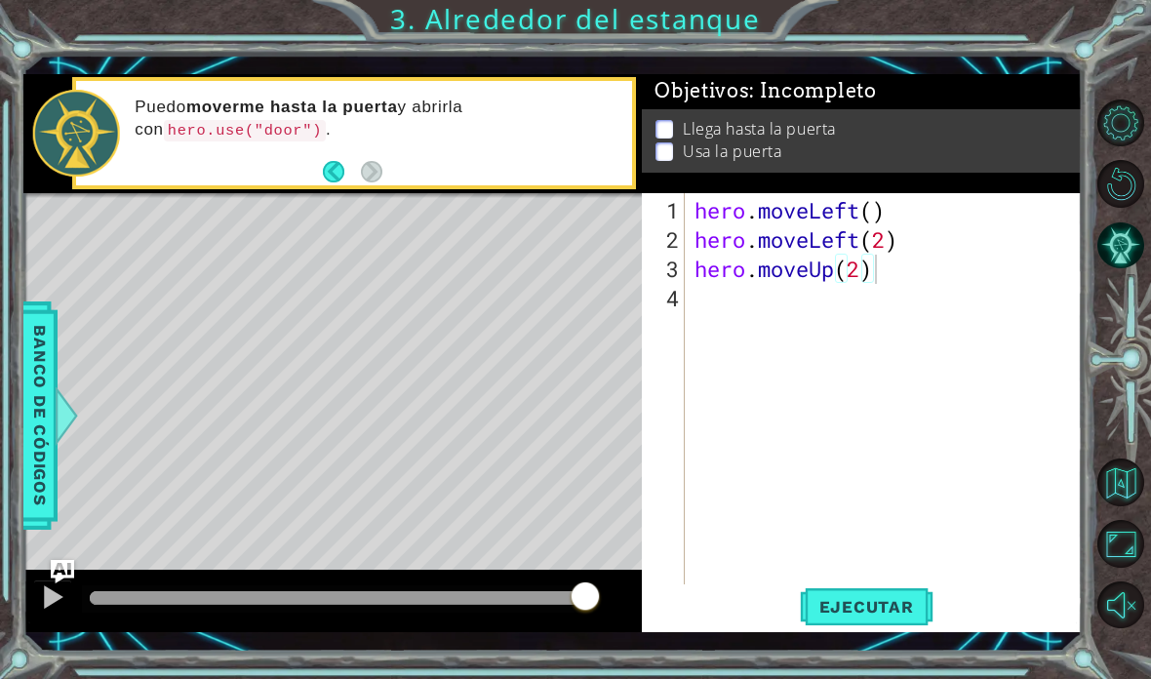
click at [887, 615] on span "Ejecutar" at bounding box center [867, 607] width 134 height 20
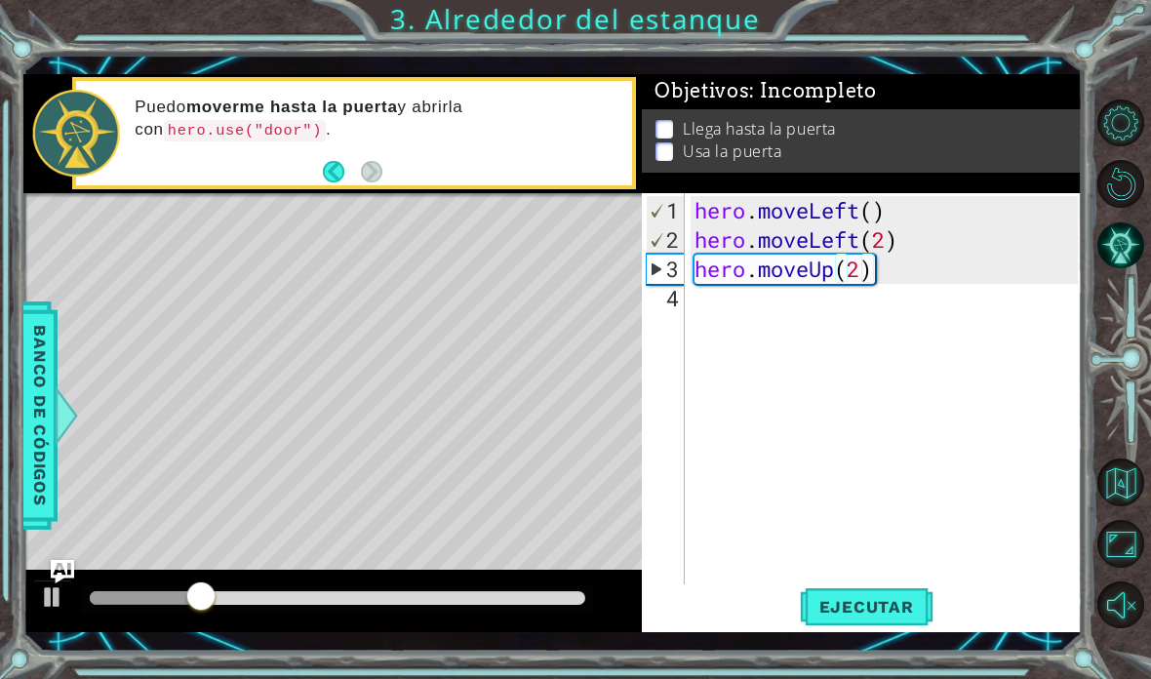
click at [893, 606] on span "Ejecutar" at bounding box center [867, 607] width 134 height 20
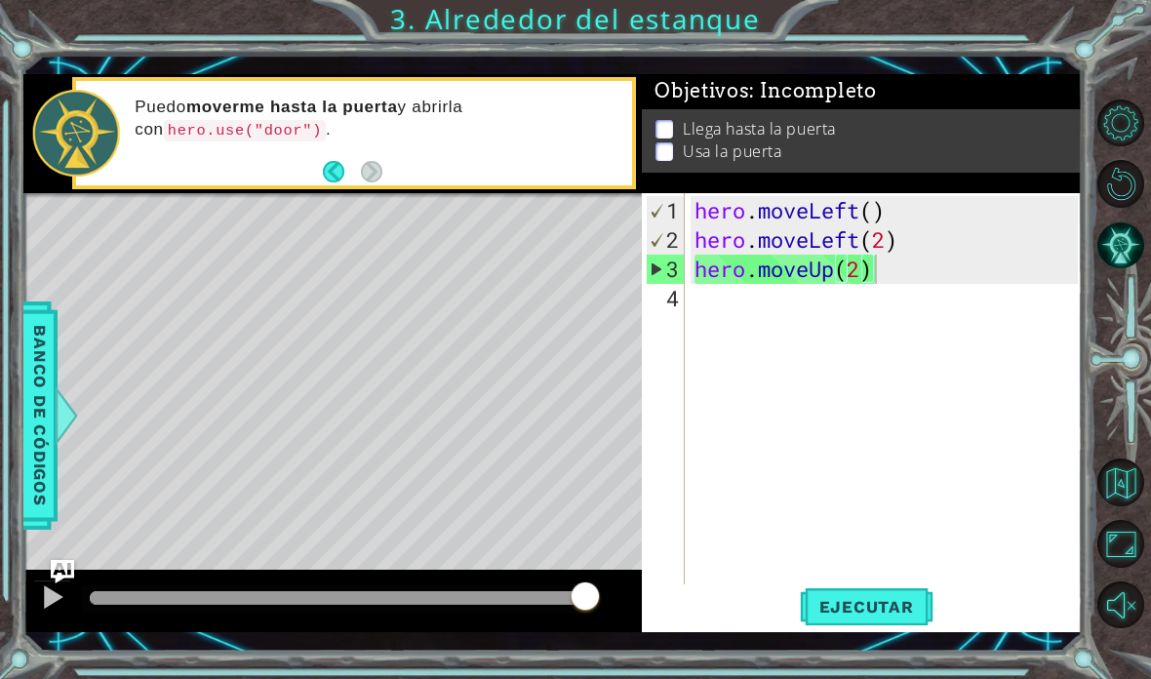
click at [854, 603] on span "Ejecutar" at bounding box center [867, 607] width 134 height 20
click at [844, 275] on div "hero . moveLeft ( ) hero . moveLeft ( 2 ) hero . moveUp ( 2 )" at bounding box center [889, 430] width 397 height 468
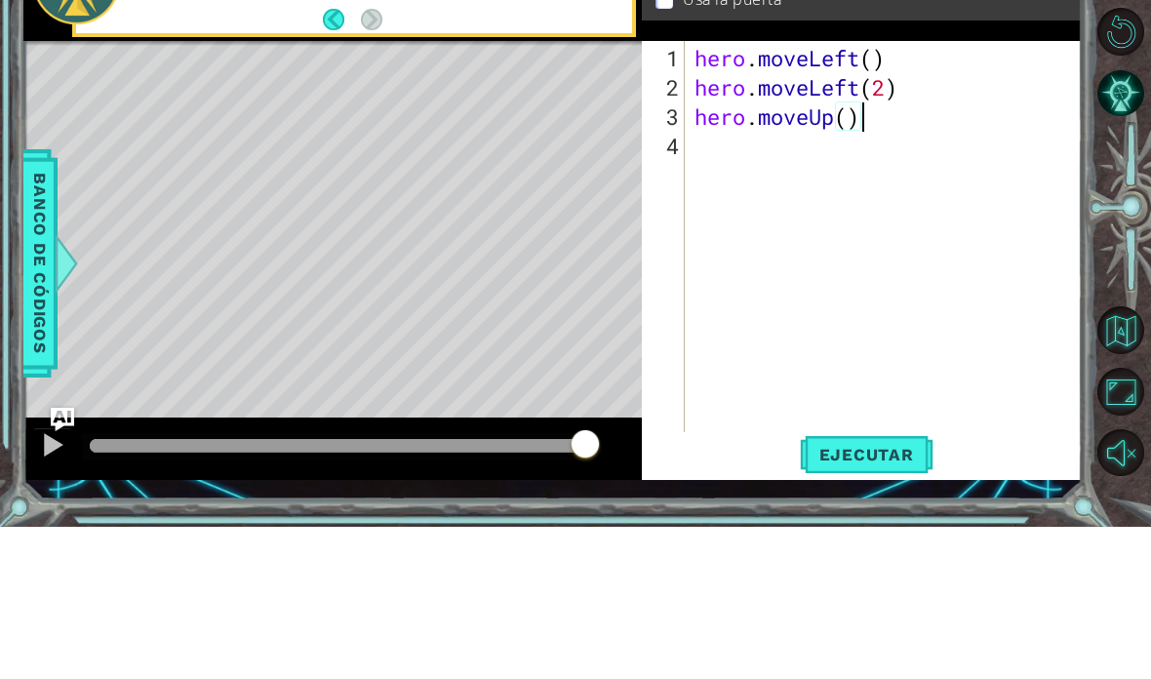
scroll to position [34, 106]
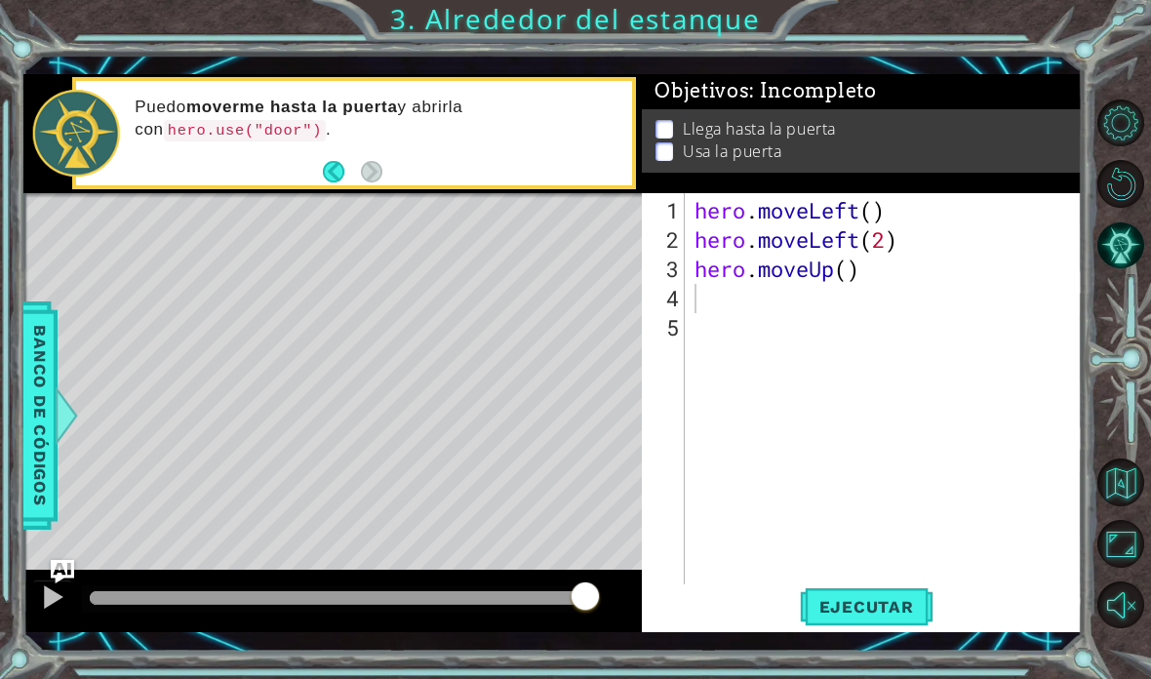
click at [852, 611] on span "Ejecutar" at bounding box center [867, 607] width 134 height 20
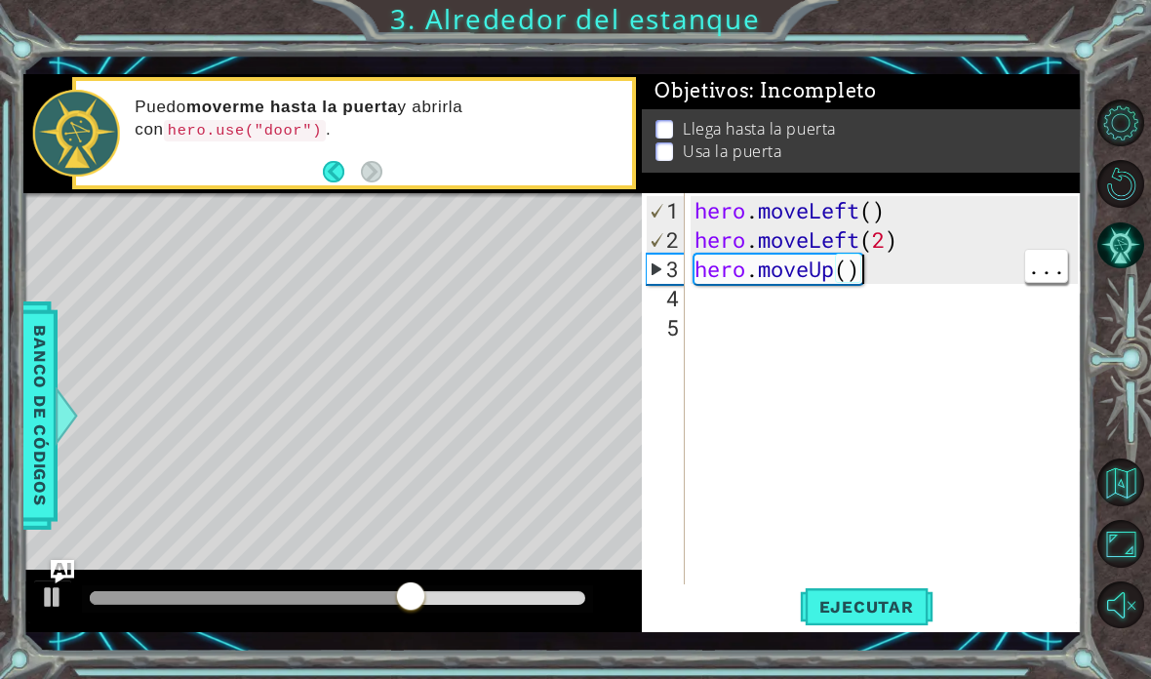
click at [841, 284] on div "hero . moveLeft ( ) hero . moveLeft ( 2 ) hero . moveUp ( )" at bounding box center [889, 430] width 397 height 468
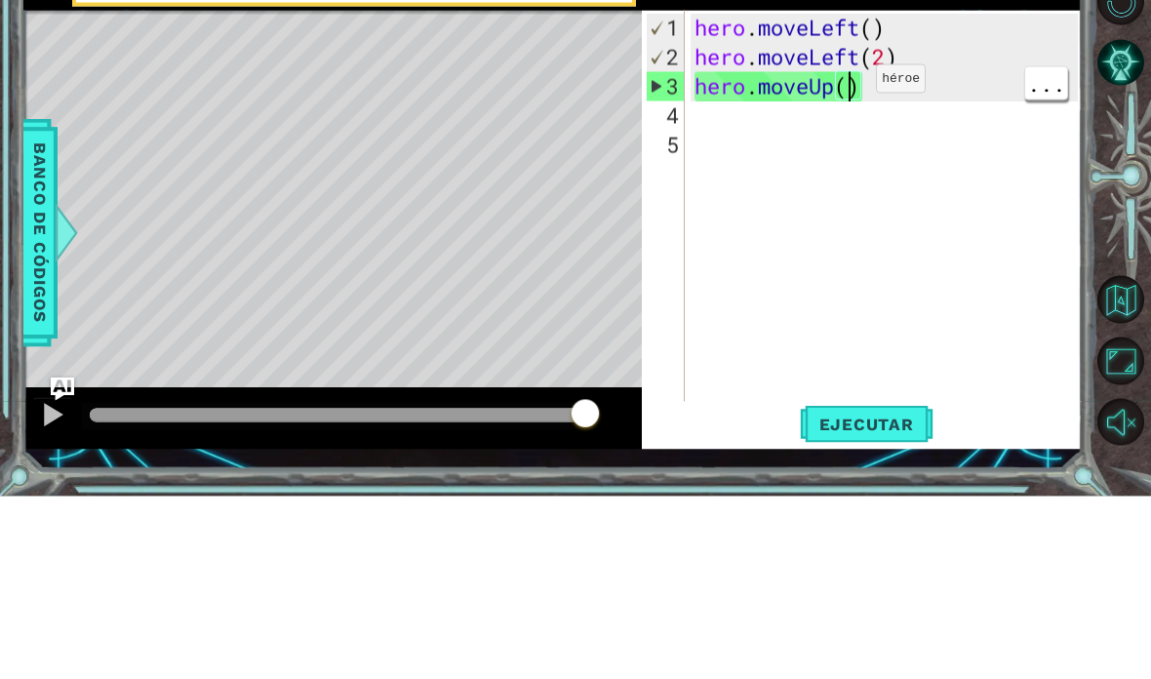
scroll to position [34, 48]
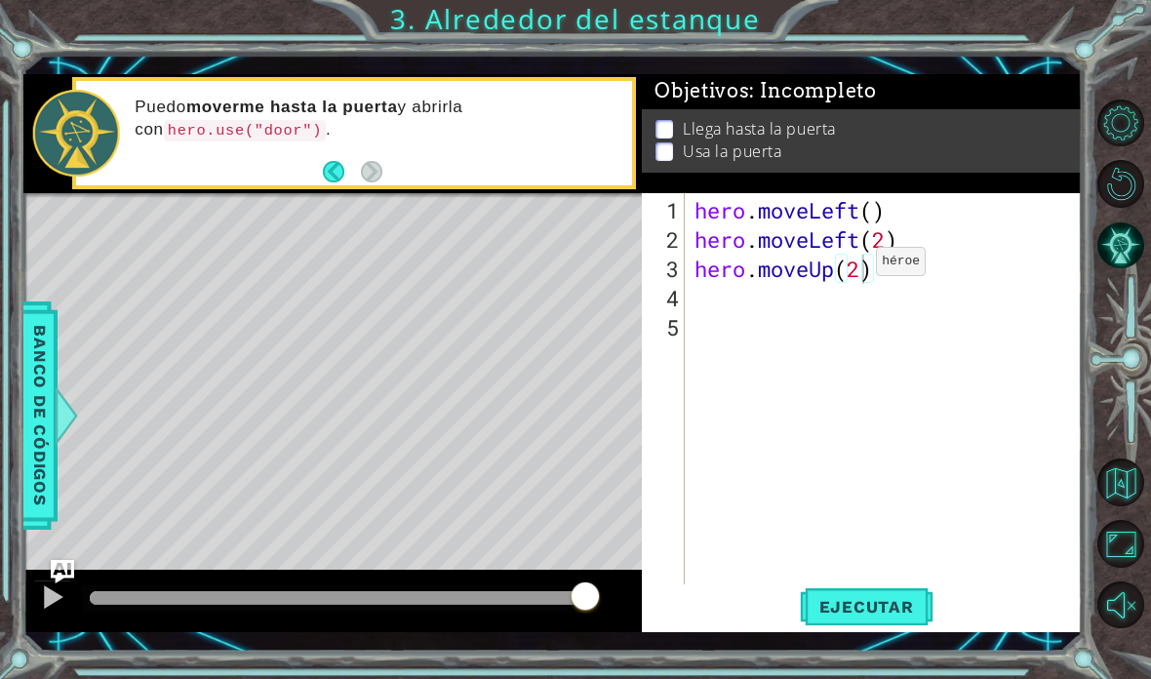
click at [871, 603] on span "Ejecutar" at bounding box center [867, 607] width 134 height 20
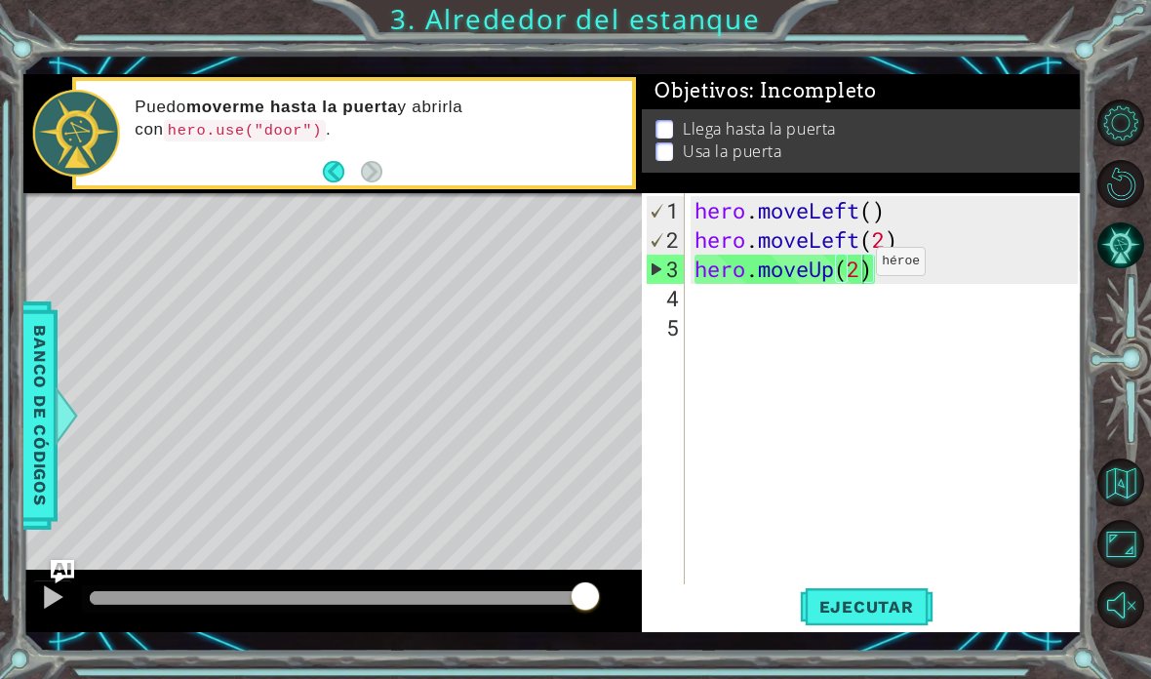
click at [850, 619] on button "Ejecutar" at bounding box center [867, 606] width 134 height 44
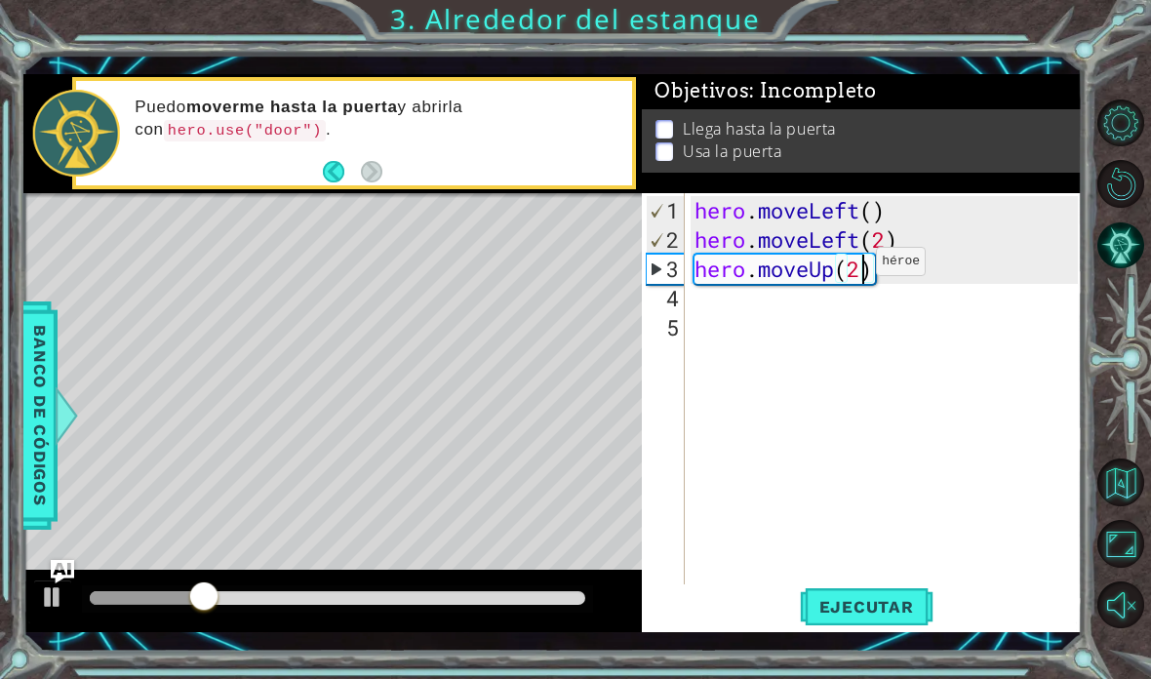
click at [668, 620] on div "Ejecutar" at bounding box center [867, 606] width 440 height 44
click at [294, 99] on strong "moverme hasta la puerta" at bounding box center [292, 107] width 212 height 19
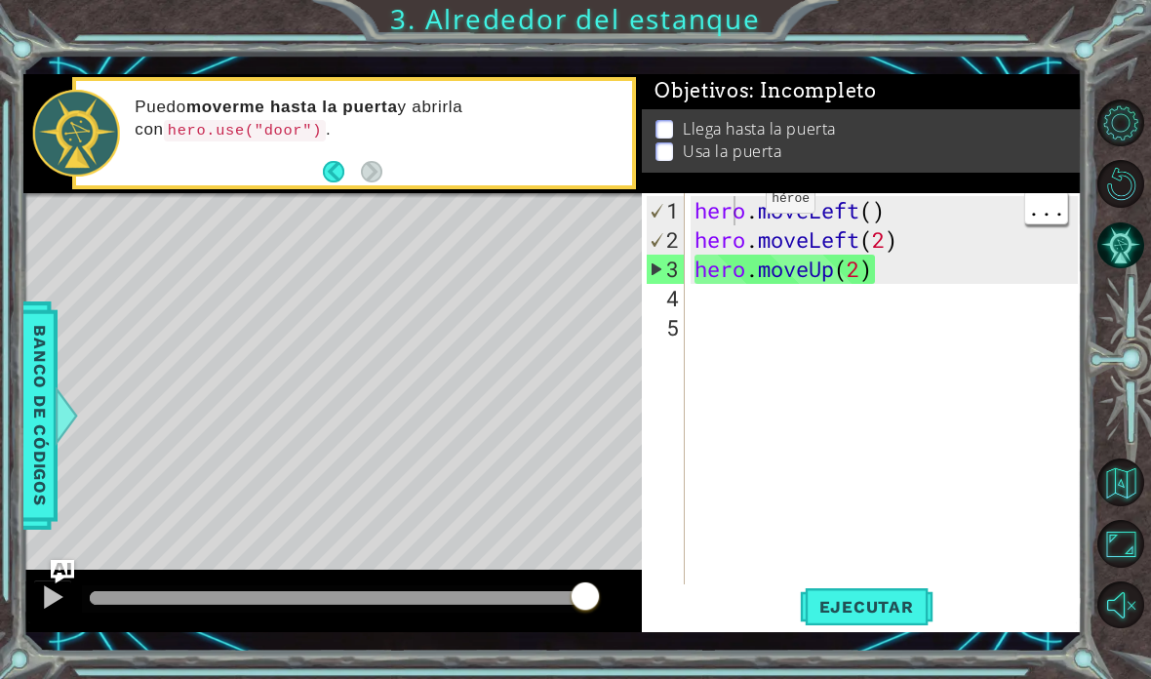
click at [852, 619] on button "Ejecutar" at bounding box center [867, 606] width 134 height 44
click at [948, 306] on div "hero . moveLeft ( ) hero . moveLeft ( 2 ) hero . moveUp ( 2 )" at bounding box center [889, 430] width 397 height 468
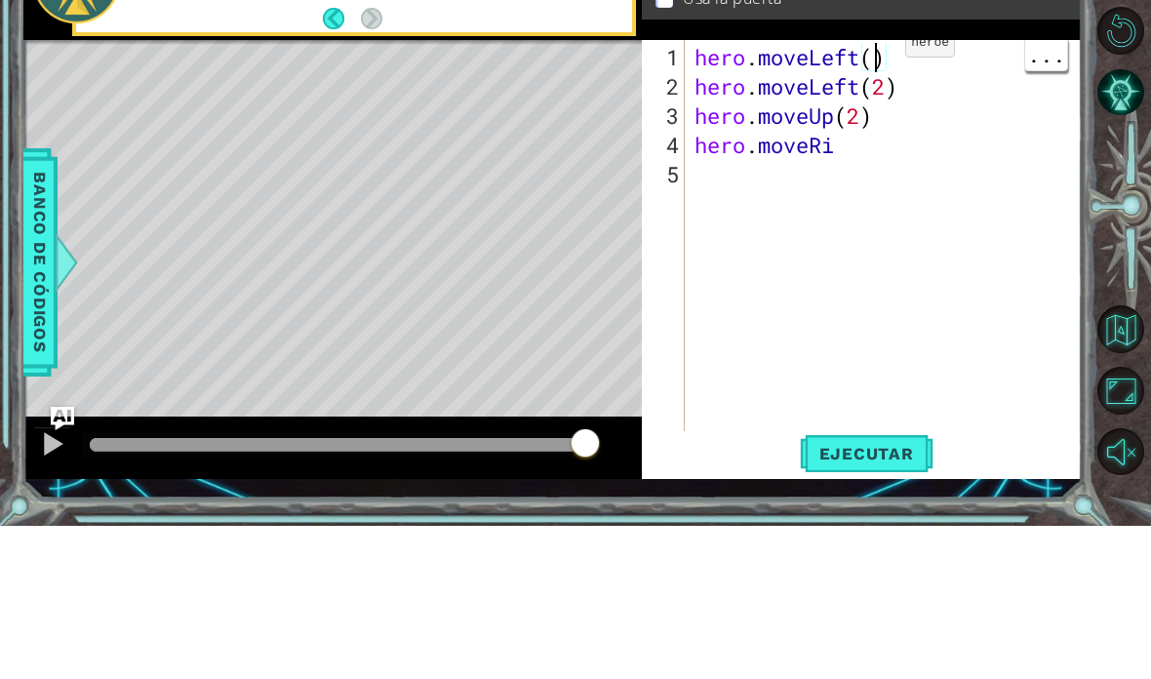
click at [885, 196] on div "hero . moveLeft ( ) hero . moveLeft ( 2 ) hero . moveUp ( 2 ) hero . moveRi" at bounding box center [889, 430] width 397 height 468
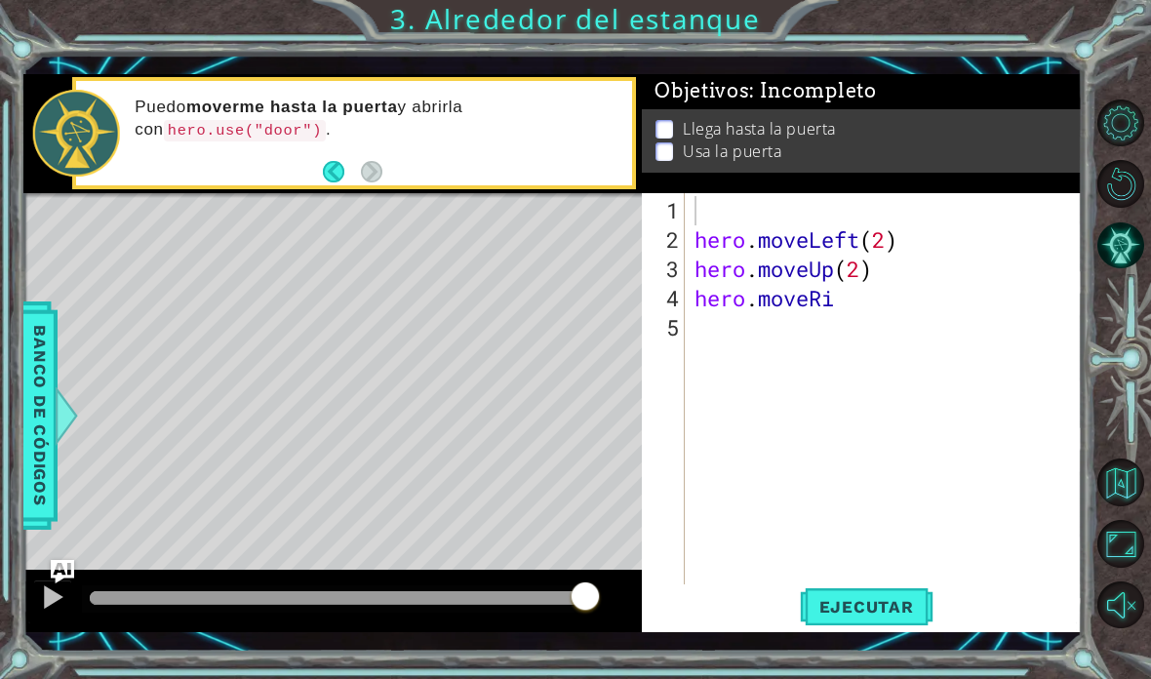
click at [875, 605] on span "Ejecutar" at bounding box center [867, 607] width 134 height 20
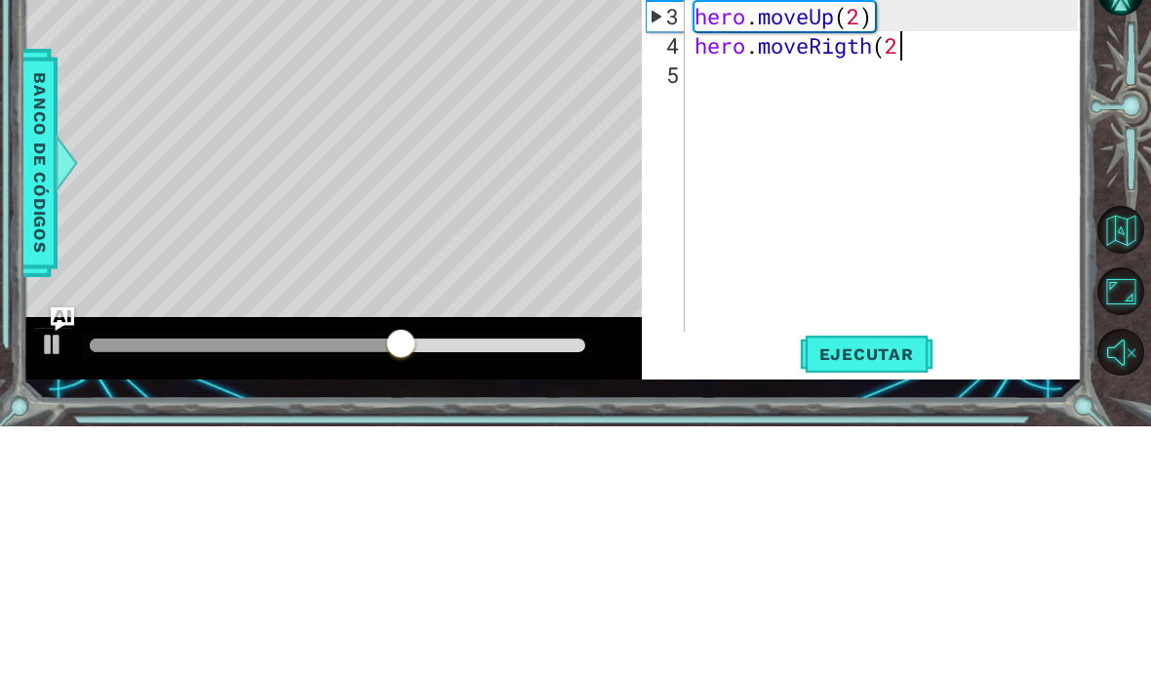
scroll to position [34, 112]
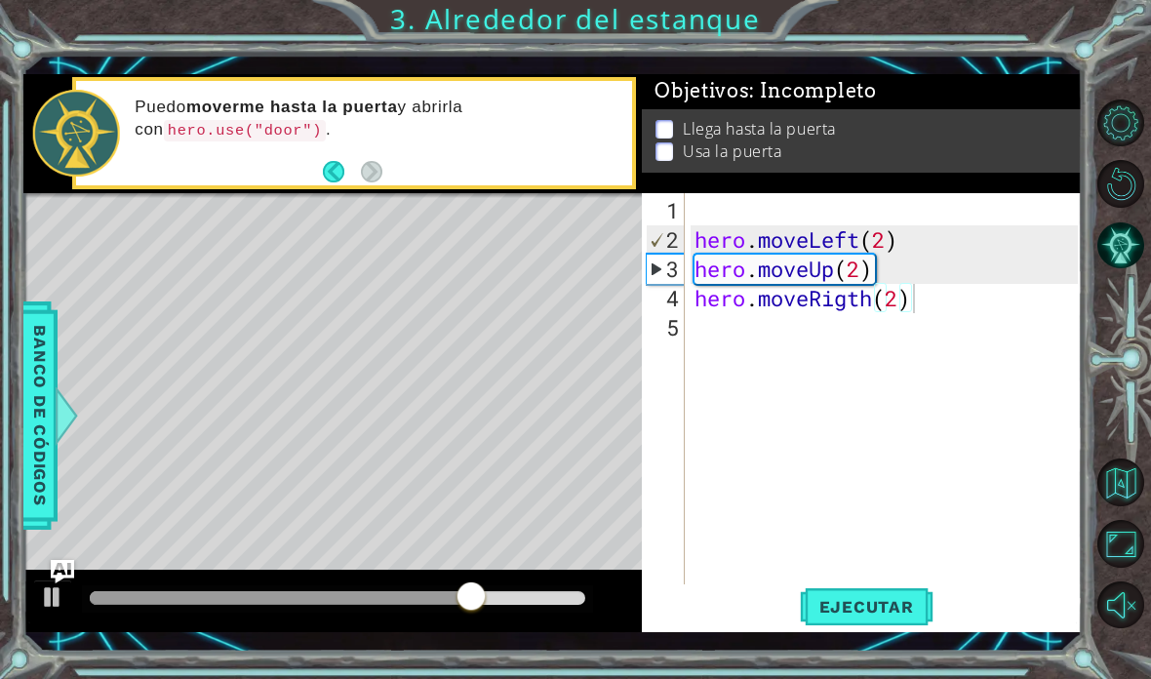
click at [903, 608] on span "Ejecutar" at bounding box center [867, 607] width 134 height 20
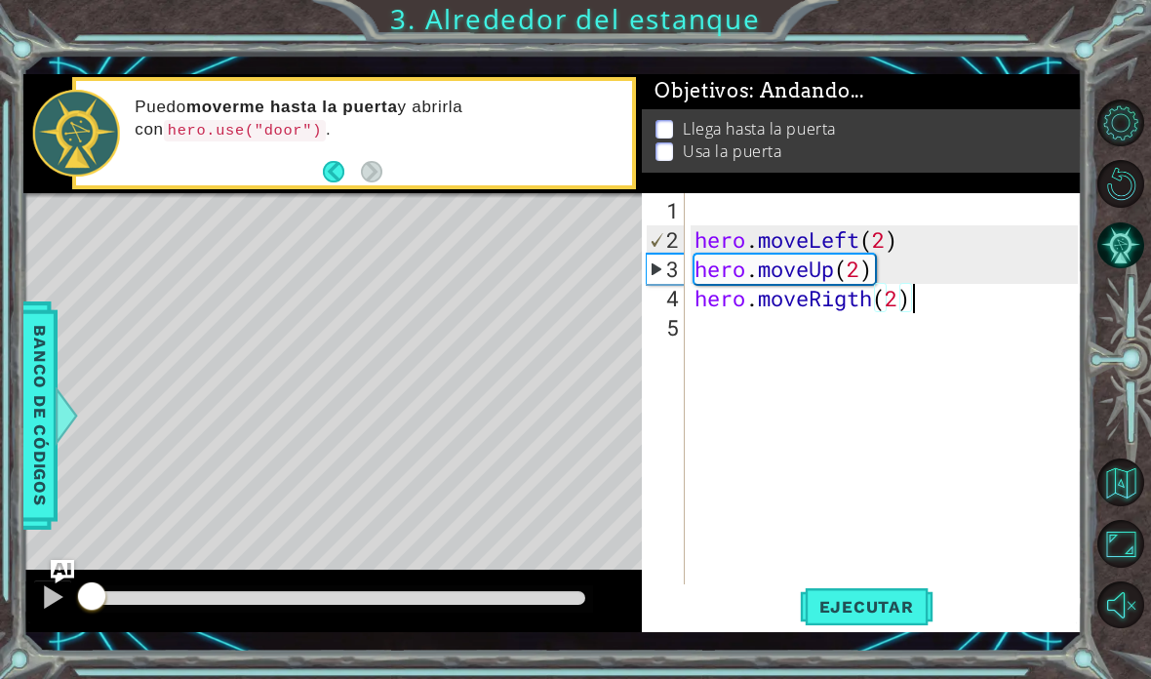
scroll to position [34, 106]
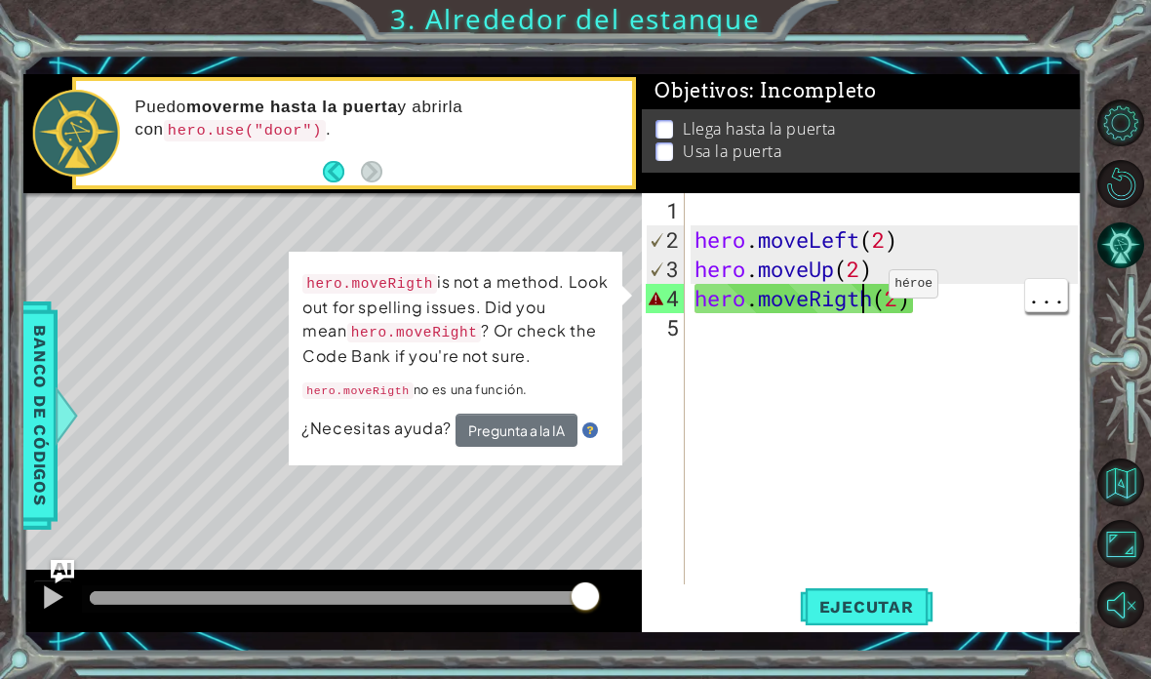
click at [859, 293] on div "hero . moveLeft ( 2 ) hero . moveUp ( 2 ) hero . moveRigth ( 2 )" at bounding box center [889, 430] width 397 height 468
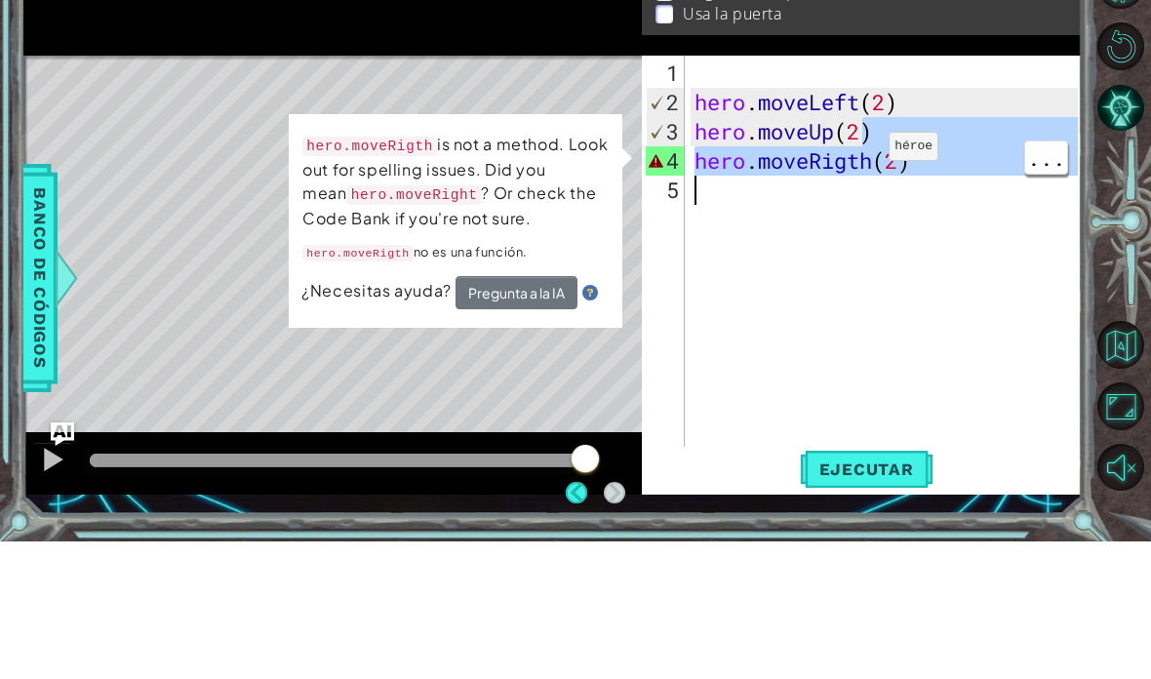
scroll to position [0, 25]
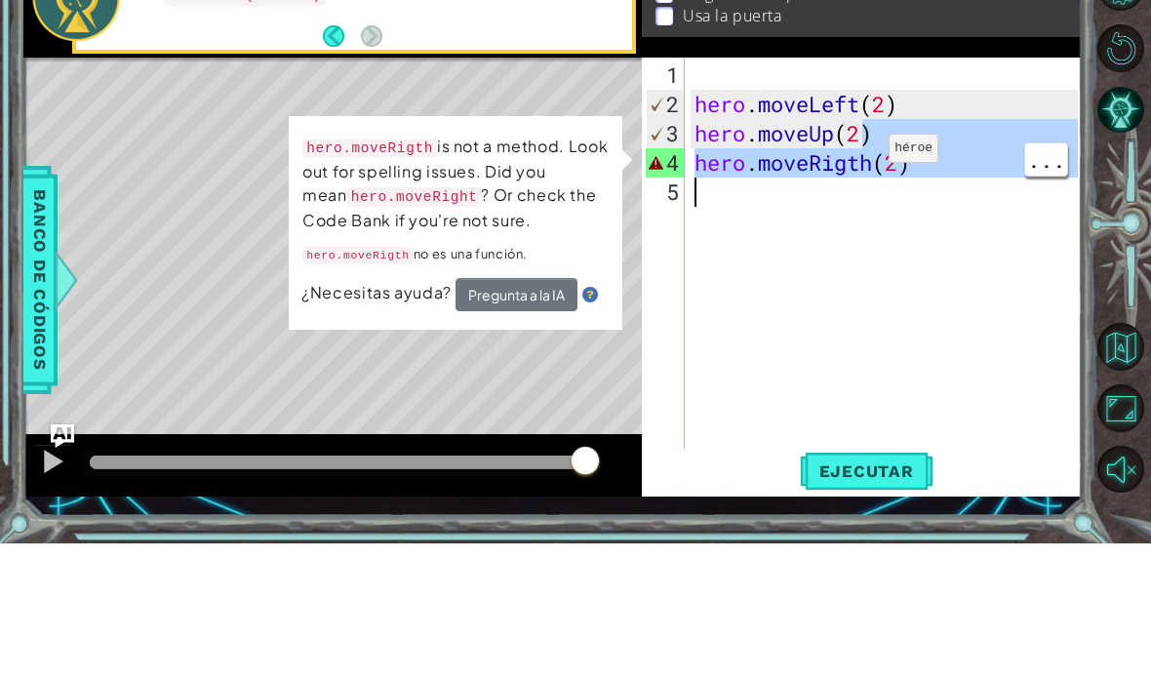
click at [866, 196] on div "hero . moveLeft ( 2 ) hero . moveUp ( 2 ) hero . moveRigth ( 2 )" at bounding box center [889, 430] width 397 height 468
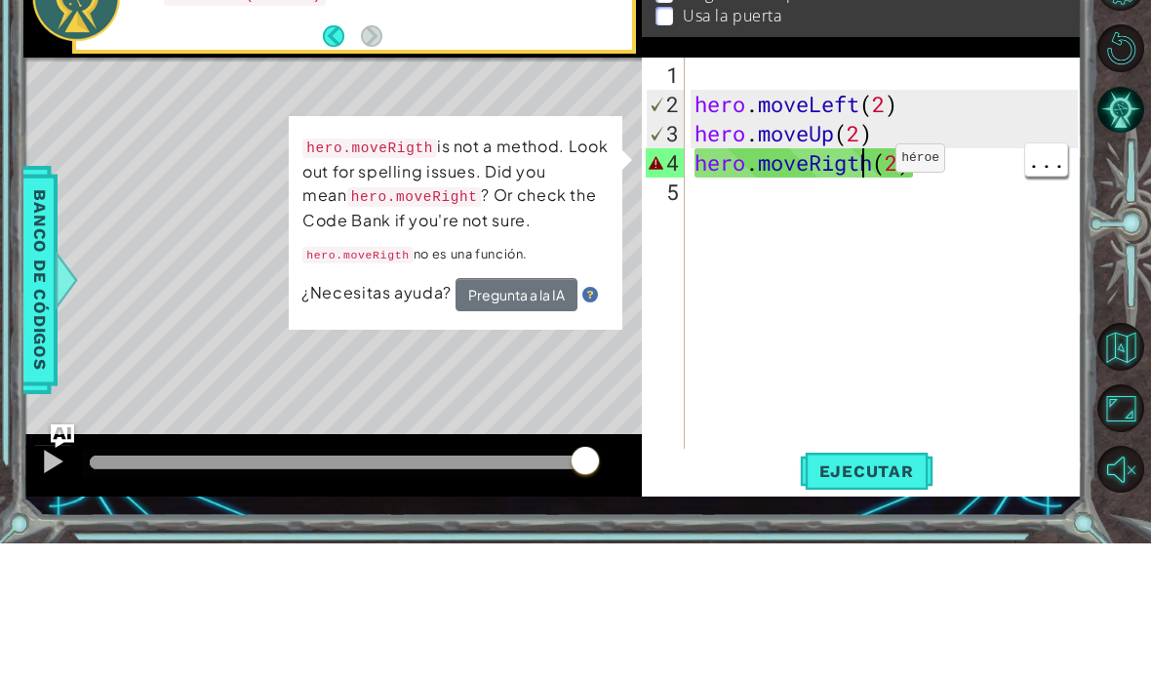
click at [877, 196] on div "hero . moveLeft ( 2 ) hero . moveUp ( 2 ) hero . moveRigth ( 2 )" at bounding box center [889, 430] width 397 height 468
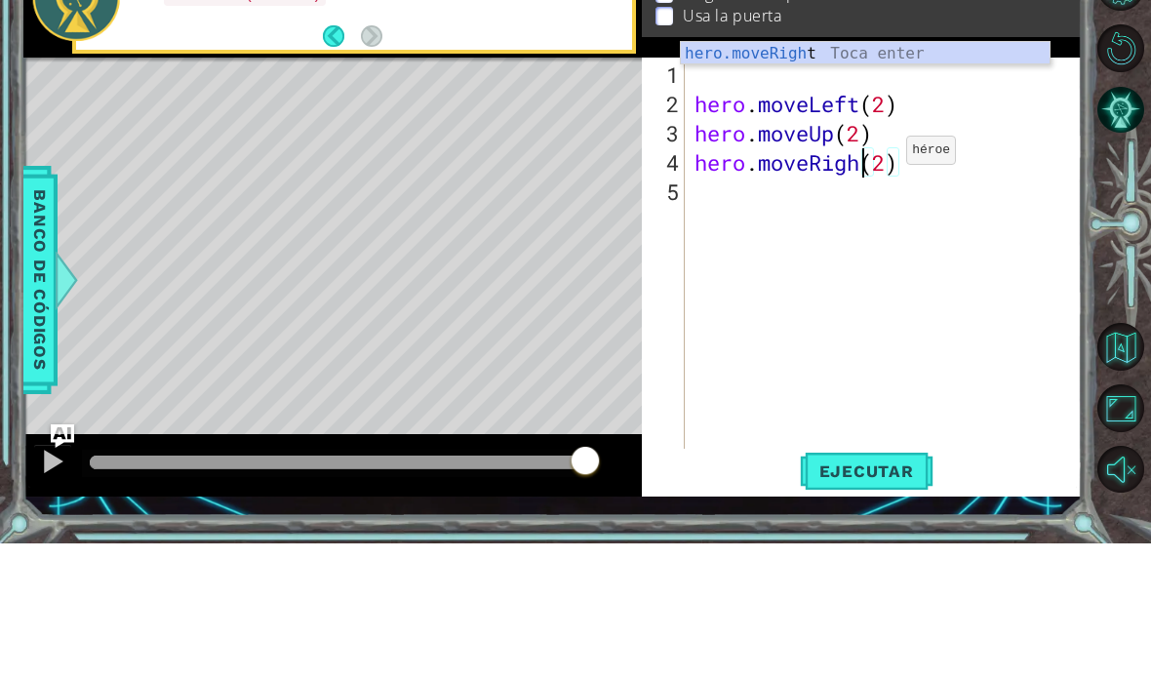
scroll to position [34, 60]
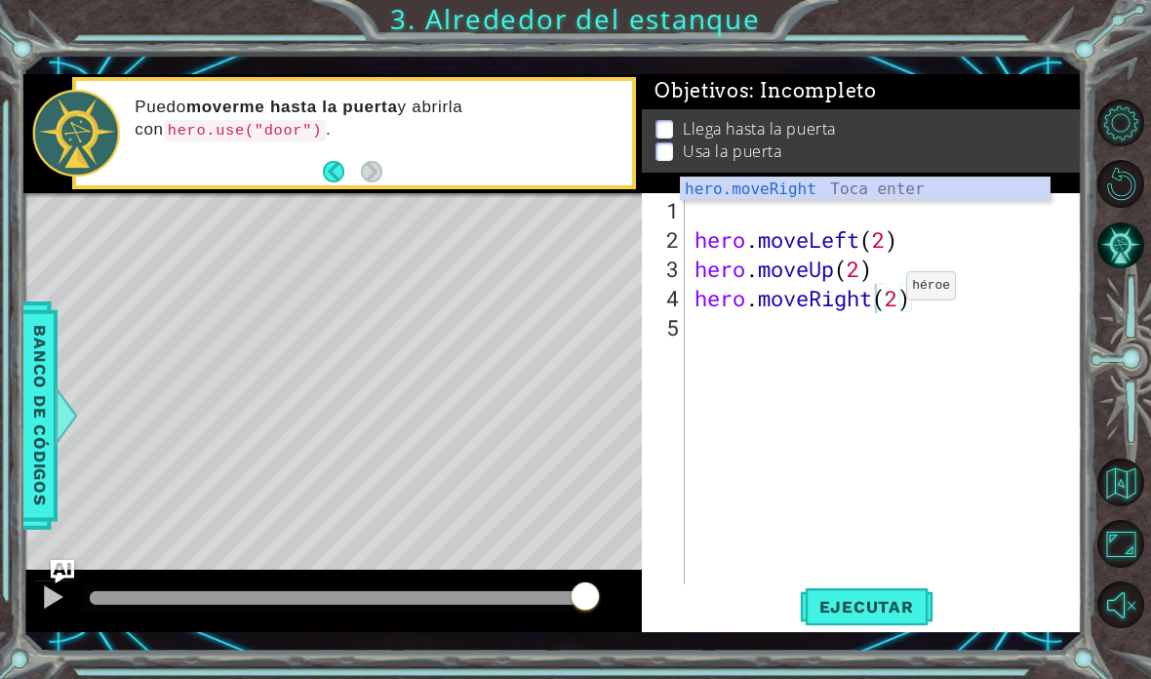
click at [904, 597] on span "Ejecutar" at bounding box center [867, 607] width 134 height 20
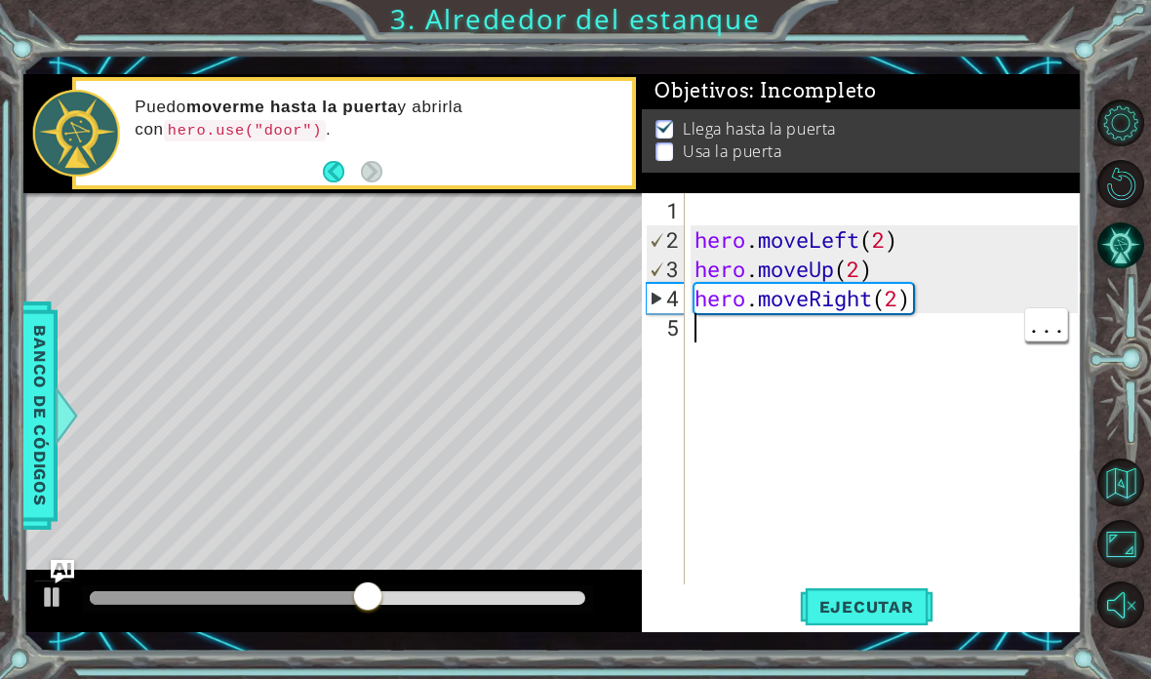
click at [971, 351] on div "hero . moveLeft ( 2 ) hero . moveUp ( 2 ) hero . moveRight ( 2 )" at bounding box center [889, 430] width 397 height 468
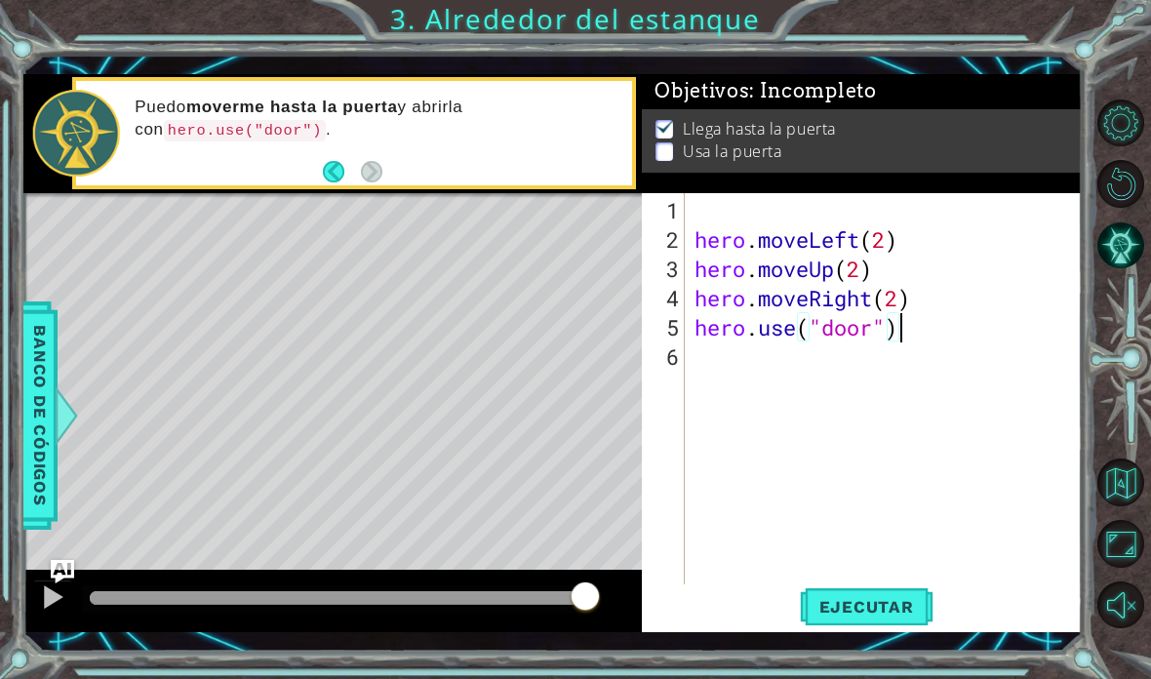
scroll to position [34, 228]
type textarea "abcde fg"
click at [906, 615] on span "Ejecutar" at bounding box center [867, 607] width 134 height 20
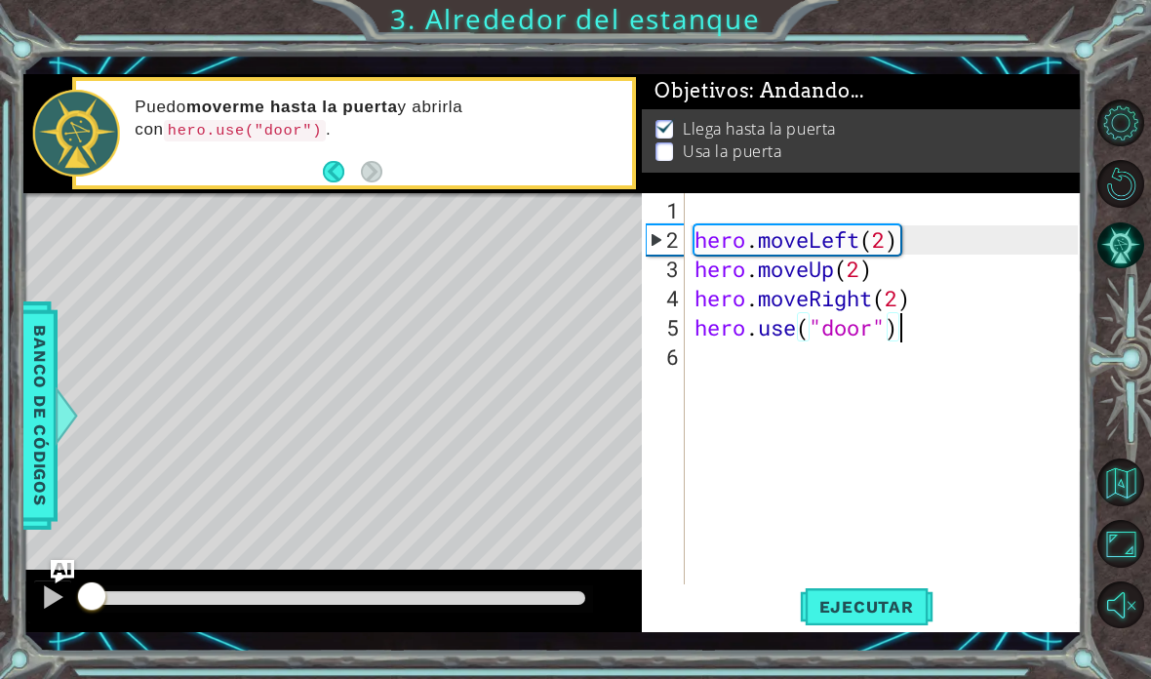
scroll to position [34, 106]
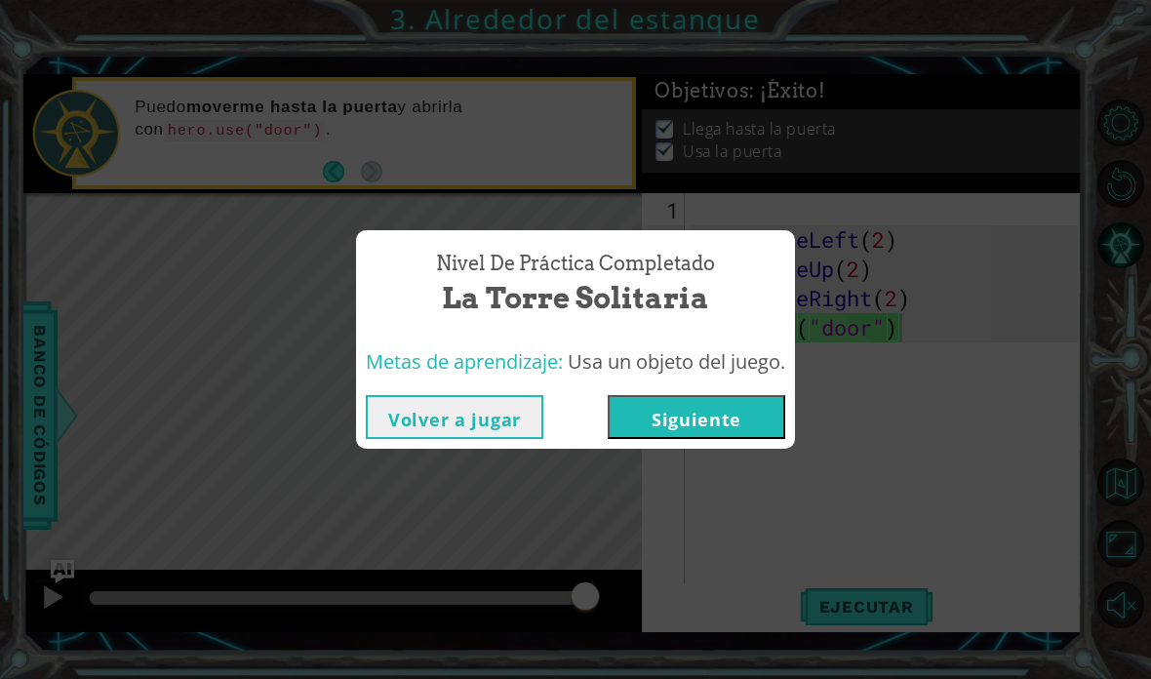
click at [760, 414] on button "Siguiente" at bounding box center [697, 417] width 178 height 44
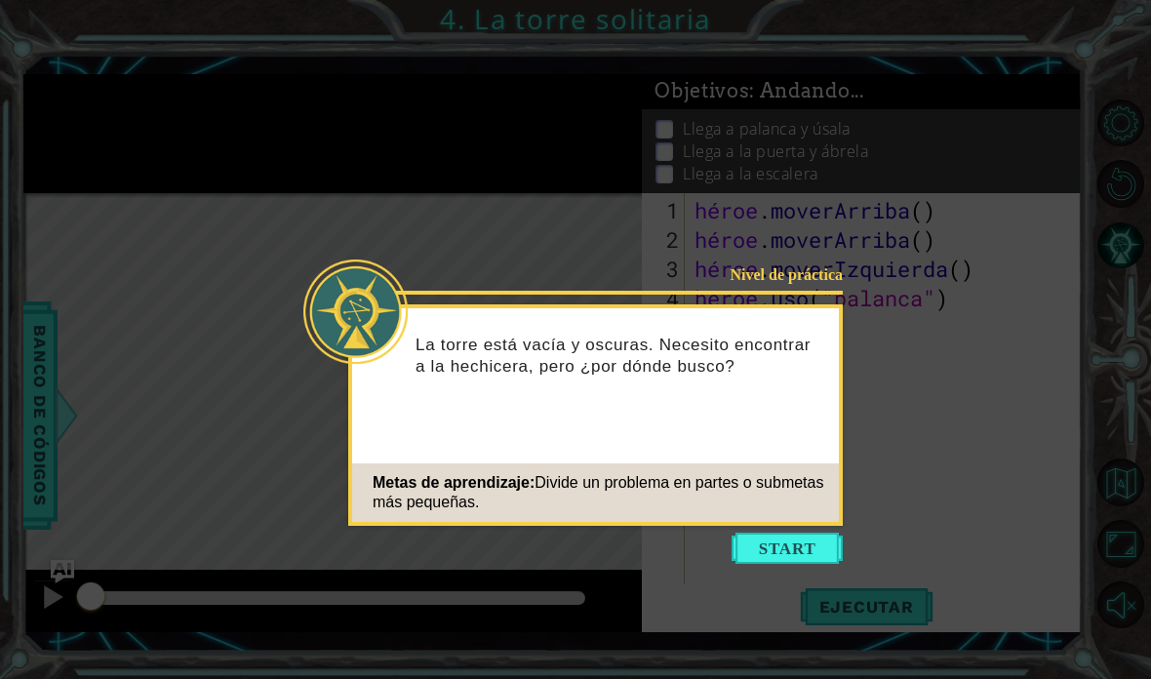
click at [818, 549] on button "Comenzar" at bounding box center [787, 548] width 111 height 31
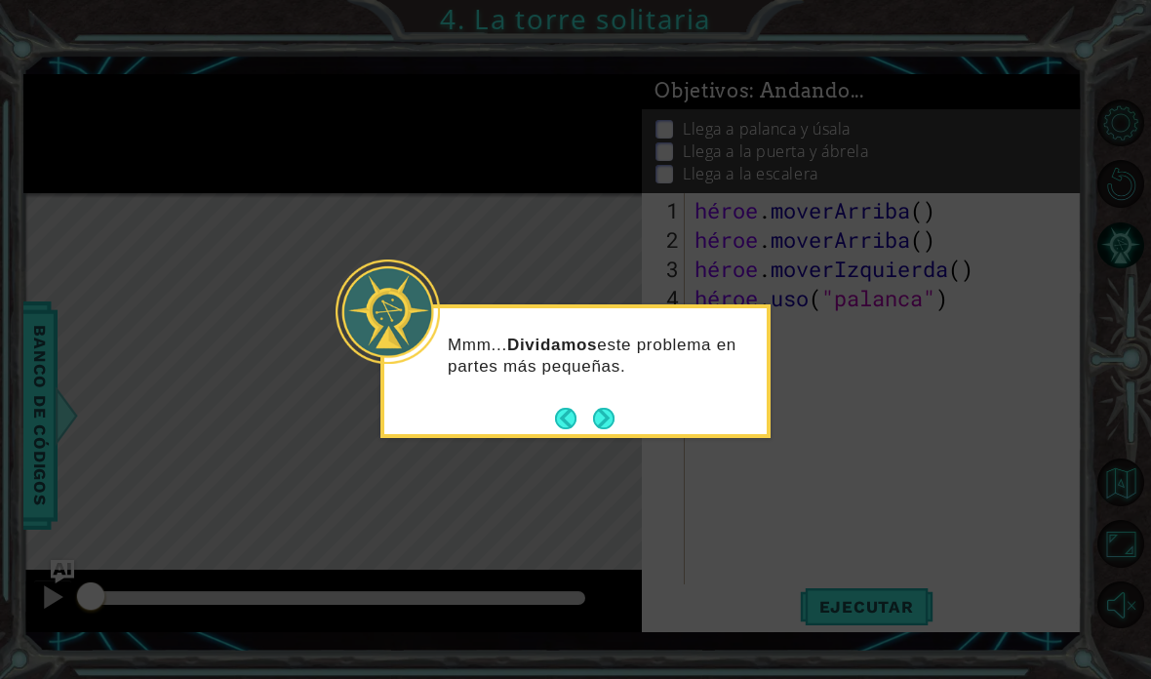
click at [608, 408] on button "Próximo" at bounding box center [603, 418] width 21 height 21
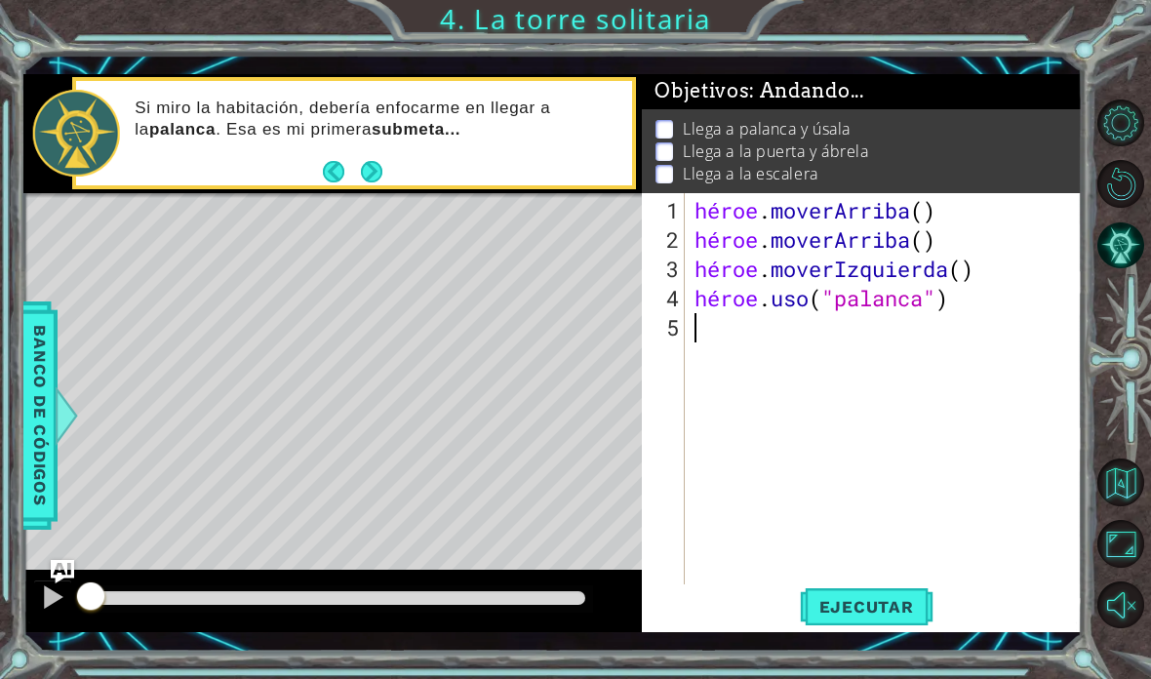
click at [909, 676] on div "1 [DEMOGRAPHIC_DATA] XXXXXXXXXXXXXXXXXXXXXXXXXXXXXXXXXXXXXXXXXXXXXXXXXXXXXXXXXX…" at bounding box center [575, 339] width 1151 height 679
click at [899, 678] on div "1 [DEMOGRAPHIC_DATA] XXXXXXXXXXXXXXXXXXXXXXXXXXXXXXXXXXXXXXXXXXXXXXXXXXXXXXXXXX…" at bounding box center [575, 339] width 1151 height 679
click at [894, 677] on div "1 [DEMOGRAPHIC_DATA] XXXXXXXXXXXXXXXXXXXXXXXXXXXXXXXXXXXXXXXXXXXXXXXXXXXXXXXXXX…" at bounding box center [575, 339] width 1151 height 679
click at [969, 283] on div "héroe . [PERSON_NAME] ( ) héroe . [PERSON_NAME] ( ) héroe . moverIzquierda ( ) …" at bounding box center [889, 430] width 397 height 468
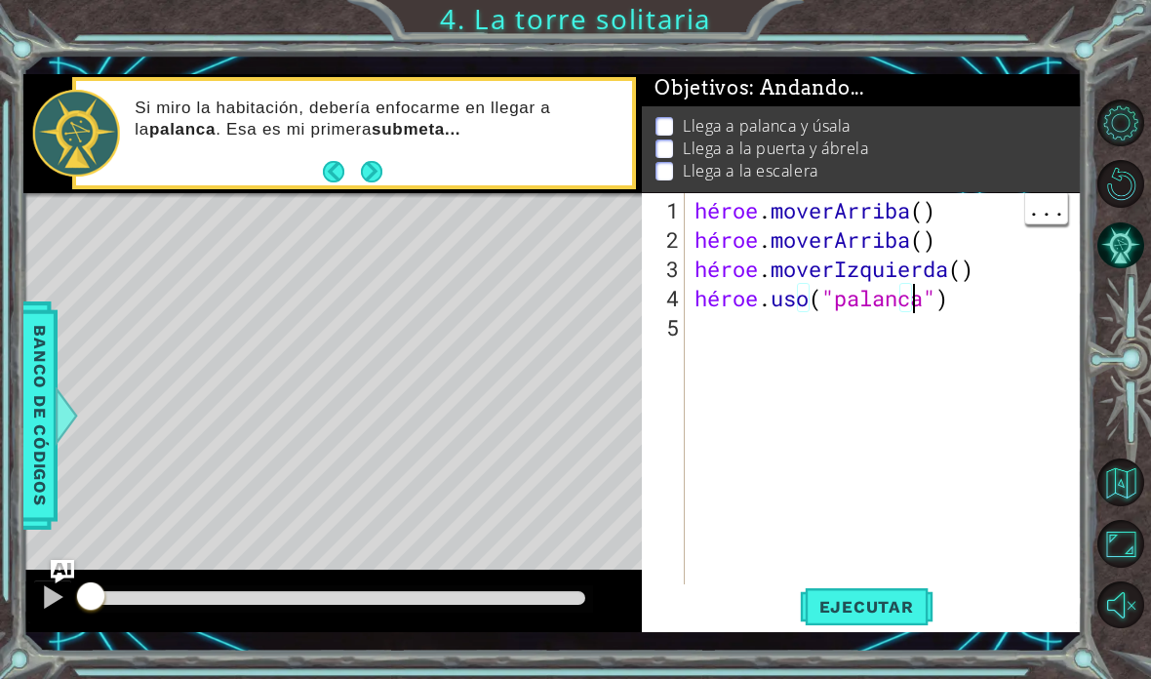
scroll to position [3, 0]
click at [1006, 274] on div "héroe . [PERSON_NAME] ( ) héroe . [PERSON_NAME] ( ) héroe . moverIzquierda ( ) …" at bounding box center [889, 430] width 397 height 468
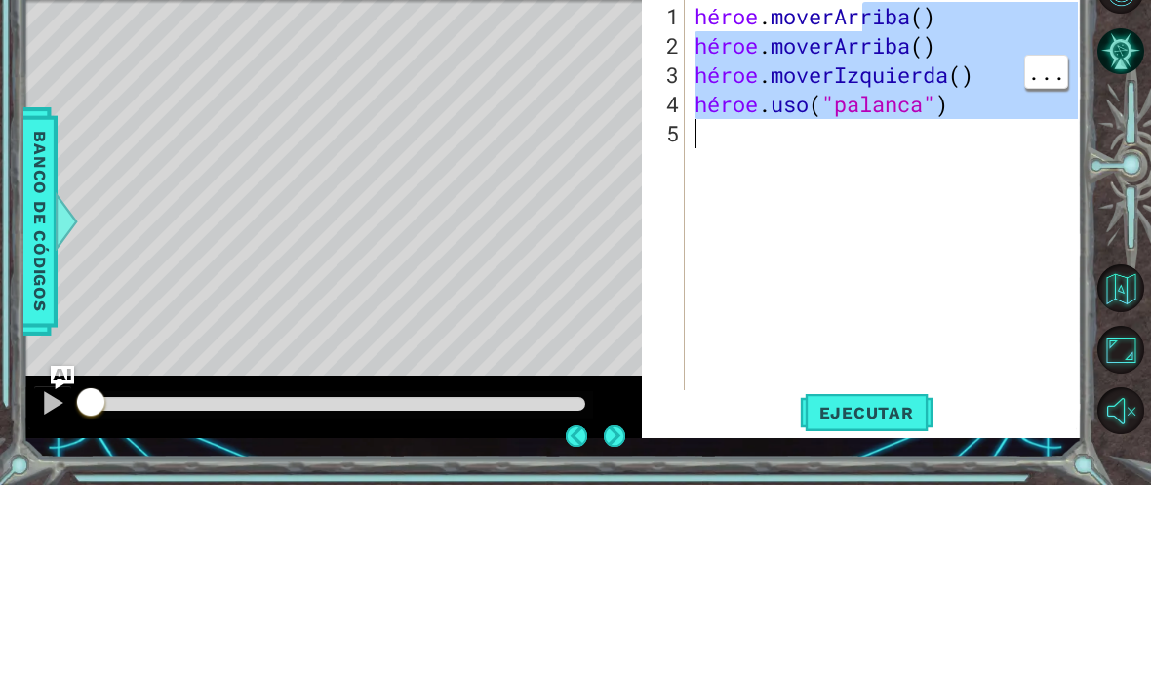
scroll to position [63, 106]
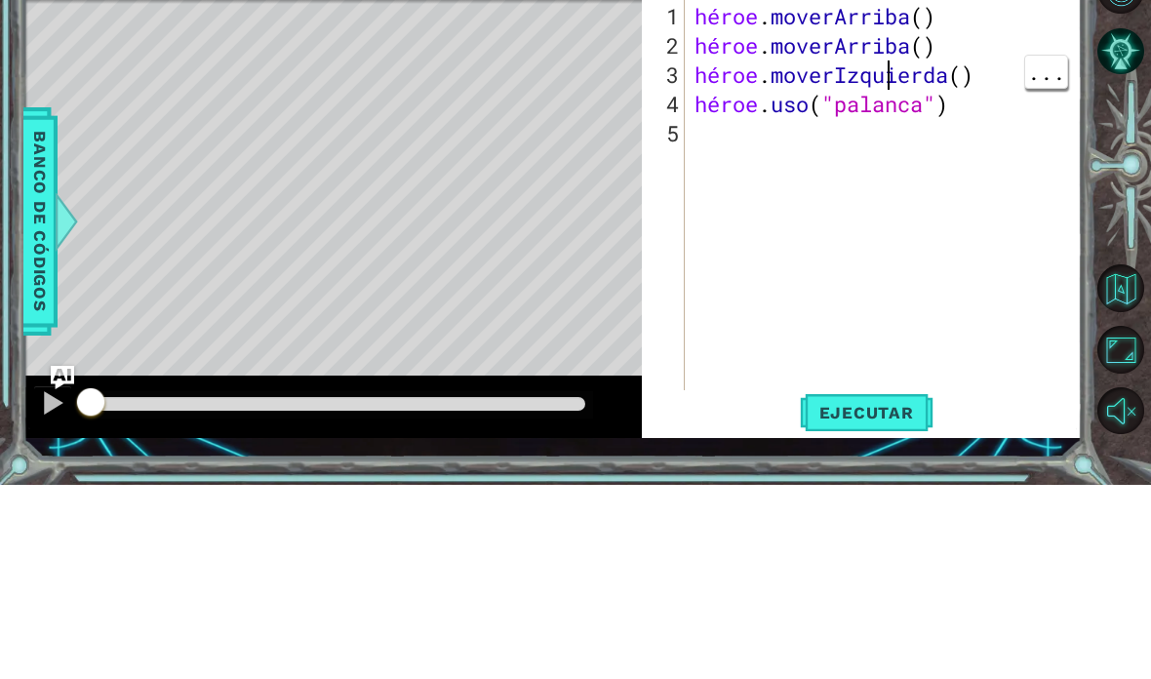
click at [976, 196] on div "héroe . [PERSON_NAME] ( ) héroe . [PERSON_NAME] ( ) héroe . moverIzquierda ( ) …" at bounding box center [889, 430] width 397 height 468
click at [1007, 196] on div "héroe . [PERSON_NAME] ( ) héroe . [PERSON_NAME] ( ) héroe . moverIzquierda ( ) …" at bounding box center [889, 430] width 397 height 468
click at [1003, 196] on div "héroe . [PERSON_NAME] ( ) héroe . [PERSON_NAME] ( ) héroe . moverIzquierda ( ) …" at bounding box center [889, 430] width 397 height 468
click at [969, 196] on div "héroe . [PERSON_NAME] ( ) héroe . [PERSON_NAME] ( ) héroe . moverIzquierda ( ) …" at bounding box center [889, 430] width 397 height 468
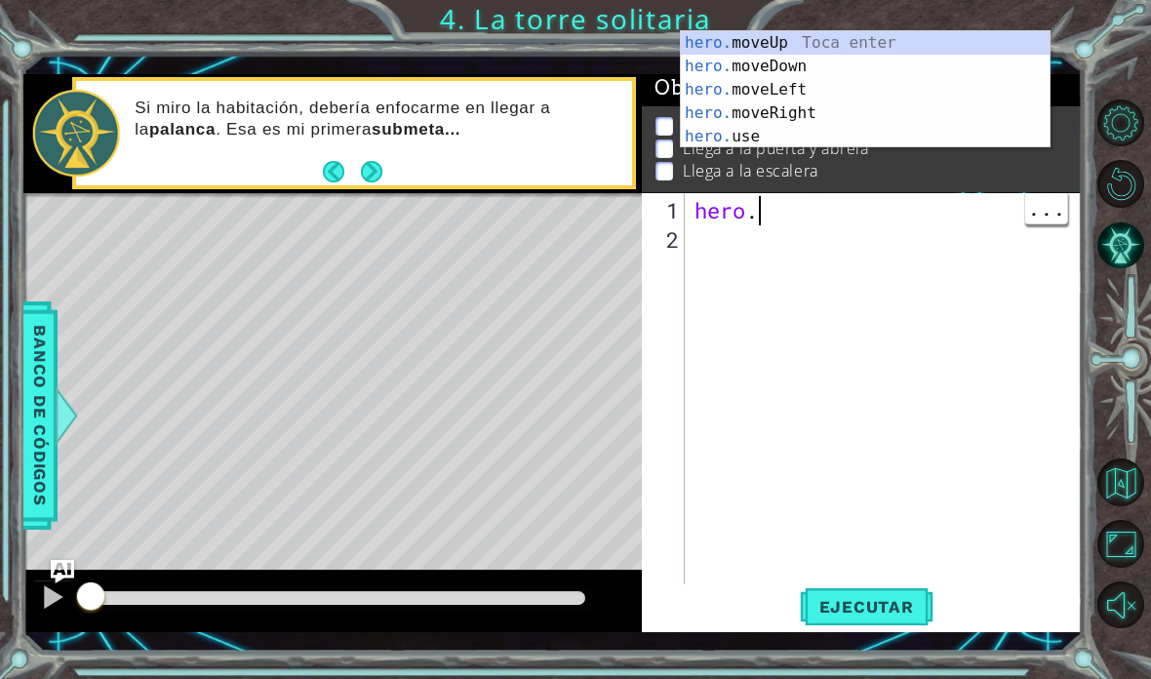
click at [960, 222] on div "hero ." at bounding box center [889, 430] width 397 height 468
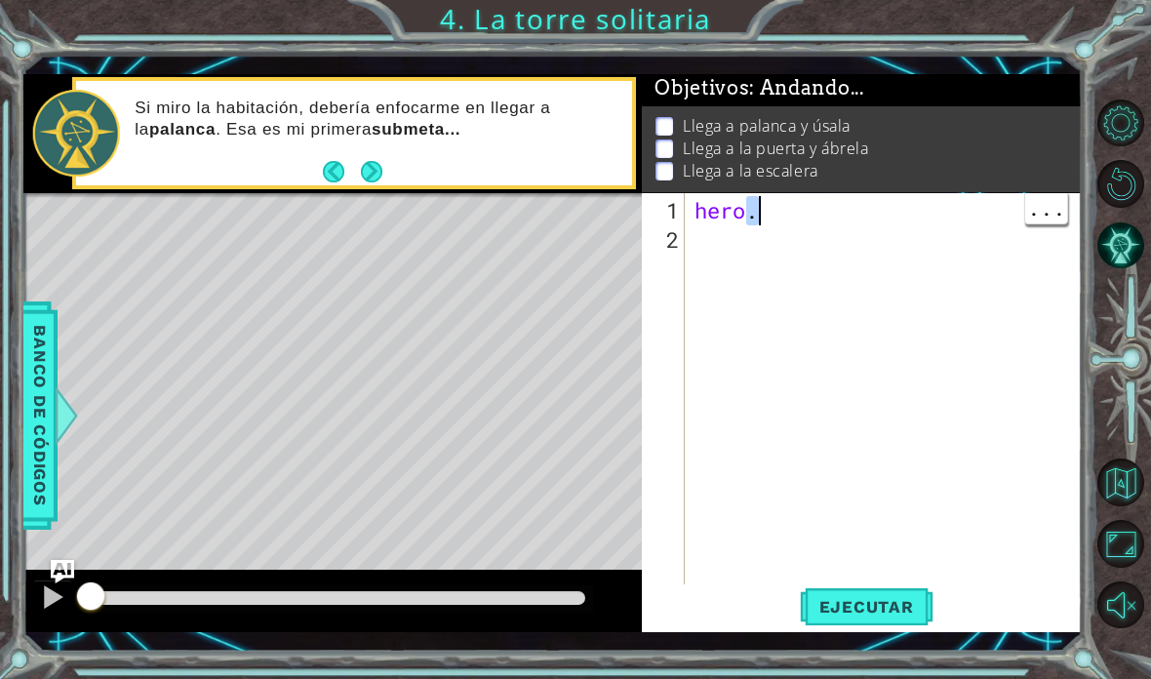
click at [936, 215] on div "hero ." at bounding box center [889, 430] width 397 height 468
click at [955, 214] on div "hero ." at bounding box center [889, 430] width 397 height 468
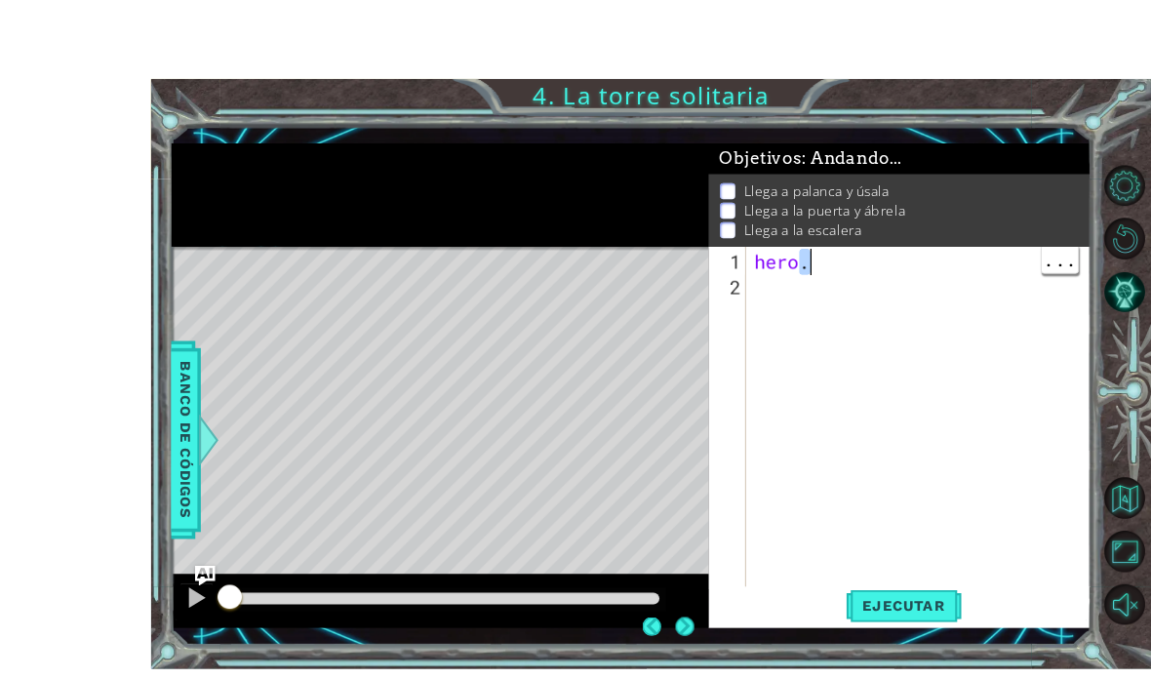
scroll to position [4, 0]
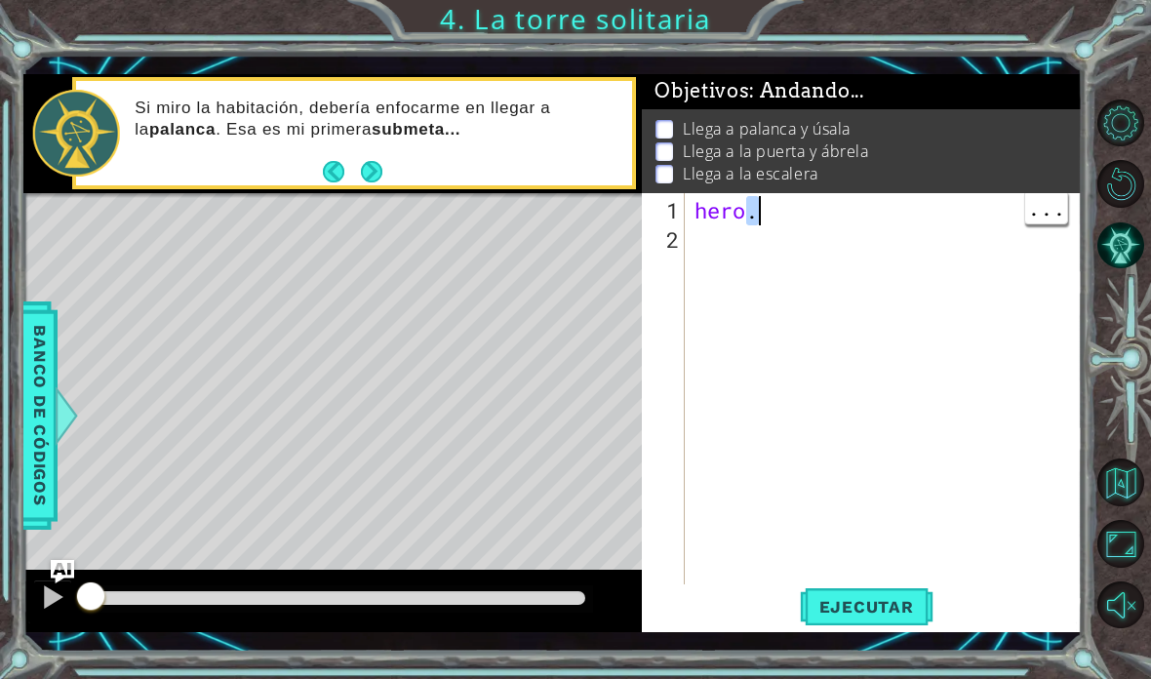
click at [866, 606] on span "Ejecutar" at bounding box center [867, 607] width 134 height 20
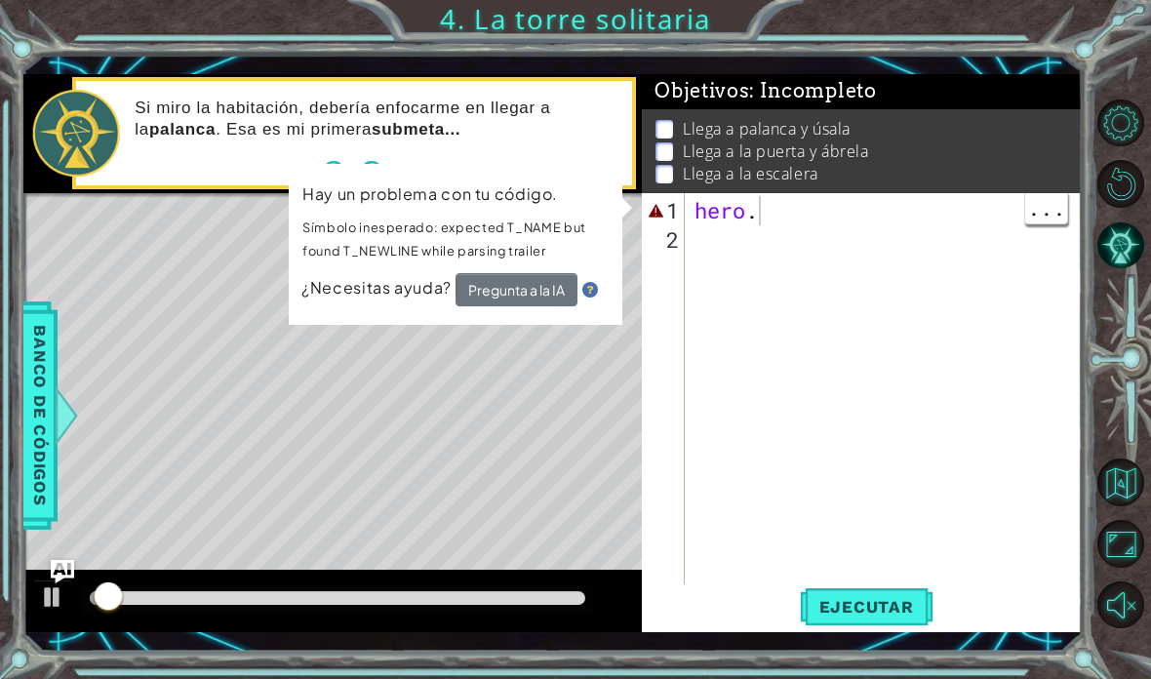
click at [802, 225] on div "hero ." at bounding box center [889, 430] width 397 height 468
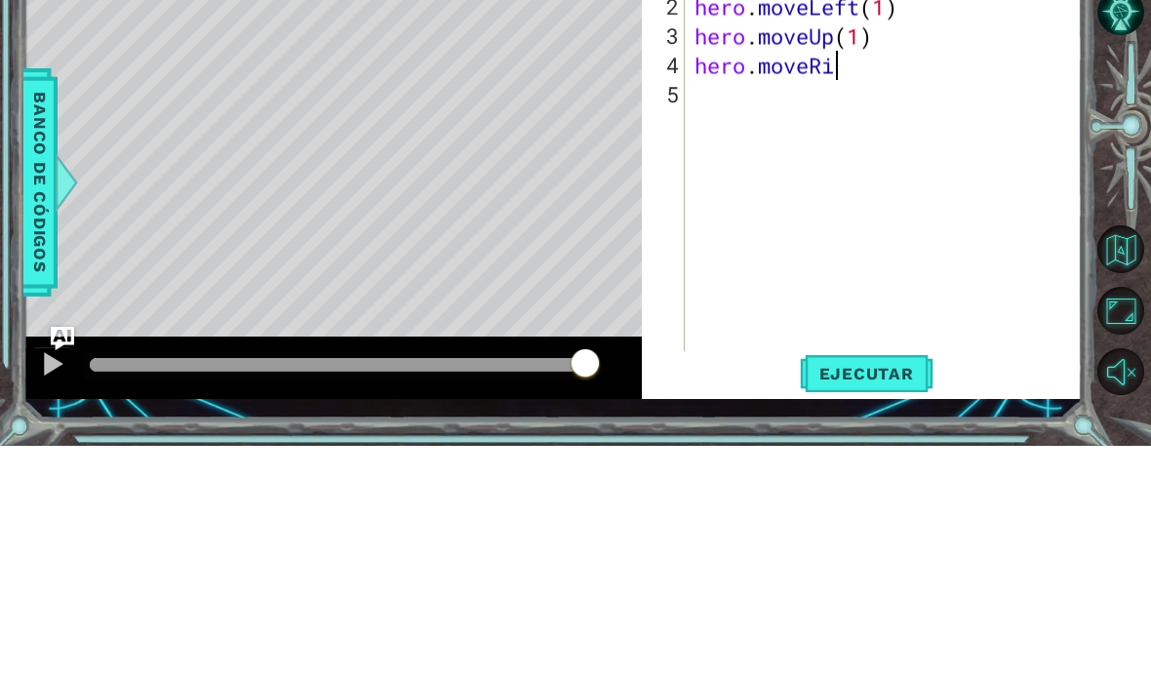
scroll to position [34, 106]
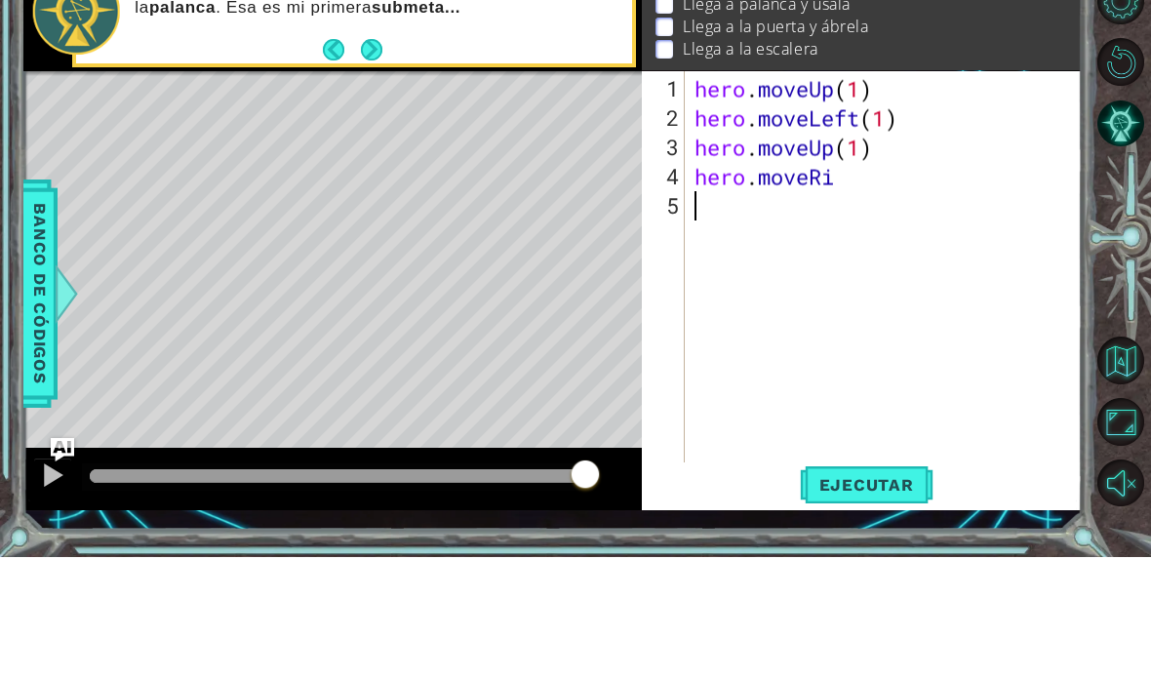
click at [847, 196] on div "hero . moveUp ( 1 ) hero . moveLeft ( 1 ) hero . moveUp ( 1 ) hero . moveRi" at bounding box center [889, 430] width 397 height 468
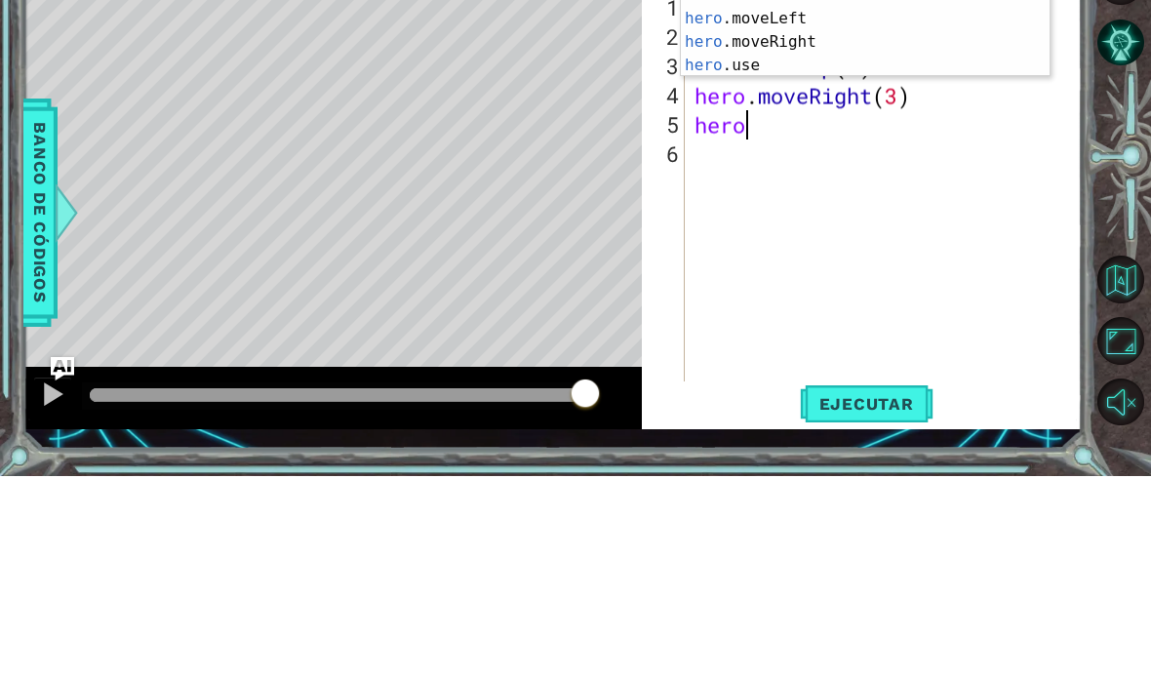
scroll to position [34, 87]
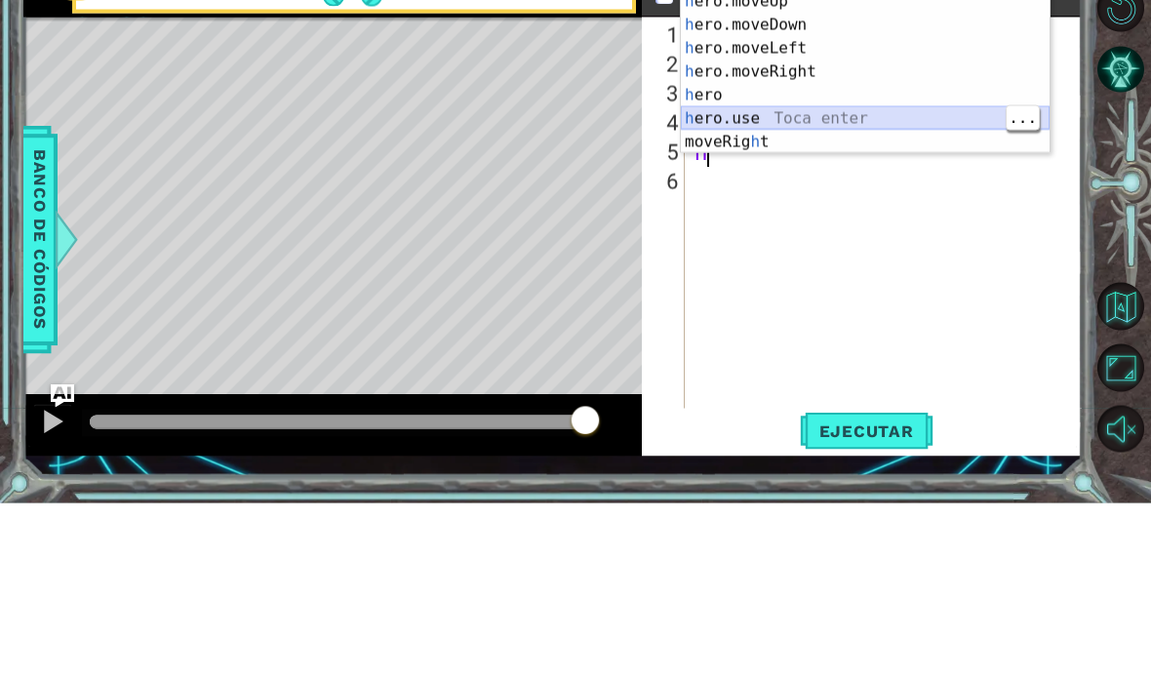
click at [915, 166] on div "h ero.moveUp Toca enter h ero.moveDown Toca enter h ero.moveLeft Toca enter h e…" at bounding box center [865, 271] width 369 height 211
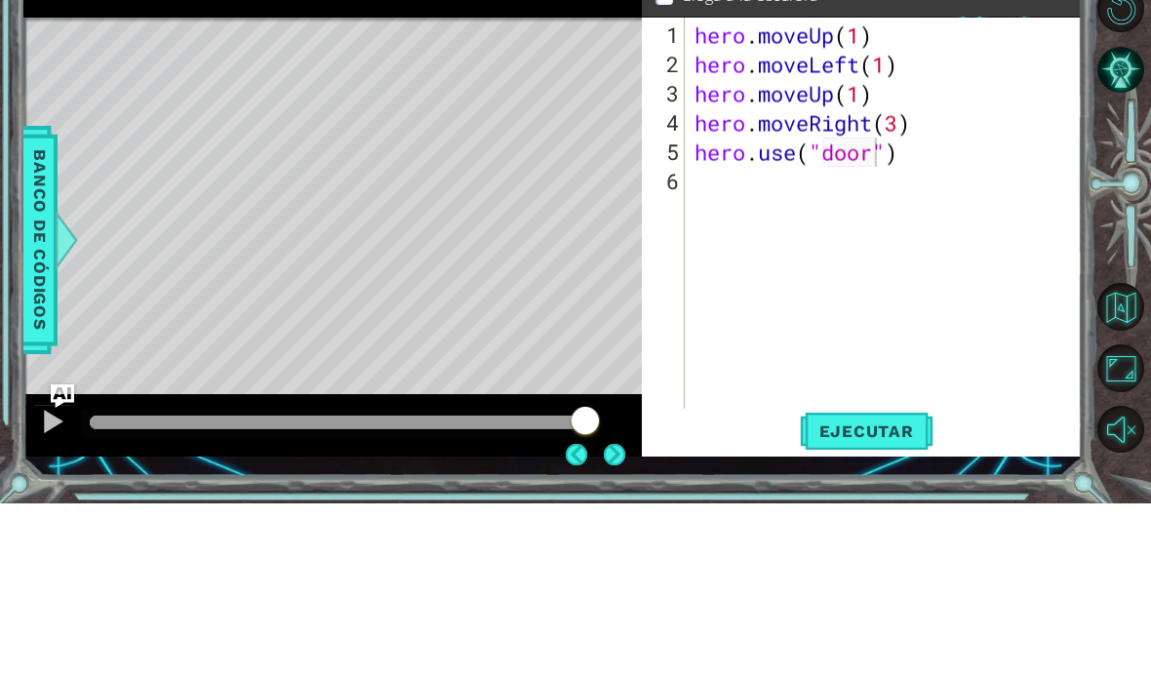
scroll to position [0, 0]
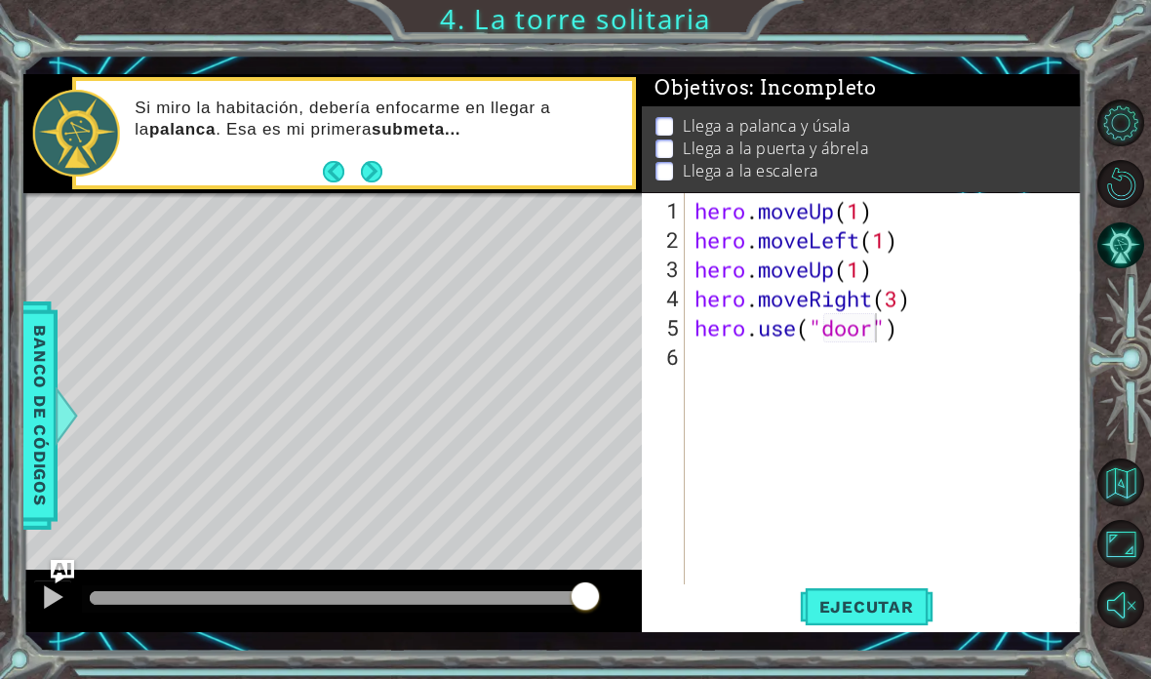
click at [896, 616] on span "Ejecutar" at bounding box center [867, 607] width 134 height 20
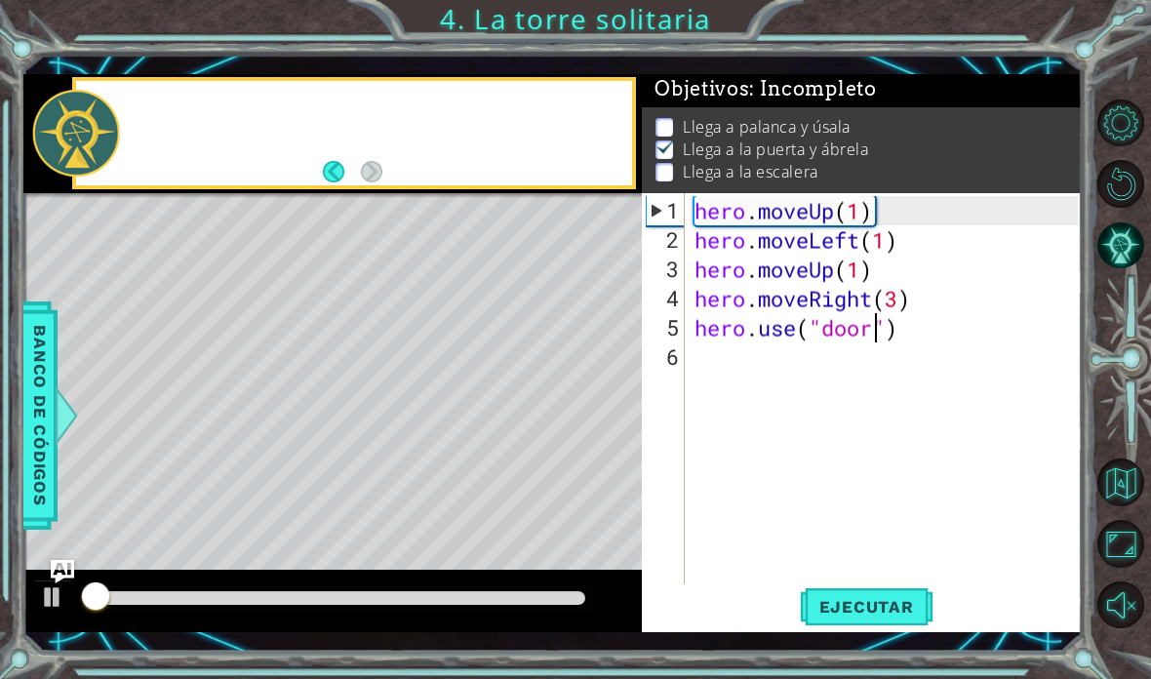
scroll to position [1, 0]
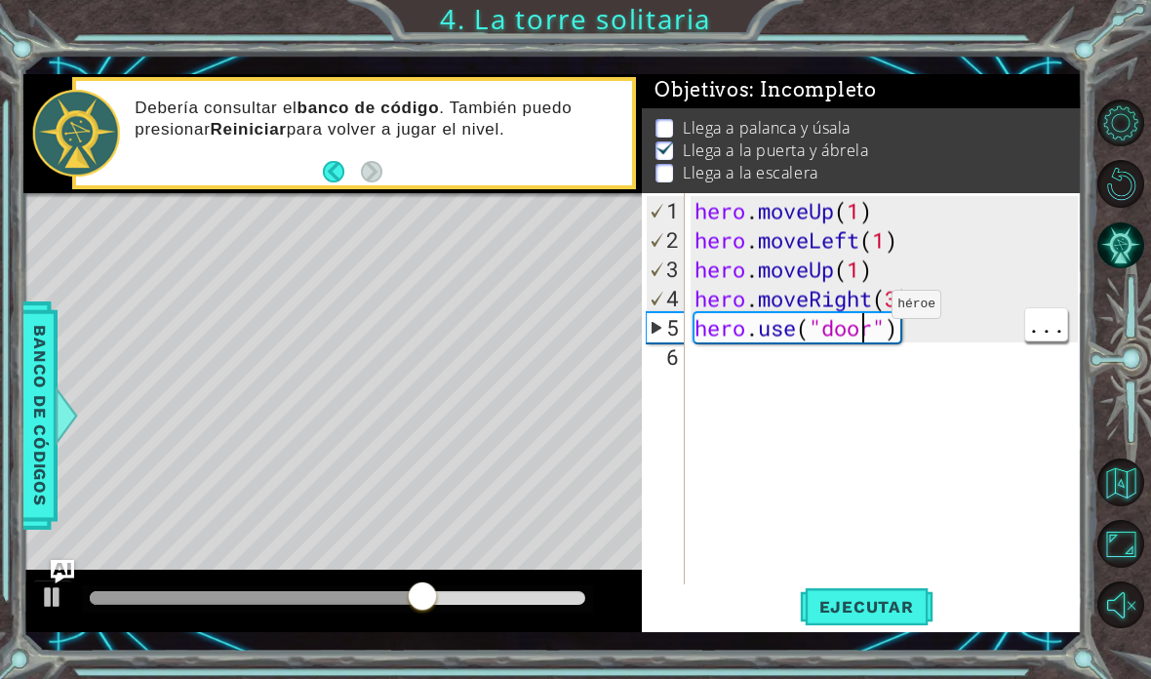
click at [862, 352] on div "hero . moveUp ( 1 ) hero . moveLeft ( 1 ) hero . moveUp ( 1 ) hero . moveRight …" at bounding box center [889, 430] width 397 height 468
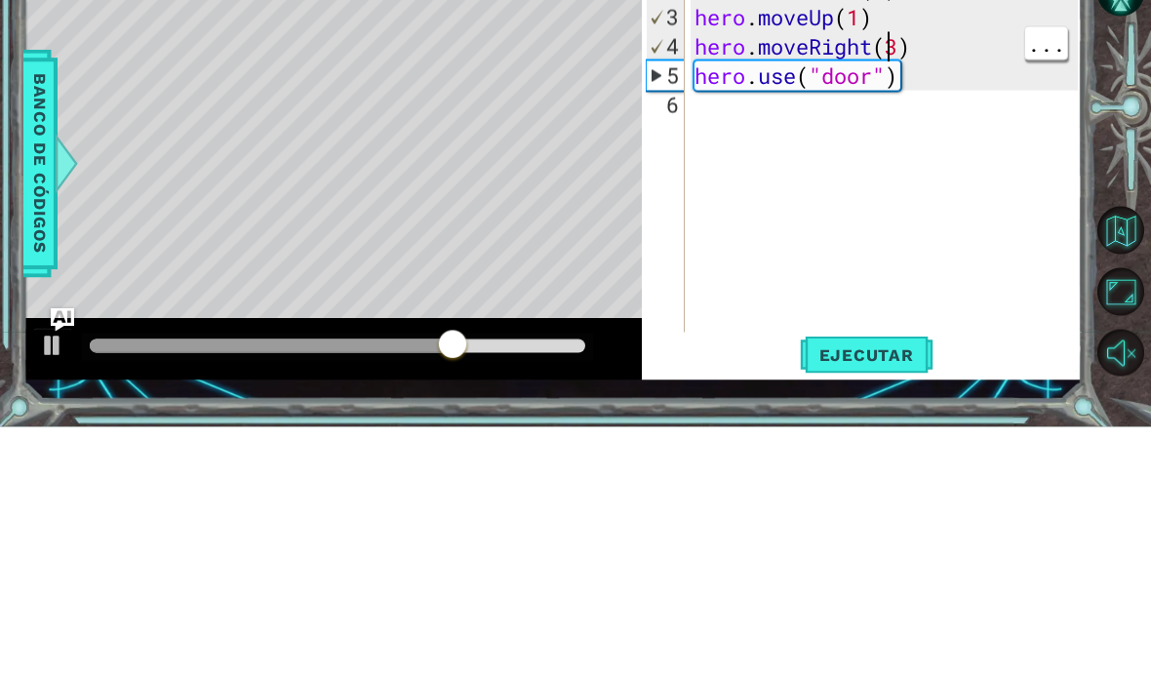
click at [890, 196] on div "hero . moveUp ( 1 ) hero . moveLeft ( 1 ) hero . moveUp ( 1 ) hero . moveRight …" at bounding box center [889, 430] width 397 height 468
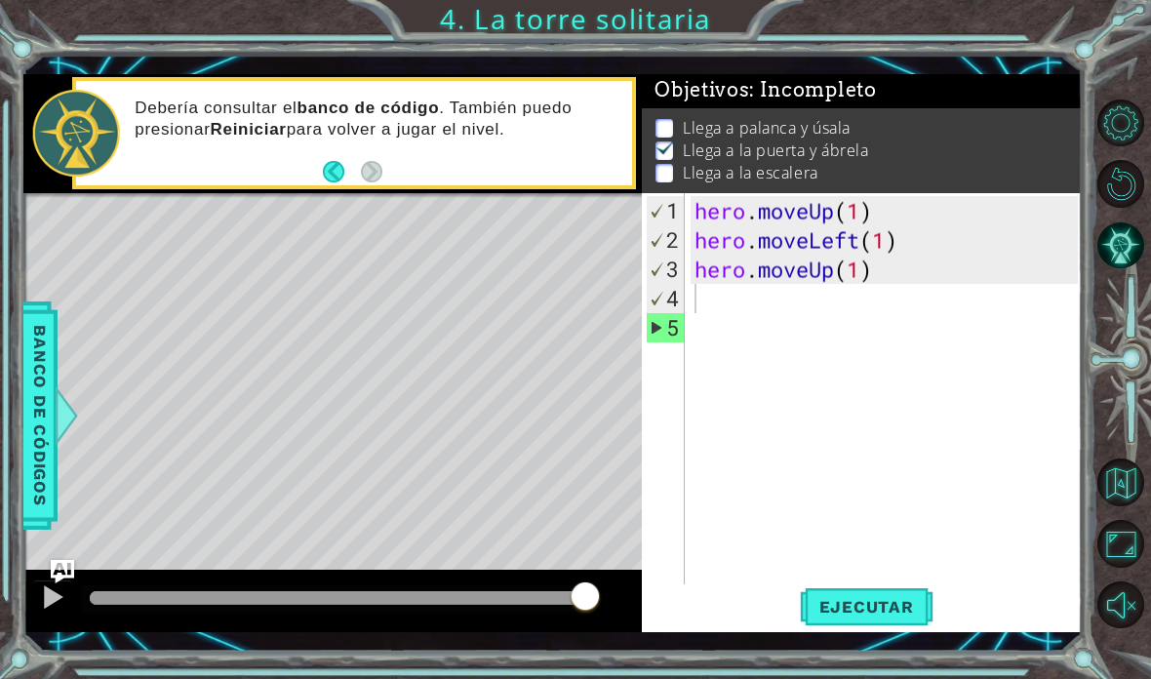
click at [900, 628] on button "Ejecutar" at bounding box center [867, 606] width 134 height 44
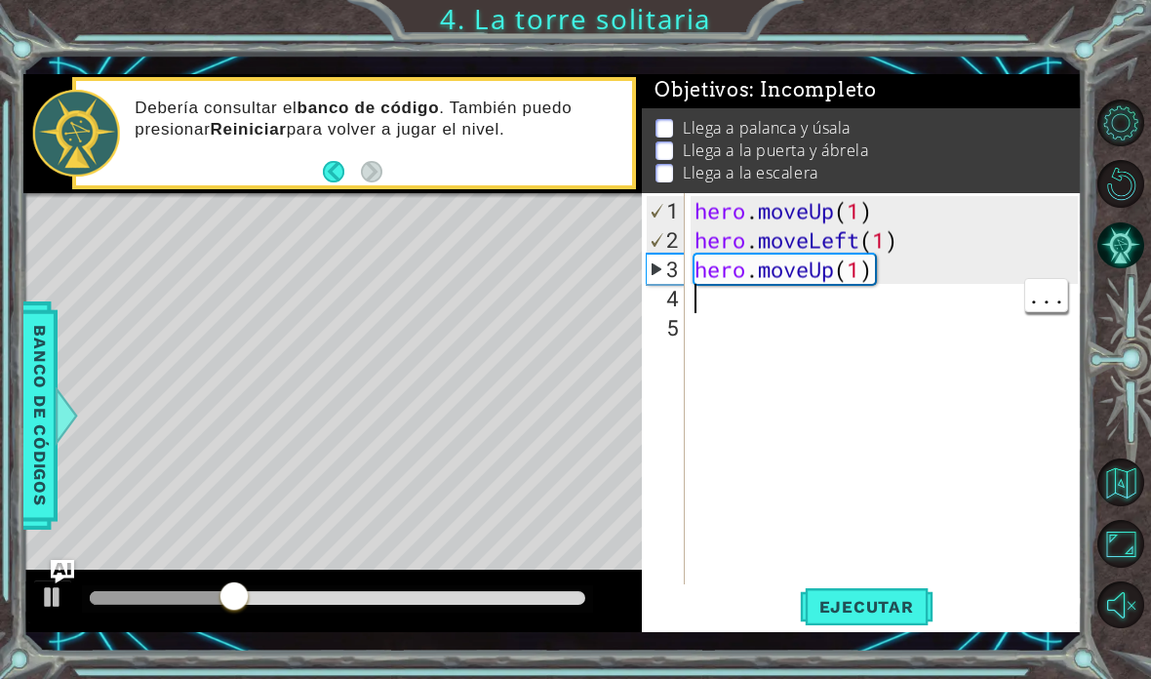
click at [743, 342] on div "hero . moveUp ( 1 ) hero . moveLeft ( 1 ) hero . moveUp ( 1 )" at bounding box center [889, 430] width 397 height 468
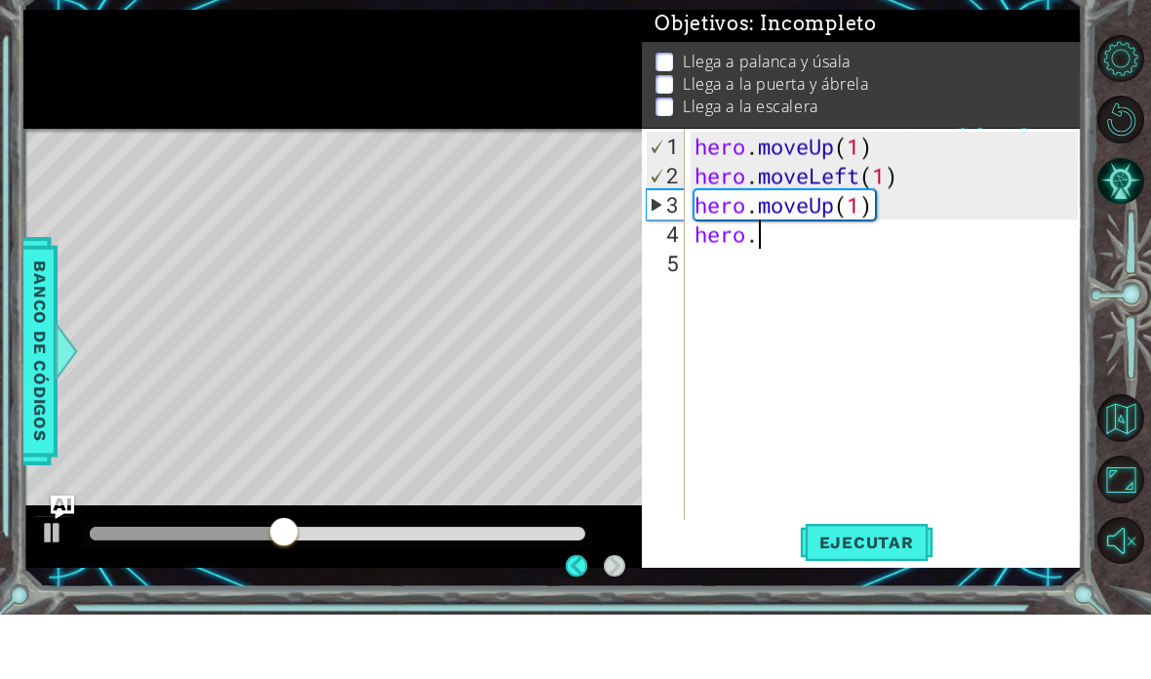
scroll to position [3, 0]
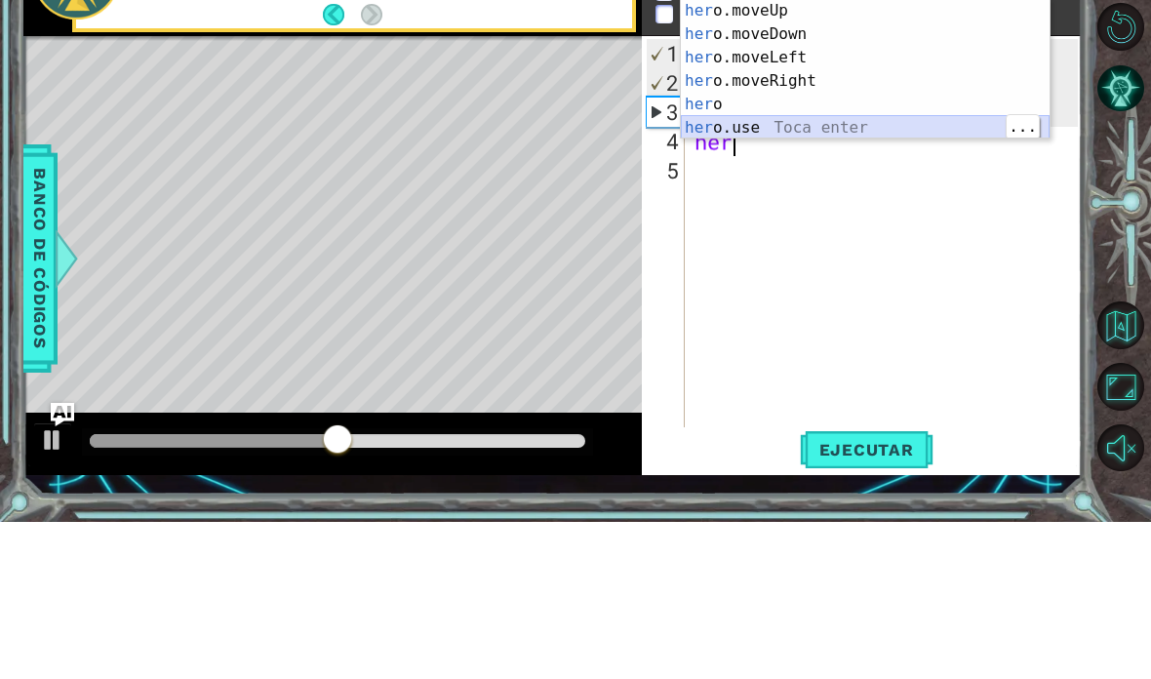
click at [914, 156] on div "her o.moveUp Toca enter her o.moveDown Toca enter her o.moveLeft [PERSON_NAME] …" at bounding box center [865, 249] width 369 height 187
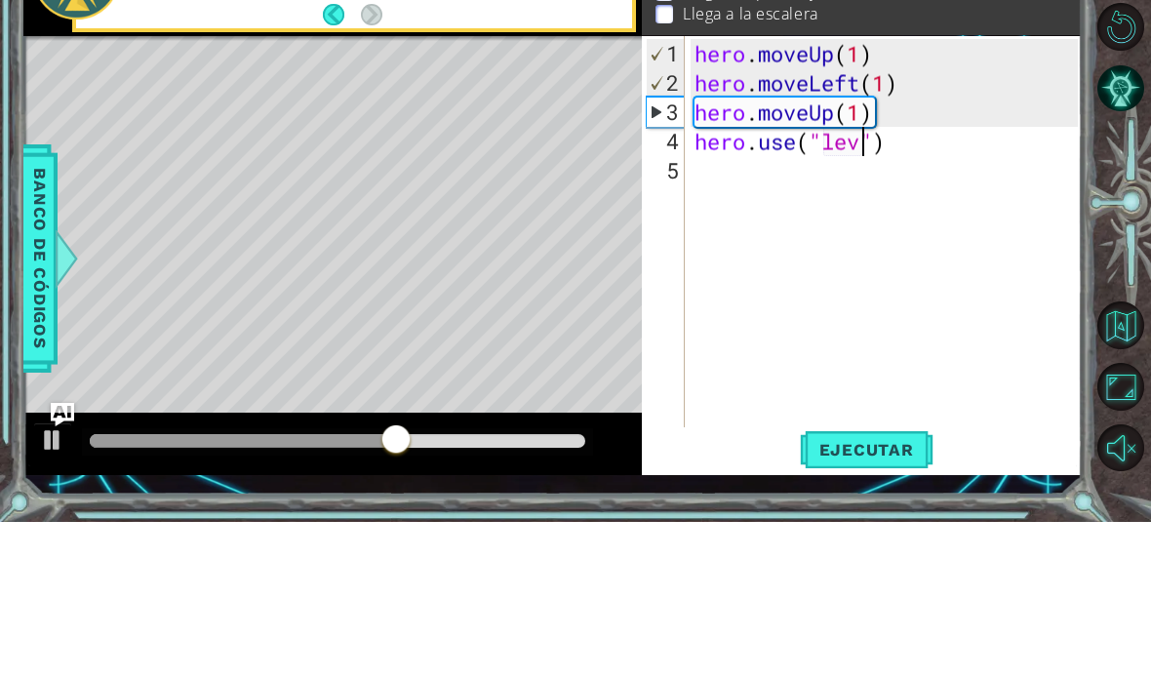
scroll to position [34, 99]
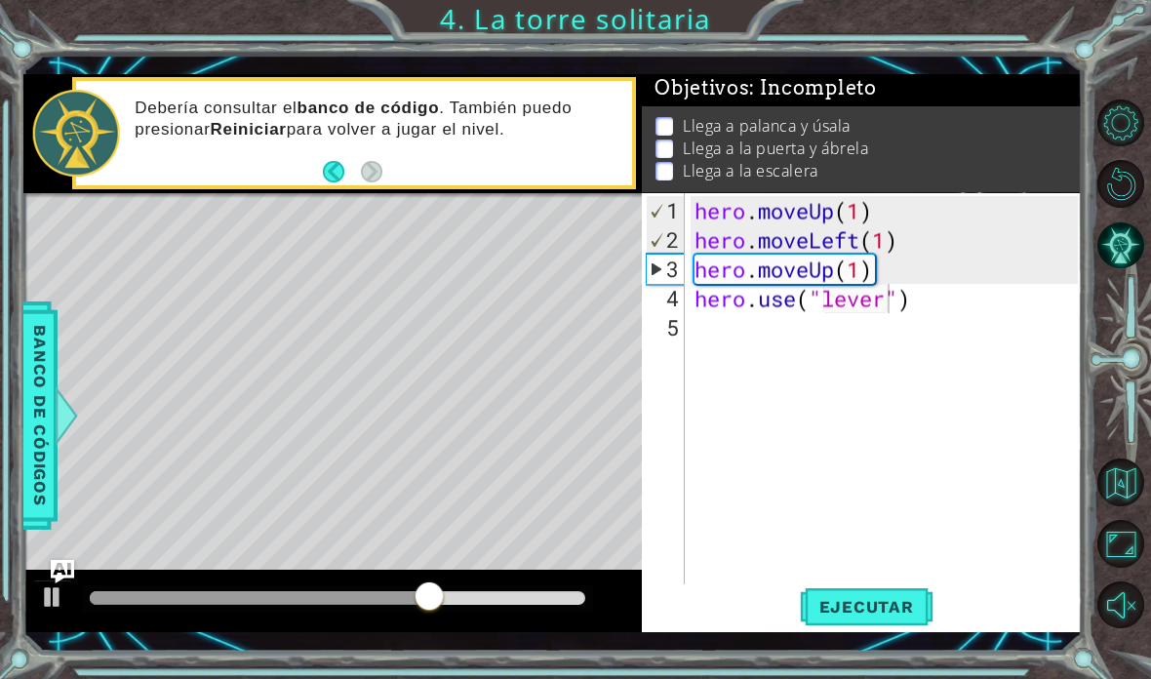
click at [892, 616] on span "Ejecutar" at bounding box center [867, 607] width 134 height 20
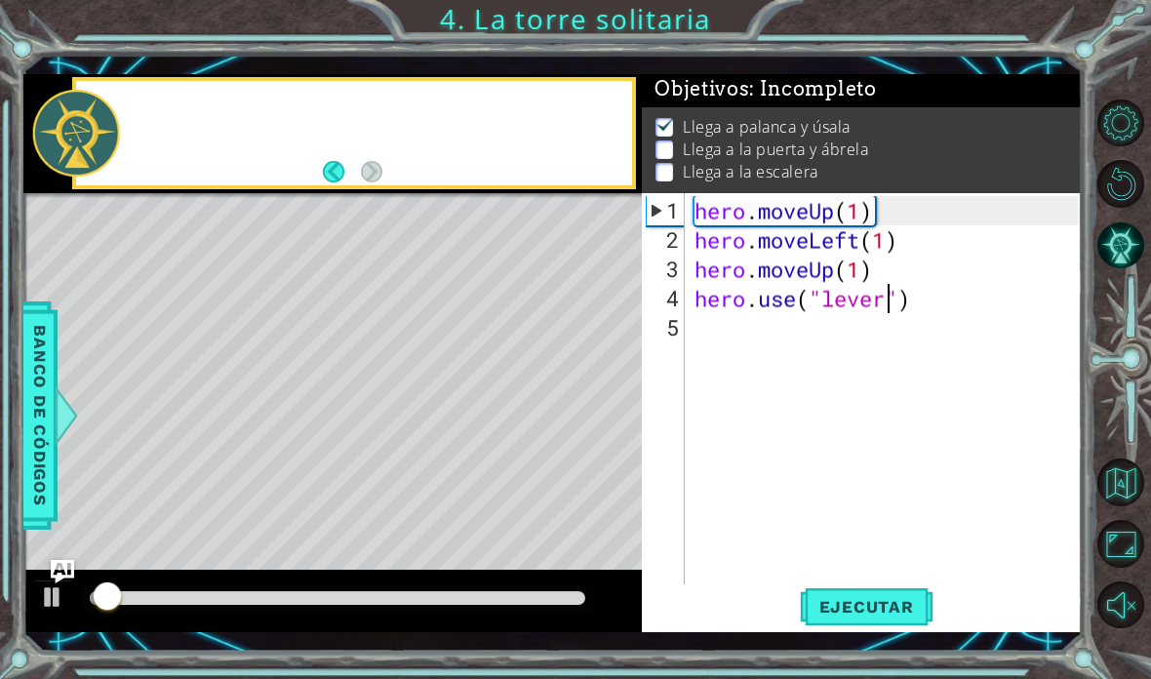
scroll to position [1, 0]
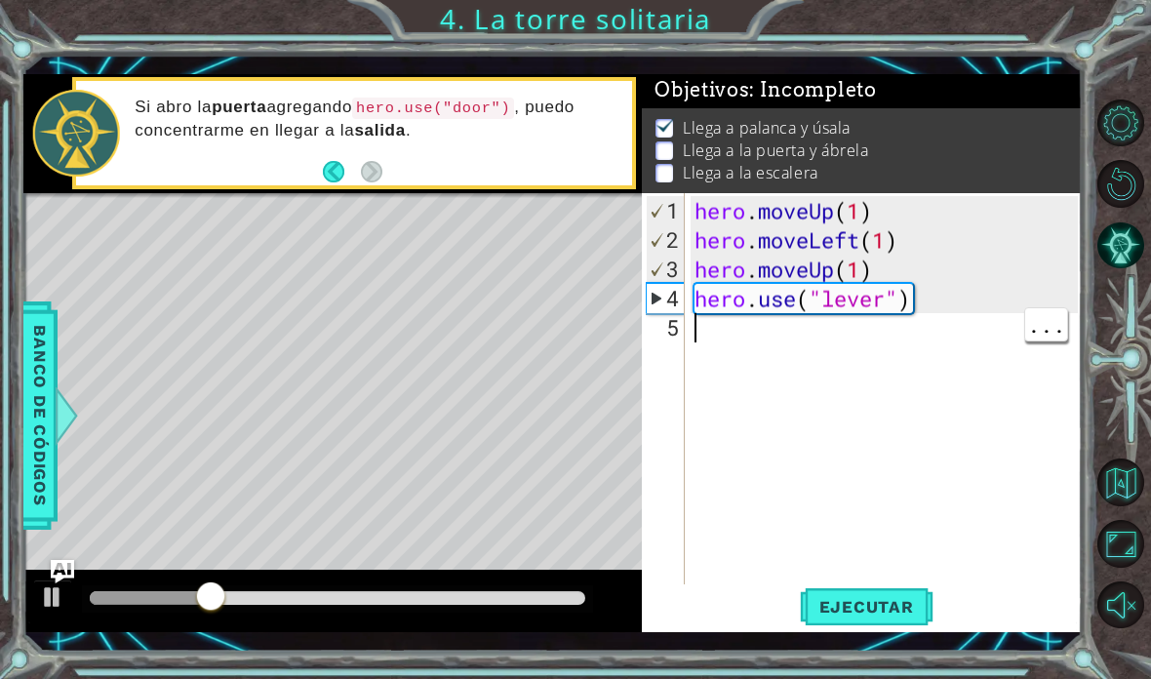
click at [925, 383] on div "hero . moveUp ( 1 ) hero . moveLeft ( 1 ) hero . moveUp ( 1 ) hero . use ( "lev…" at bounding box center [889, 430] width 397 height 468
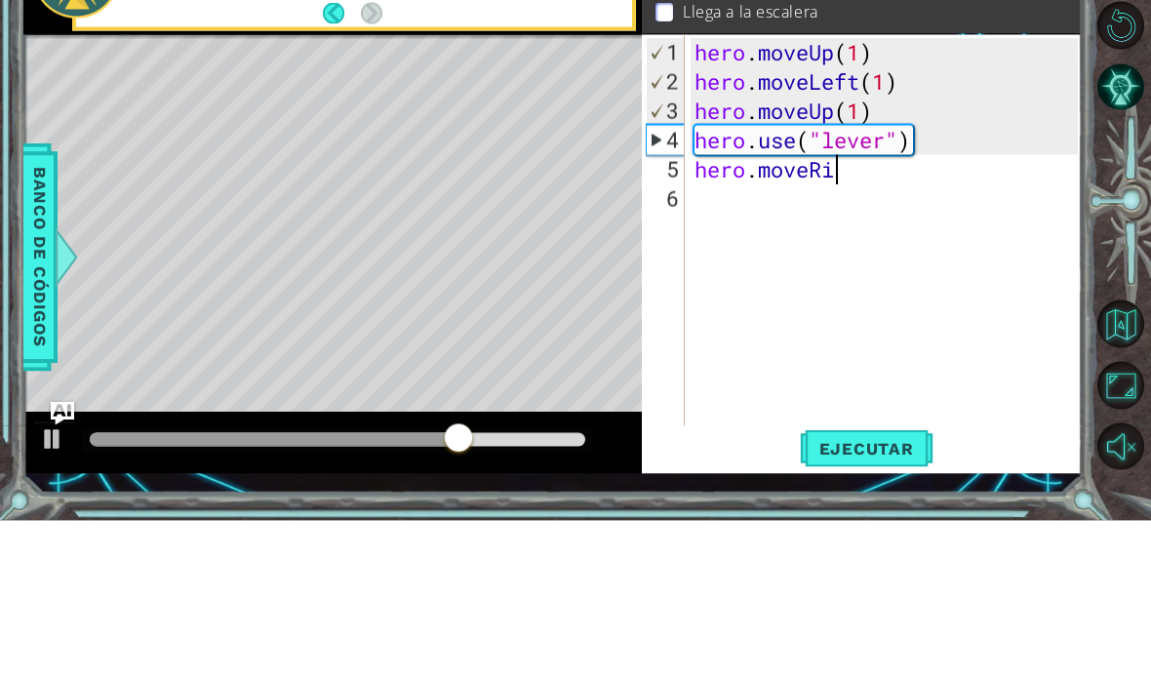
scroll to position [34, 106]
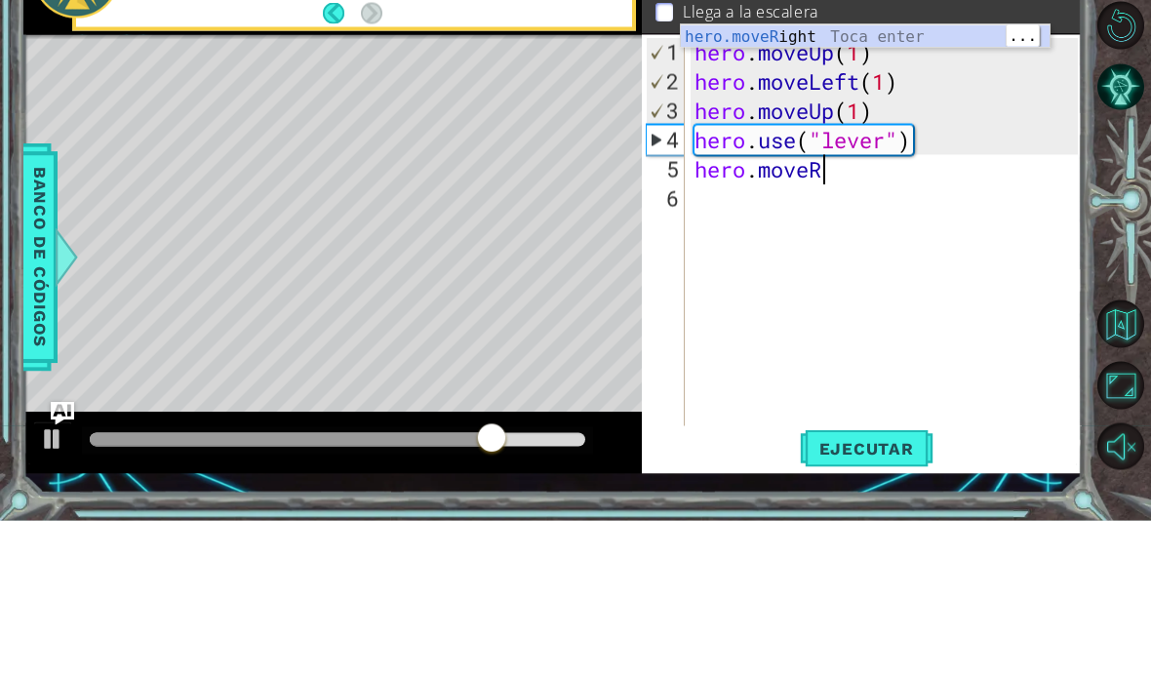
click at [935, 183] on div "hero.moveR ight Toca enter" at bounding box center [865, 218] width 369 height 70
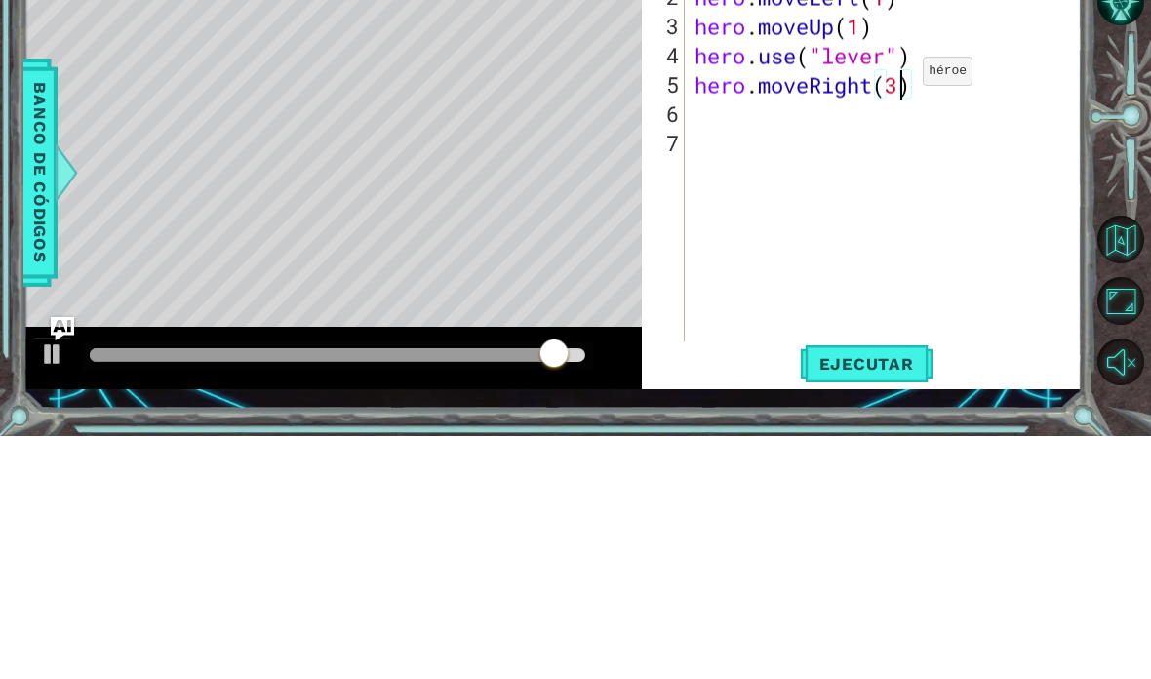
scroll to position [34, 48]
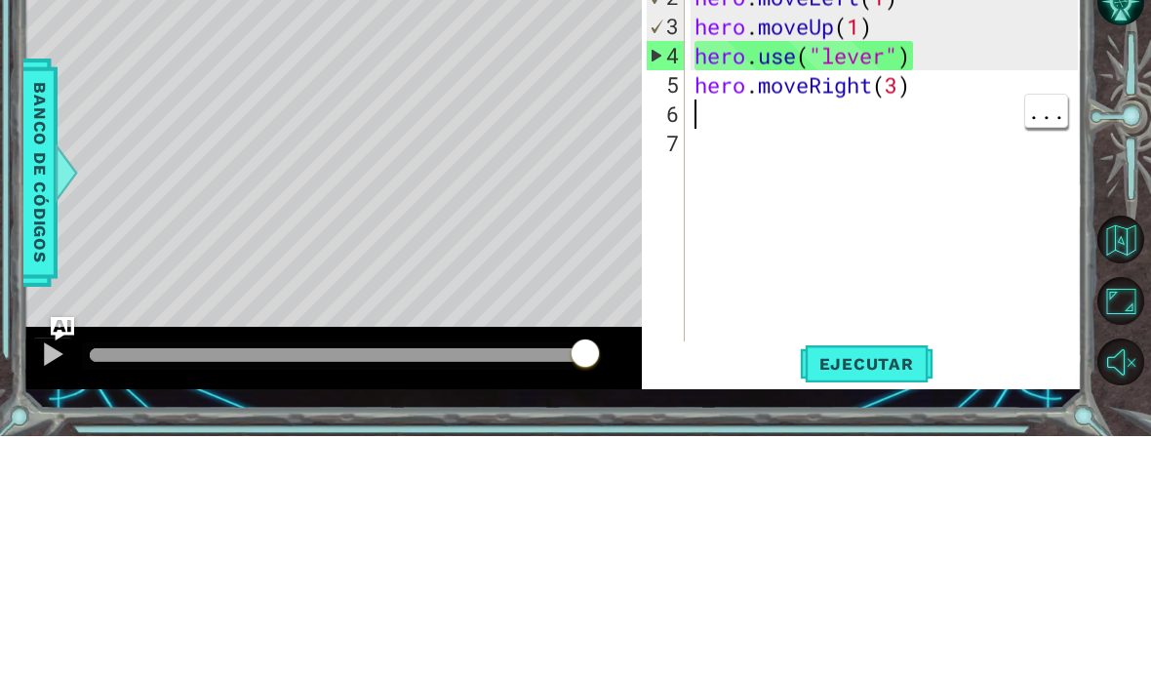
click at [908, 196] on div "hero . moveUp ( 1 ) hero . moveLeft ( 1 ) hero . moveUp ( 1 ) hero . use ( "lev…" at bounding box center [889, 430] width 397 height 468
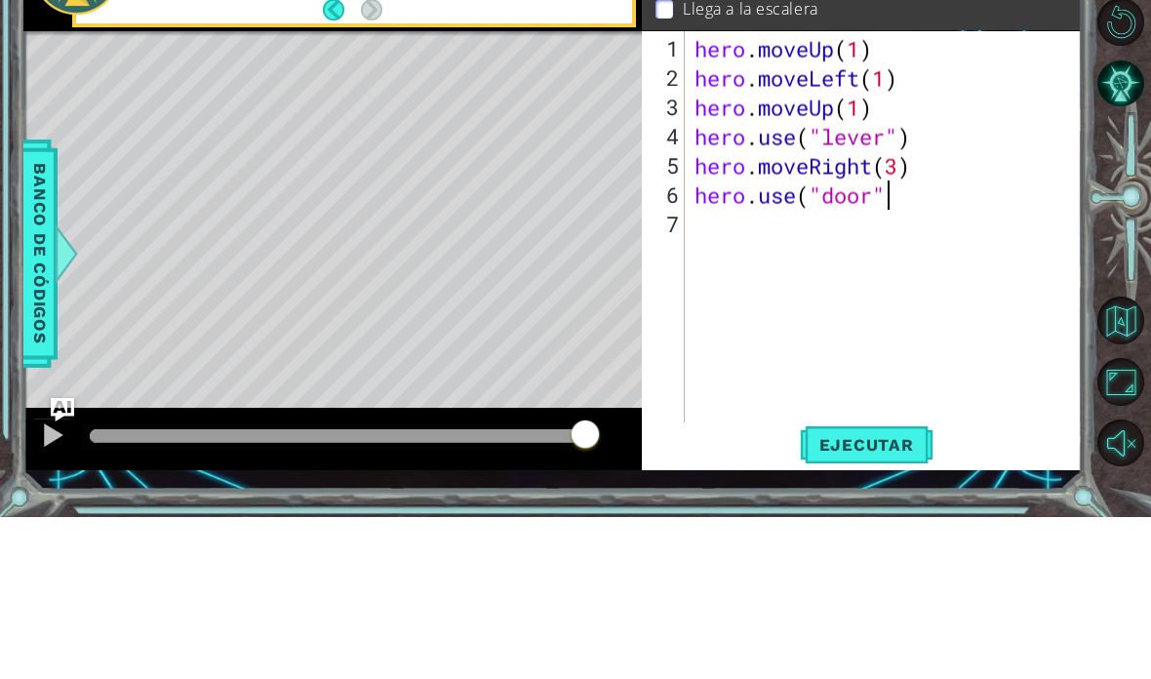
scroll to position [34, 241]
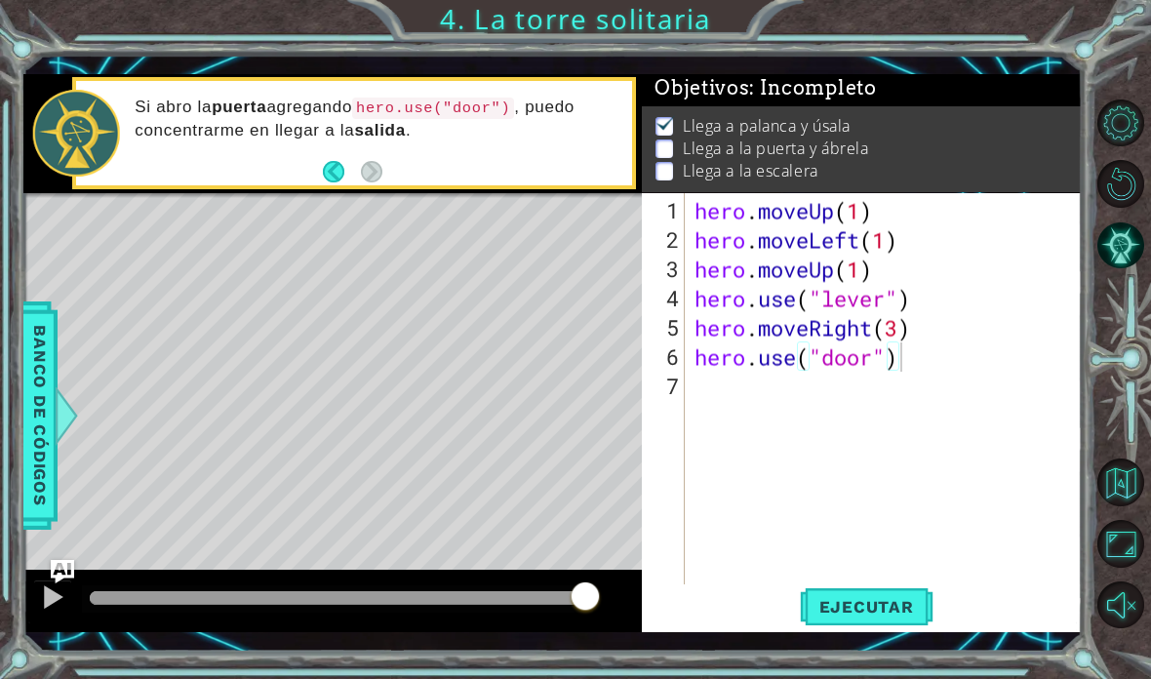
click at [885, 616] on span "Ejecutar" at bounding box center [867, 607] width 134 height 20
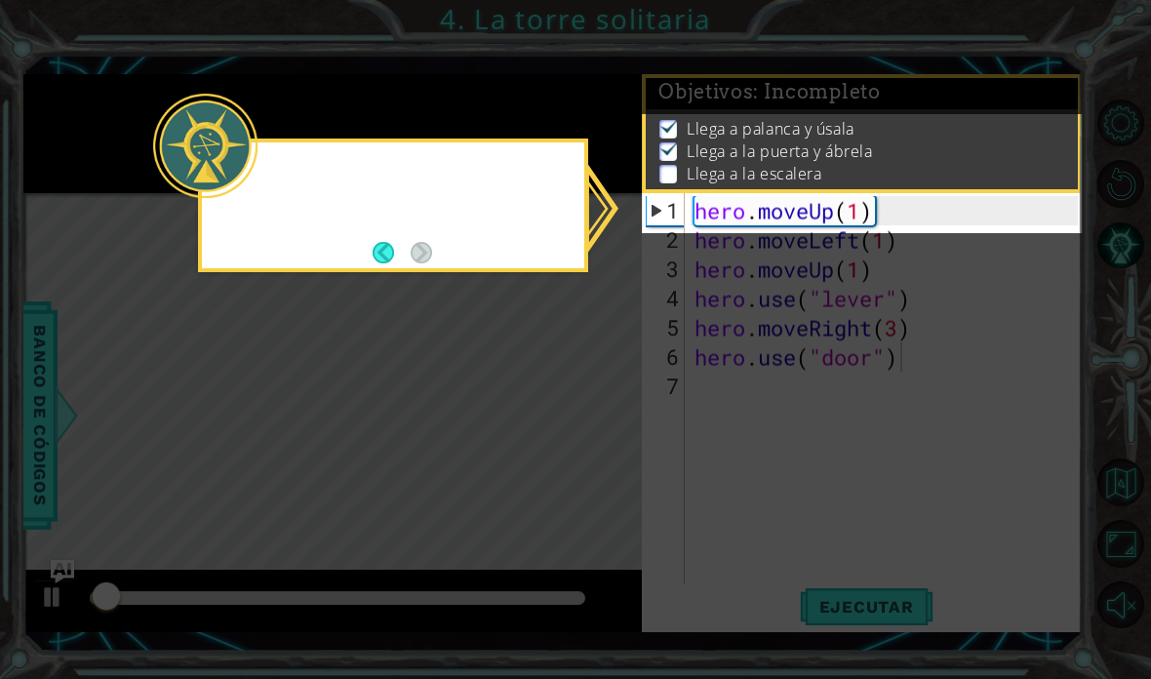
scroll to position [1, 0]
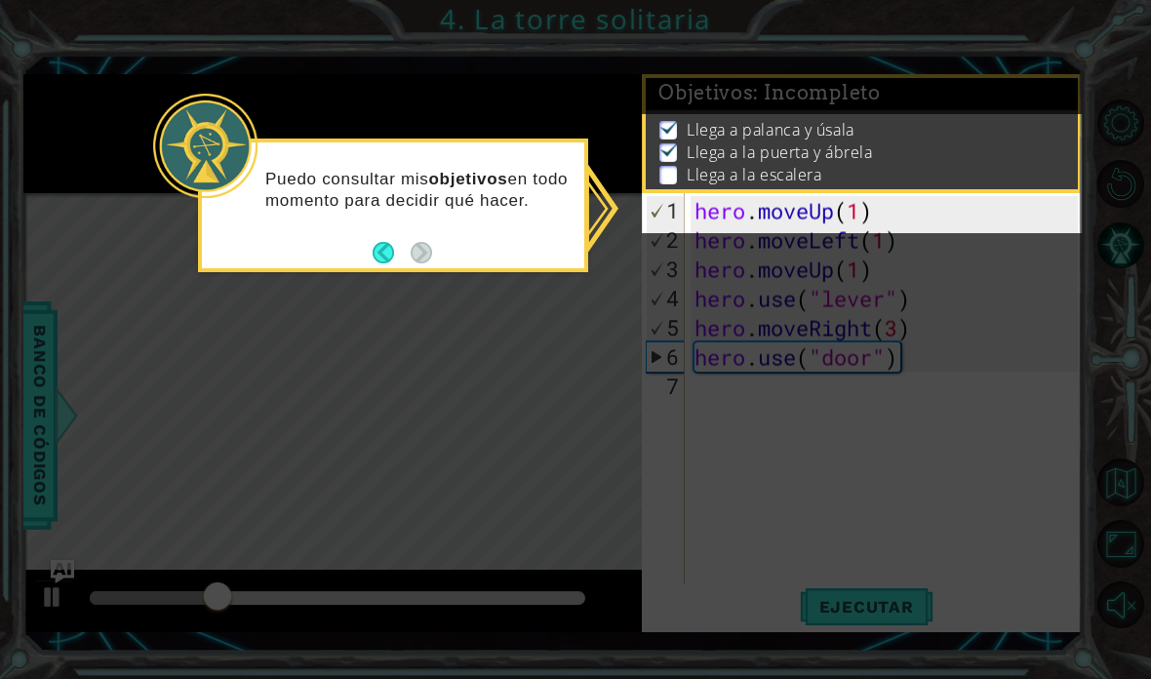
click at [377, 250] on button "Back" at bounding box center [392, 252] width 38 height 21
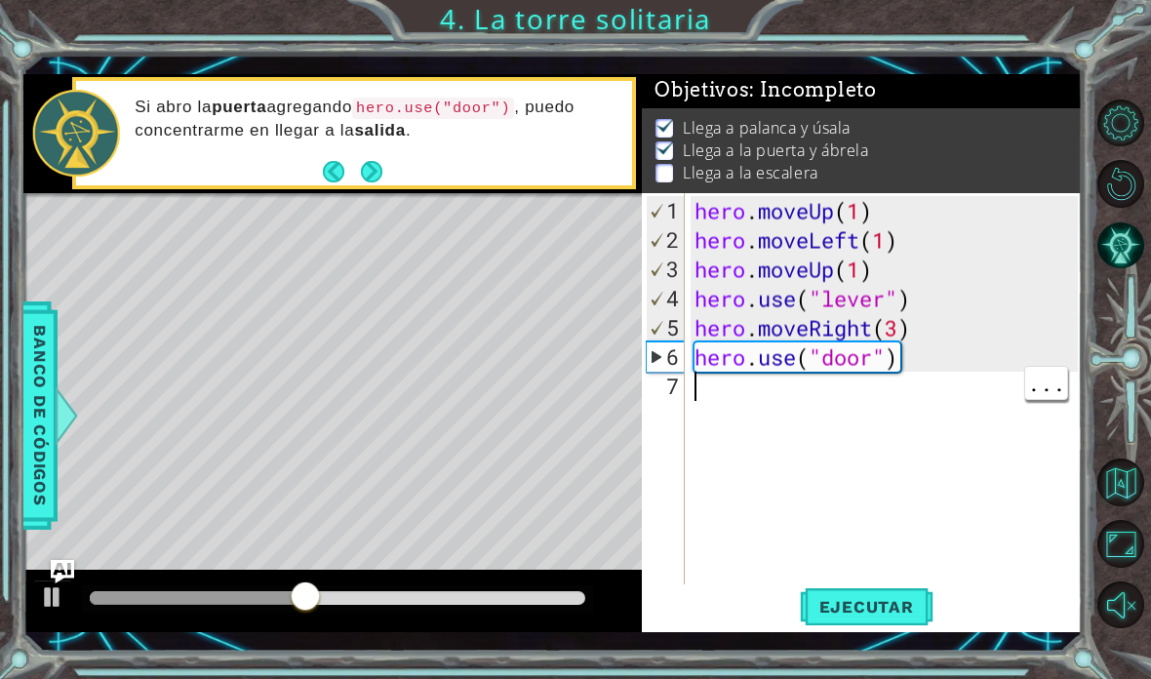
click at [941, 423] on div "hero . moveUp ( 1 ) hero . moveLeft ( 1 ) hero . moveUp ( 1 ) hero . use ( "lev…" at bounding box center [889, 430] width 397 height 468
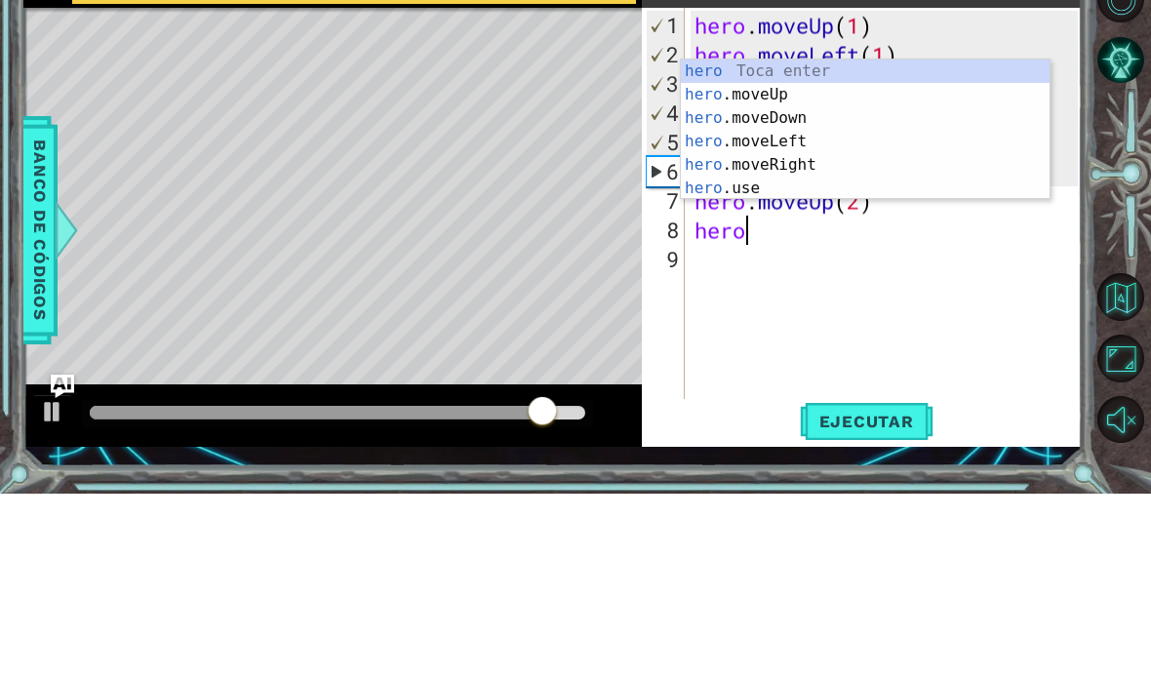
scroll to position [34, 99]
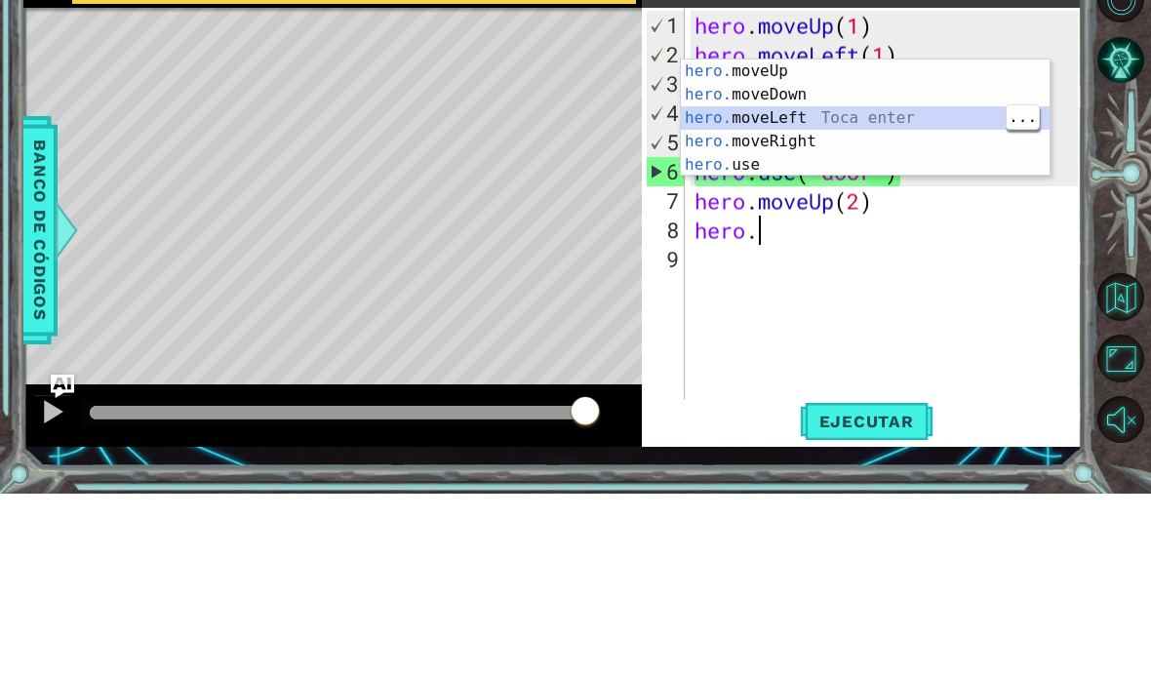
click at [932, 245] on div "hero. moveUp Toca enter hero. moveDown Toca enter hero. moveLeft Toca enter her…" at bounding box center [865, 327] width 369 height 164
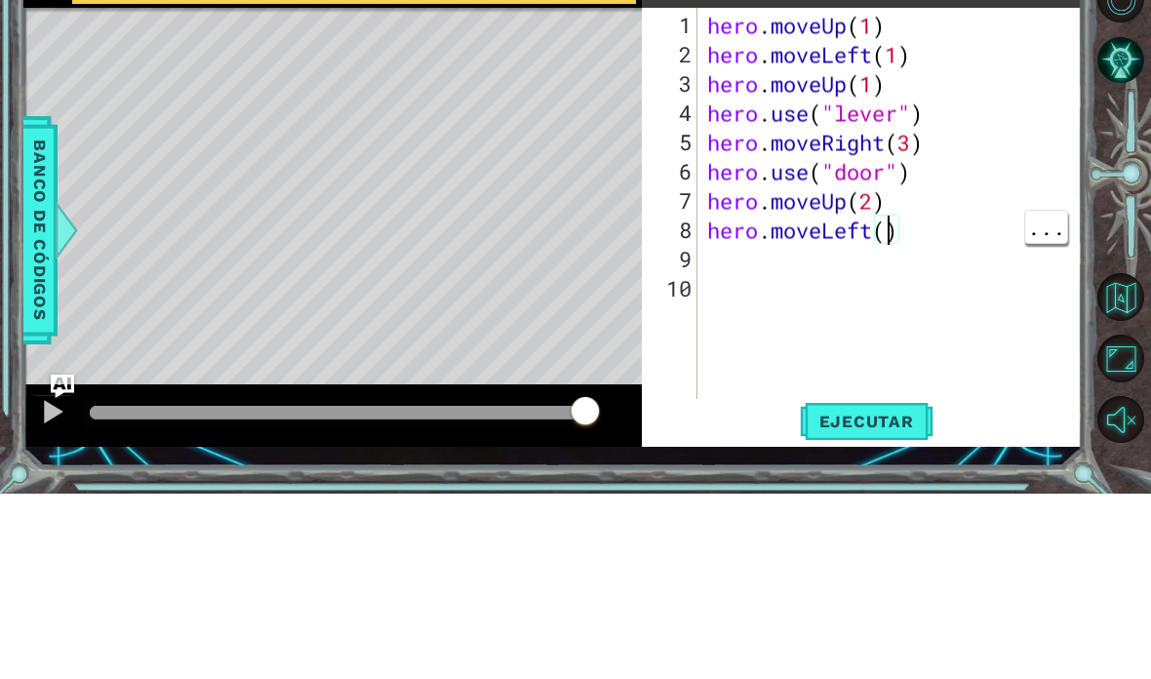
scroll to position [34, 48]
type textarea "abcde fg"
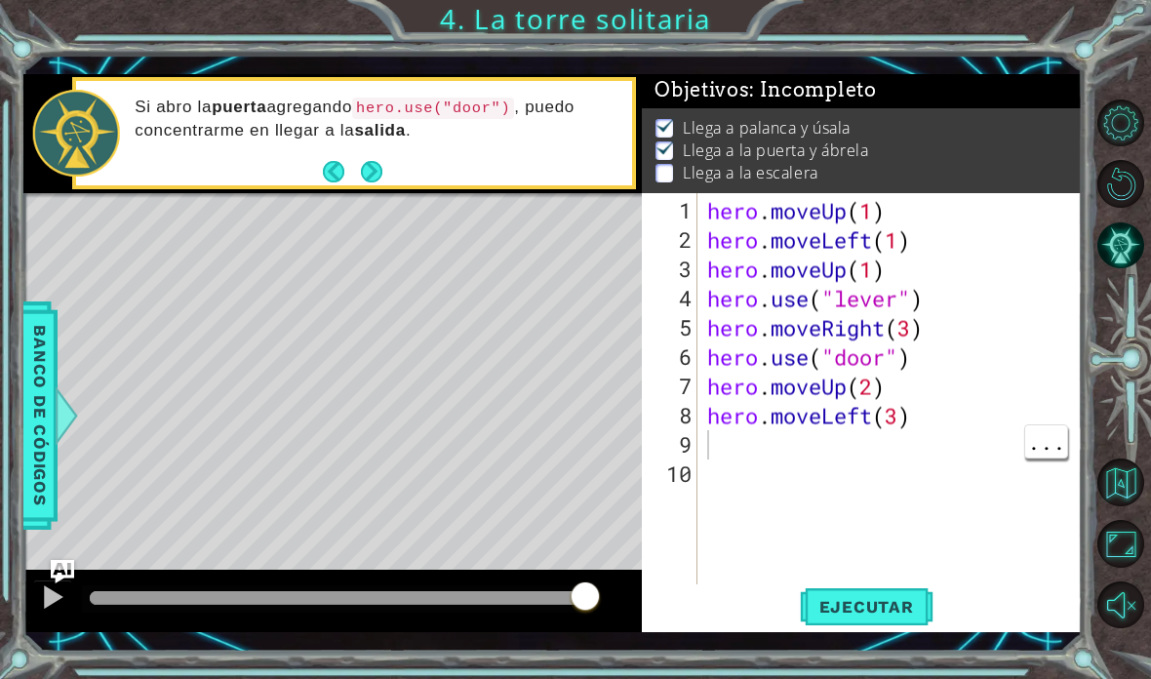
click at [881, 616] on span "Ejecutar" at bounding box center [867, 607] width 134 height 20
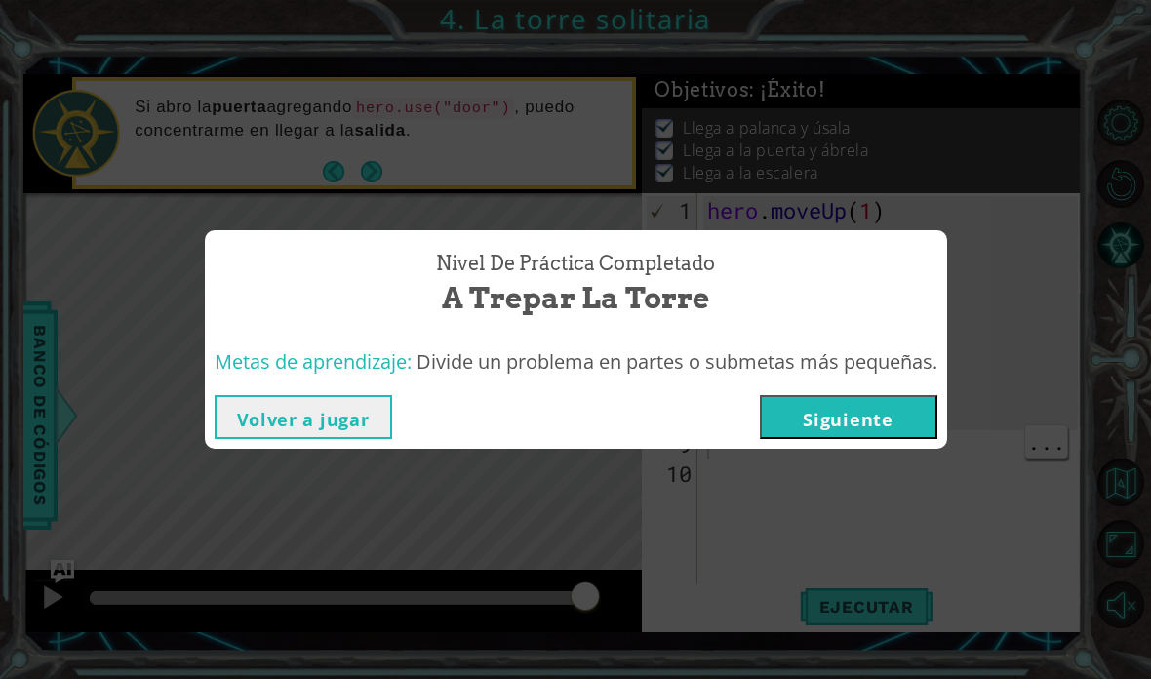
click at [896, 439] on button "Siguiente" at bounding box center [849, 417] width 178 height 44
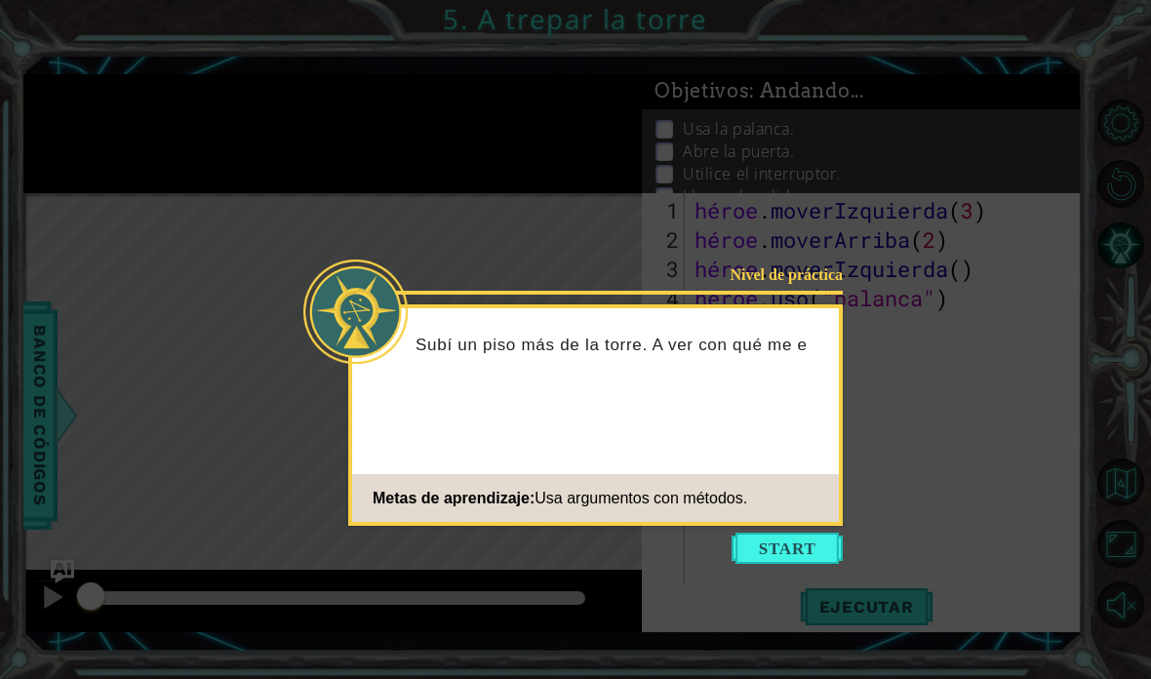
click at [926, 452] on icon at bounding box center [575, 339] width 1151 height 679
click at [814, 547] on button "Comenzar" at bounding box center [787, 548] width 111 height 31
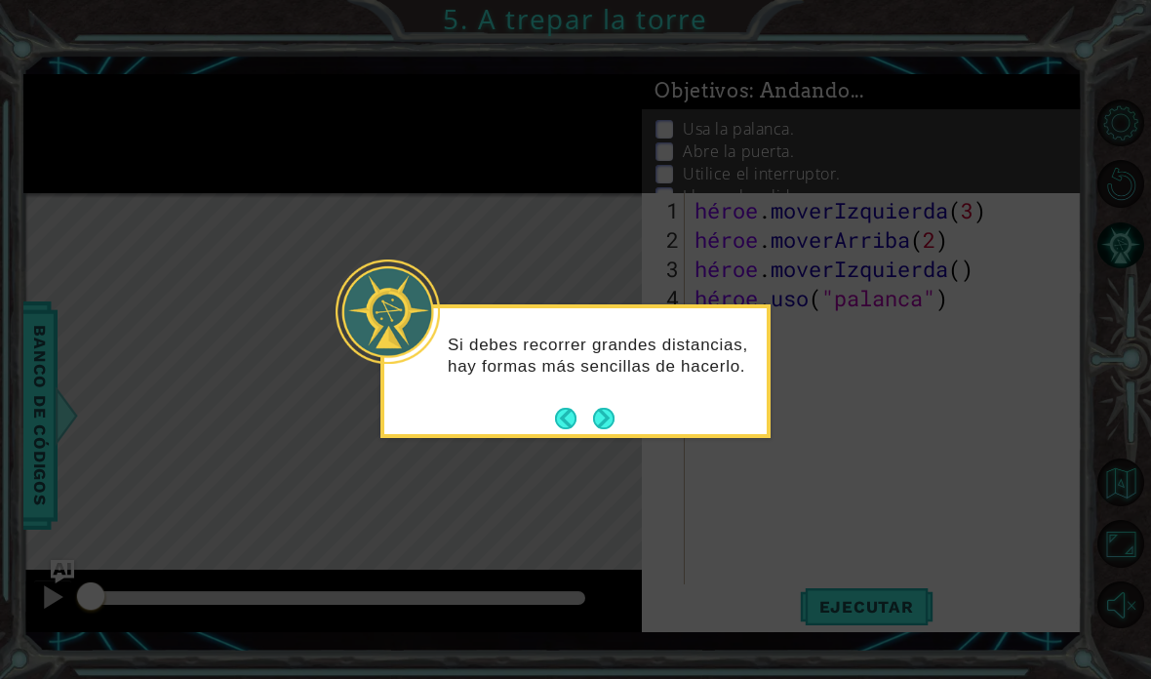
click at [598, 416] on button "Próximo" at bounding box center [603, 418] width 21 height 21
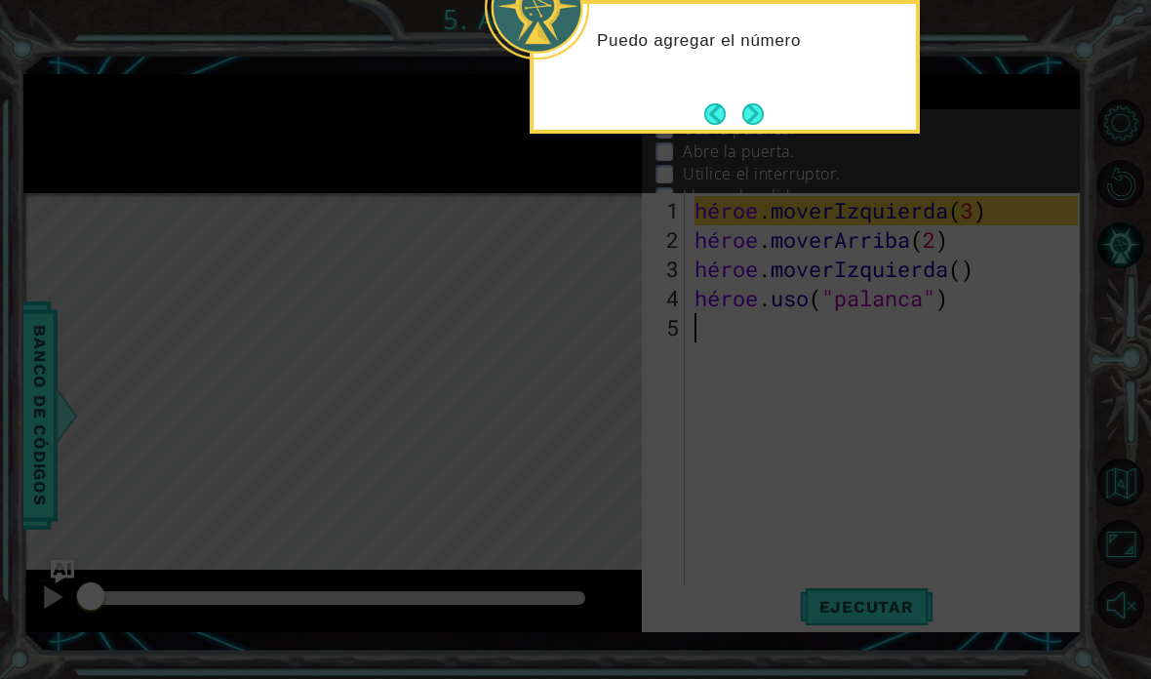
click at [764, 121] on button "Próximo" at bounding box center [752, 113] width 21 height 21
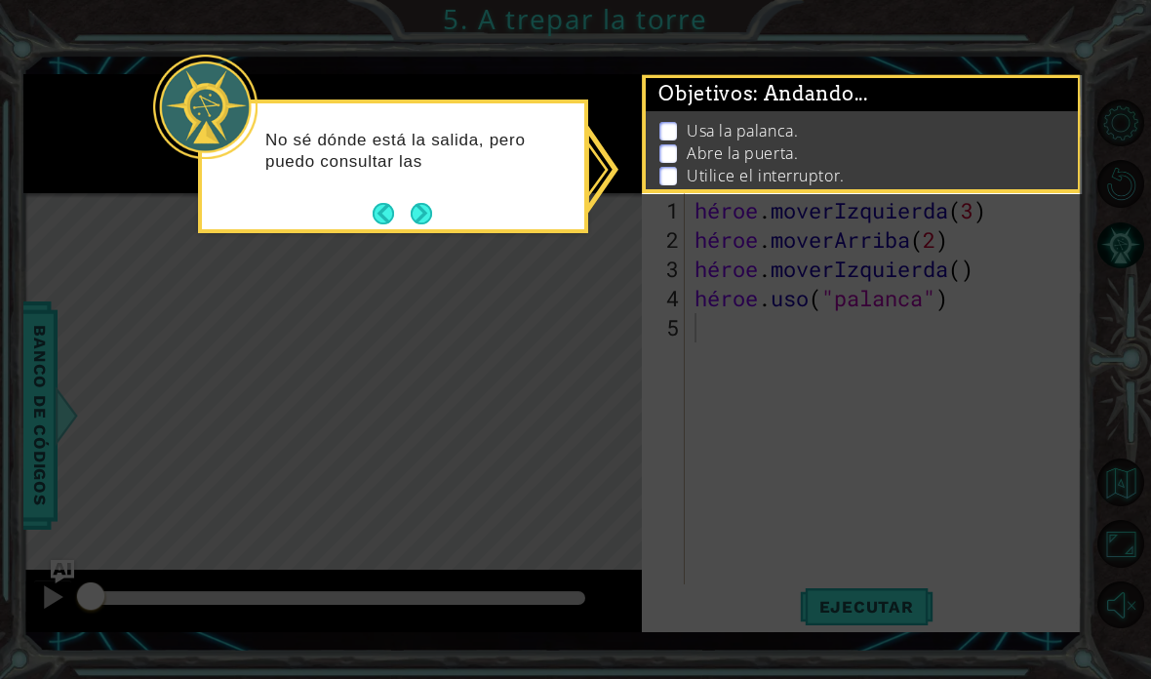
click at [411, 204] on button "Próximo" at bounding box center [421, 213] width 21 height 21
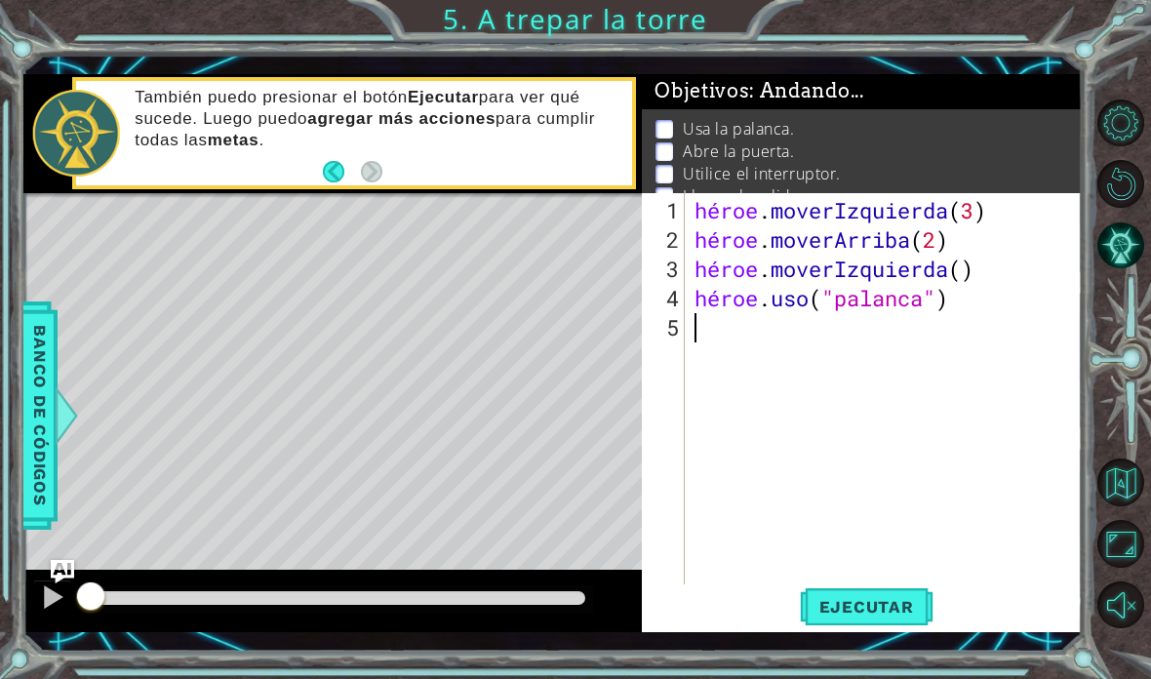
click at [901, 678] on html "1 [DEMOGRAPHIC_DATA] XXXXXXXXXXXXXXXXXXXXXXXXXXXXXXXXXXXXXXXXXXXXXXXXXXXXXXXXXX…" at bounding box center [575, 339] width 1151 height 679
click at [914, 671] on div "1 [DEMOGRAPHIC_DATA] XXXXXXXXXXXXXXXXXXXXXXXXXXXXXXXXXXXXXXXXXXXXXXXXXXXXXXXXXX…" at bounding box center [575, 339] width 1151 height 679
click at [892, 676] on div "1 [DEMOGRAPHIC_DATA] XXXXXXXXXXXXXXXXXXXXXXXXXXXXXXXXXXXXXXXXXXXXXXXXXXXXXXXXXX…" at bounding box center [575, 339] width 1151 height 679
click at [976, 371] on div "héroe . moverIzquierda ( 3 ) héroe . moverArriba ( 2 ) héroe . moverIzquierda (…" at bounding box center [889, 430] width 397 height 468
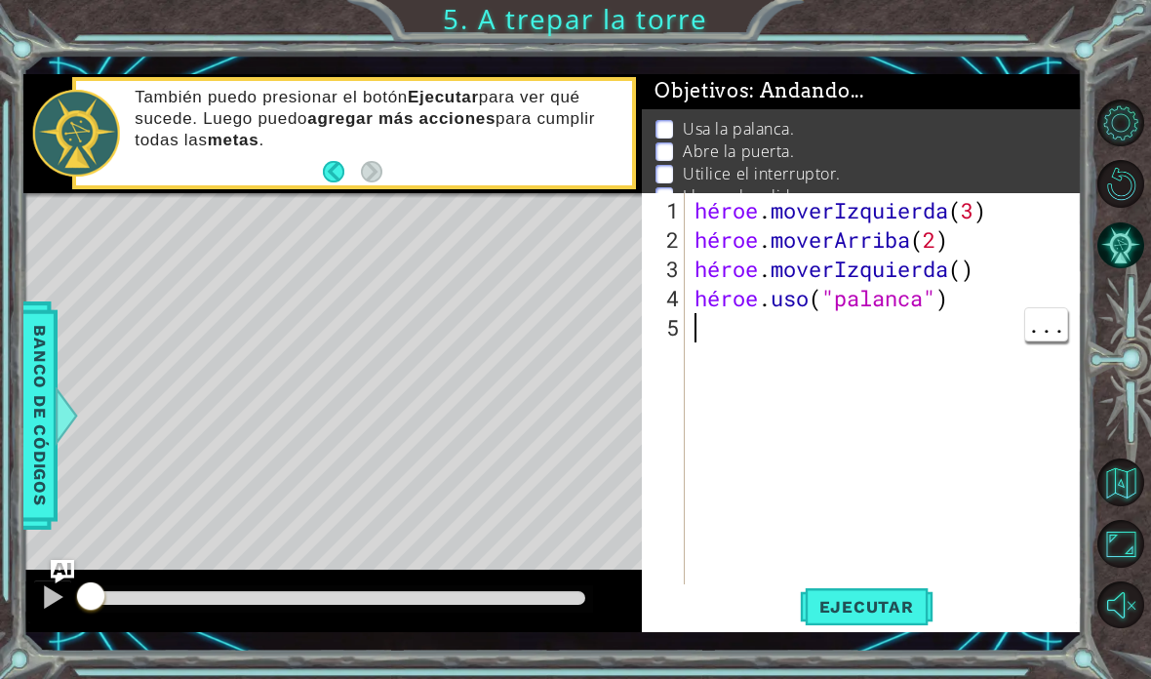
click at [947, 313] on div "héroe . moverIzquierda ( 3 ) héroe . moverArriba ( 2 ) héroe . moverIzquierda (…" at bounding box center [889, 430] width 397 height 468
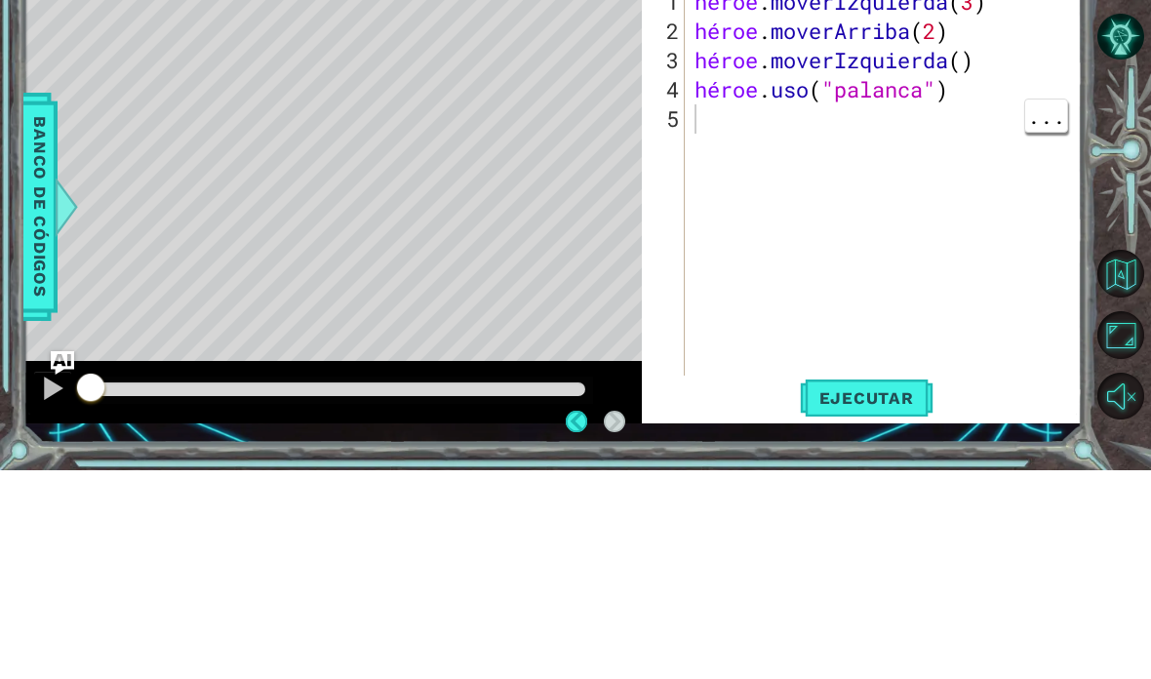
scroll to position [25, 0]
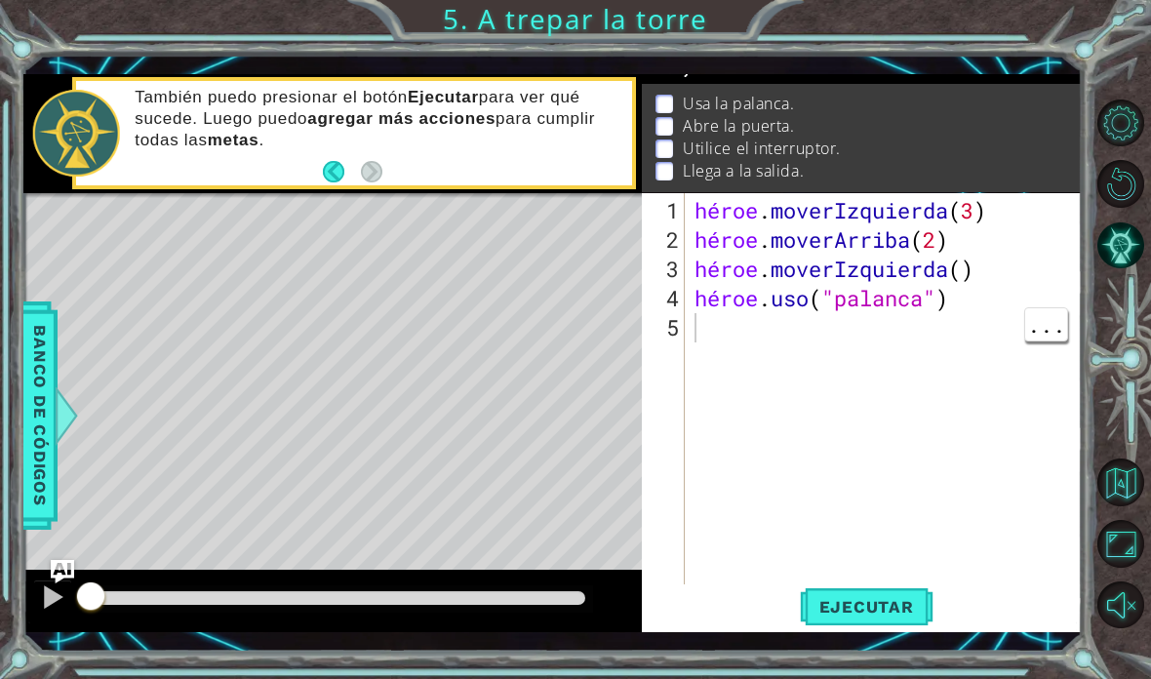
click at [912, 329] on div "héroe . moverIzquierda ( 3 ) héroe . moverArriba ( 2 ) héroe . moverIzquierda (…" at bounding box center [889, 430] width 397 height 468
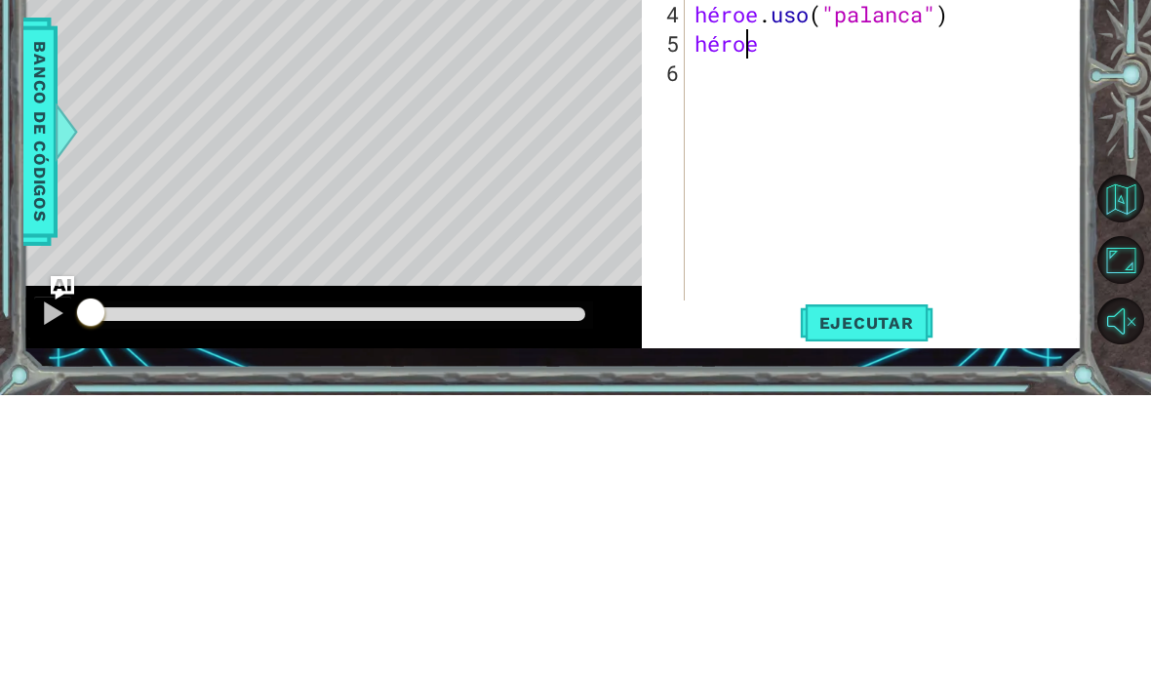
scroll to position [34, 87]
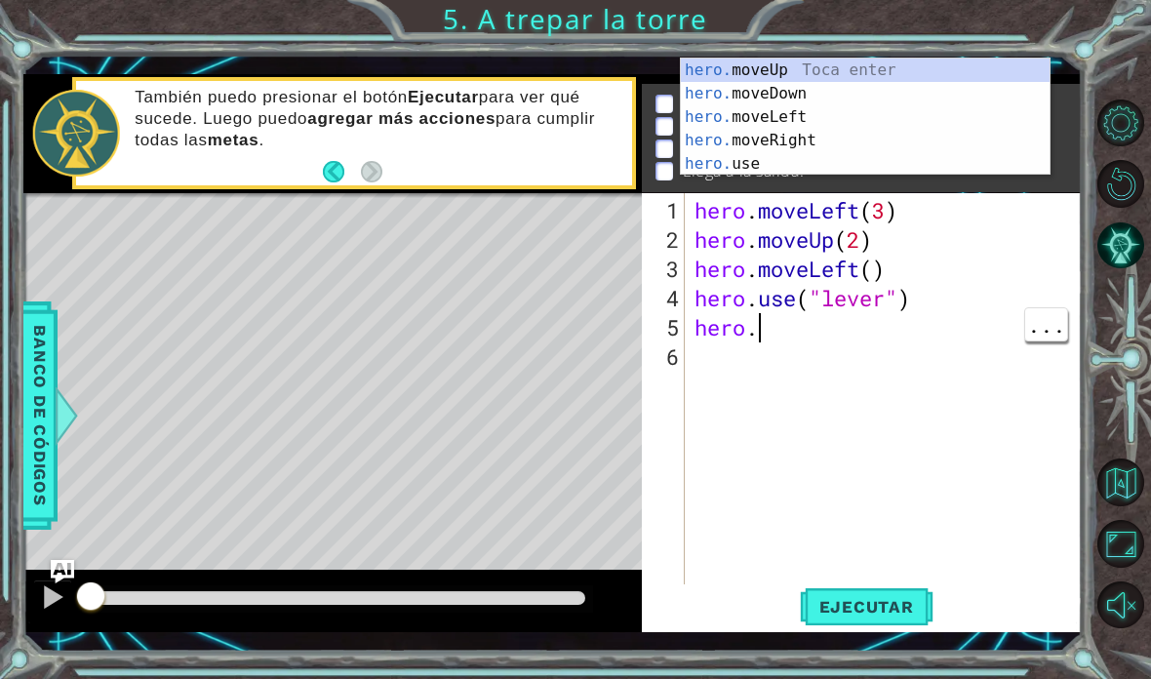
click at [872, 340] on div "hero . moveLeft ( 3 ) hero . moveUp ( 2 ) hero . moveLeft ( ) hero . use ( "lev…" at bounding box center [889, 430] width 397 height 468
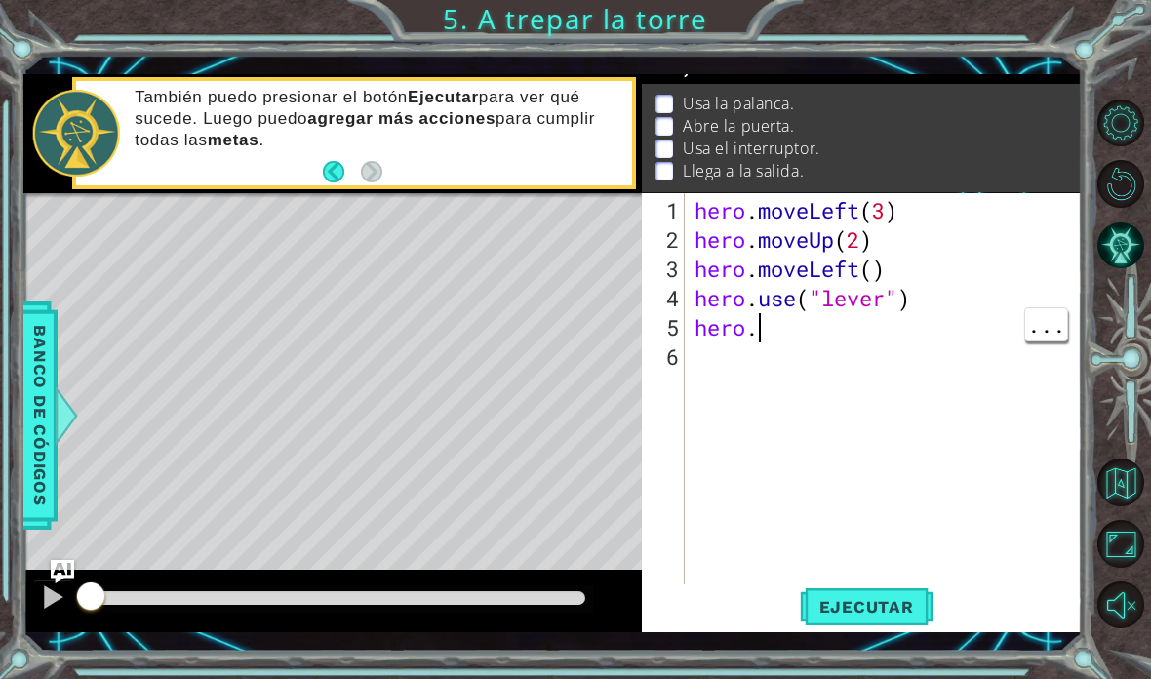
click at [775, 331] on div "hero . moveLeft ( 3 ) hero . moveUp ( 2 ) hero . moveLeft ( ) hero . use ( "lev…" at bounding box center [889, 430] width 397 height 468
click at [806, 336] on div "hero . moveLeft ( 3 ) hero . moveUp ( 2 ) hero . moveLeft ( ) hero . use ( "lev…" at bounding box center [889, 430] width 397 height 468
click at [885, 613] on span "Ejecutar" at bounding box center [867, 607] width 134 height 20
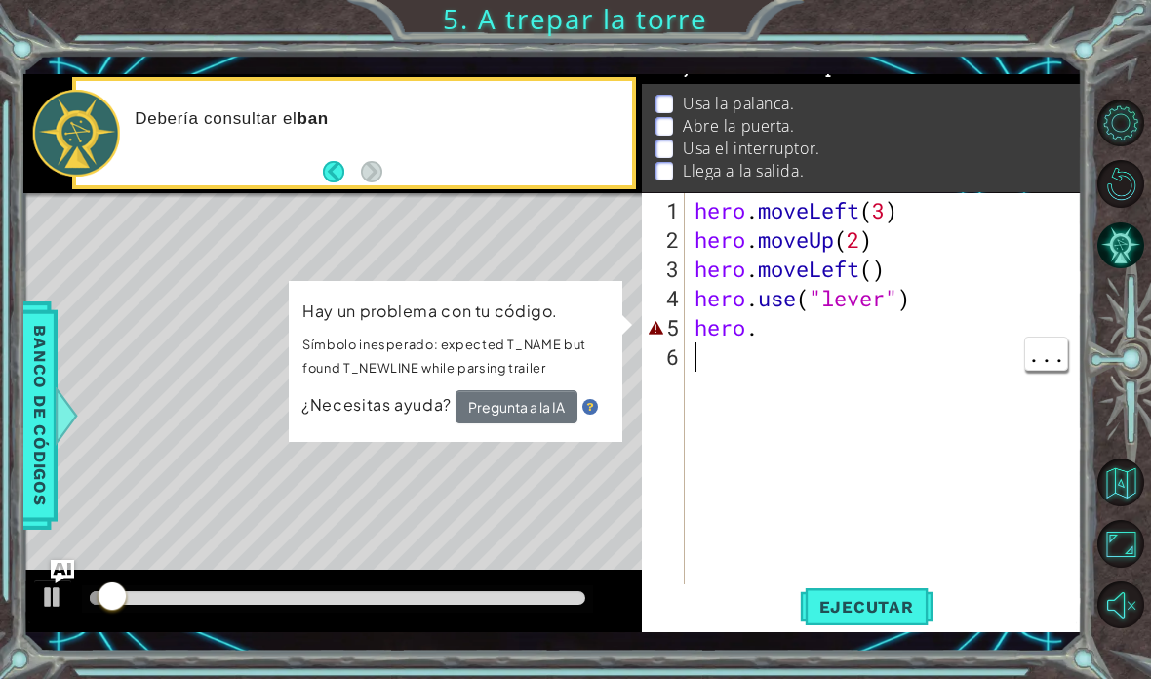
click at [928, 348] on div "hero . moveLeft ( 3 ) hero . moveUp ( 2 ) hero . moveLeft ( ) hero . use ( "lev…" at bounding box center [889, 430] width 397 height 468
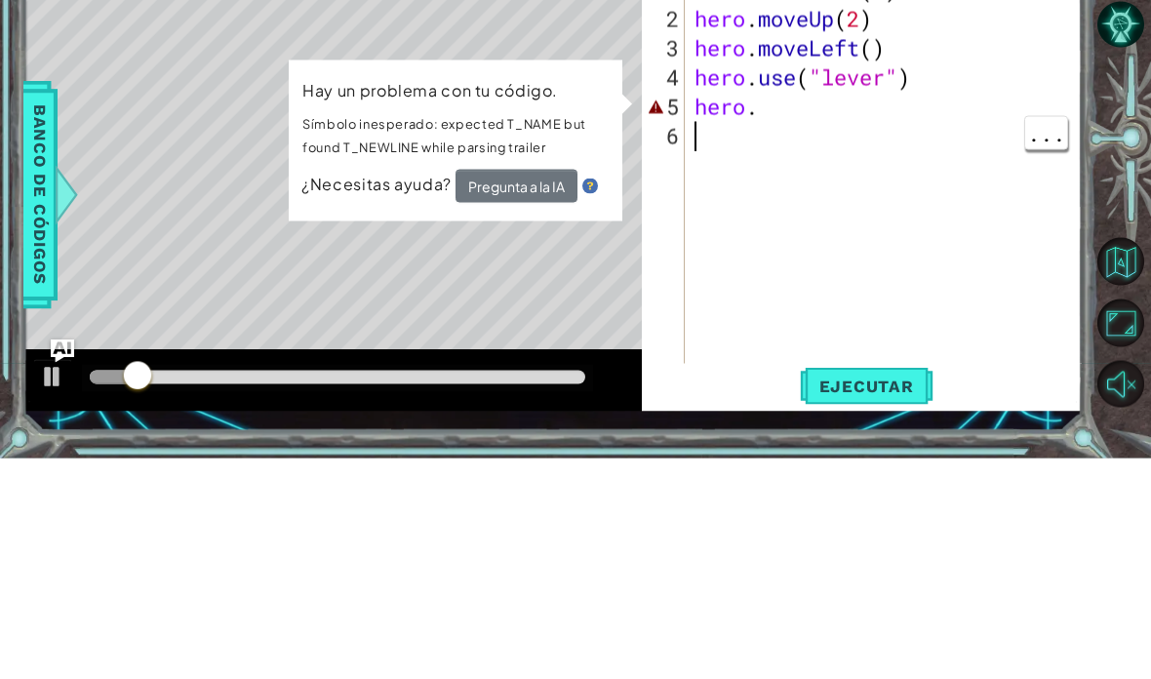
click at [885, 196] on div "hero . moveLeft ( 3 ) hero . moveUp ( 2 ) hero . moveLeft ( ) hero . use ( "lev…" at bounding box center [889, 430] width 397 height 468
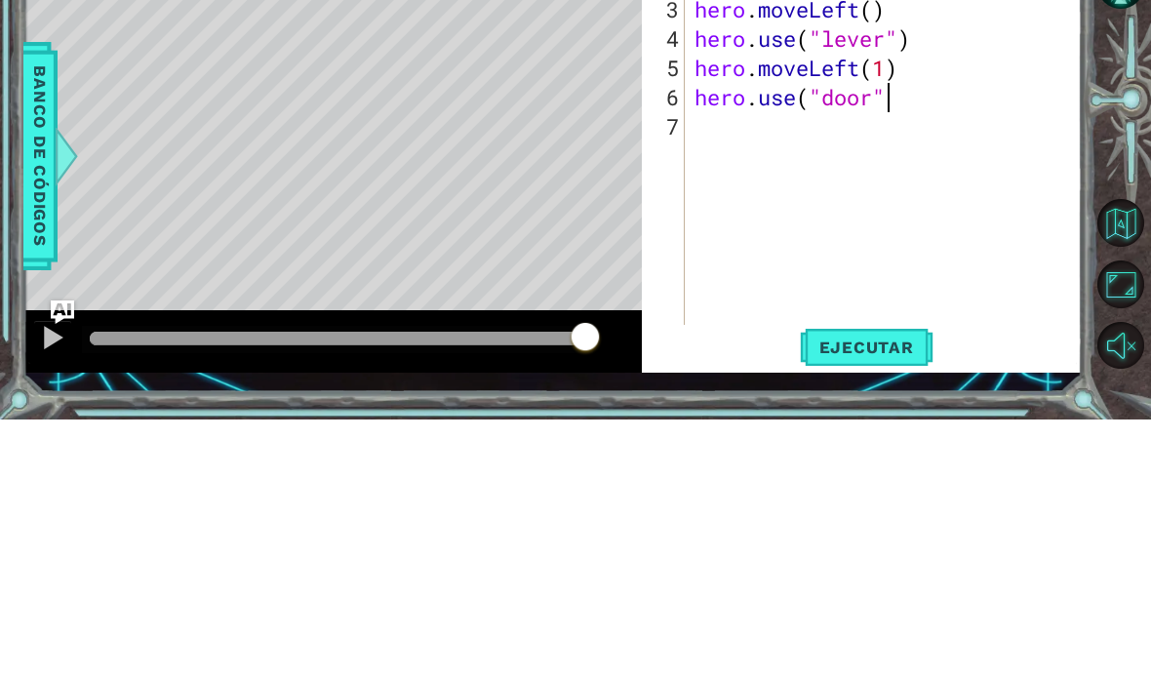
scroll to position [34, 125]
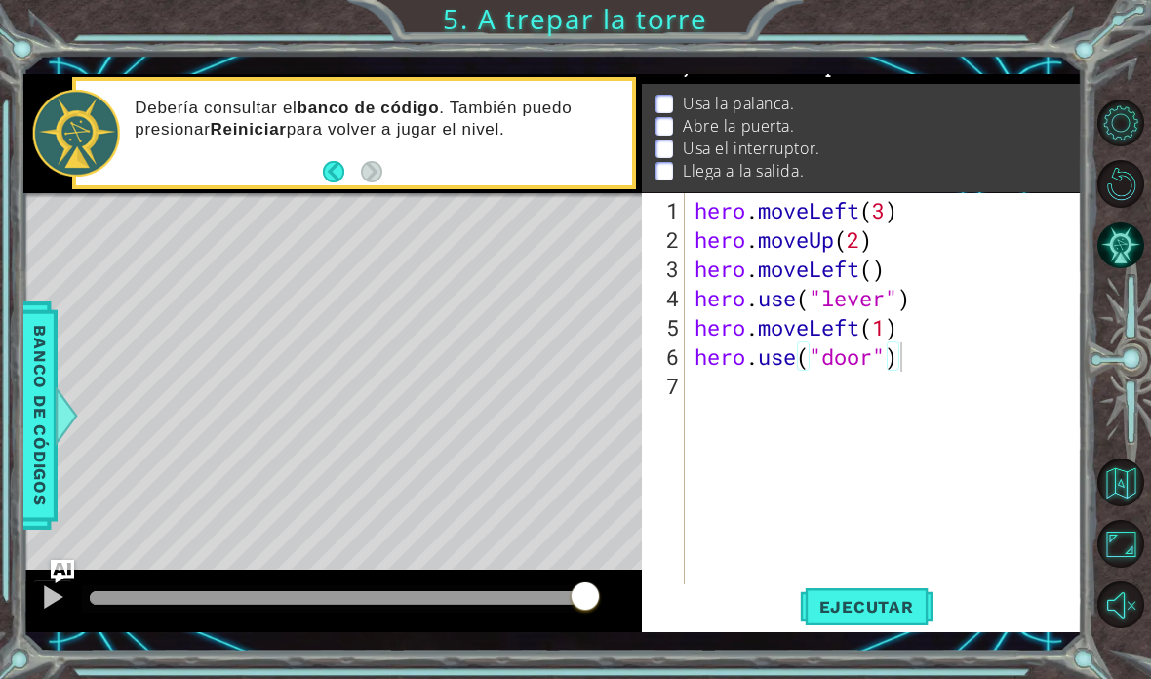
click at [878, 605] on span "Ejecutar" at bounding box center [867, 607] width 134 height 20
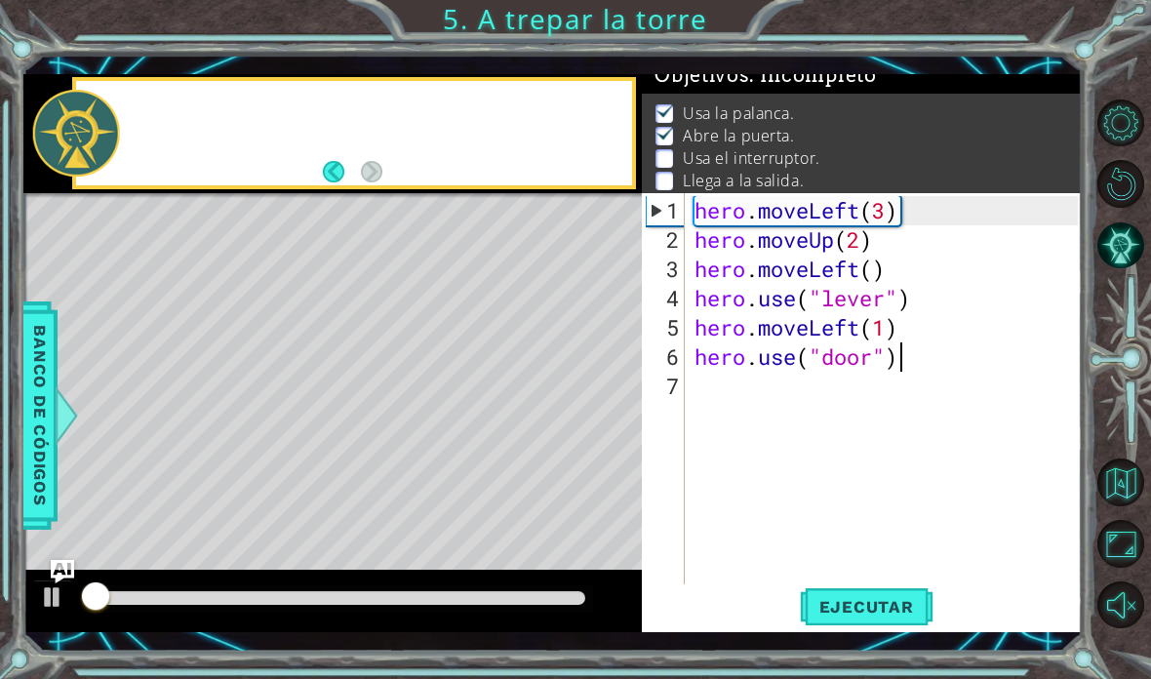
scroll to position [13, 0]
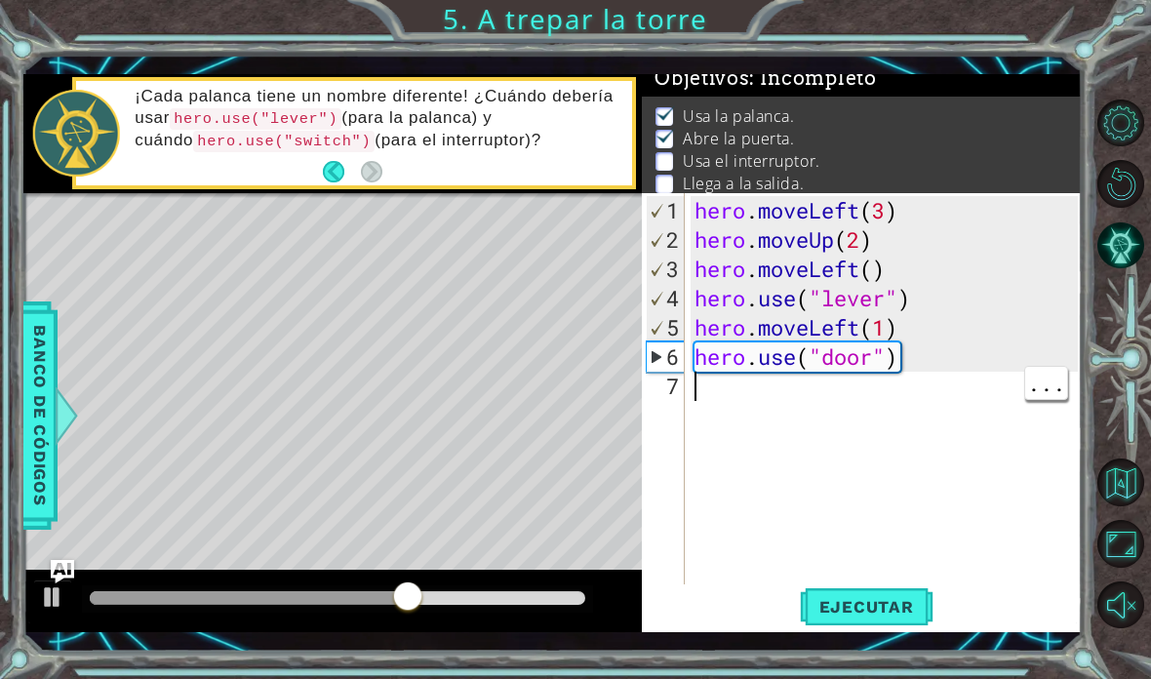
click at [932, 394] on div "hero . moveLeft ( 3 ) hero . moveUp ( 2 ) hero . moveLeft ( ) hero . use ( "lev…" at bounding box center [889, 430] width 397 height 468
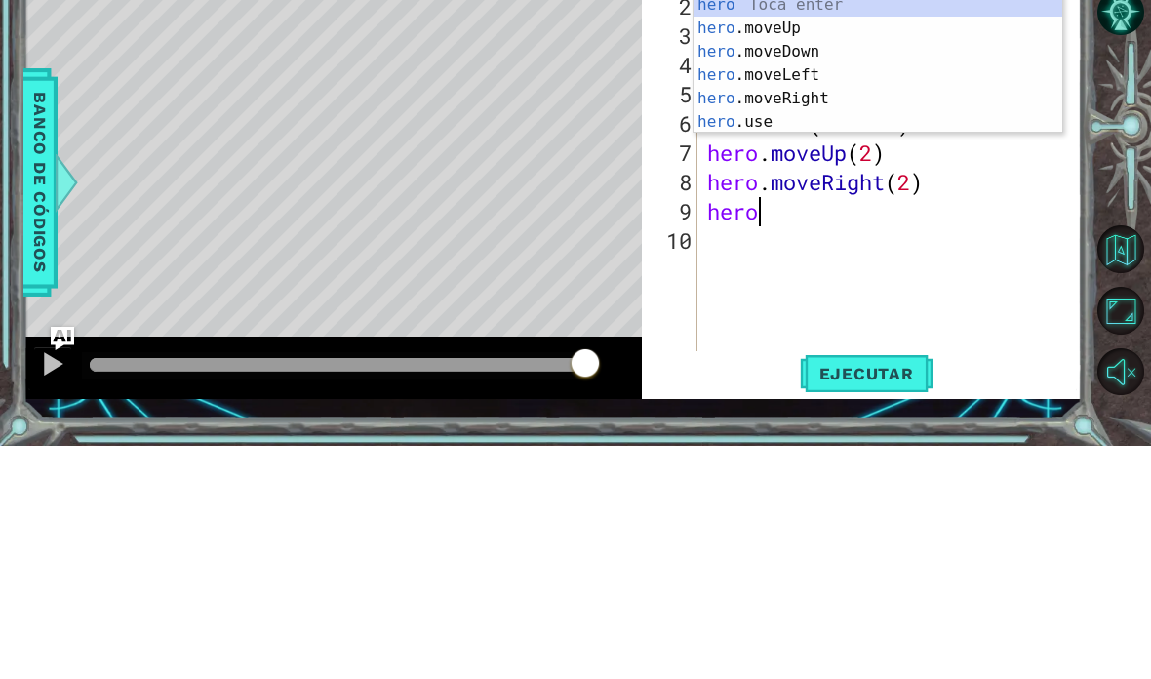
scroll to position [34, 87]
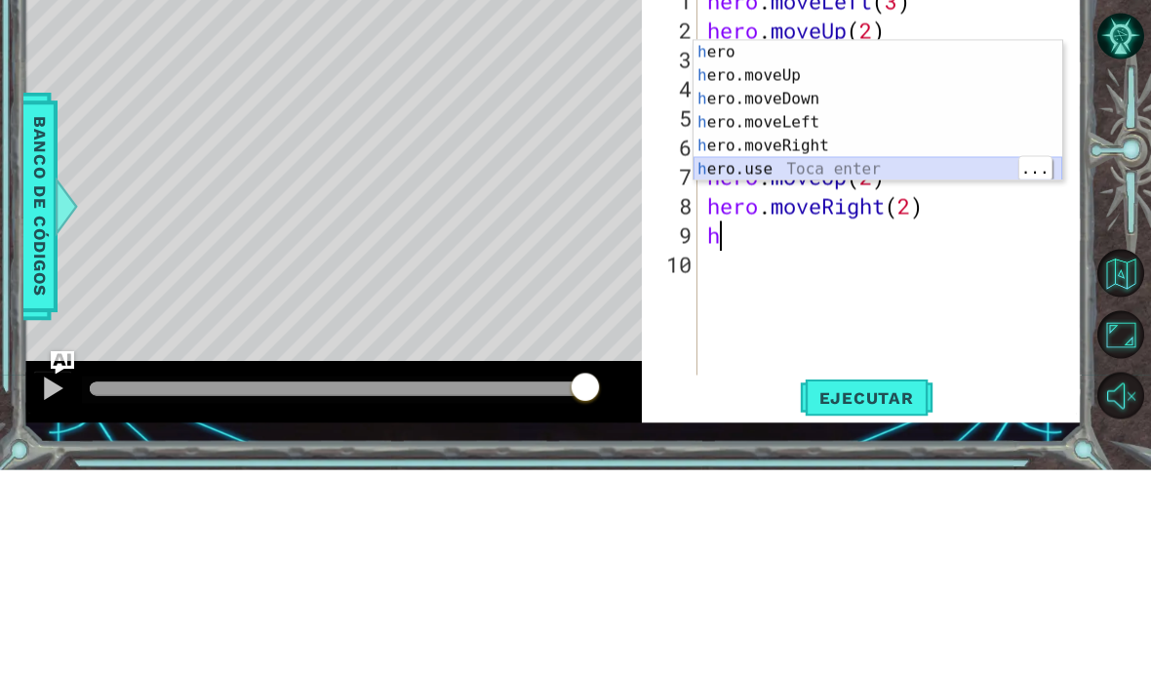
click at [823, 250] on div "h ero Toca enter h ero.moveUp Toca enter h ero.moveDown Toca enter h ero.moveLe…" at bounding box center [878, 343] width 369 height 187
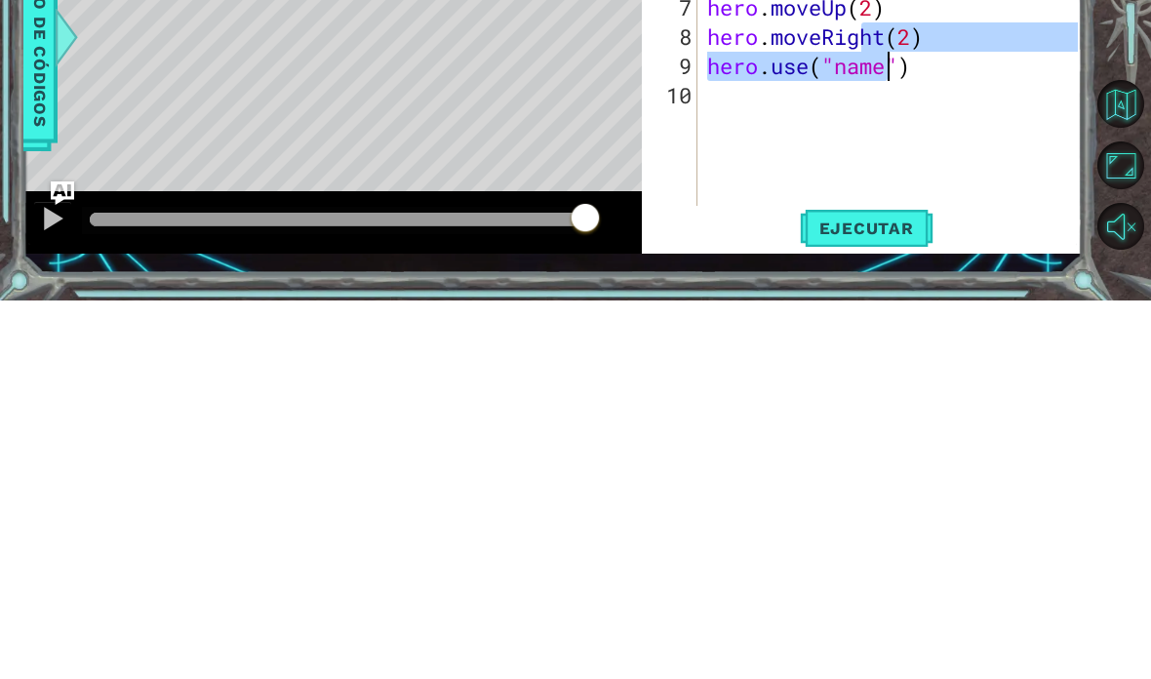
click at [868, 196] on div "hero . moveLeft ( 3 ) hero . moveUp ( 2 ) hero . moveLeft ( ) hero . use ( "lev…" at bounding box center [895, 430] width 385 height 468
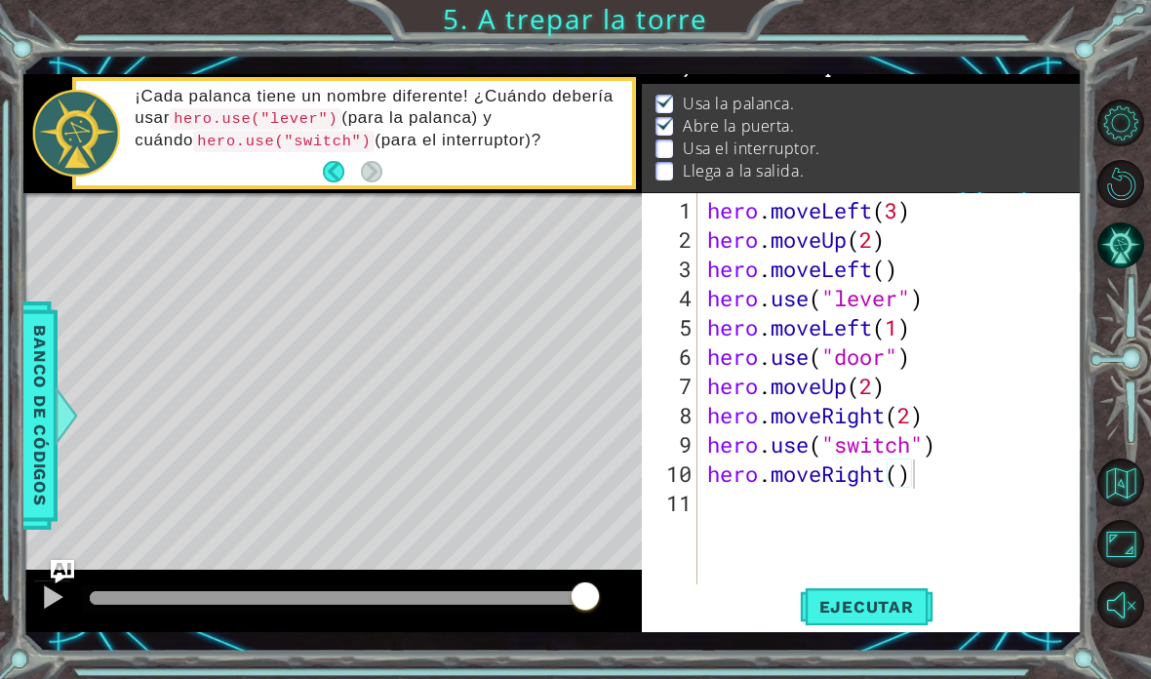
type textarea "abcde fg"
click at [903, 595] on button "Ejecutar" at bounding box center [867, 606] width 134 height 44
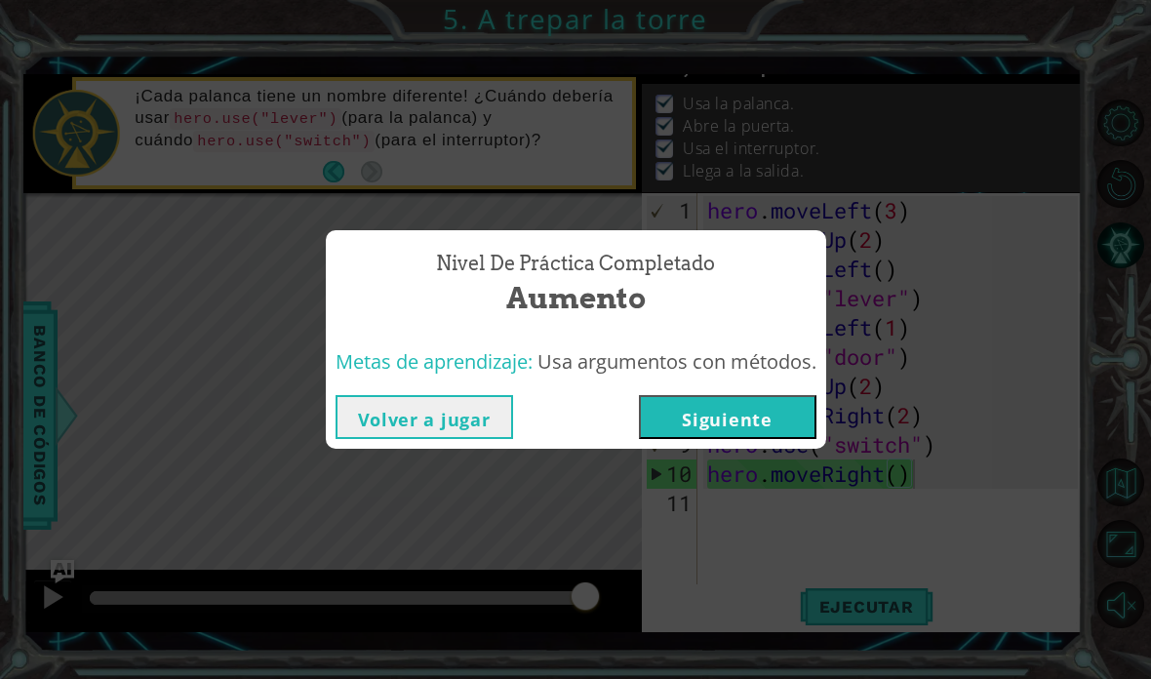
click at [784, 420] on button "Siguiente" at bounding box center [728, 417] width 178 height 44
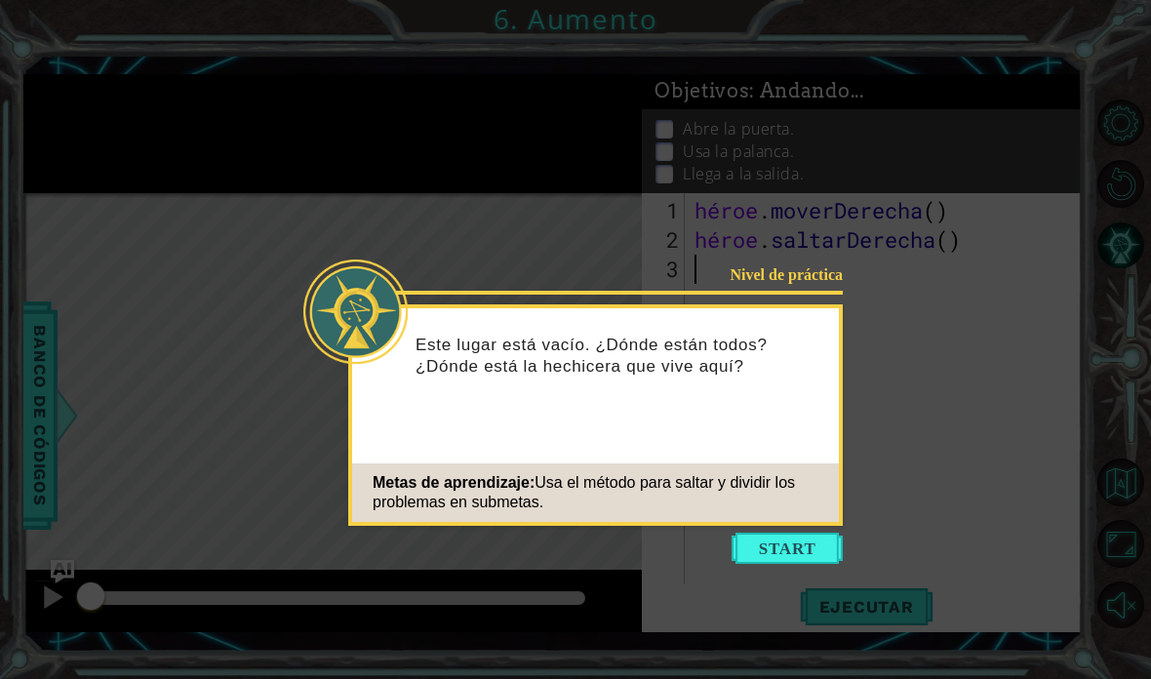
click at [752, 549] on button "Comenzar" at bounding box center [787, 548] width 111 height 31
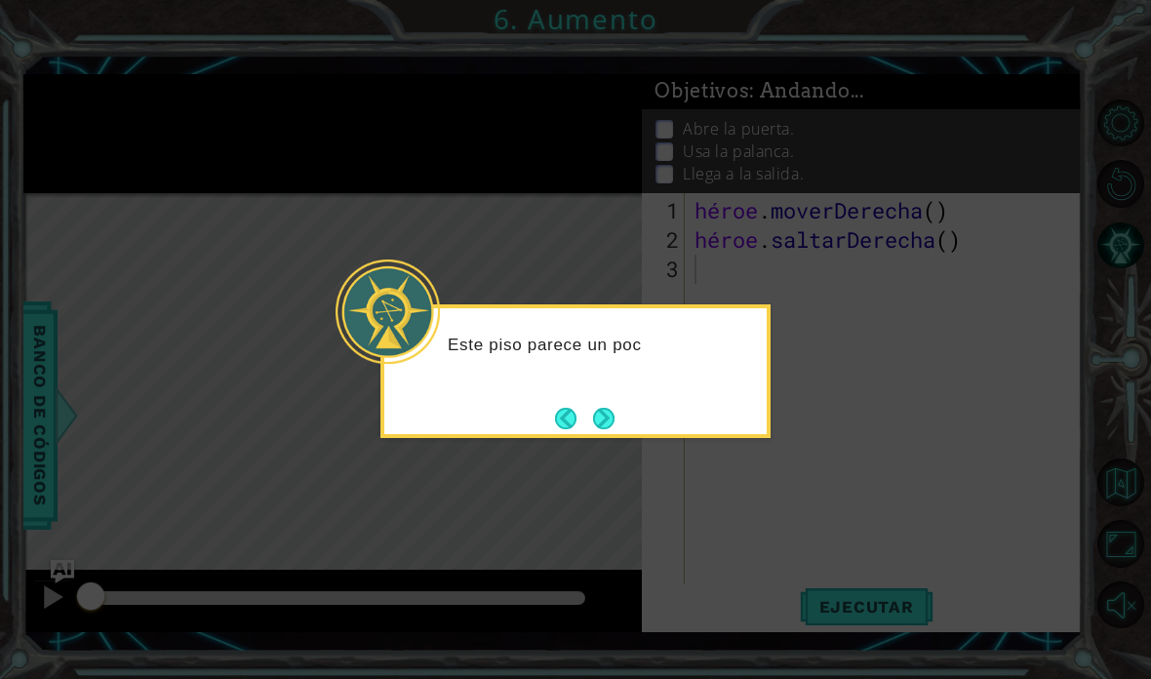
click at [615, 428] on button "Próximo" at bounding box center [603, 418] width 21 height 21
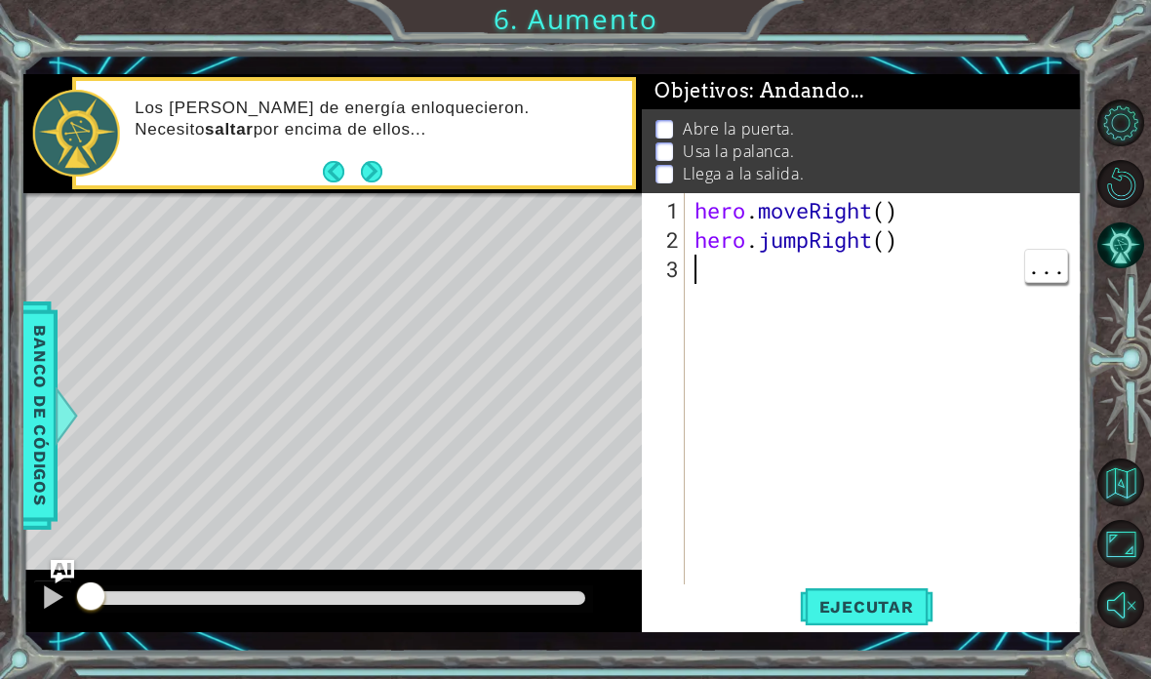
click at [717, 344] on div "hero . moveRight ( ) hero . jumpRight ( )" at bounding box center [889, 430] width 397 height 468
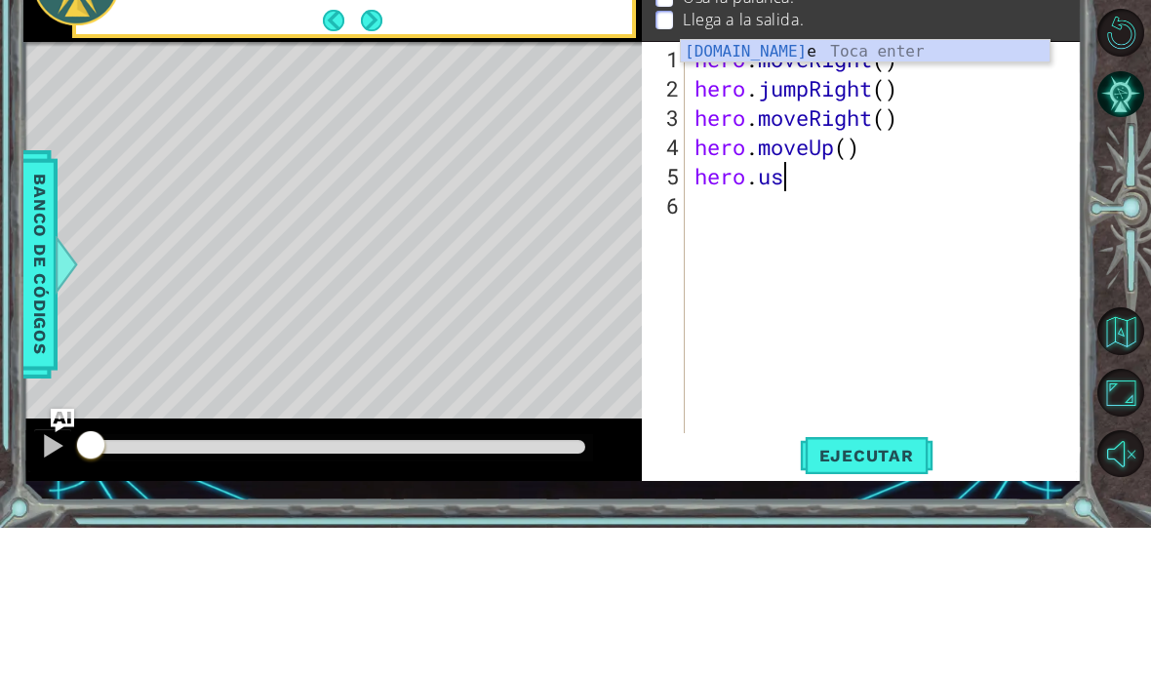
scroll to position [34, 48]
click at [862, 191] on div "hero.use Toca enter" at bounding box center [865, 226] width 369 height 70
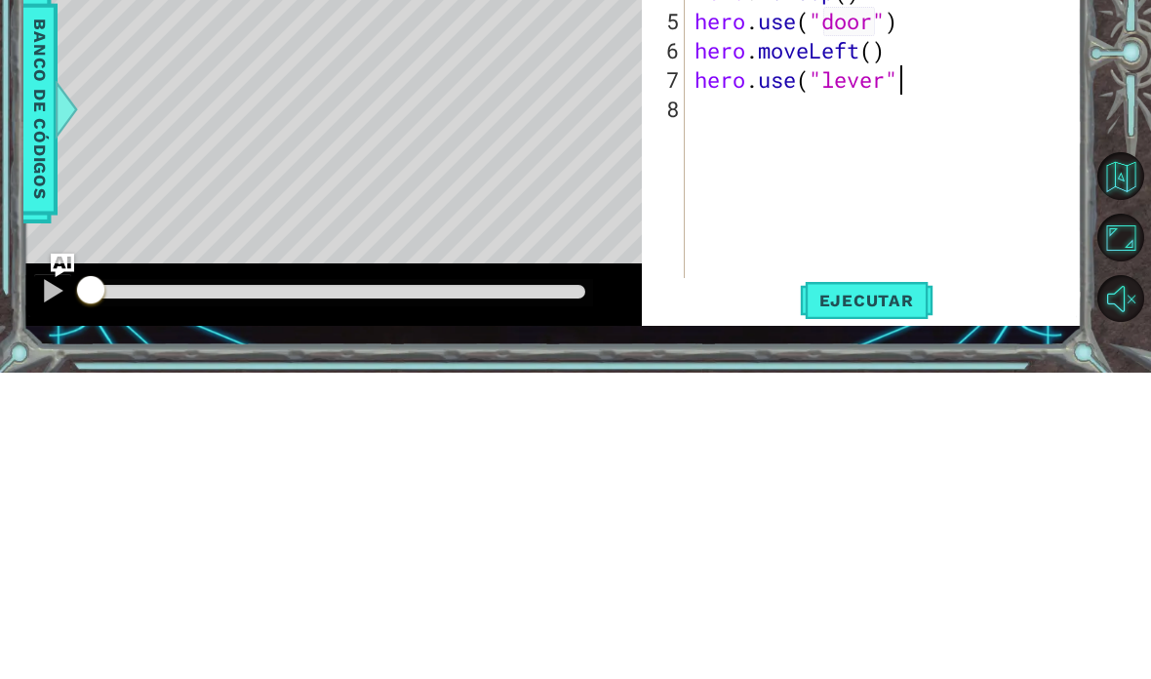
scroll to position [34, 60]
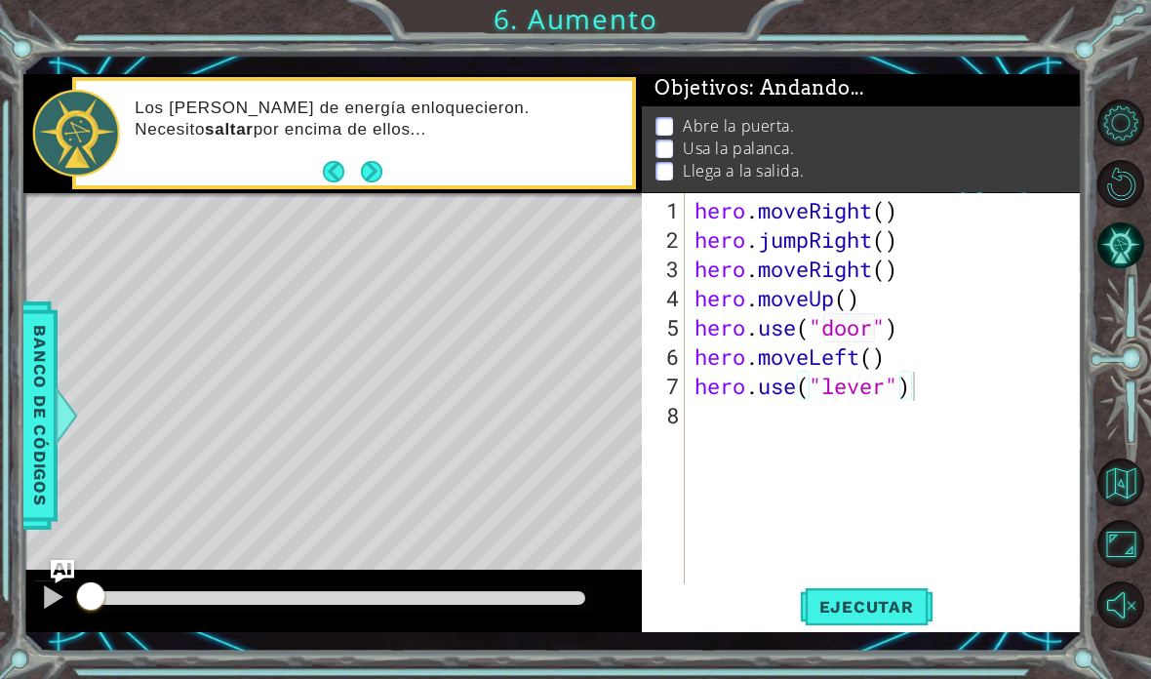
click at [838, 616] on span "Ejecutar" at bounding box center [867, 607] width 134 height 20
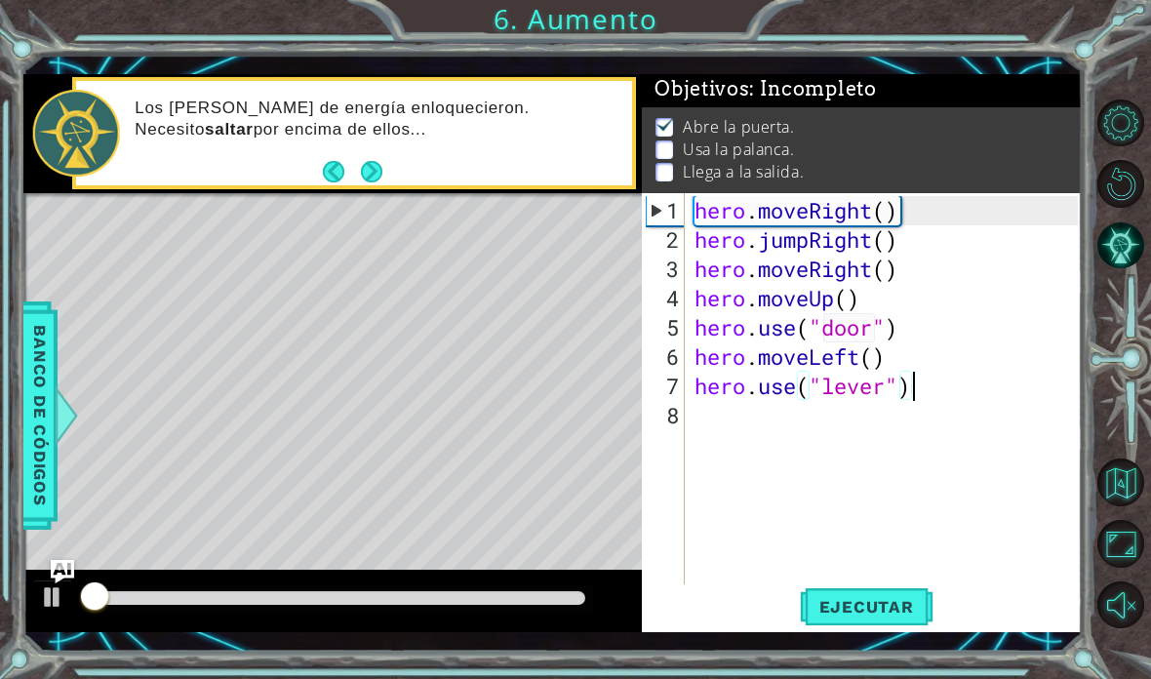
scroll to position [1, 0]
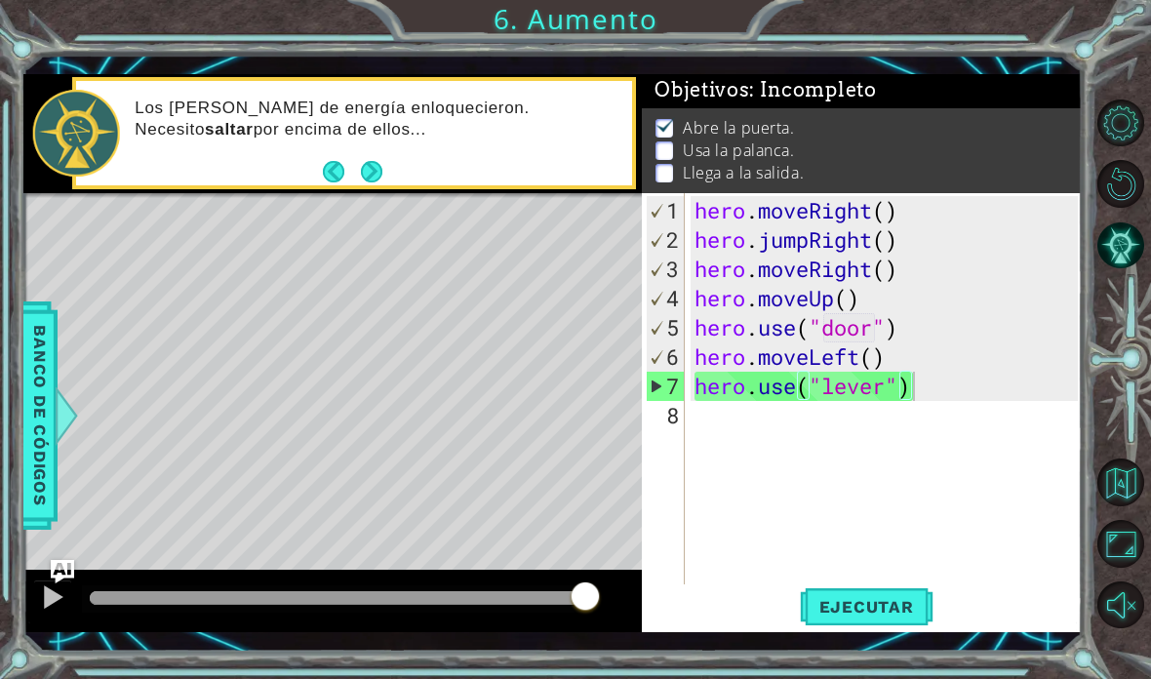
click at [908, 604] on span "Ejecutar" at bounding box center [867, 607] width 134 height 20
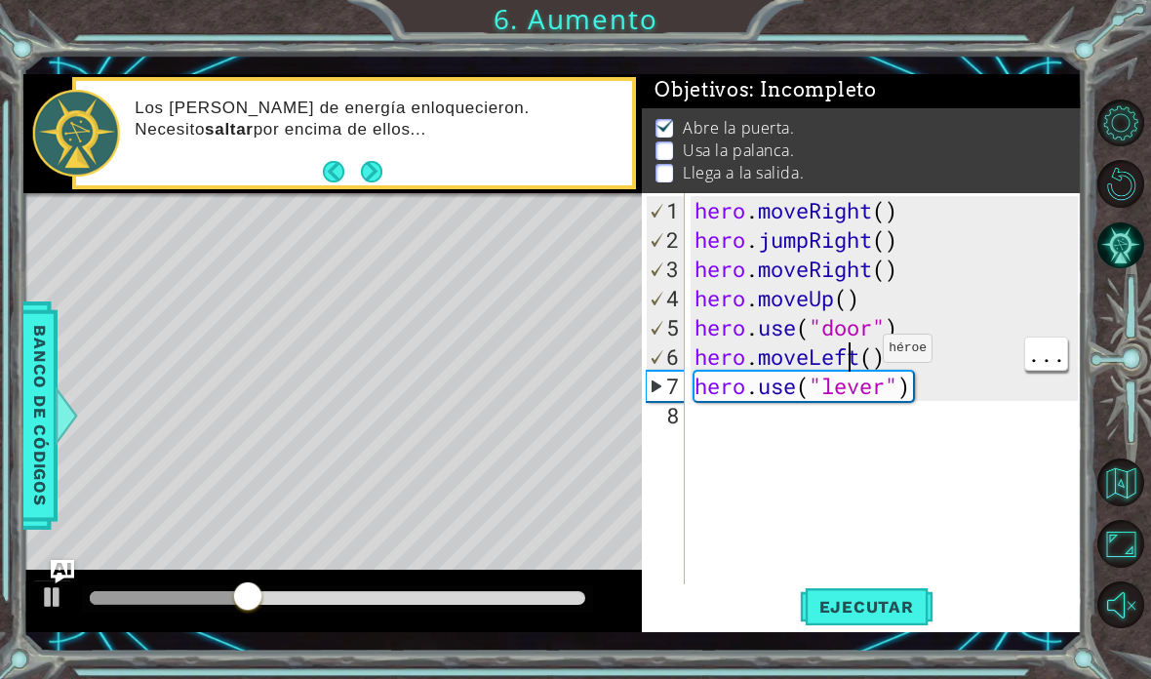
click at [853, 357] on div "hero . moveRight ( ) hero . jumpRight ( ) hero . moveRight ( ) hero . moveUp ( …" at bounding box center [889, 430] width 397 height 468
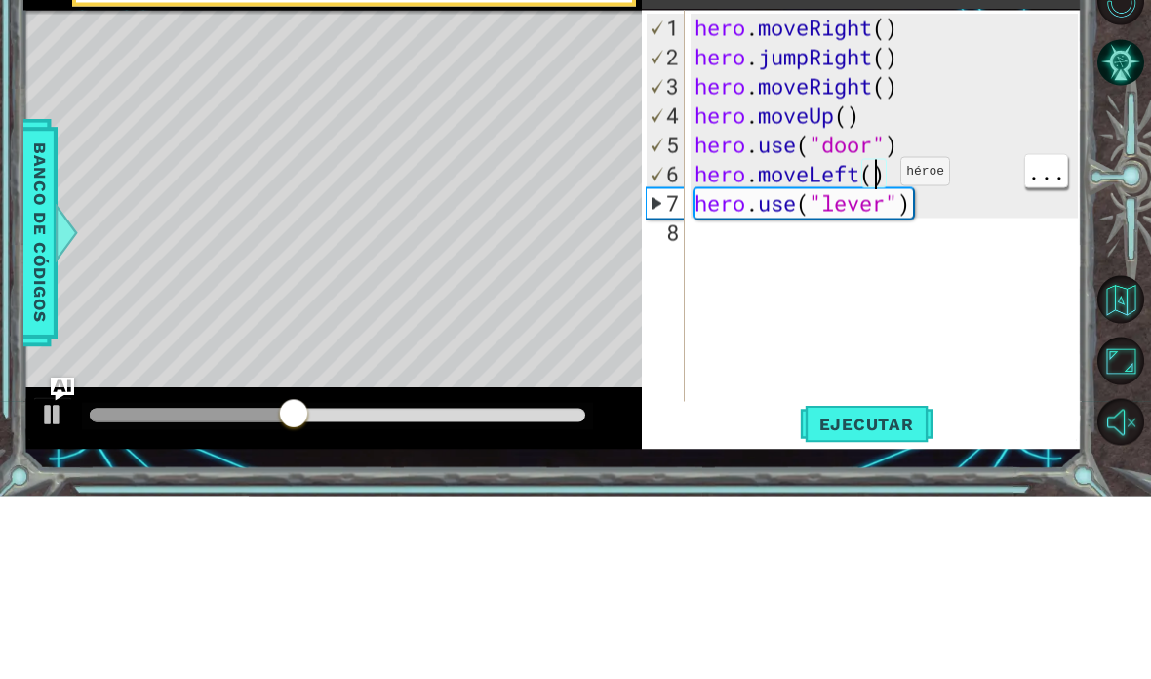
click at [871, 196] on div "hero . moveRight ( ) hero . jumpRight ( ) hero . moveRight ( ) hero . moveUp ( …" at bounding box center [889, 430] width 397 height 468
click at [856, 196] on div "hero . moveRight ( ) hero . jumpRight ( ) hero . moveRight ( ) hero . moveUp ( …" at bounding box center [889, 430] width 397 height 468
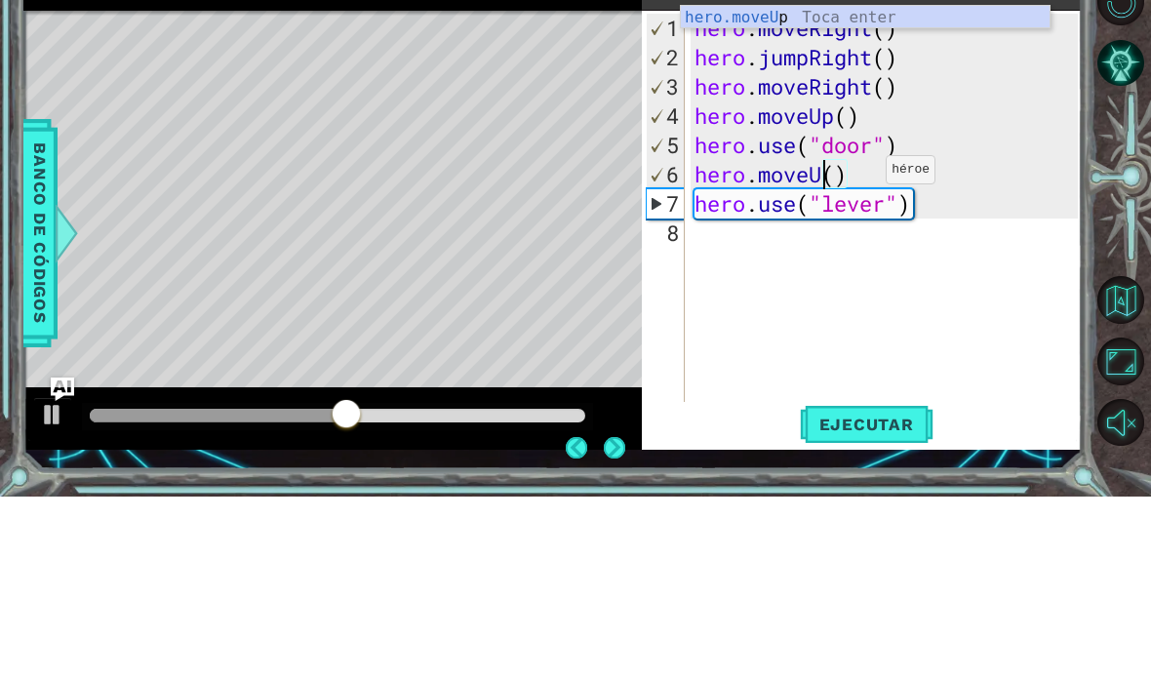
scroll to position [34, 60]
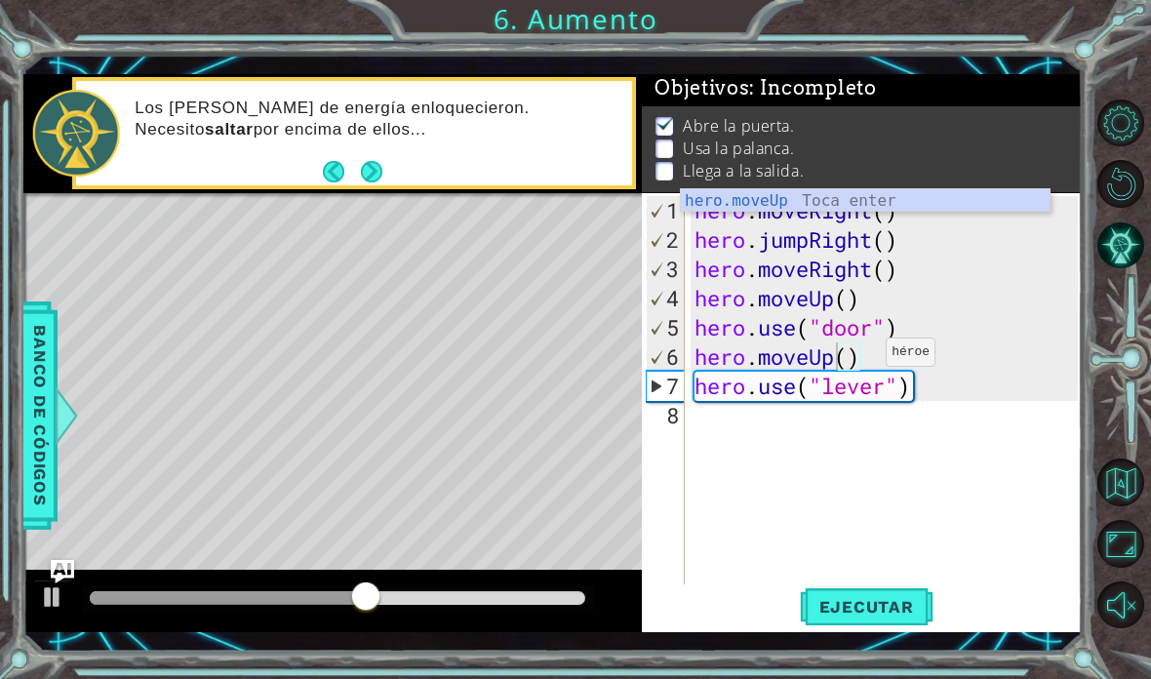
click at [895, 606] on span "Ejecutar" at bounding box center [867, 607] width 134 height 20
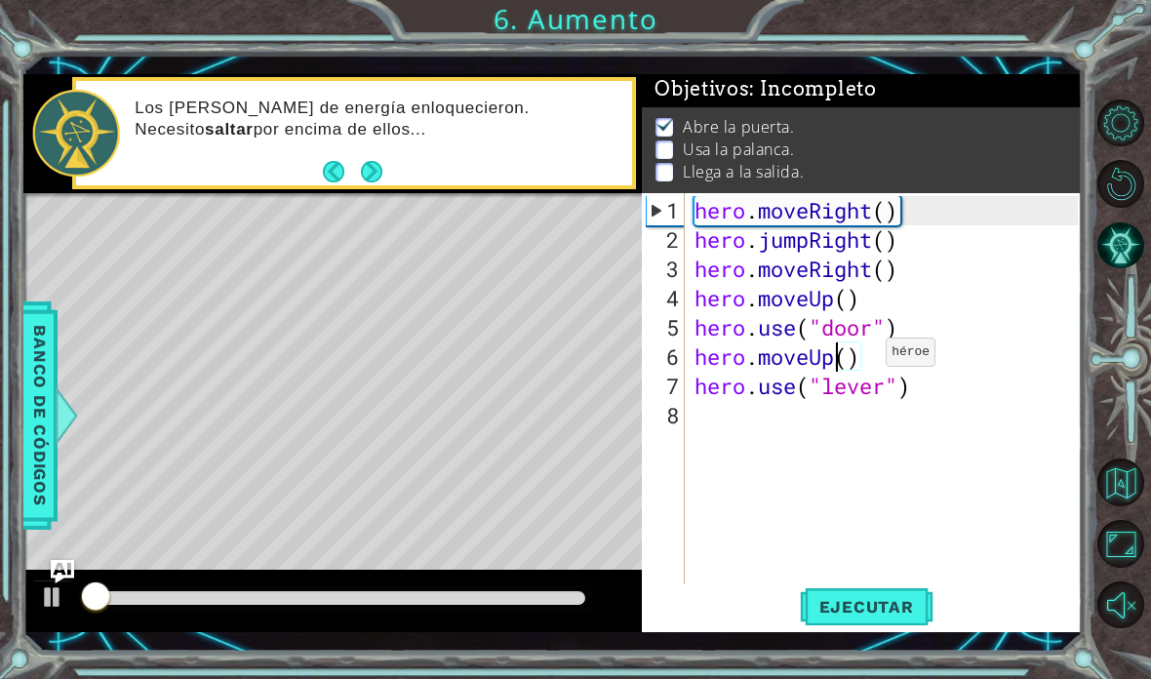
scroll to position [1, 0]
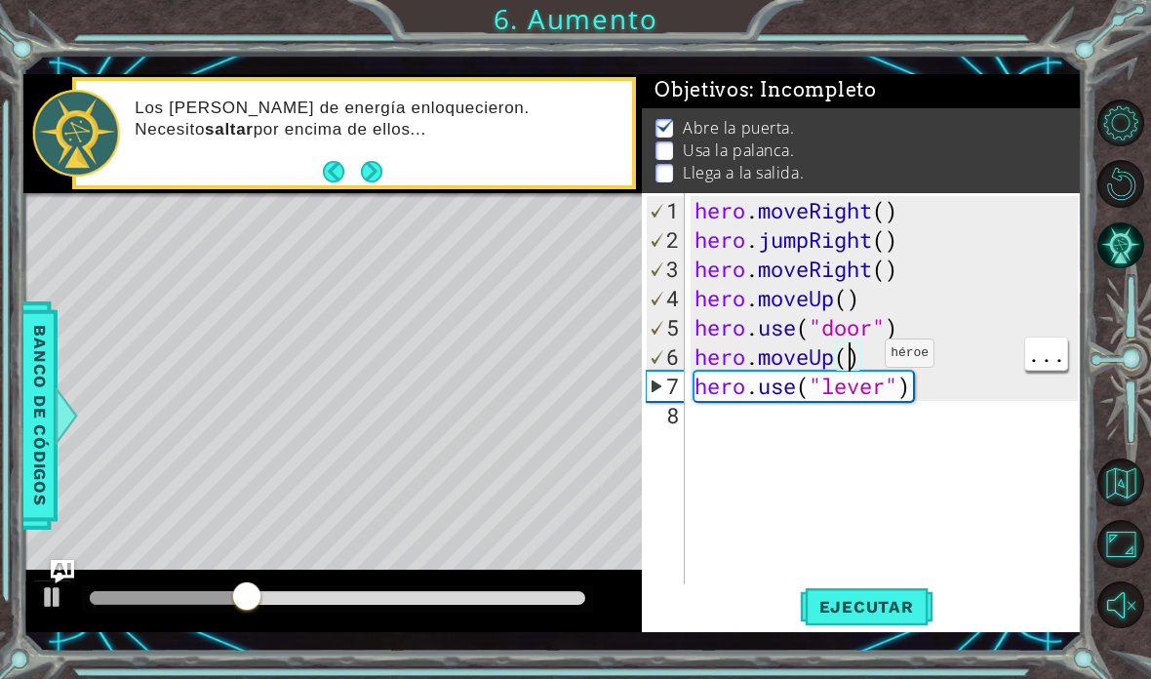
click at [851, 360] on div "hero . moveRight ( ) hero . jumpRight ( ) hero . moveRight ( ) hero . moveUp ( …" at bounding box center [889, 430] width 397 height 468
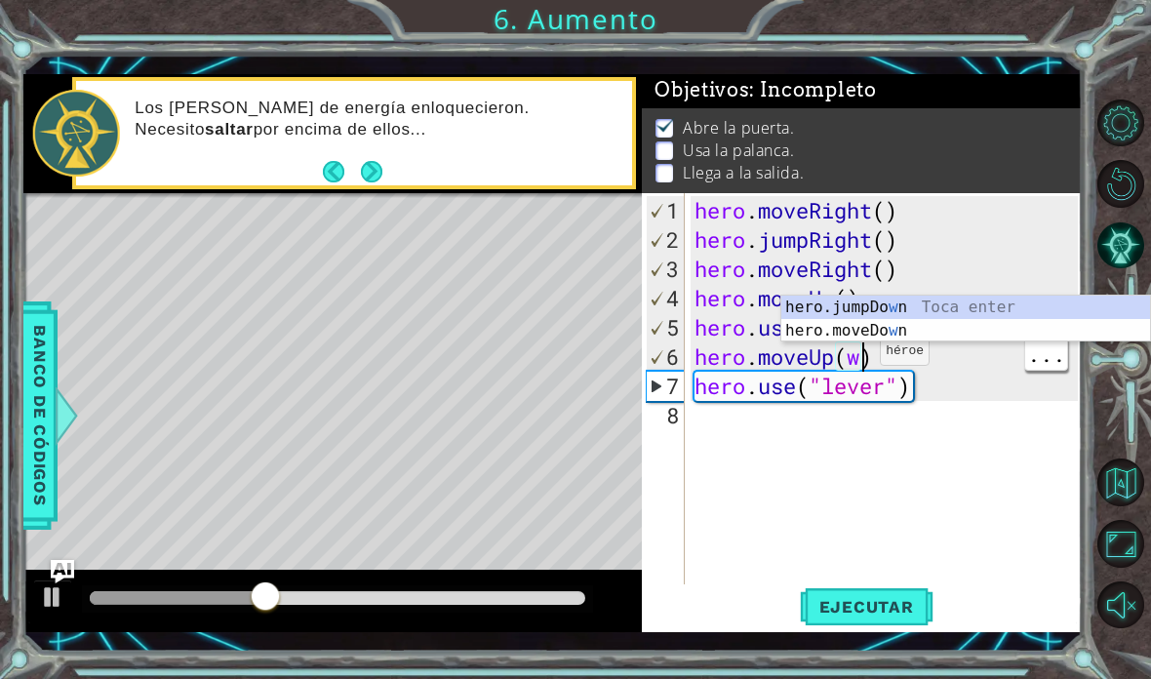
scroll to position [34, 48]
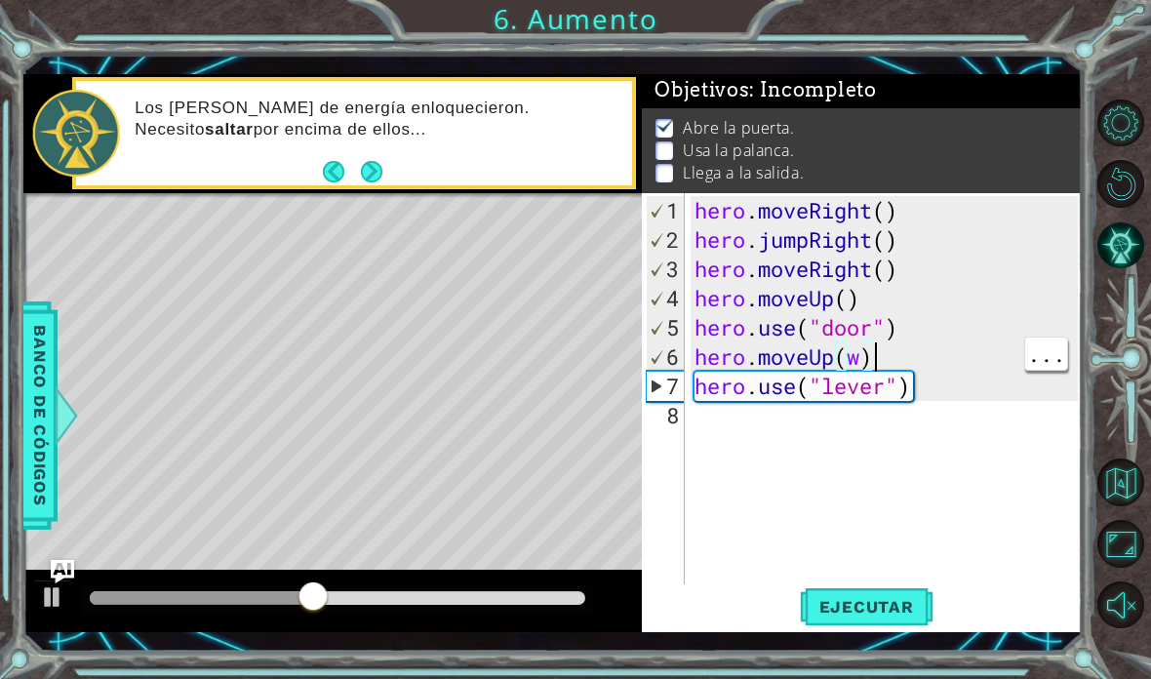
click at [871, 363] on div "hero . moveRight ( ) hero . jumpRight ( ) hero . moveRight ( ) hero . moveUp ( …" at bounding box center [889, 430] width 397 height 468
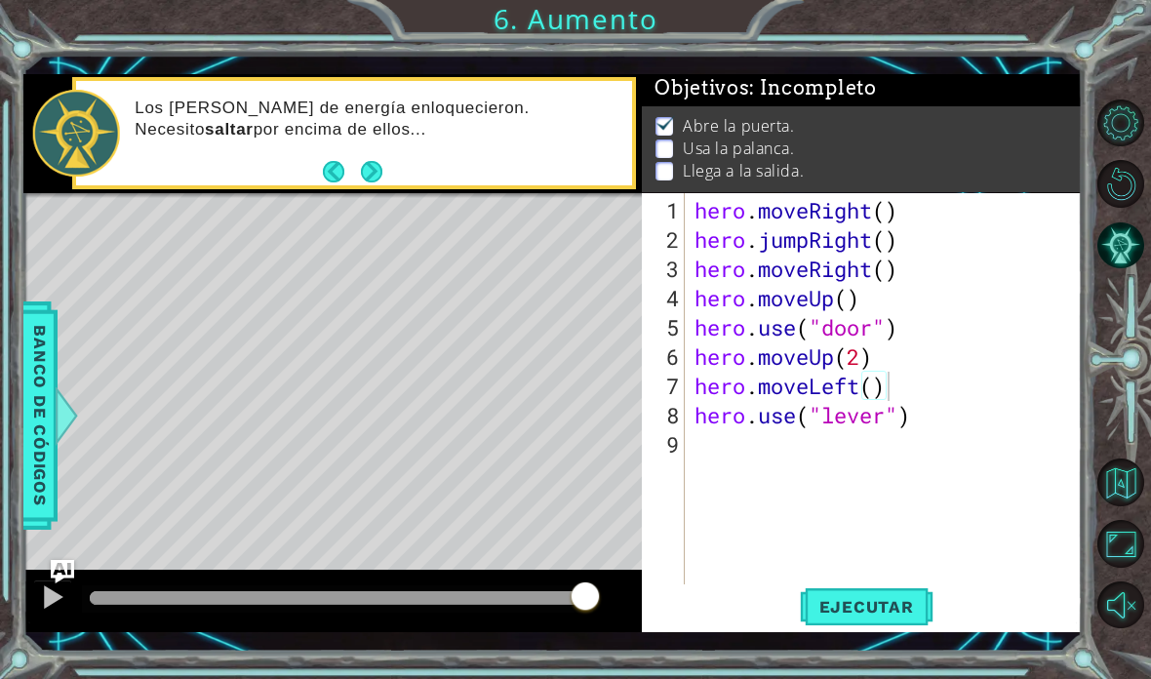
click at [893, 605] on span "Ejecutar" at bounding box center [867, 607] width 134 height 20
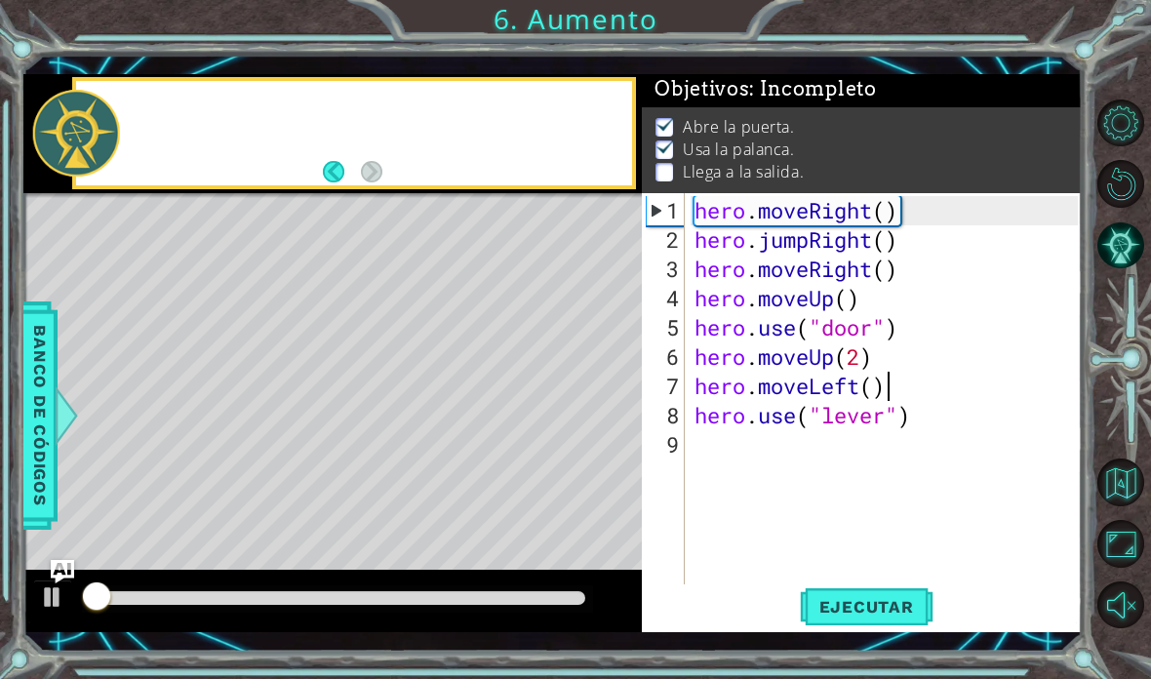
scroll to position [1, 0]
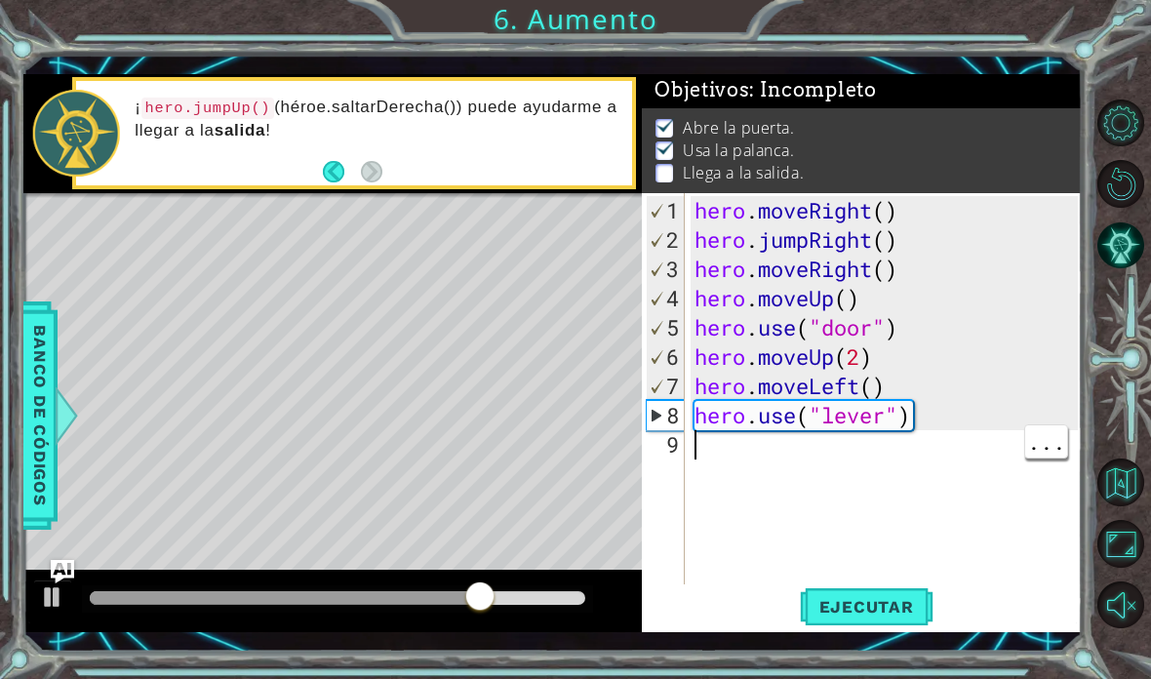
click at [785, 449] on div "hero . moveRight ( ) hero . jumpRight ( ) hero . moveRight ( ) hero . moveUp ( …" at bounding box center [889, 430] width 397 height 468
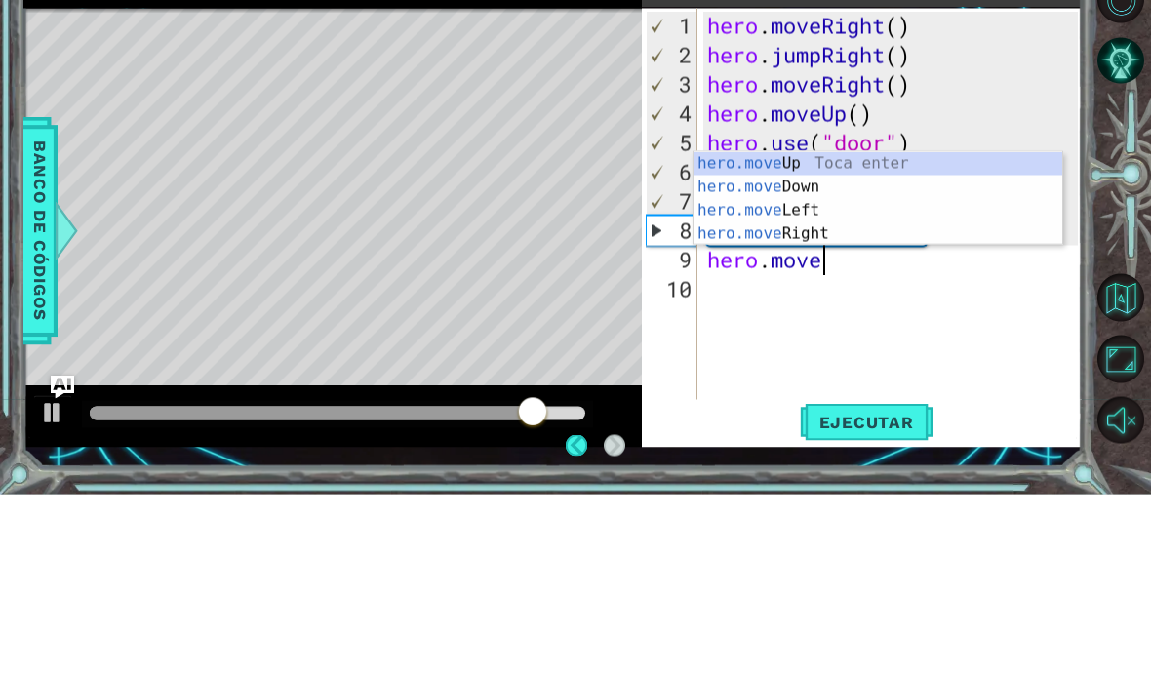
scroll to position [3, 0]
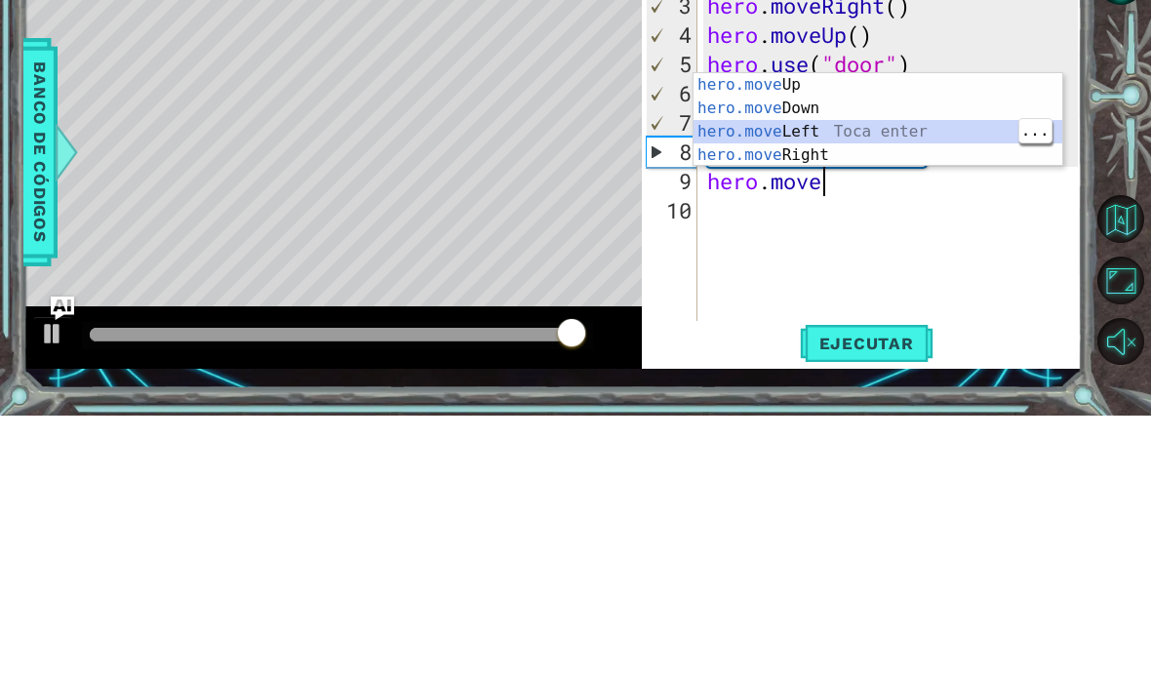
click at [869, 337] on div "hero.move Up Toca enter hero.move Down Toca enter hero.move Left Toca enter her…" at bounding box center [878, 407] width 369 height 140
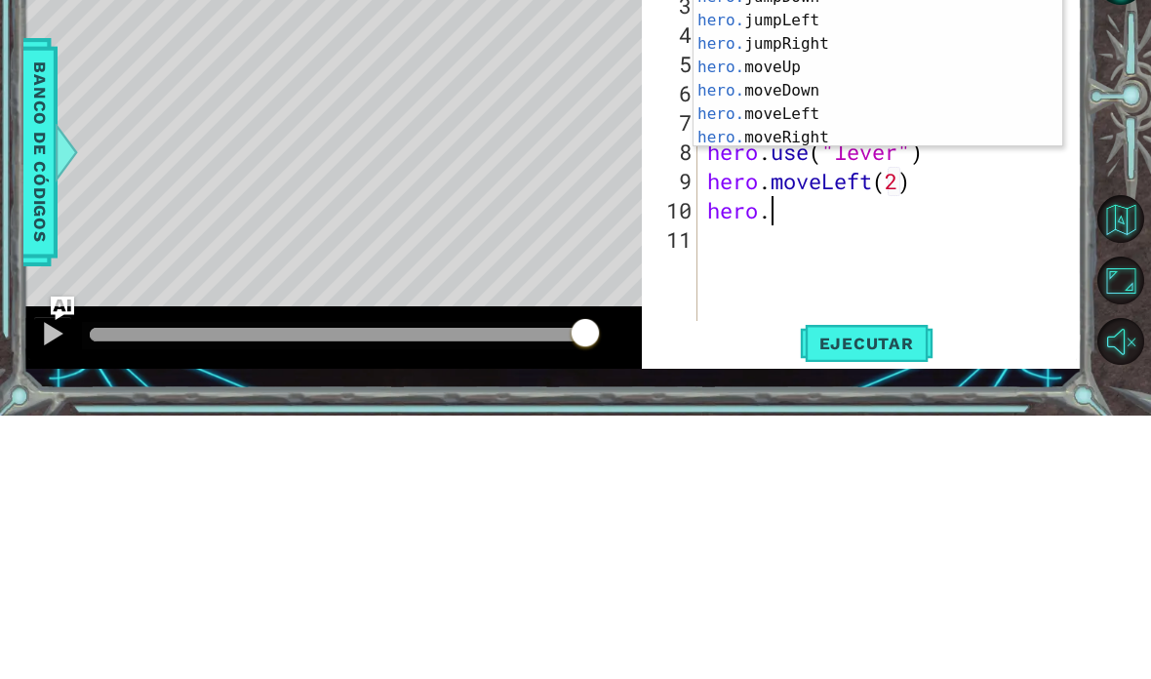
scroll to position [34, 99]
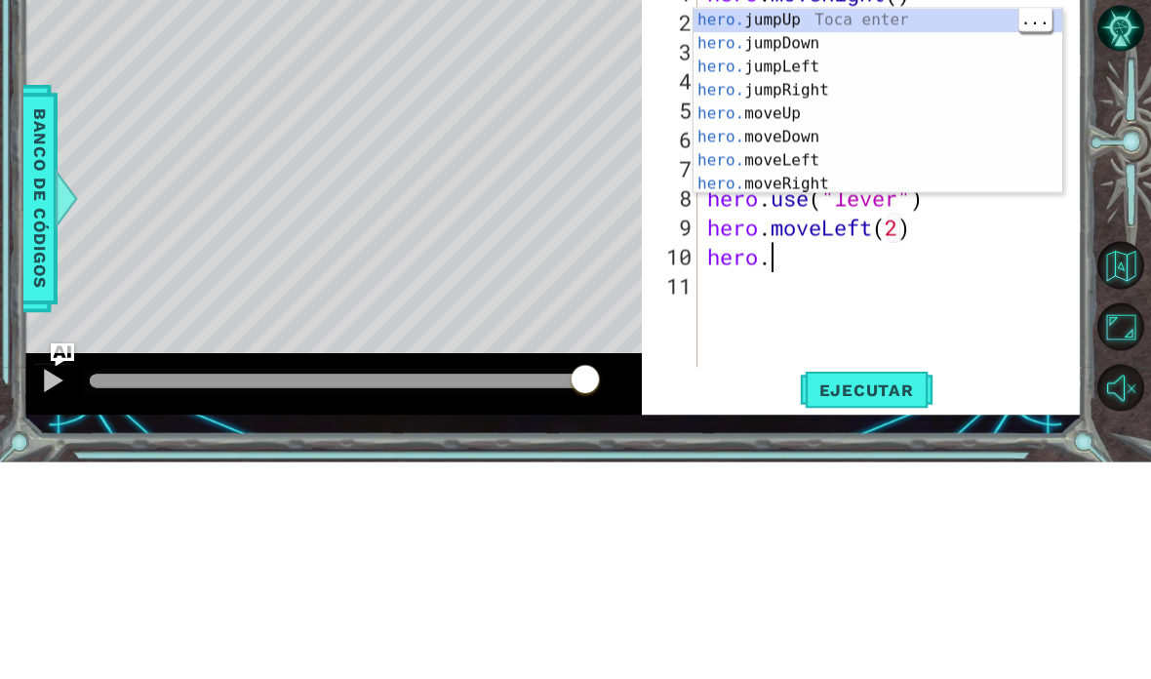
click at [850, 225] on div "hero. jumpUp Toca enter hero. jumpDown Toca enter hero. jumpLeft Toca enter her…" at bounding box center [878, 341] width 369 height 232
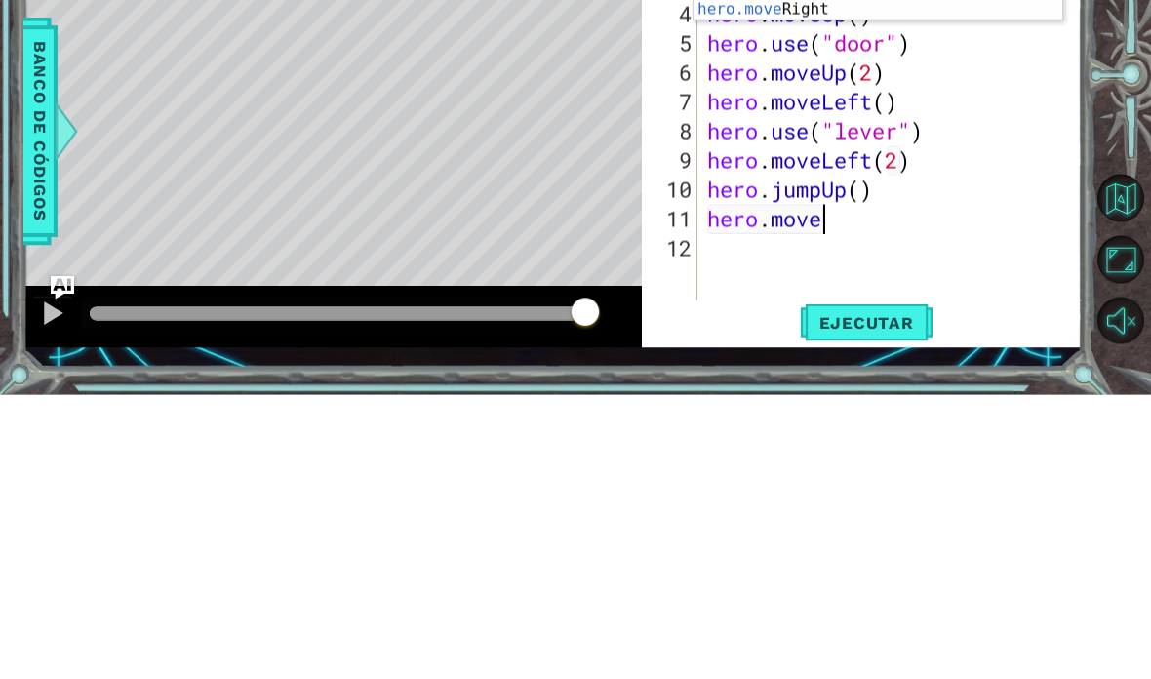
scroll to position [34, 164]
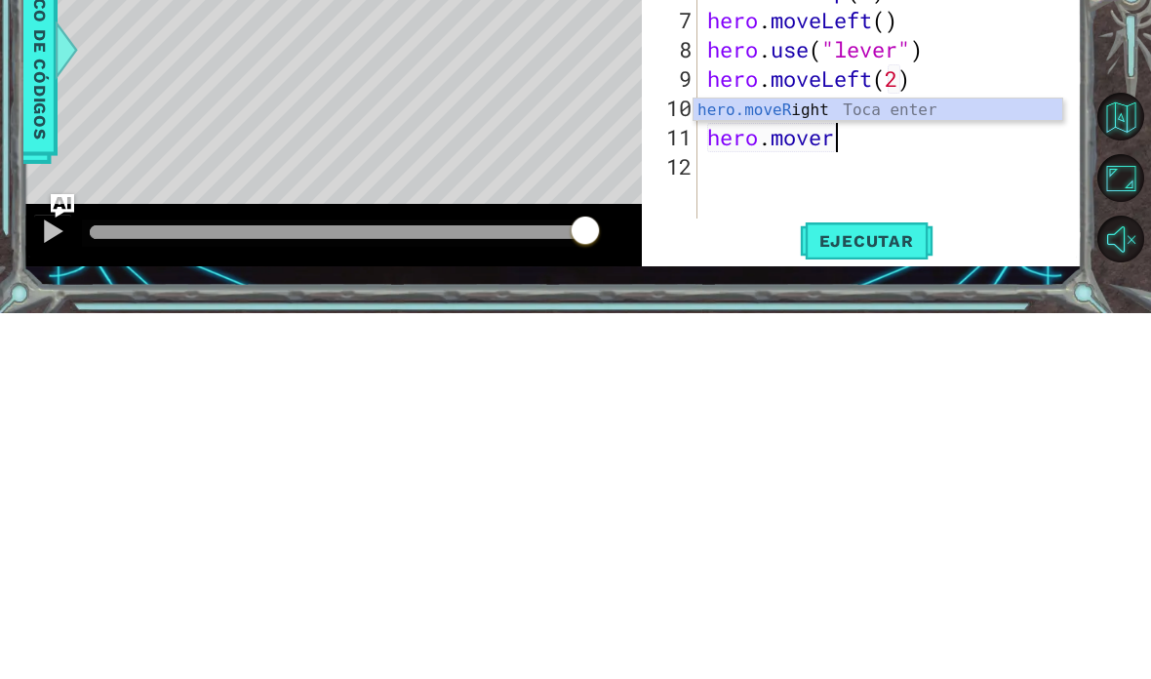
click at [892, 464] on div "hero.moveR ight Toca enter" at bounding box center [878, 499] width 369 height 70
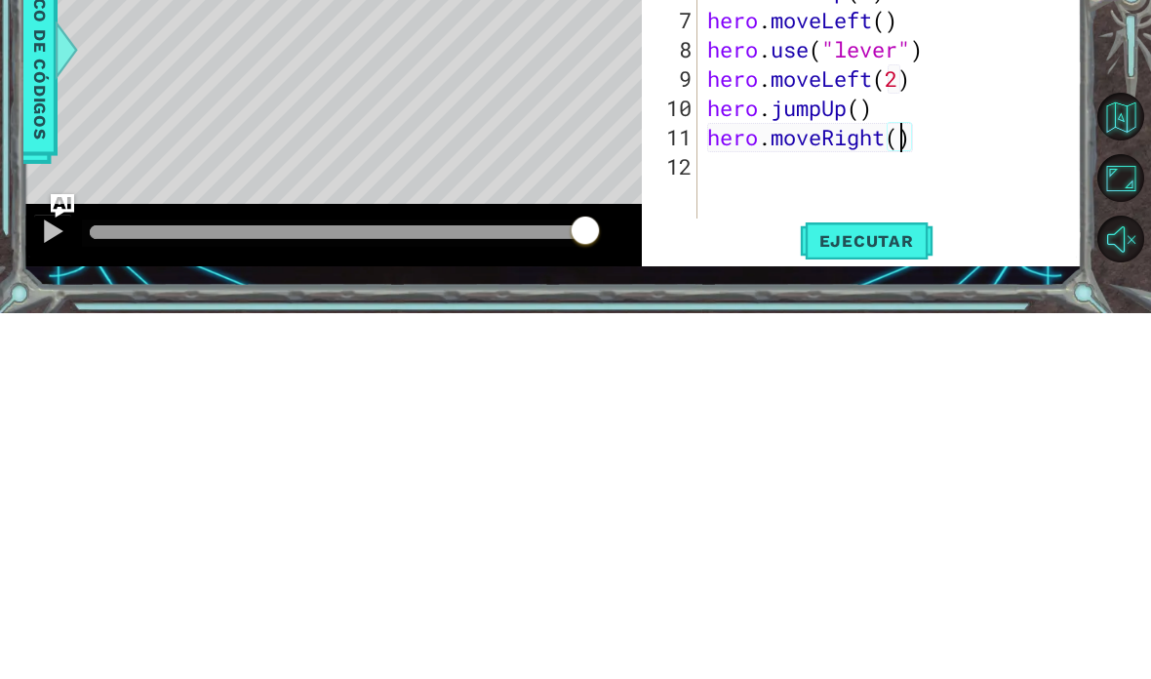
scroll to position [34, 48]
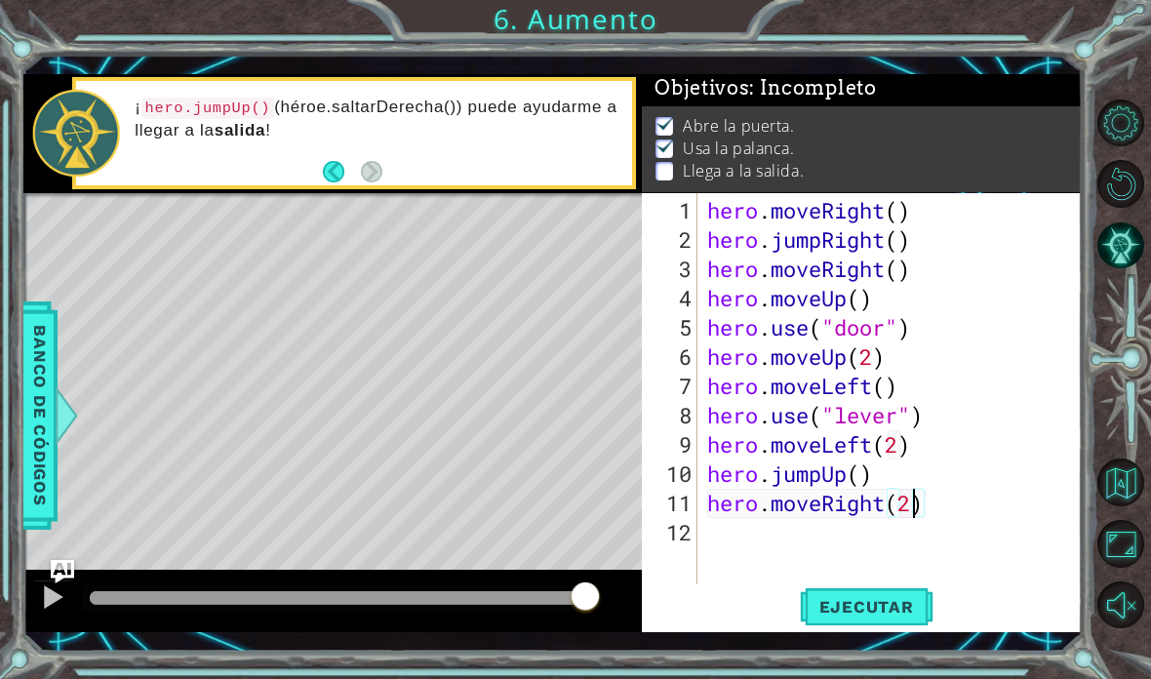
type textarea "abcde fg"
click at [1079, 617] on div "Ejecutar" at bounding box center [867, 606] width 440 height 44
click at [896, 600] on span "Ejecutar" at bounding box center [867, 607] width 134 height 20
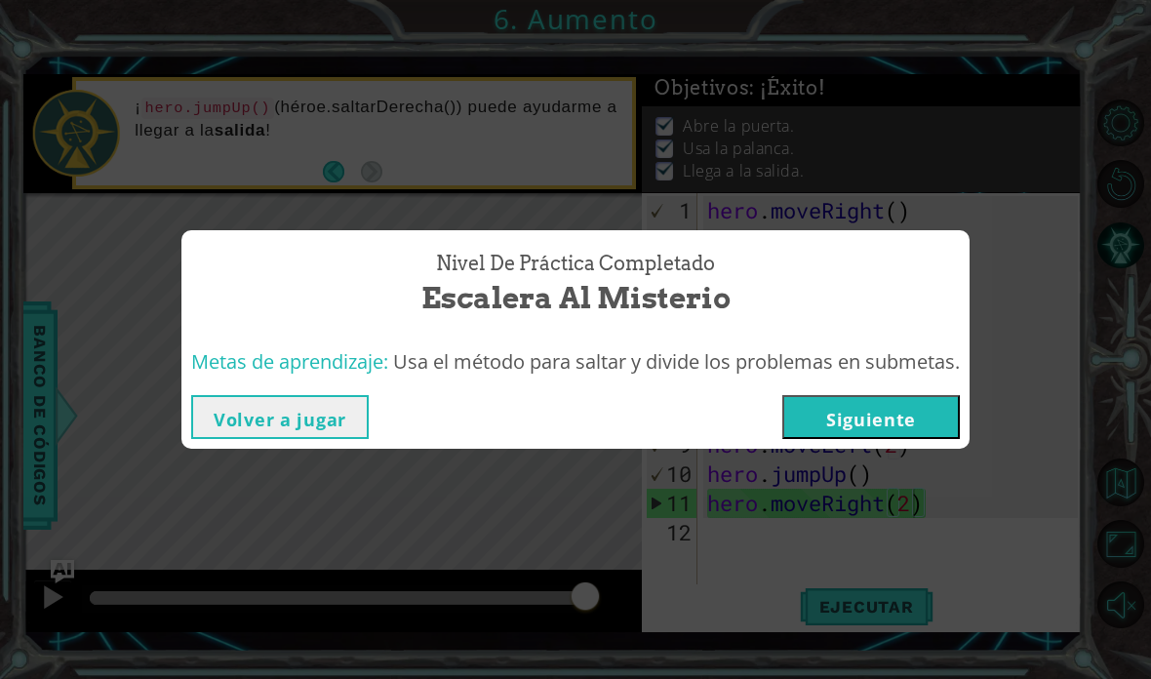
click at [899, 411] on button "Siguiente" at bounding box center [871, 417] width 178 height 44
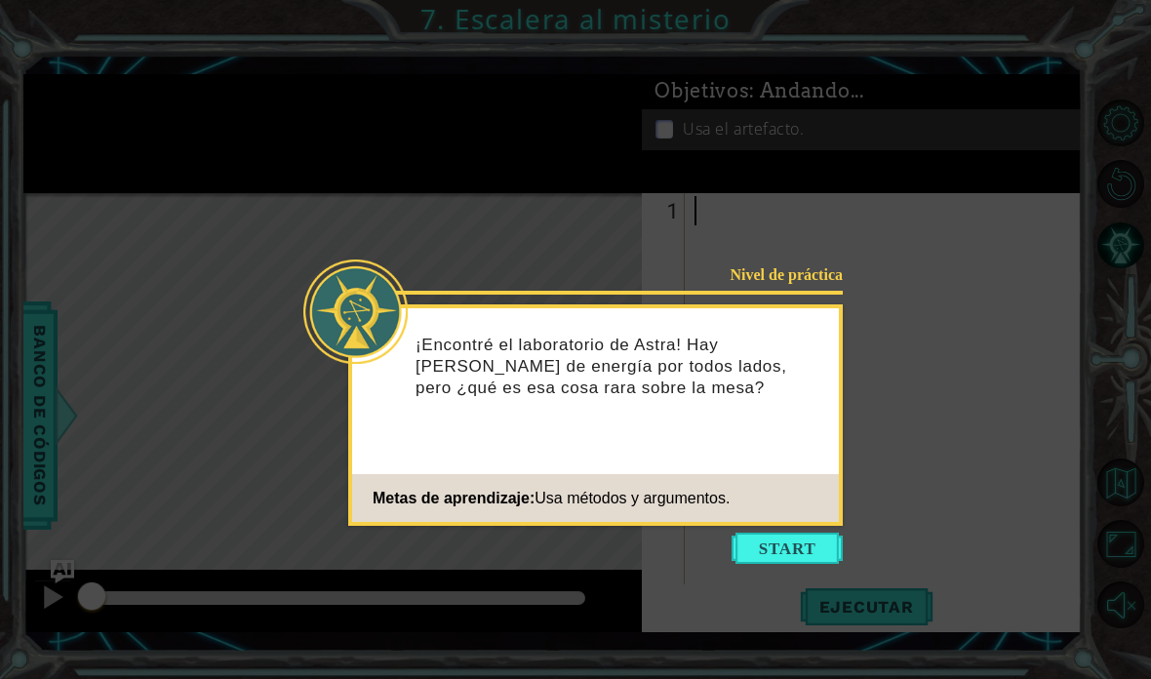
click at [795, 648] on icon at bounding box center [575, 339] width 1151 height 679
click at [810, 547] on button "Comenzar" at bounding box center [787, 548] width 111 height 31
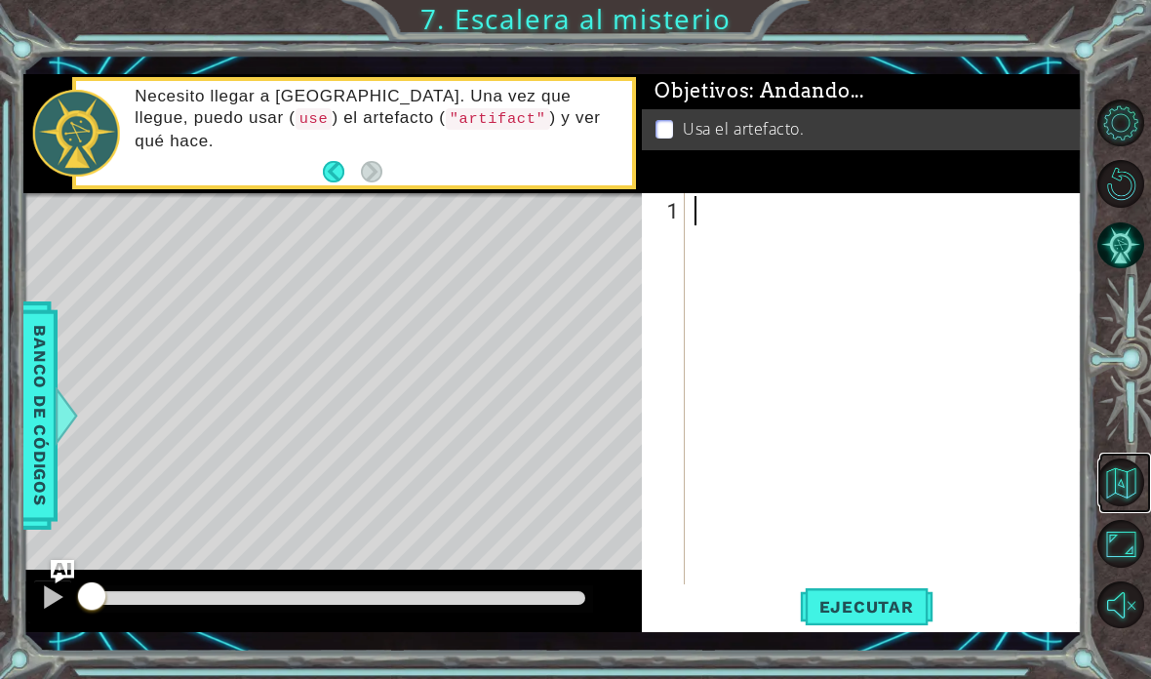
click at [1138, 506] on button "Volver al mapa" at bounding box center [1121, 482] width 48 height 48
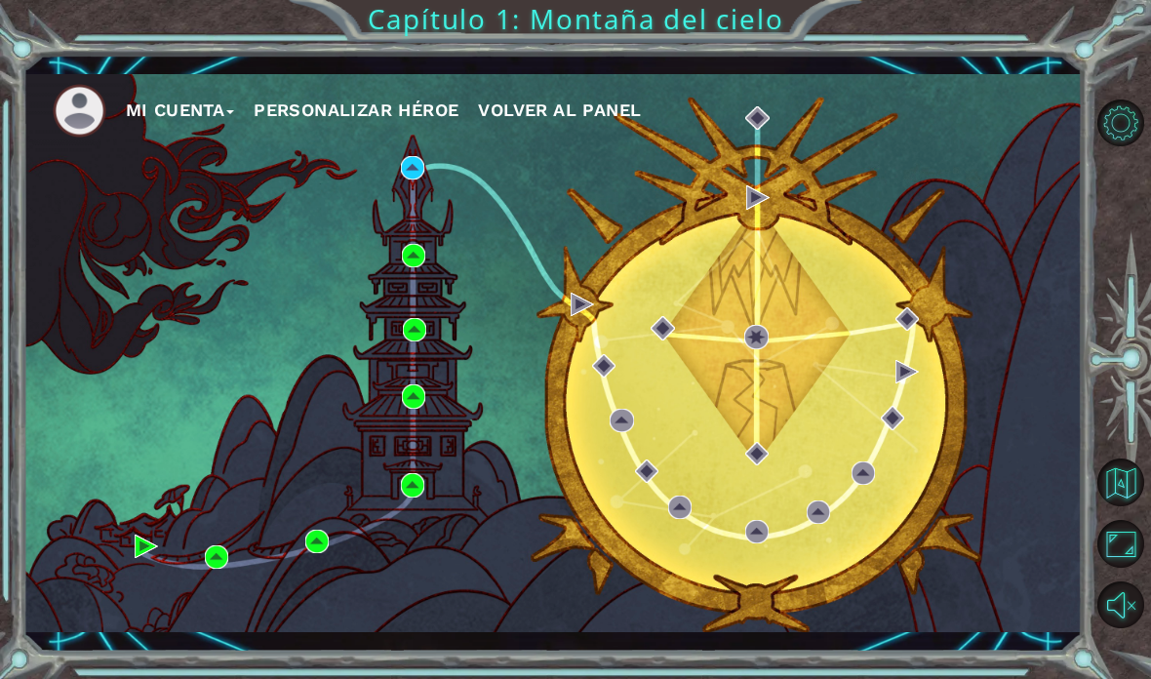
click at [94, 418] on div "Mi Cuenta Personalizar héroe Volver al panel" at bounding box center [552, 353] width 1059 height 559
